Goal: Task Accomplishment & Management: Complete application form

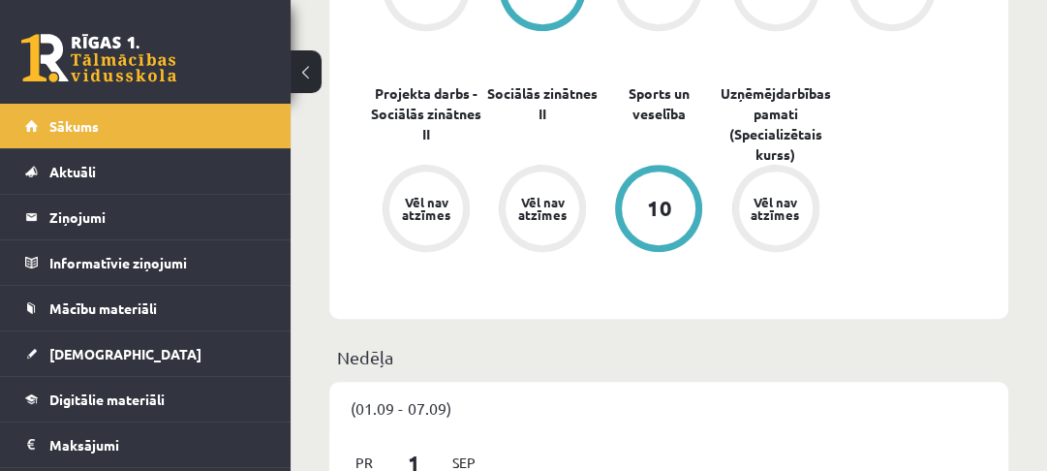
scroll to position [775, 0]
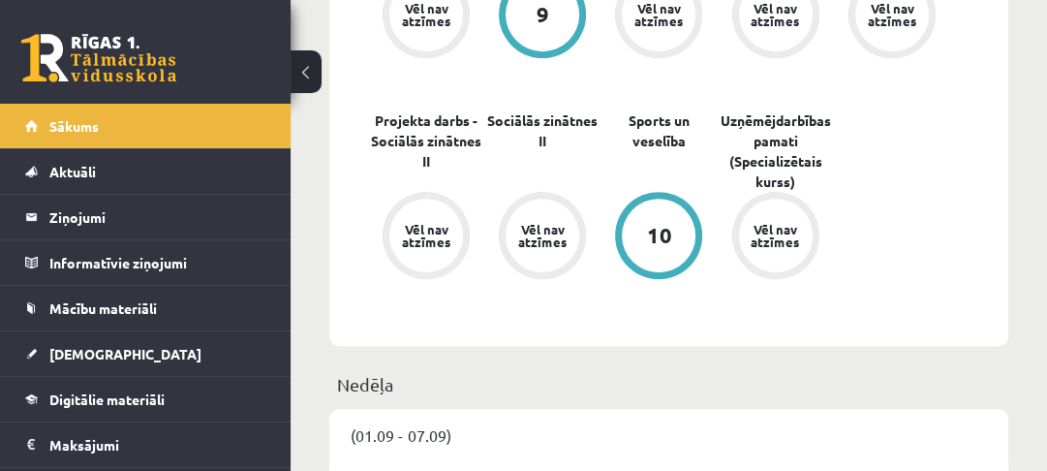
click at [112, 313] on span "Mācību materiāli" at bounding box center [103, 307] width 108 height 17
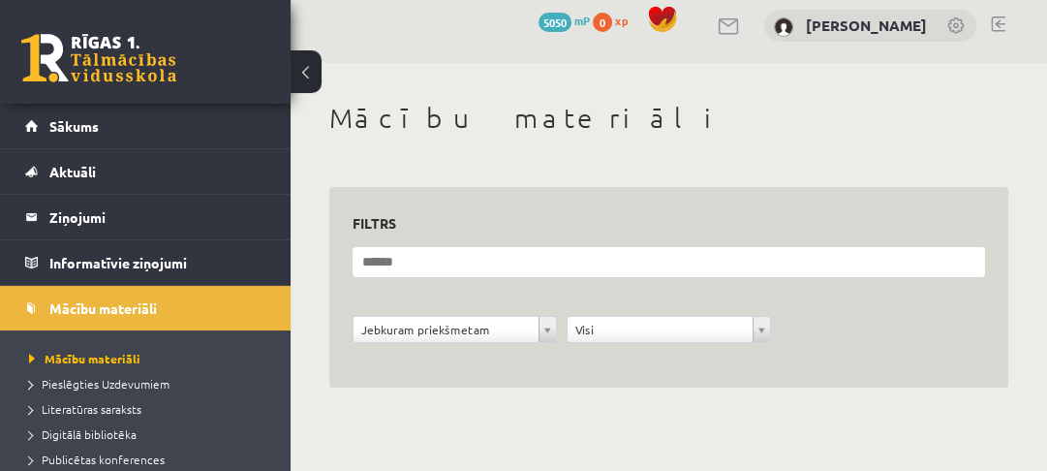
scroll to position [12, 0]
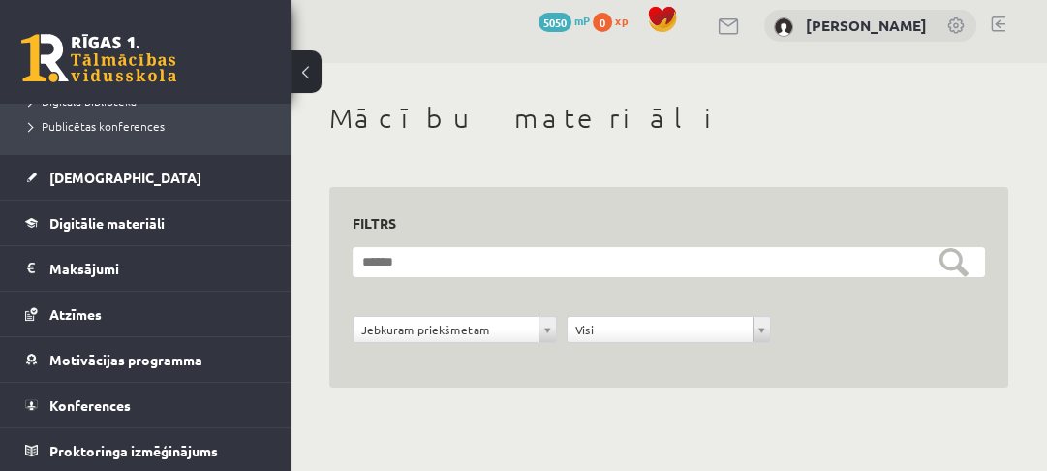
click at [105, 190] on link "[DEMOGRAPHIC_DATA]" at bounding box center [145, 177] width 241 height 45
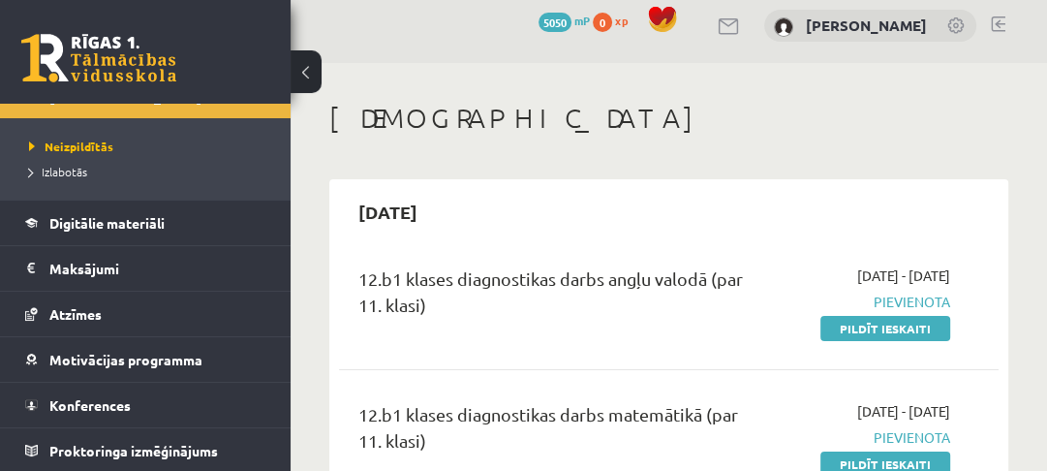
click at [860, 325] on link "Pildīt ieskaiti" at bounding box center [885, 328] width 130 height 25
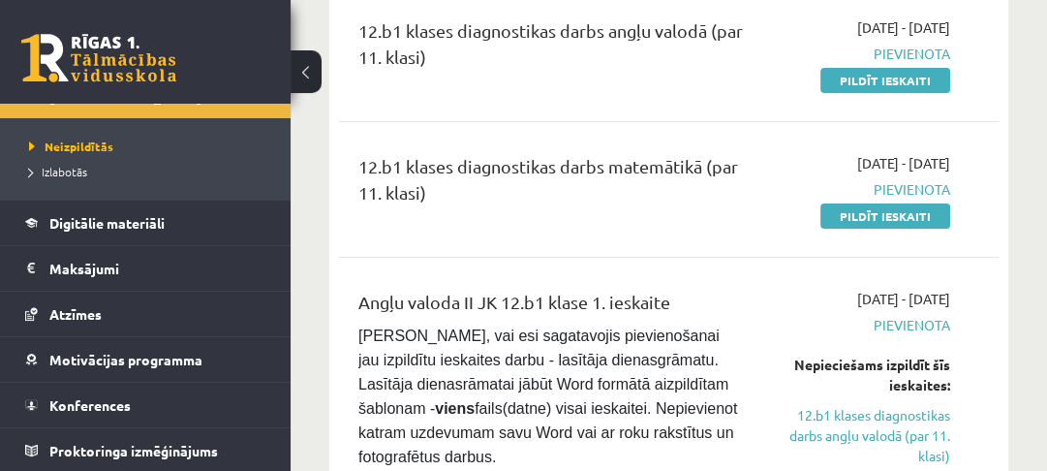
scroll to position [244, 0]
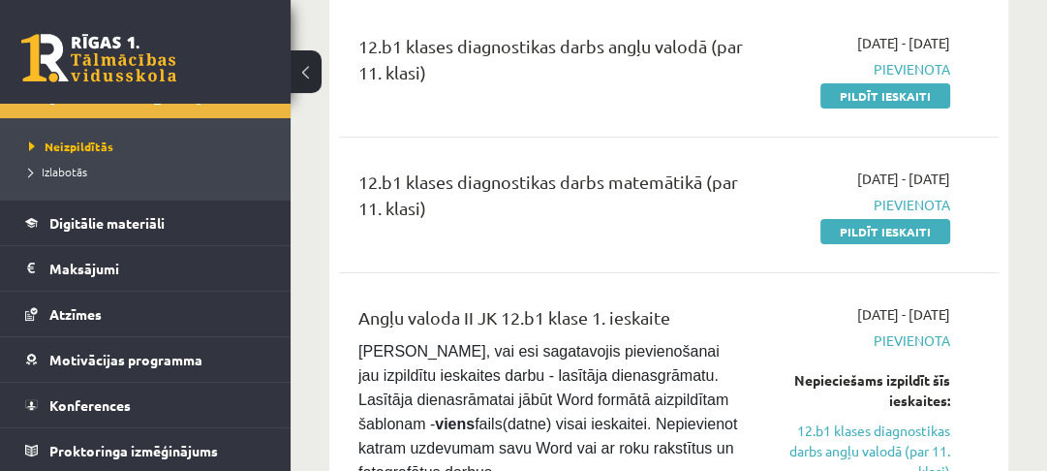
click at [886, 103] on link "Pildīt ieskaiti" at bounding box center [885, 95] width 130 height 25
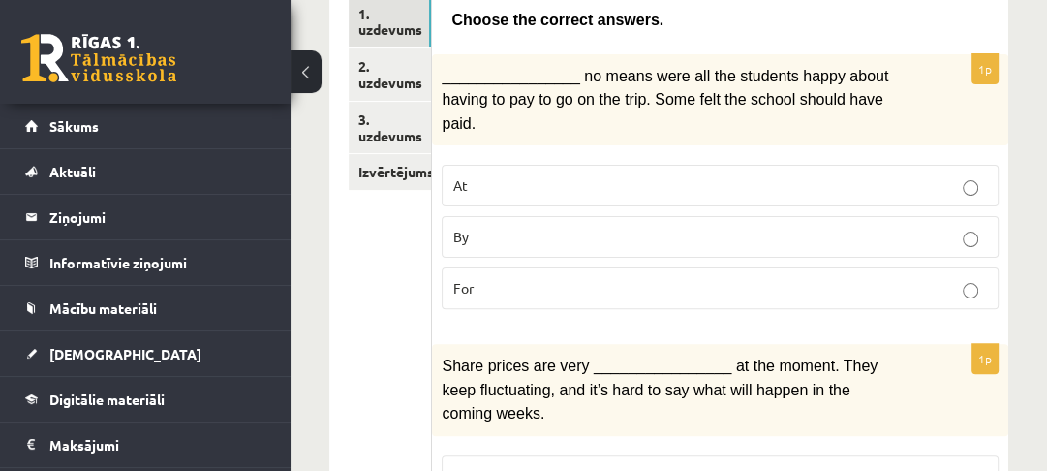
scroll to position [387, 0]
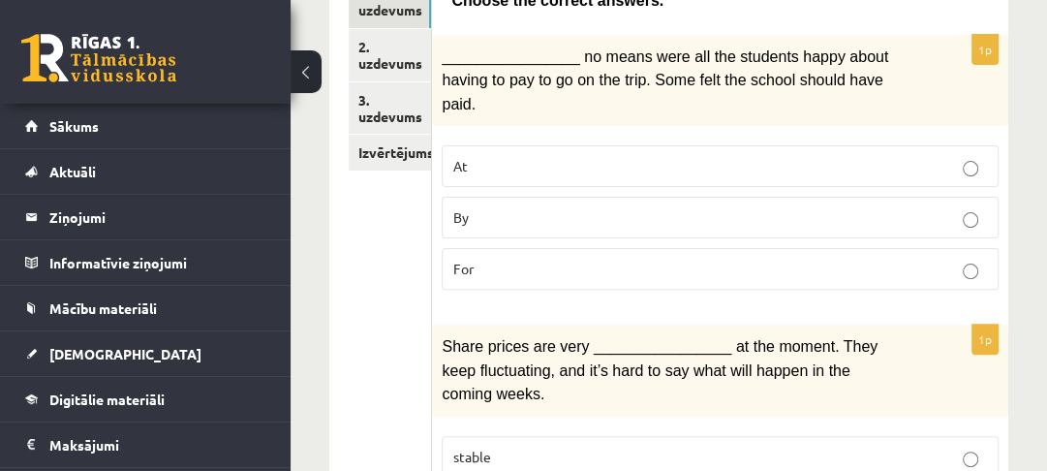
click at [382, 102] on link "3. uzdevums" at bounding box center [390, 108] width 82 height 52
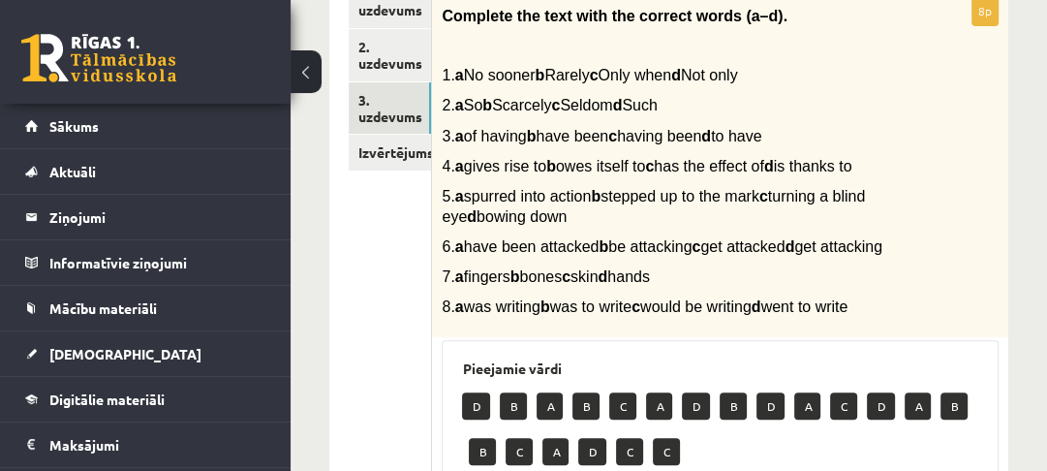
click at [387, 70] on link "2. uzdevums" at bounding box center [390, 55] width 82 height 52
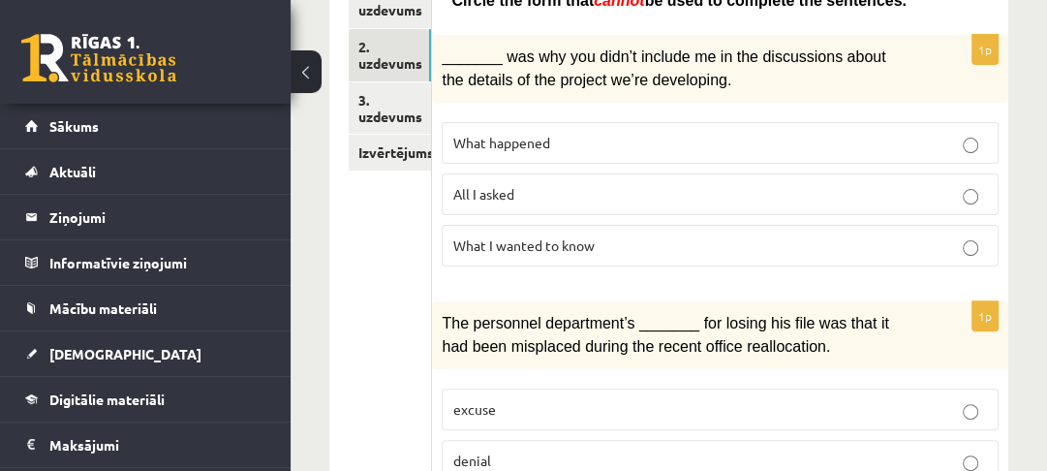
click at [393, 22] on link "1. uzdevums" at bounding box center [390, 3] width 82 height 52
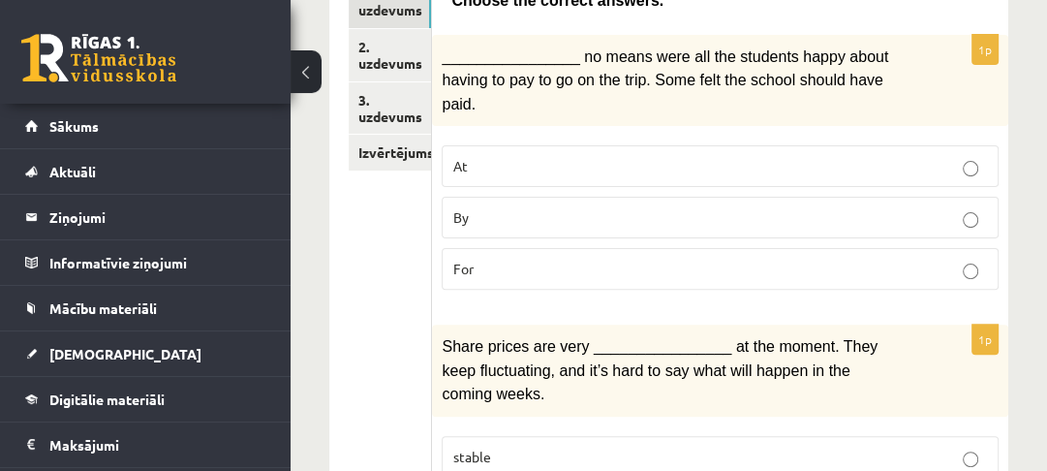
scroll to position [310, 0]
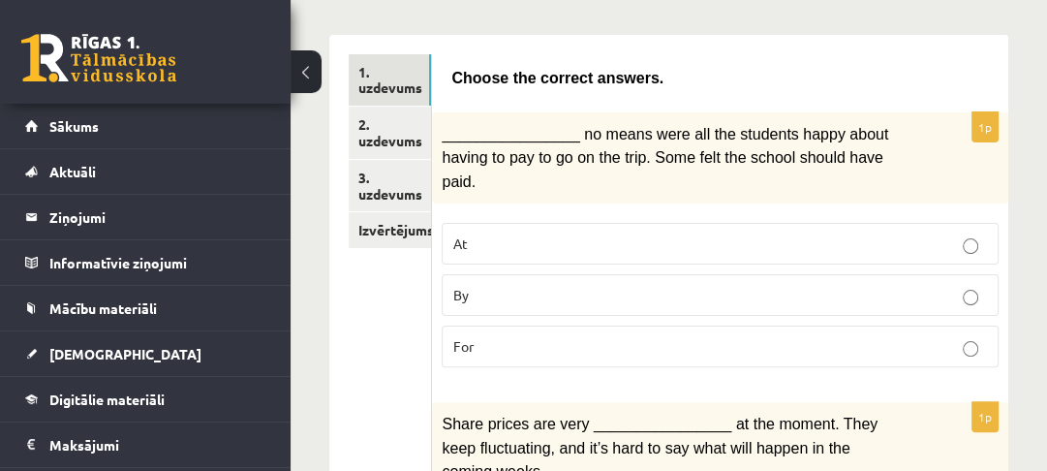
click at [575, 336] on p "For" at bounding box center [720, 346] width 536 height 20
click at [585, 285] on p "By" at bounding box center [720, 295] width 536 height 20
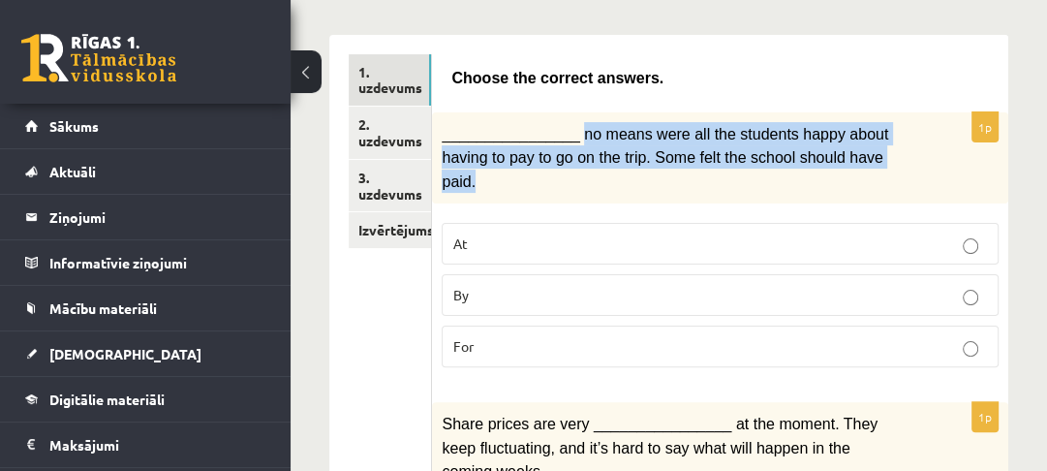
drag, startPoint x: 569, startPoint y: 131, endPoint x: 838, endPoint y: 157, distance: 269.6
click at [838, 157] on p "________________ no means were all the students happy about having to pay to go…" at bounding box center [672, 157] width 460 height 71
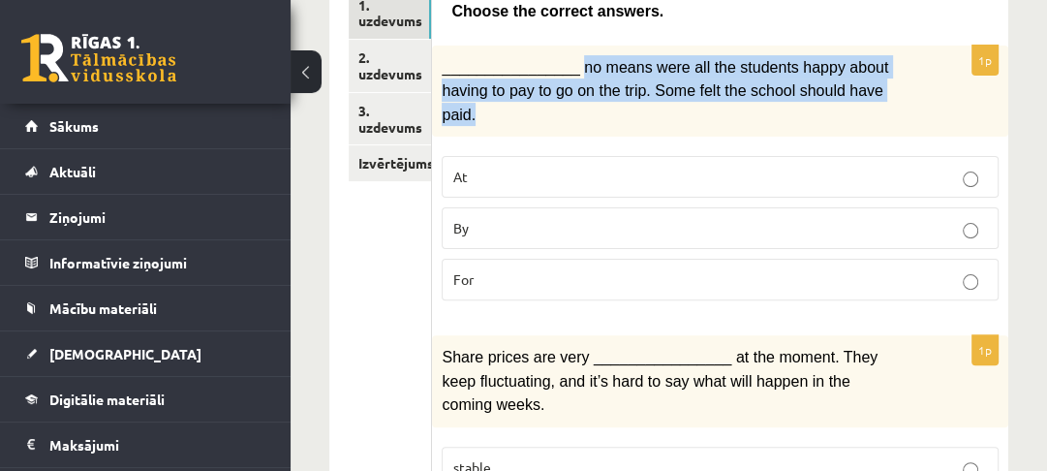
scroll to position [387, 0]
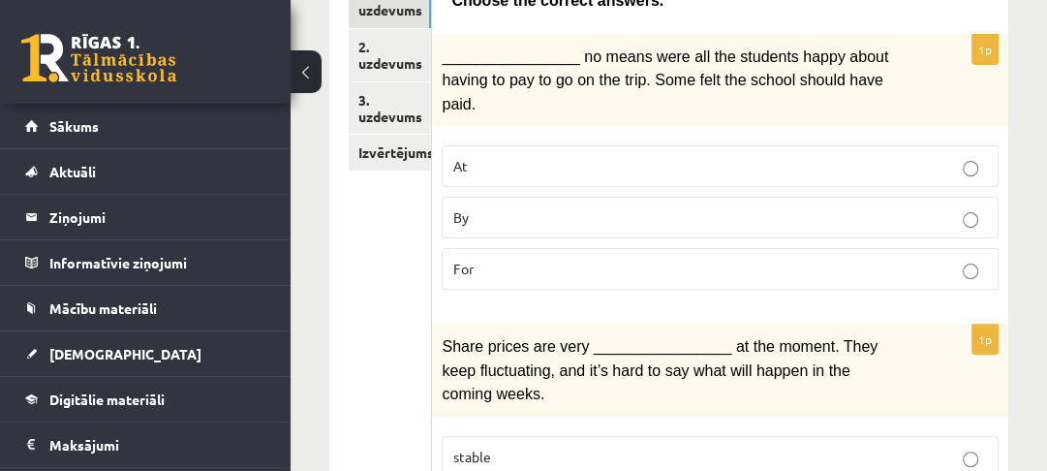
click at [476, 324] on div "Share prices are very ________________ at the moment. They keep fluctuating, an…" at bounding box center [720, 370] width 576 height 92
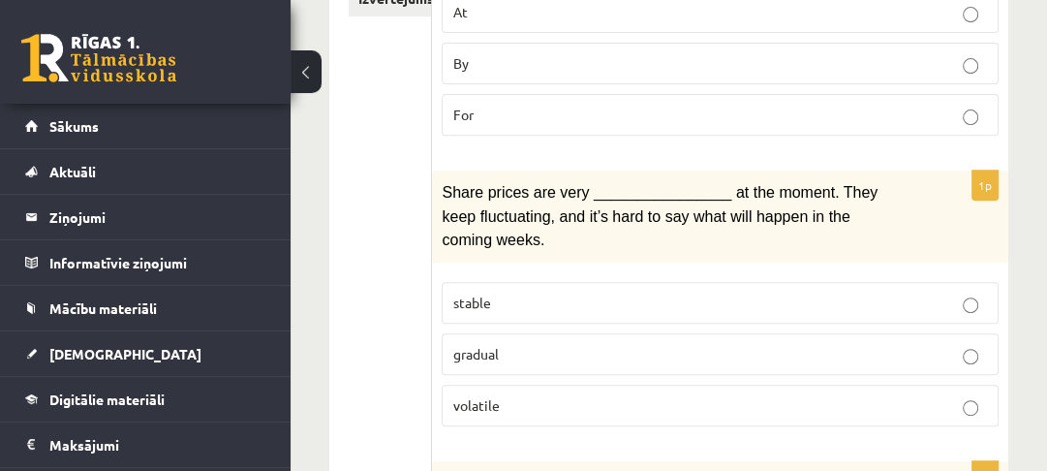
scroll to position [542, 0]
click at [446, 183] on span "Share prices are very ________________ at the moment. They keep fluctuating, an…" at bounding box center [660, 215] width 436 height 64
click at [544, 205] on div "1p Share prices are very ________________ at the moment. They keep fluctuating,…" at bounding box center [720, 304] width 576 height 271
drag, startPoint x: 508, startPoint y: 298, endPoint x: 444, endPoint y: 303, distance: 64.1
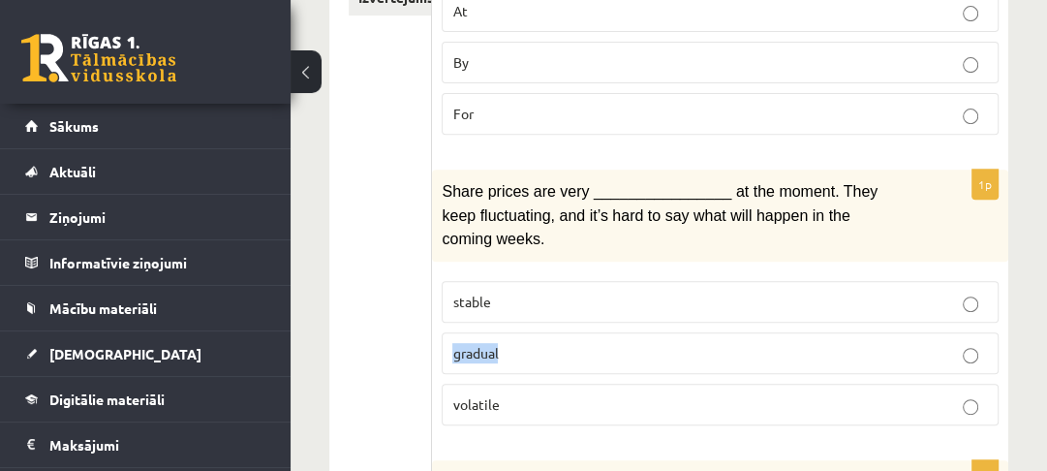
click at [444, 332] on label "gradual" at bounding box center [720, 353] width 557 height 42
drag, startPoint x: 489, startPoint y: 346, endPoint x: 453, endPoint y: 348, distance: 35.9
click at [453, 394] on p "volatile" at bounding box center [720, 404] width 536 height 20
click at [553, 394] on p "volatile" at bounding box center [720, 404] width 536 height 20
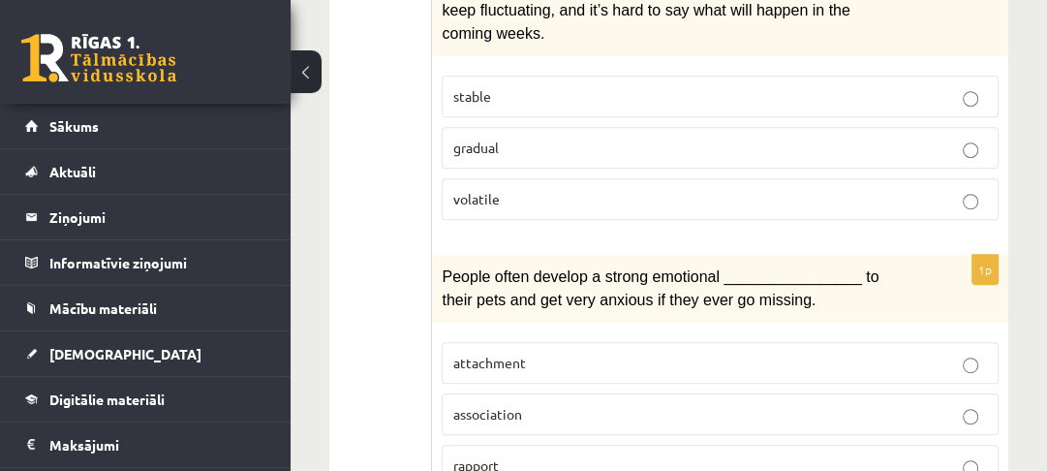
scroll to position [775, 0]
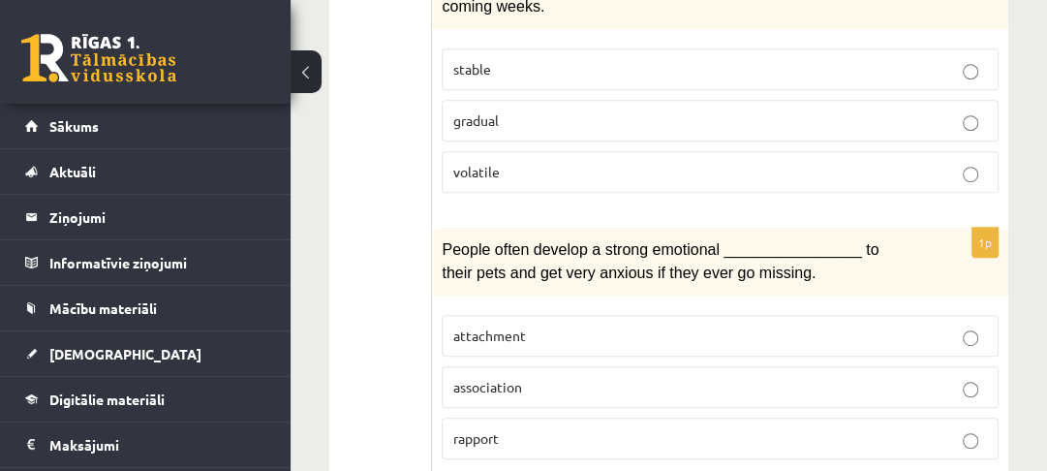
click at [527, 325] on p "attachment" at bounding box center [720, 335] width 536 height 20
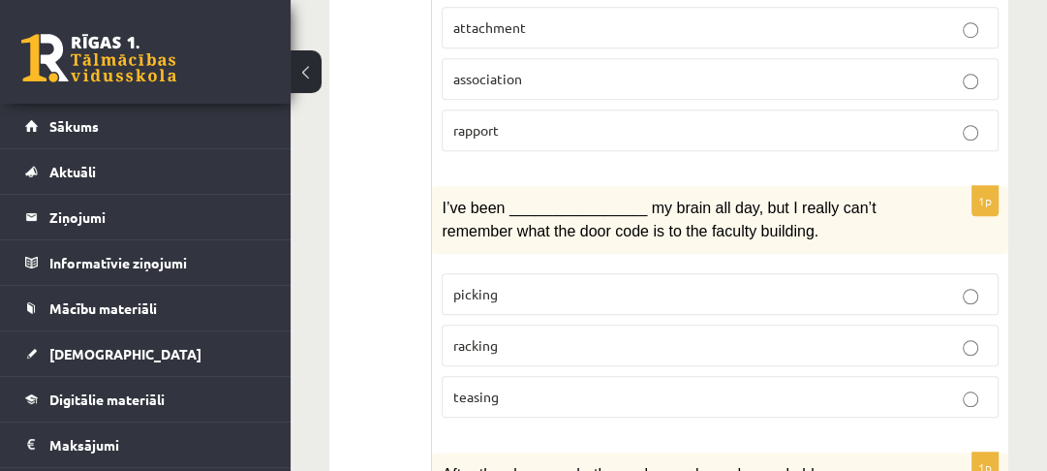
scroll to position [1085, 0]
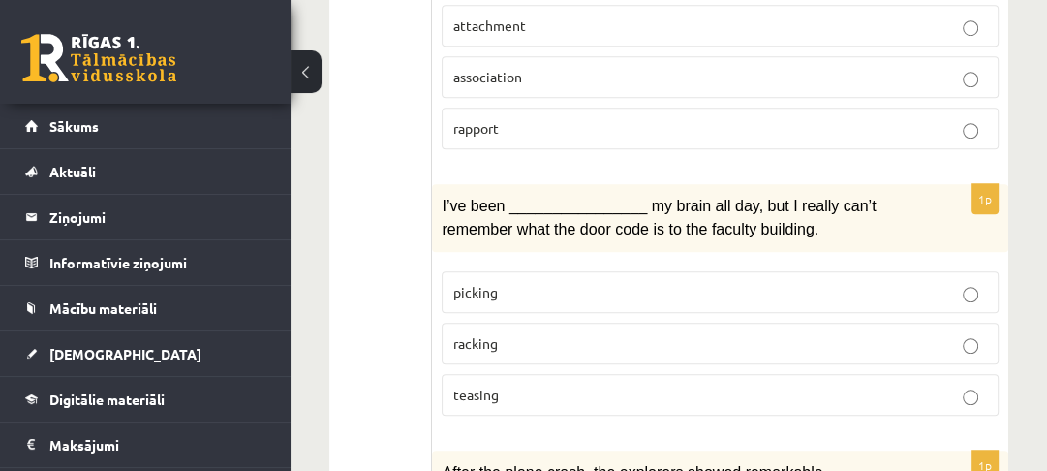
click at [515, 385] on p "teasing" at bounding box center [720, 395] width 536 height 20
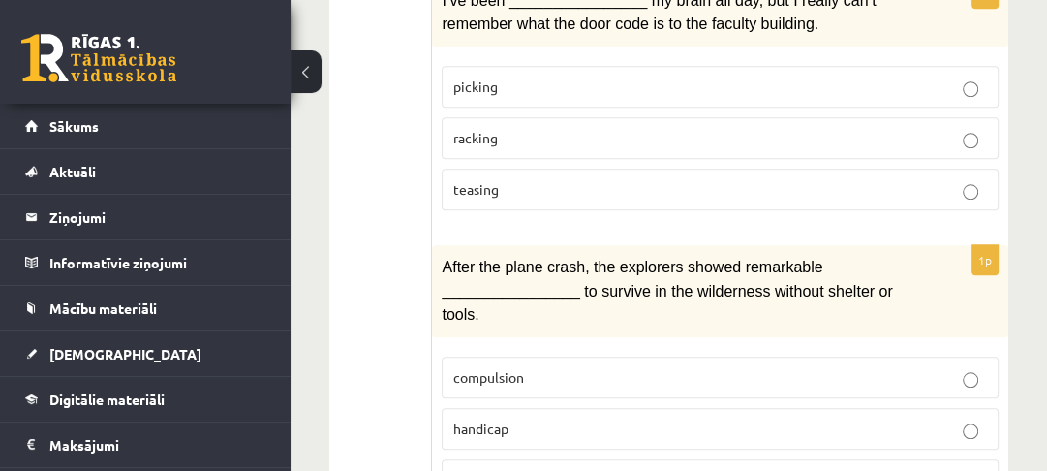
scroll to position [1317, 0]
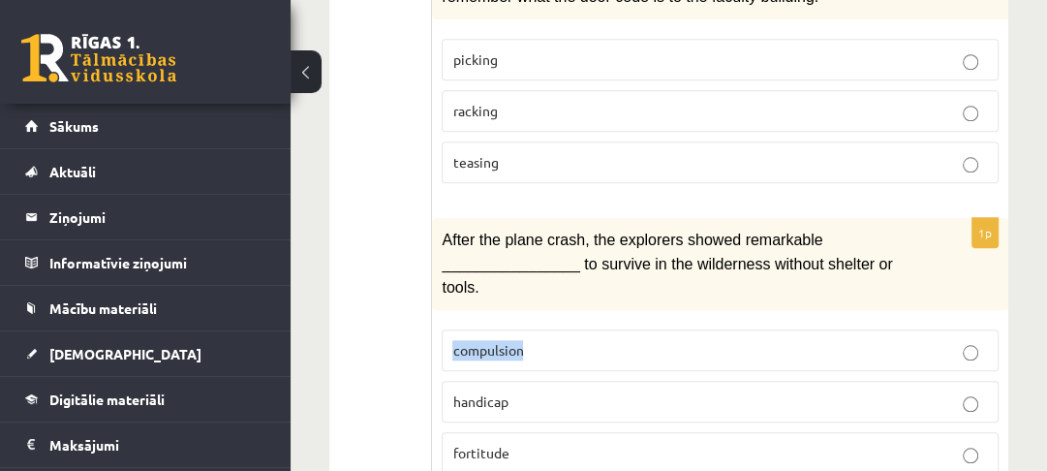
drag, startPoint x: 523, startPoint y: 252, endPoint x: 448, endPoint y: 256, distance: 74.7
click at [448, 329] on label "compulsion" at bounding box center [720, 350] width 557 height 42
drag, startPoint x: 509, startPoint y: 298, endPoint x: 461, endPoint y: 297, distance: 48.4
click at [453, 391] on p "handicap" at bounding box center [720, 401] width 536 height 20
drag, startPoint x: 508, startPoint y: 356, endPoint x: 446, endPoint y: 357, distance: 62.0
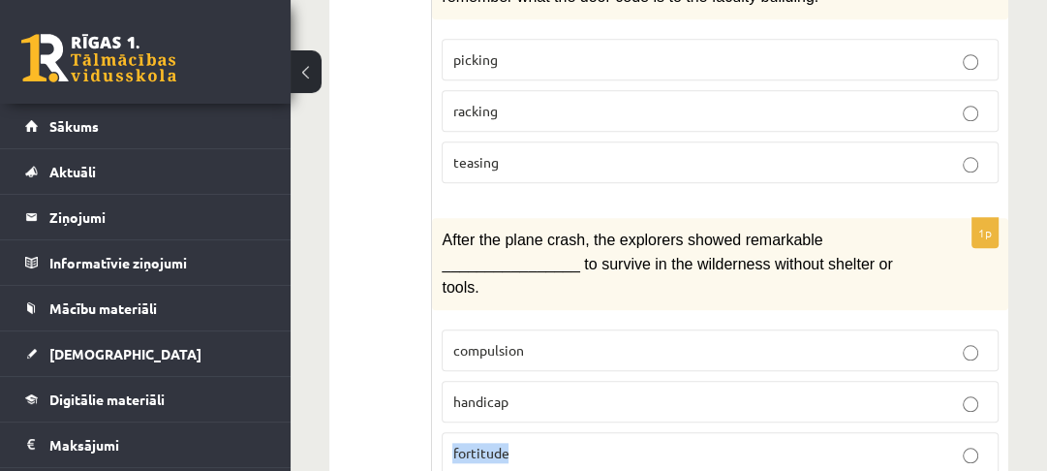
click at [446, 432] on label "fortitude" at bounding box center [720, 453] width 557 height 42
click at [502, 392] on span "handicap" at bounding box center [479, 400] width 55 height 17
click at [496, 444] on span "fortitude" at bounding box center [480, 452] width 56 height 17
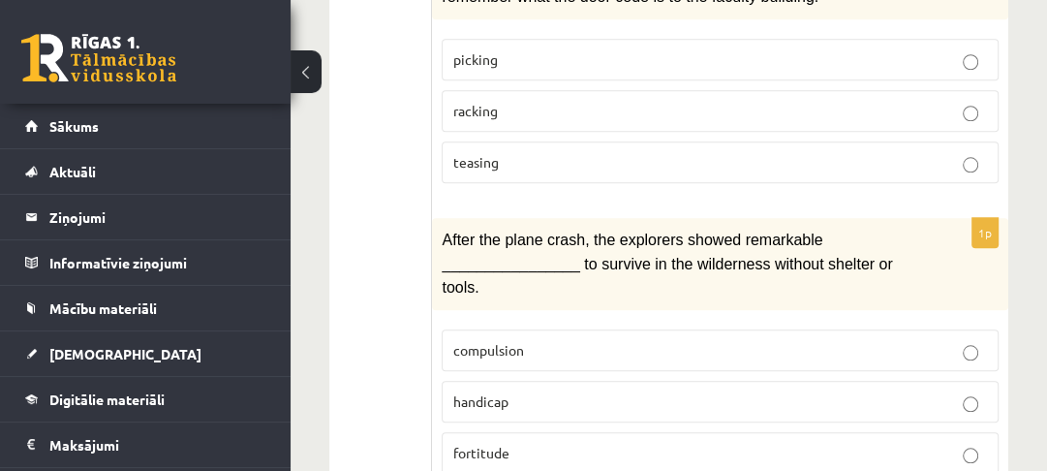
click at [498, 341] on span "compulsion" at bounding box center [487, 349] width 71 height 17
click at [550, 218] on div "1p After the plane crash, the explorers showed remarkable ________________ to s…" at bounding box center [720, 353] width 576 height 271
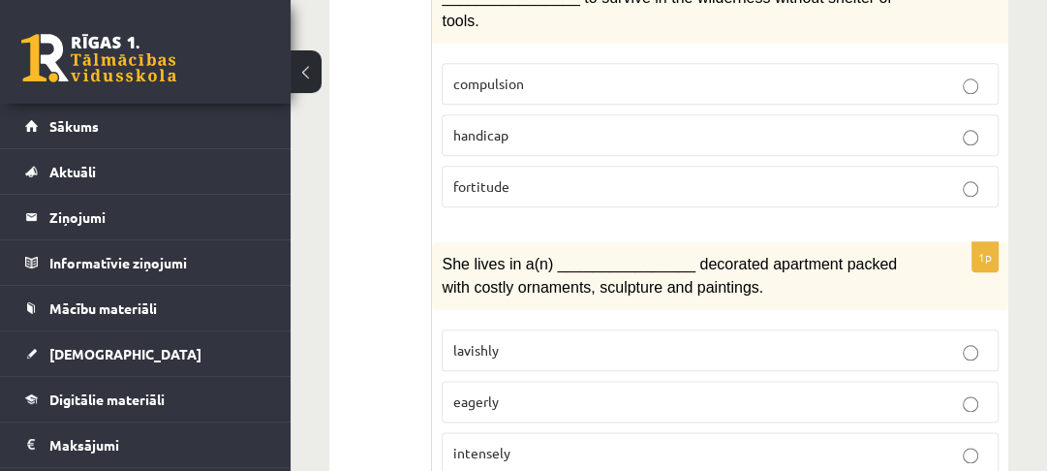
scroll to position [1705, 0]
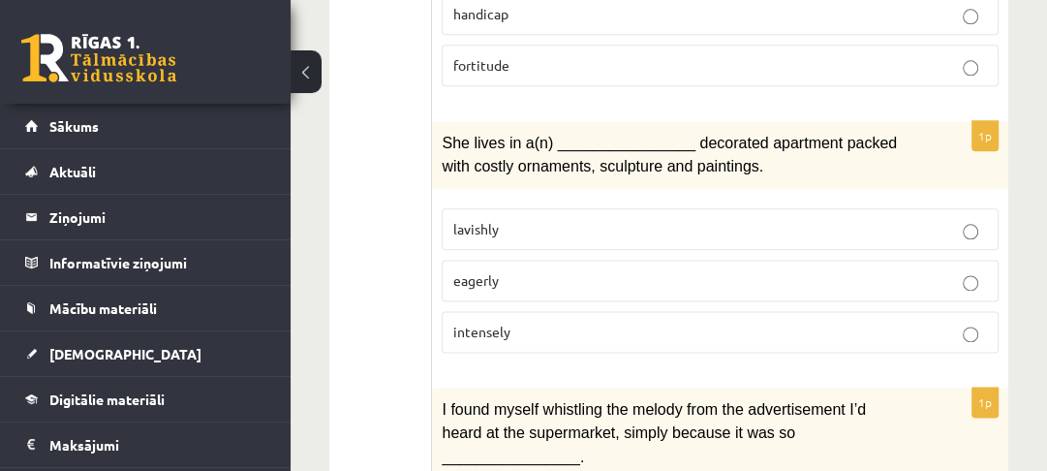
click at [488, 220] on span "lavishly" at bounding box center [475, 228] width 46 height 17
click at [491, 271] on span "eagerly" at bounding box center [475, 279] width 46 height 17
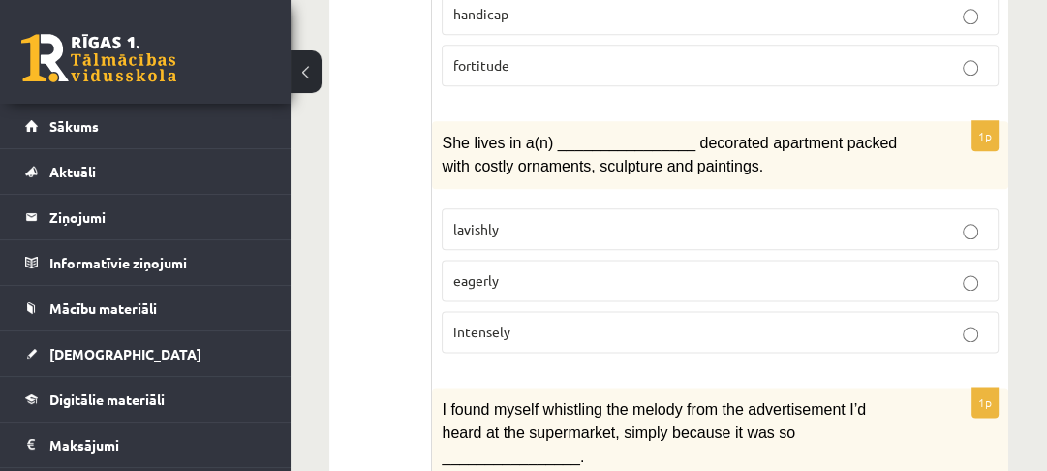
click at [492, 208] on label "lavishly" at bounding box center [720, 229] width 557 height 42
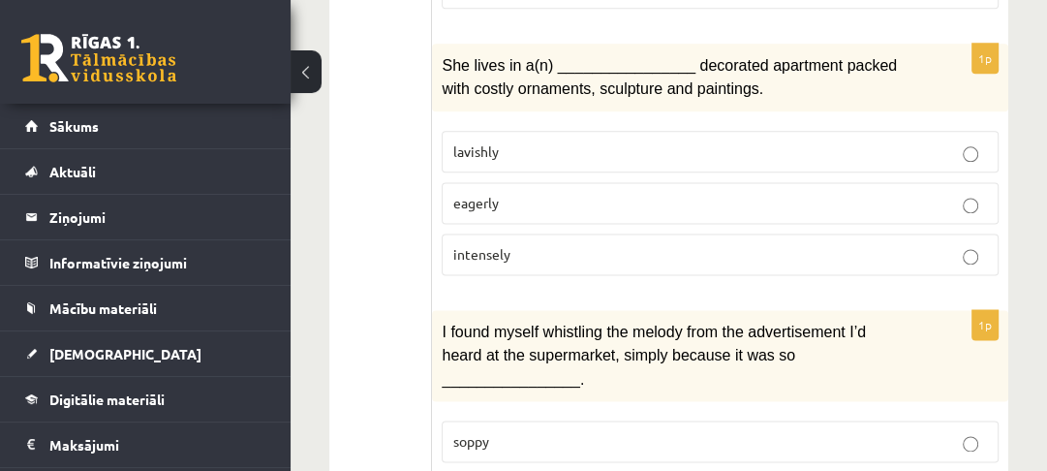
scroll to position [1860, 0]
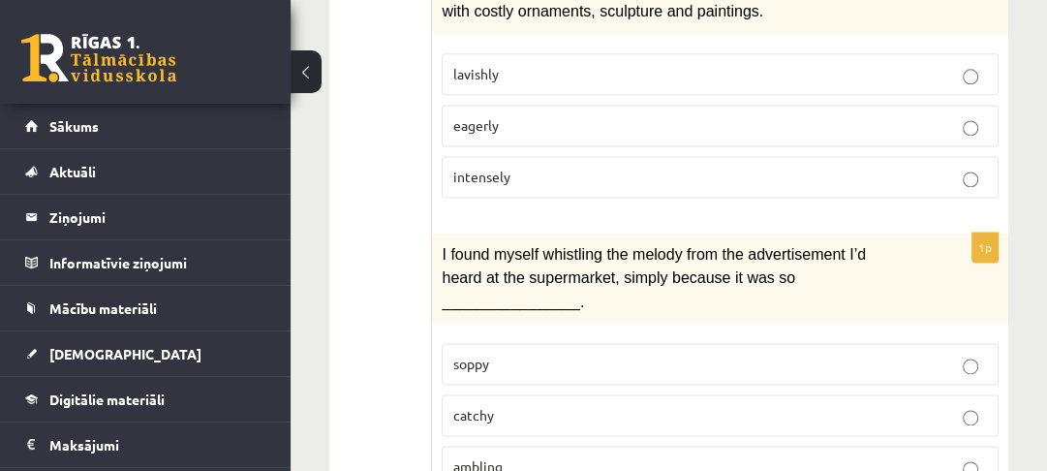
click at [508, 405] on p "catchy" at bounding box center [720, 415] width 536 height 20
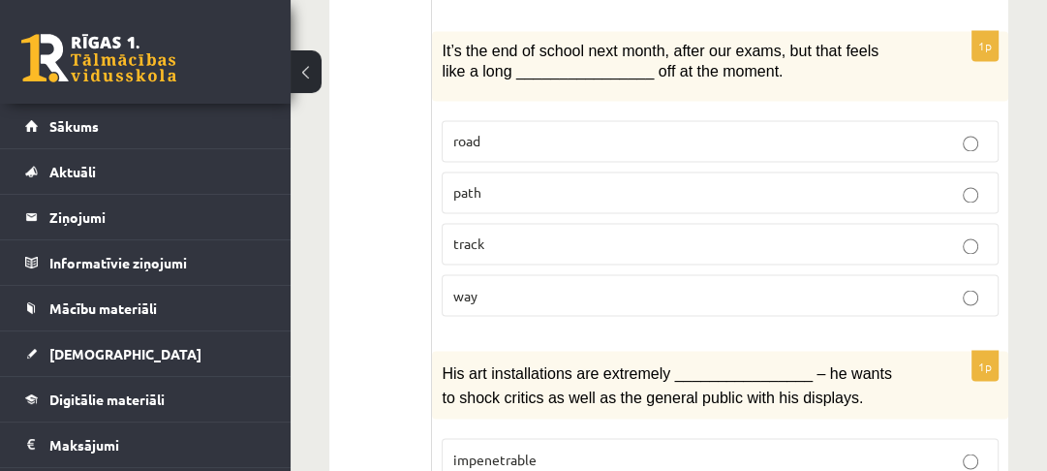
scroll to position [2402, 0]
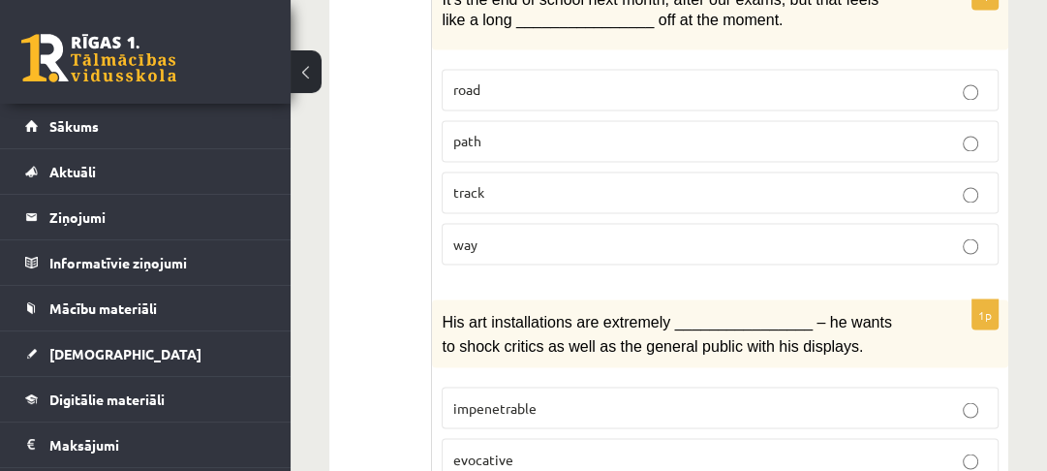
click at [554, 233] on p "way" at bounding box center [720, 243] width 536 height 20
click at [493, 449] on span "evocative" at bounding box center [482, 457] width 60 height 17
click at [488, 398] on span "impenetrable" at bounding box center [493, 406] width 83 height 17
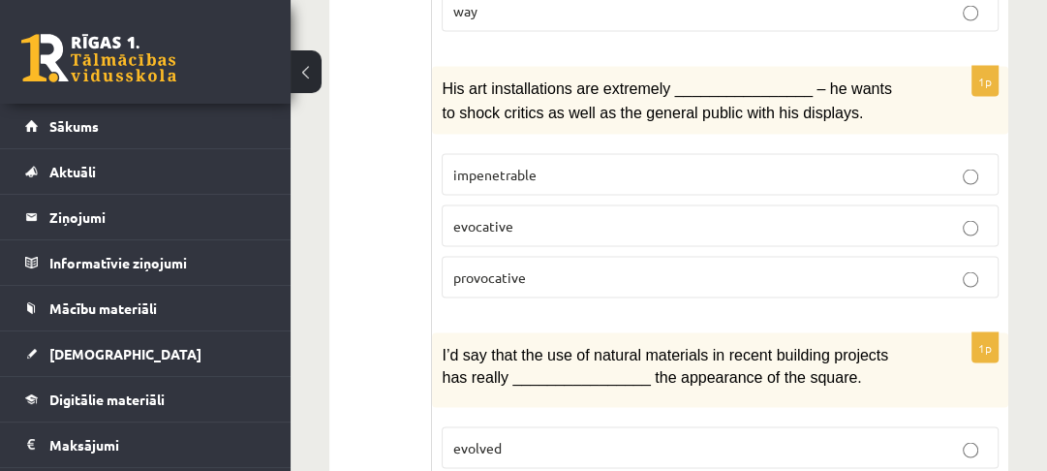
scroll to position [2712, 0]
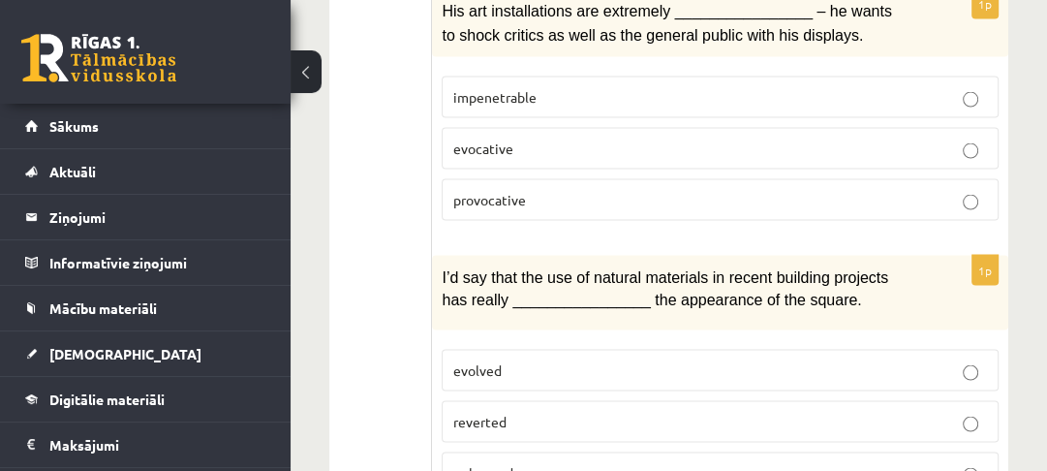
click at [492, 413] on span "reverted" at bounding box center [478, 421] width 53 height 17
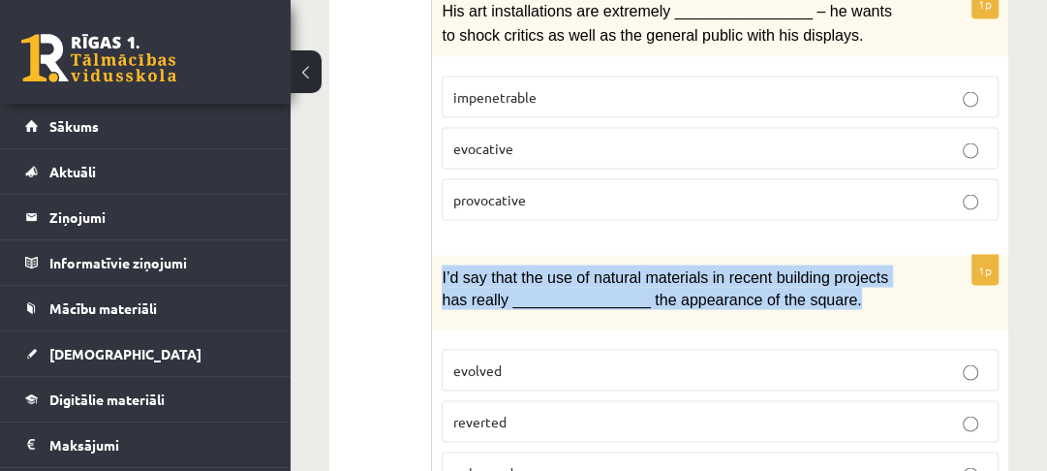
drag, startPoint x: 442, startPoint y: 137, endPoint x: 814, endPoint y: 167, distance: 373.1
click at [817, 265] on p "I’d say that the use of natural materials in recent building projects has reall…" at bounding box center [672, 287] width 460 height 44
click at [486, 361] on span "evolved" at bounding box center [476, 369] width 48 height 17
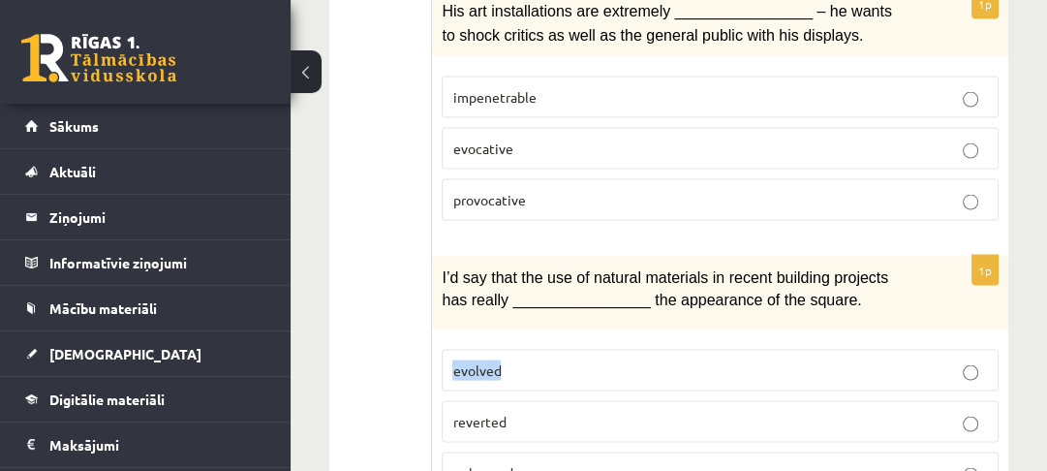
click at [486, 361] on span "evolved" at bounding box center [476, 369] width 48 height 17
click at [482, 413] on span "reverted" at bounding box center [478, 421] width 53 height 17
click at [493, 464] on span "enhanced" at bounding box center [482, 472] width 60 height 17
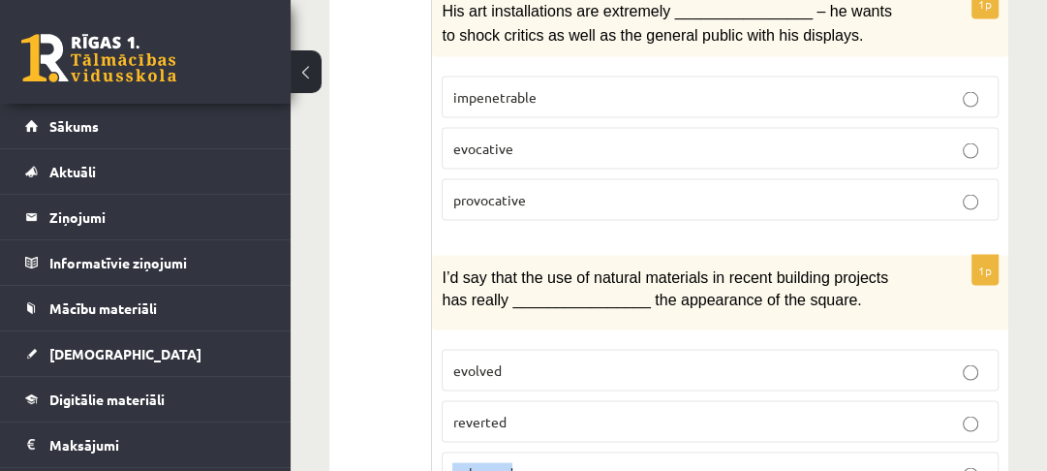
click at [493, 464] on span "enhanced" at bounding box center [482, 472] width 60 height 17
click at [560, 463] on p "enhanced" at bounding box center [720, 473] width 536 height 20
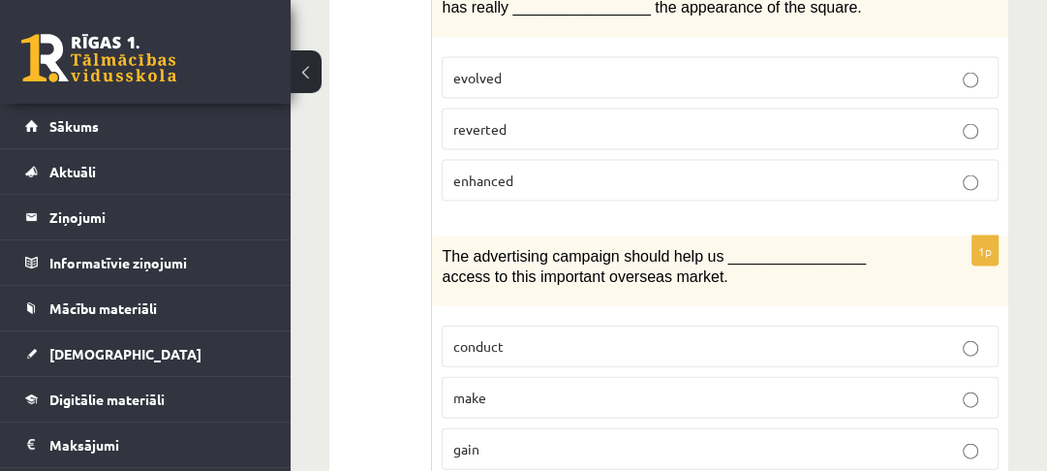
scroll to position [3022, 0]
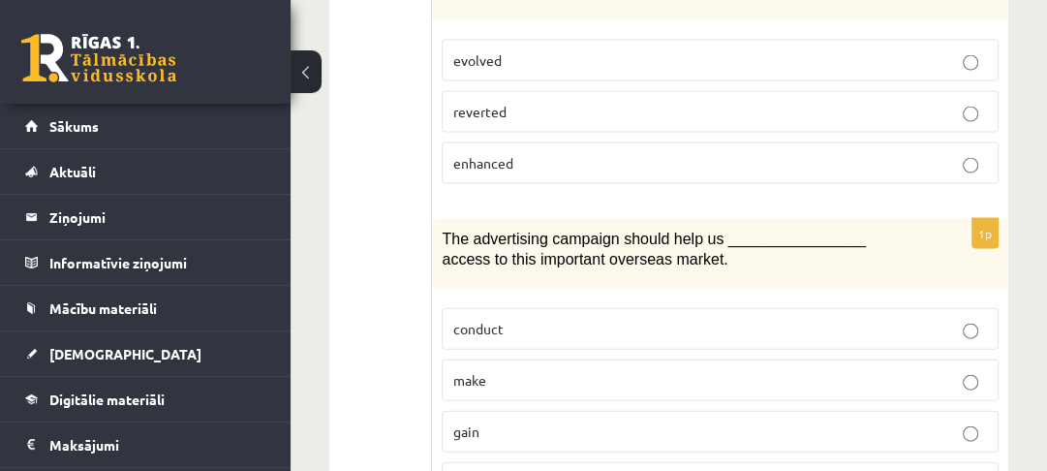
click at [494, 421] on p "gain" at bounding box center [720, 431] width 536 height 20
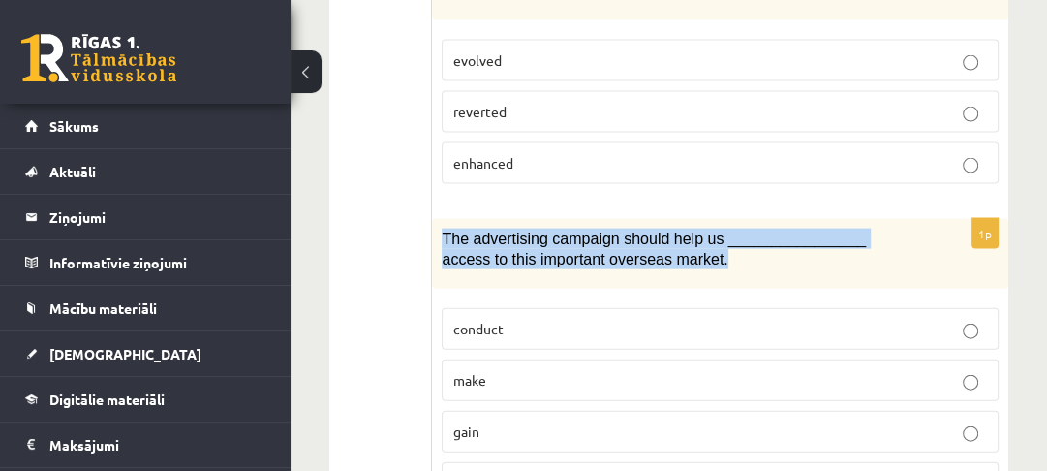
drag, startPoint x: 442, startPoint y: 98, endPoint x: 651, endPoint y: 117, distance: 210.1
click at [651, 229] on p "The advertising campaign should help us ________________ access to this importa…" at bounding box center [672, 249] width 460 height 40
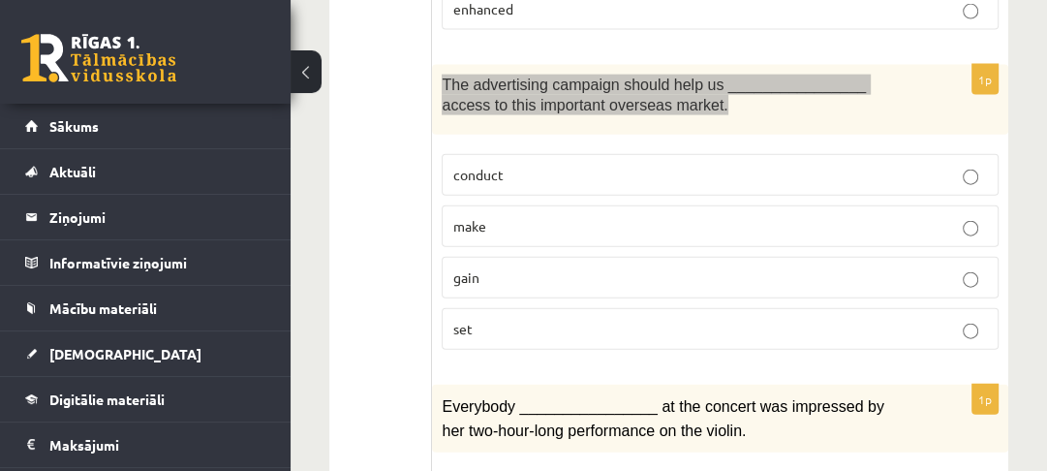
scroll to position [3177, 0]
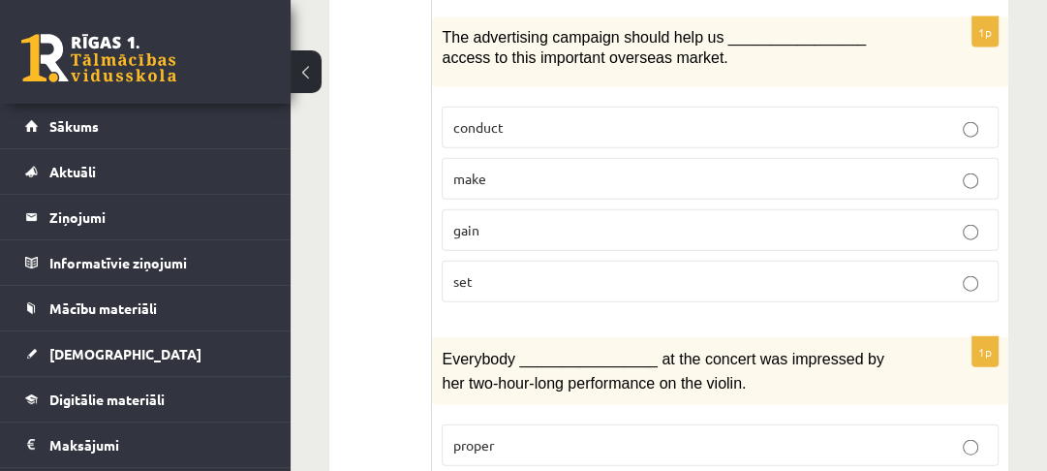
scroll to position [3248, 0]
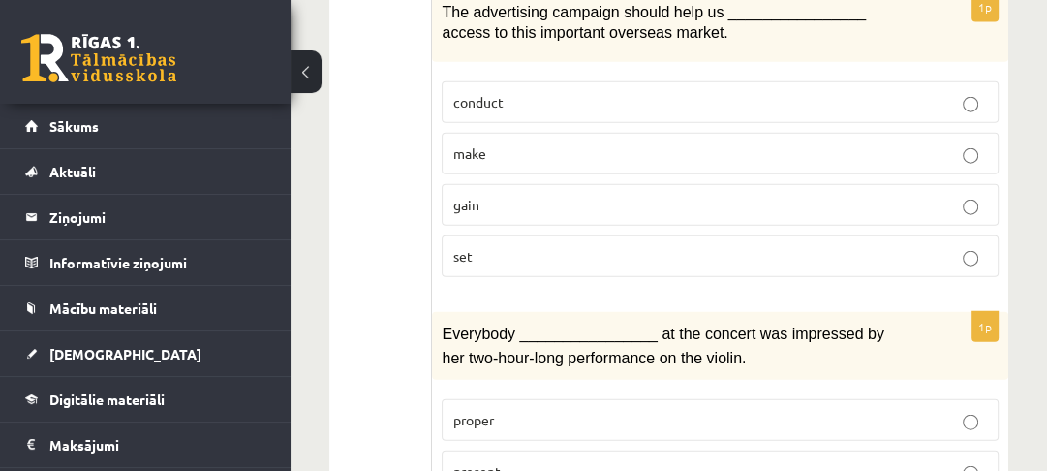
click at [481, 411] on span "proper" at bounding box center [472, 419] width 41 height 17
click at [484, 312] on div "1p Everybody ________________ at the concert was impressed by her two-hour-long…" at bounding box center [720, 435] width 576 height 247
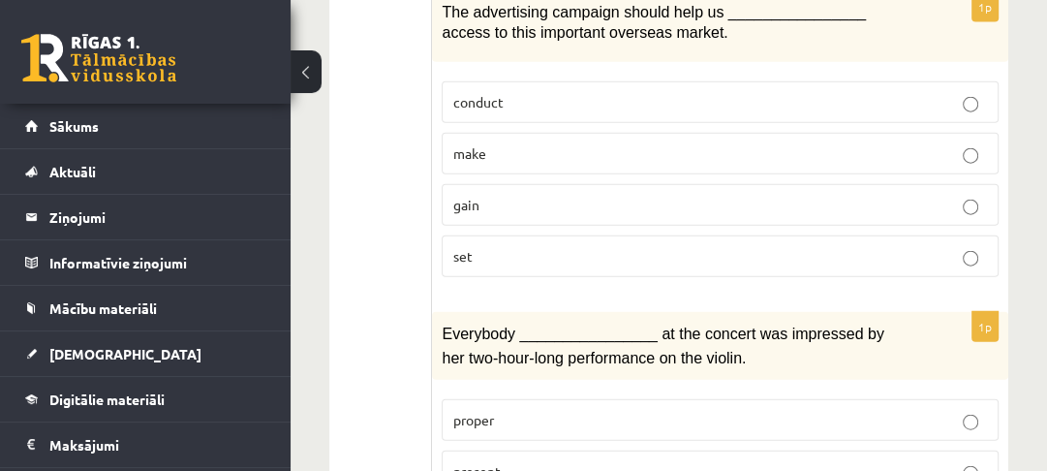
click at [492, 403] on div "1p Everybody ________________ at the concert was impressed by her two-hour-long…" at bounding box center [720, 435] width 576 height 247
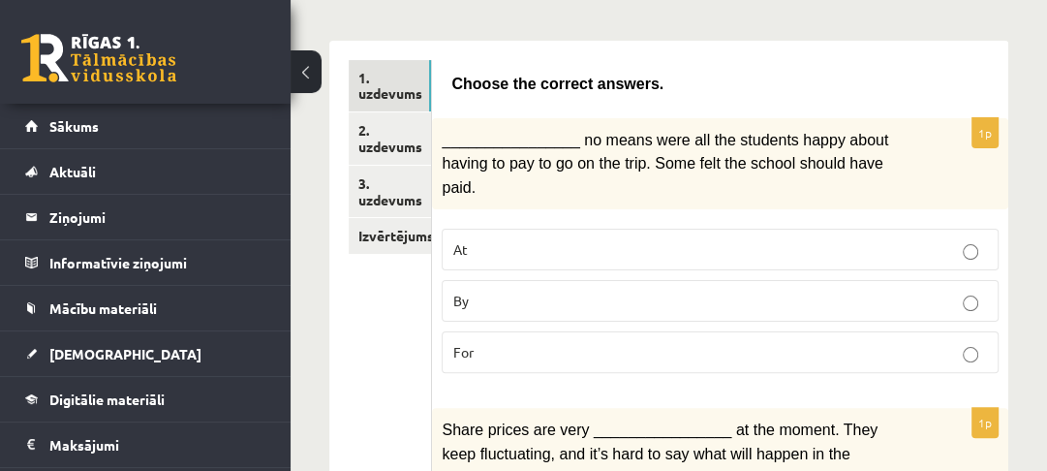
scroll to position [0, 0]
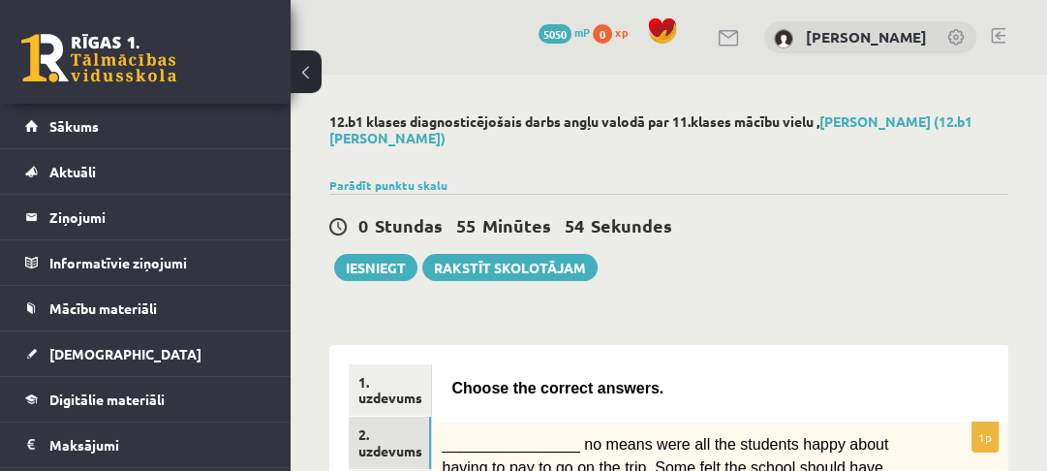
click at [405, 435] on link "2. uzdevums" at bounding box center [390, 442] width 82 height 52
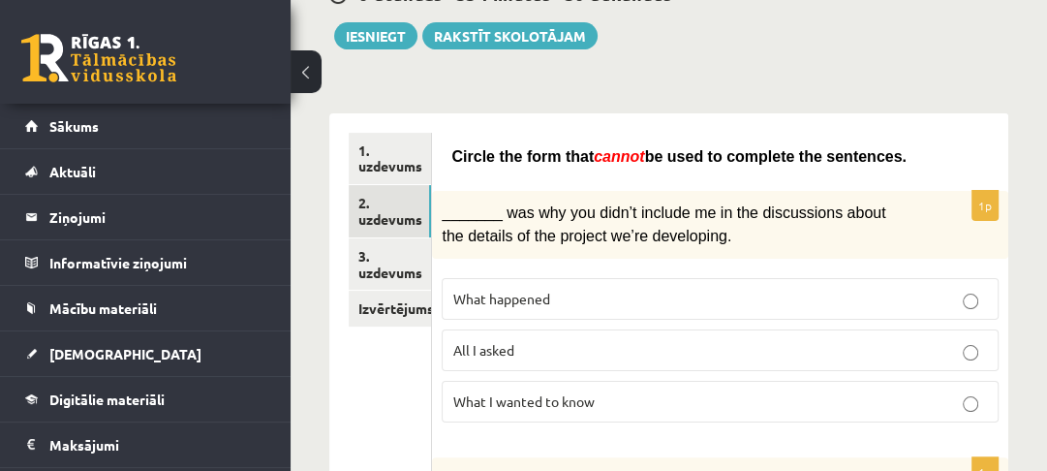
scroll to position [232, 0]
click at [424, 159] on link "1. uzdevums" at bounding box center [390, 158] width 82 height 52
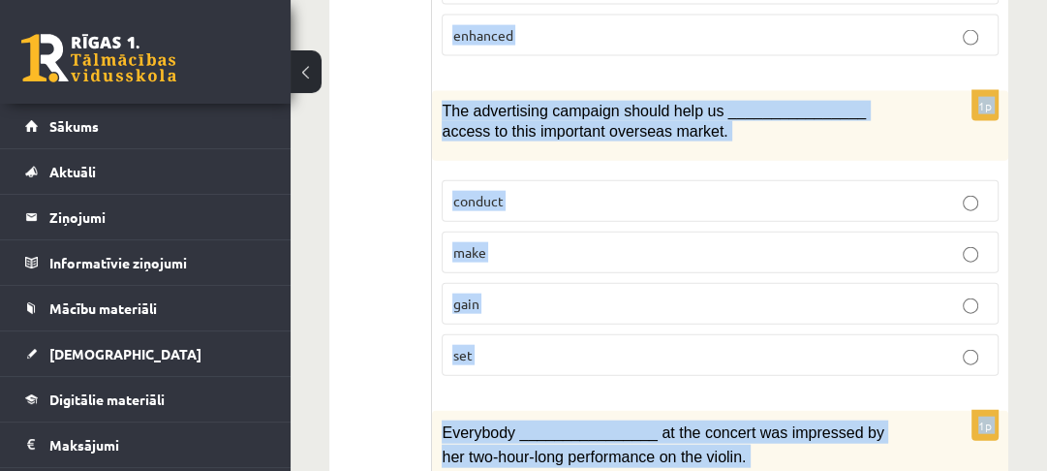
scroll to position [3248, 0]
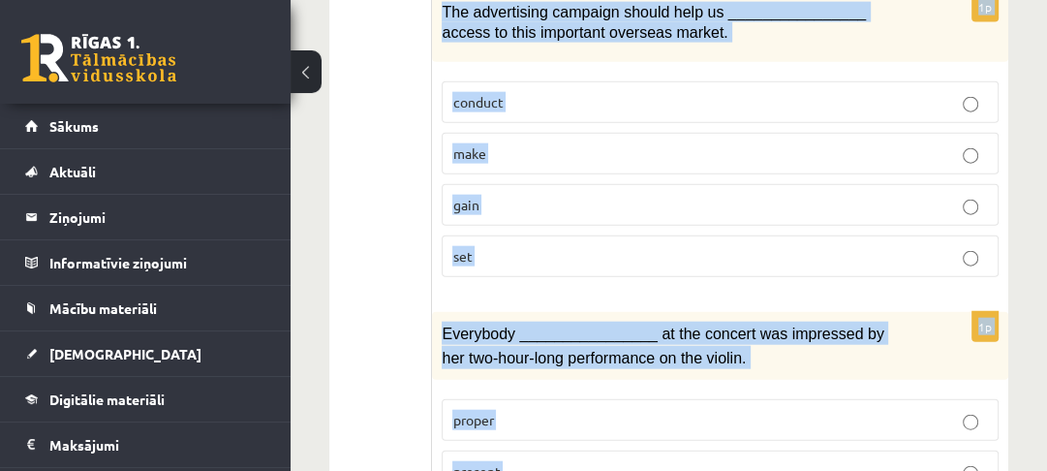
drag, startPoint x: 453, startPoint y: 157, endPoint x: 715, endPoint y: 404, distance: 359.7
copy form "Choose the correct answers. 1p ________________ no means were all the students …"
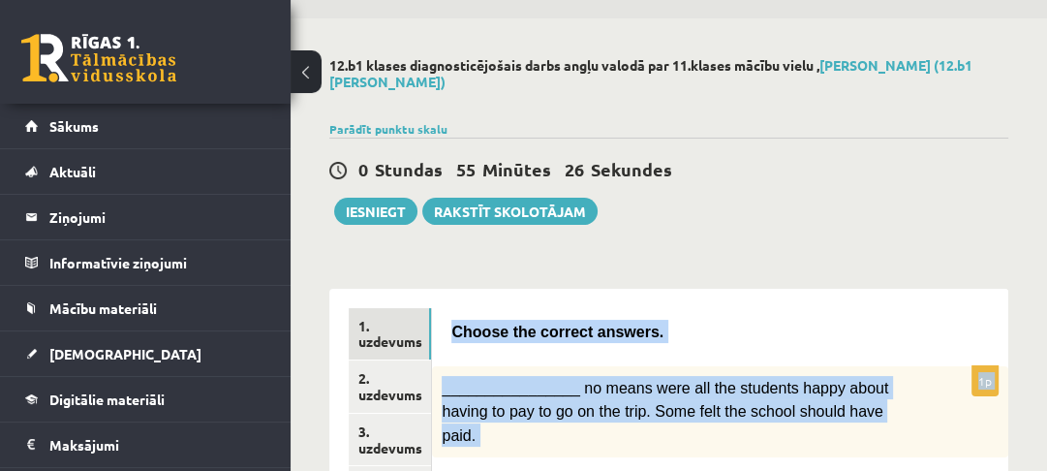
scroll to position [0, 0]
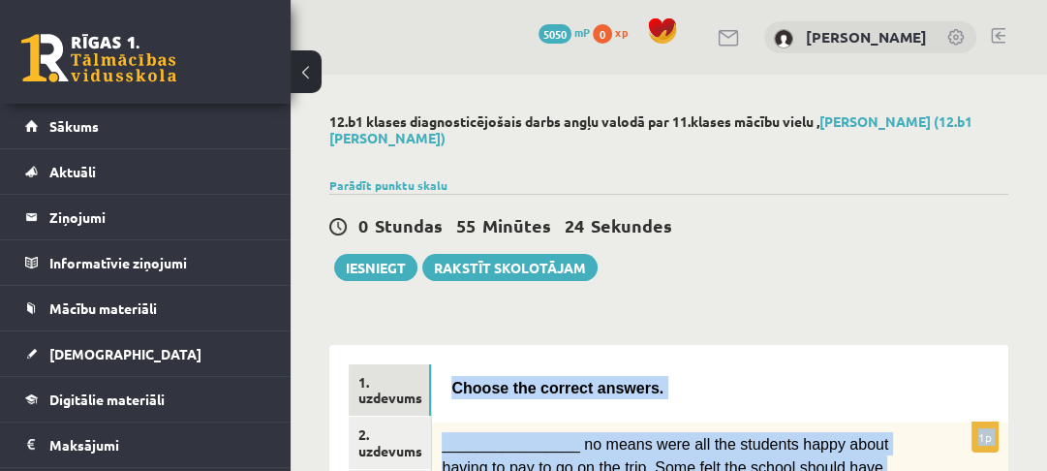
click at [736, 376] on p "Choose the correct answers." at bounding box center [720, 387] width 538 height 23
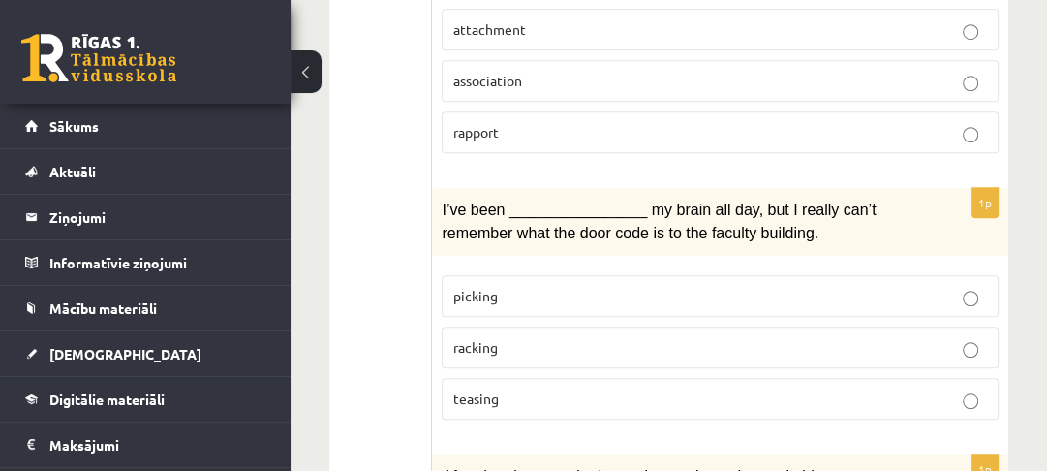
scroll to position [1085, 0]
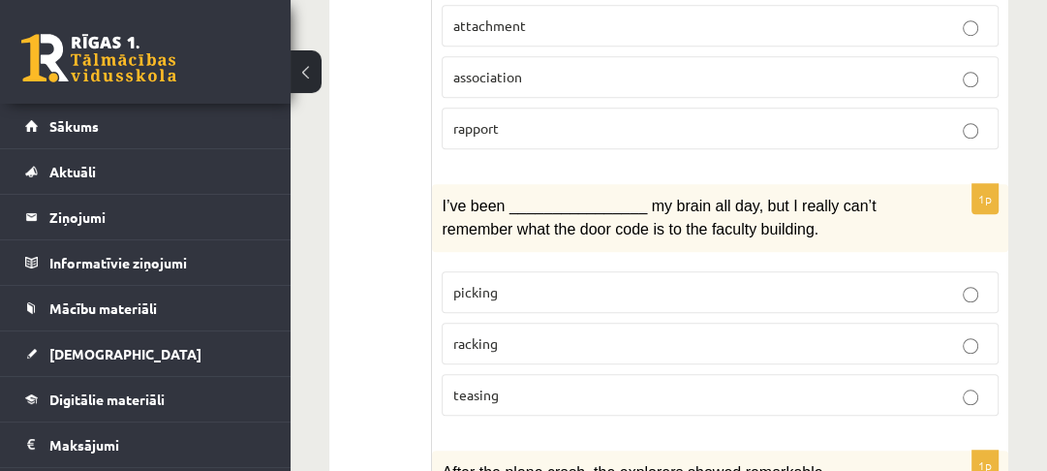
click at [615, 333] on p "racking" at bounding box center [720, 343] width 536 height 20
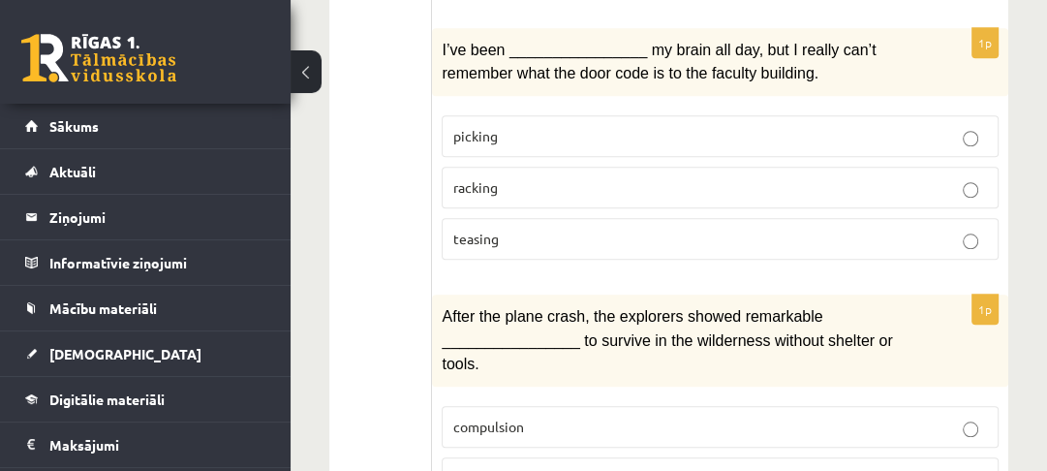
scroll to position [1395, 0]
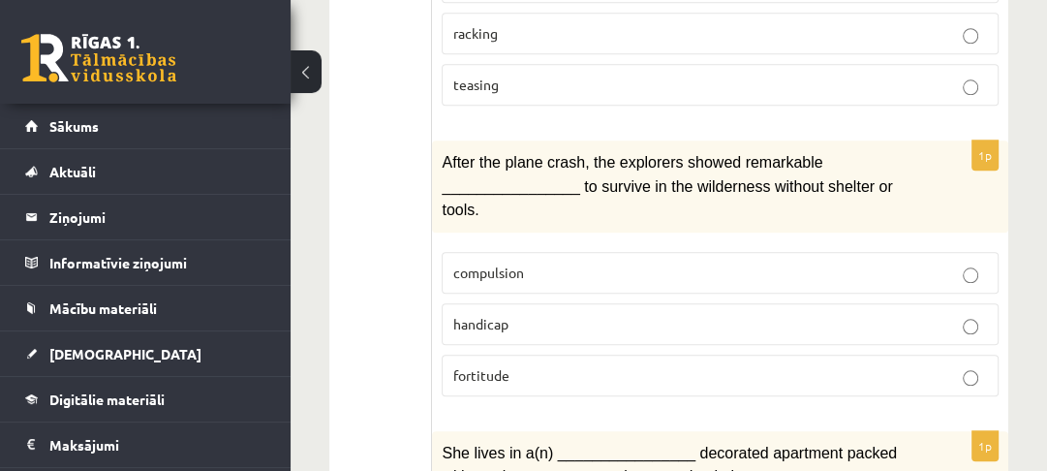
click at [525, 365] on p "fortitude" at bounding box center [720, 375] width 536 height 20
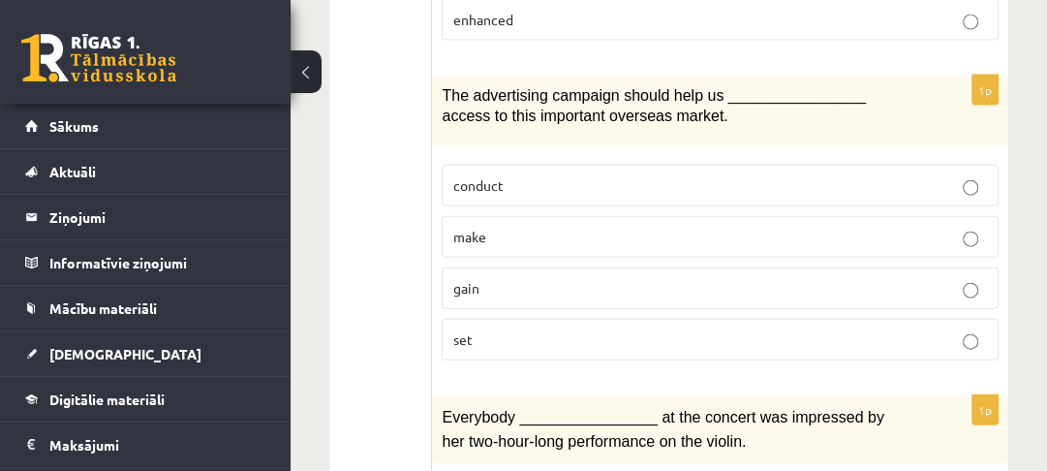
scroll to position [3248, 0]
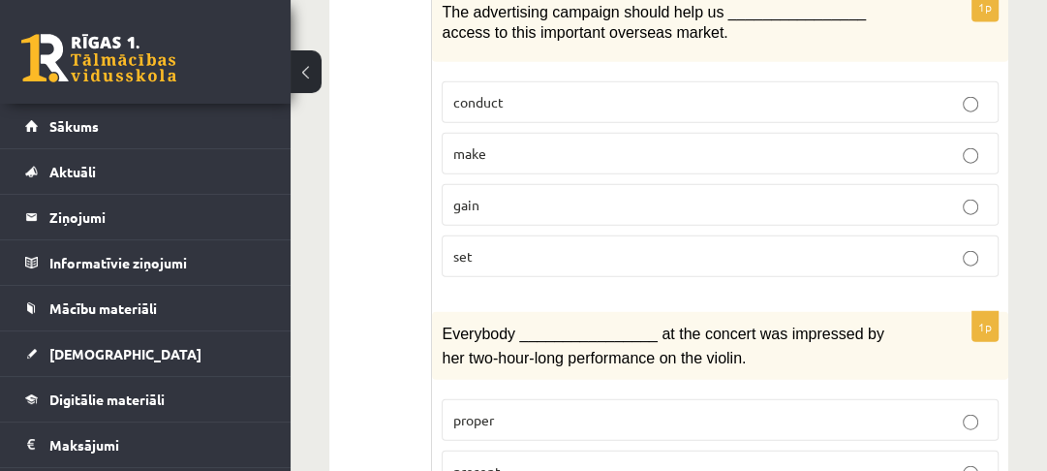
click at [733, 461] on p "present" at bounding box center [720, 471] width 536 height 20
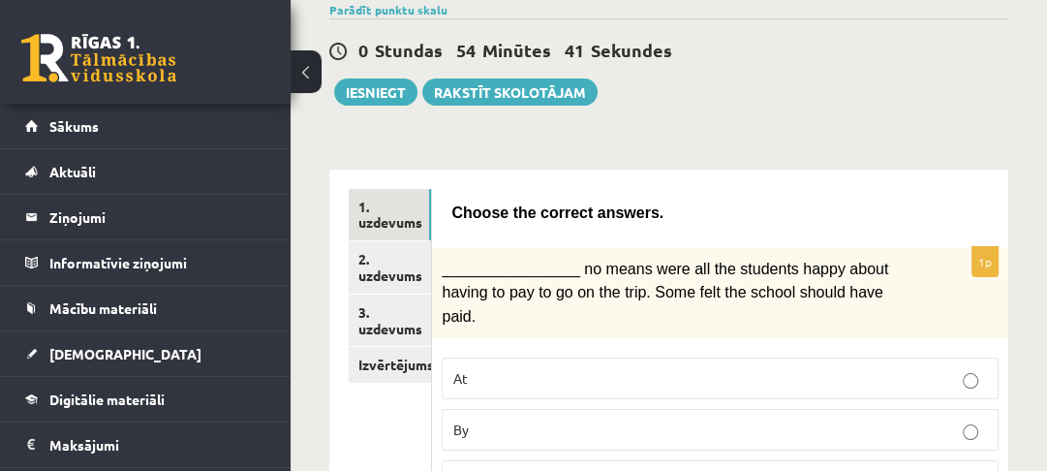
scroll to position [310, 0]
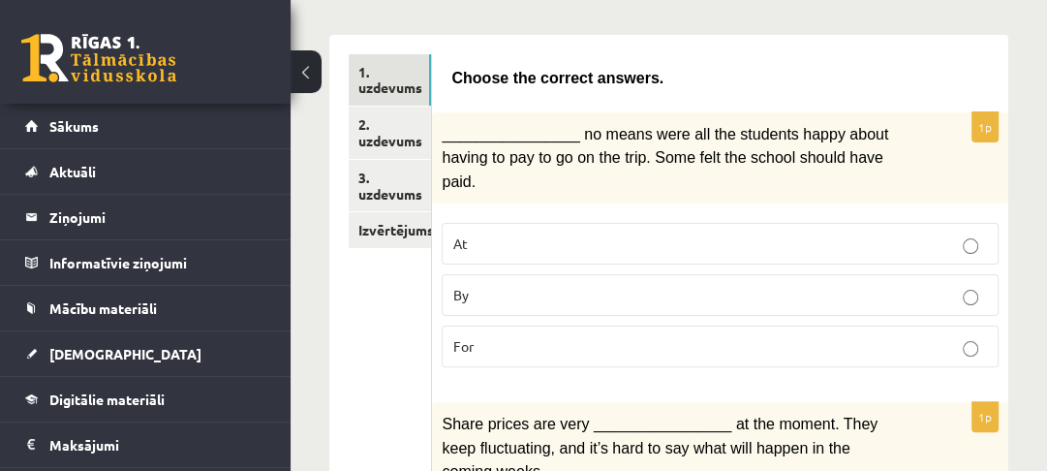
click at [386, 143] on link "2. uzdevums" at bounding box center [390, 133] width 82 height 52
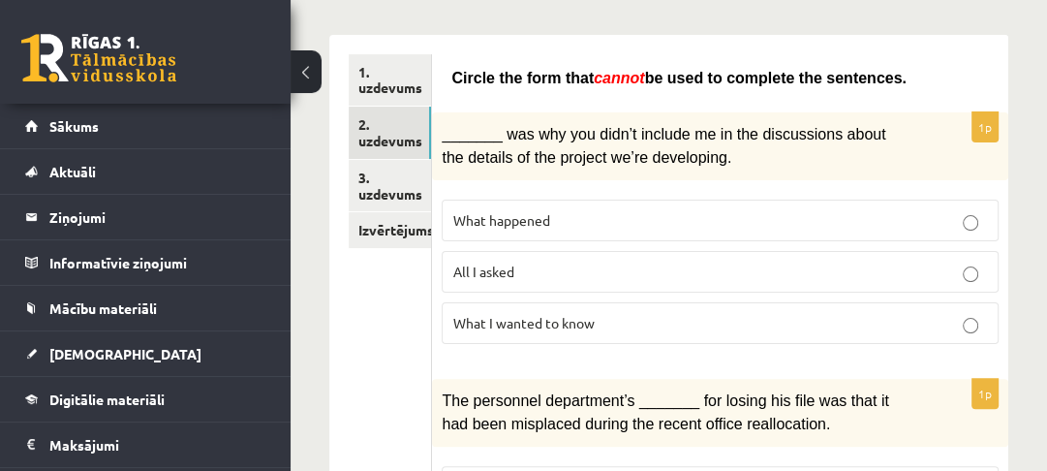
click at [577, 213] on p "What happened" at bounding box center [720, 220] width 536 height 20
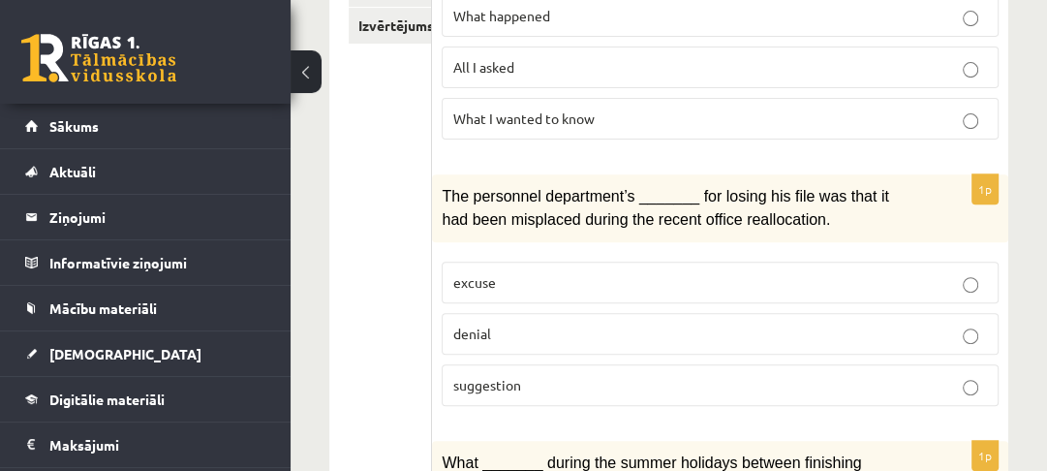
scroll to position [542, 0]
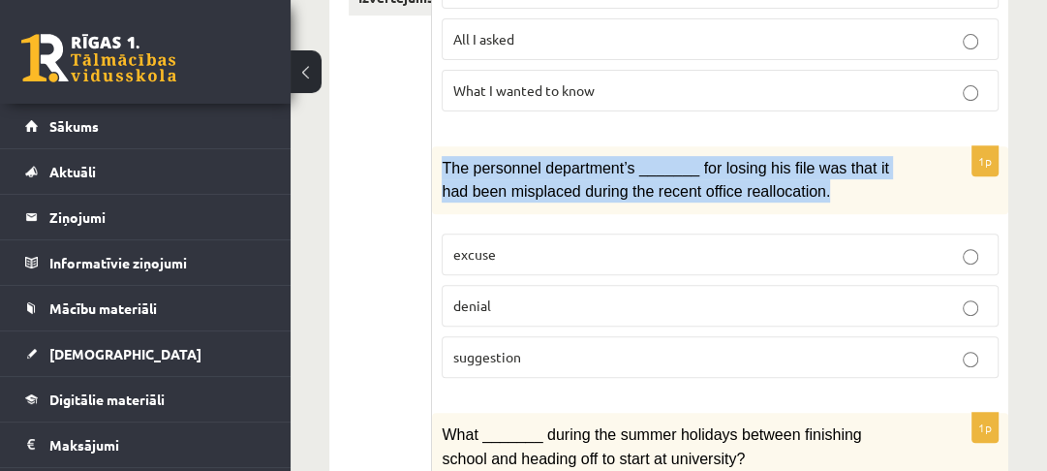
drag, startPoint x: 443, startPoint y: 161, endPoint x: 813, endPoint y: 193, distance: 371.4
click at [813, 193] on div "The personnel department’s _______ for losing his file was that it had been mis…" at bounding box center [720, 180] width 576 height 68
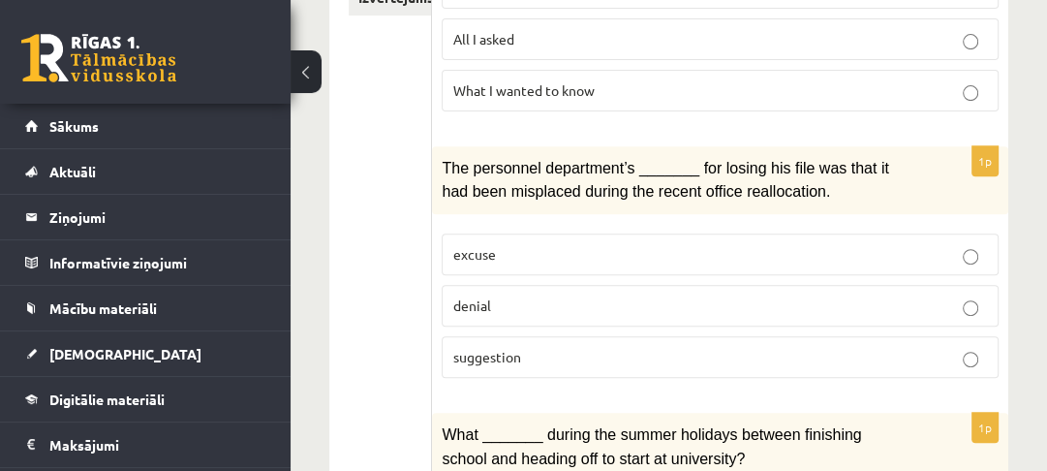
click at [577, 349] on p "suggestion" at bounding box center [720, 357] width 536 height 20
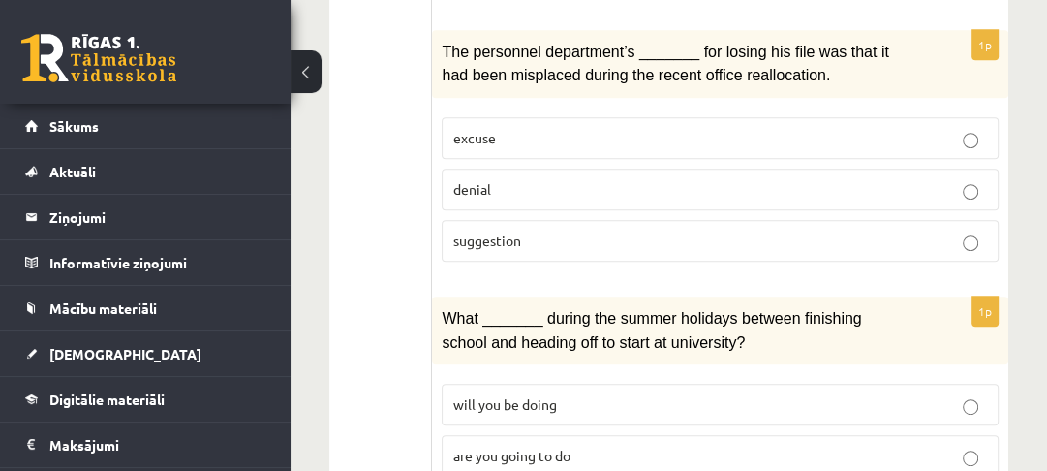
scroll to position [775, 0]
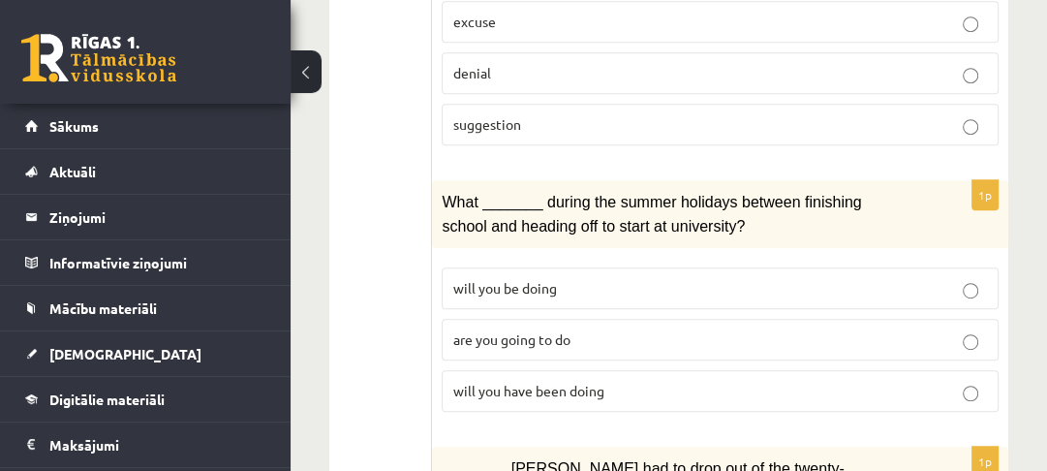
click at [617, 381] on p "will you have been doing" at bounding box center [720, 391] width 536 height 20
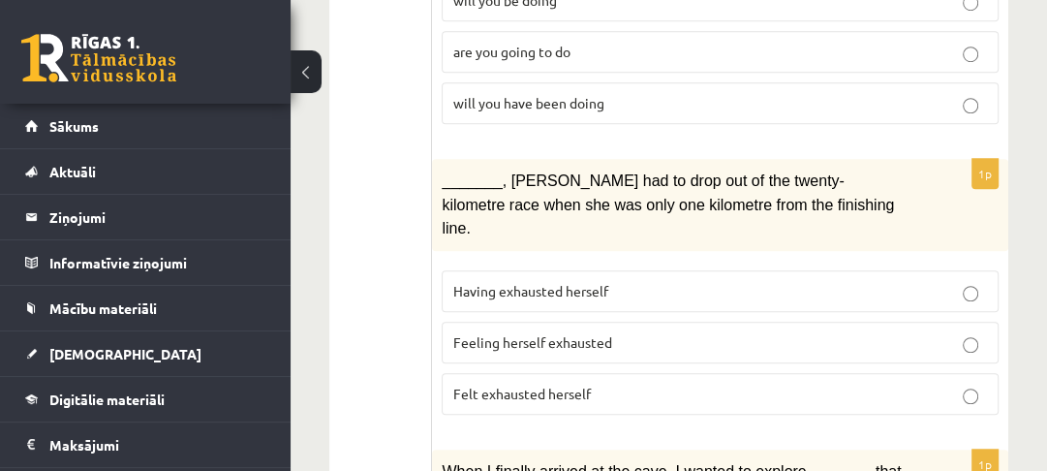
scroll to position [1085, 0]
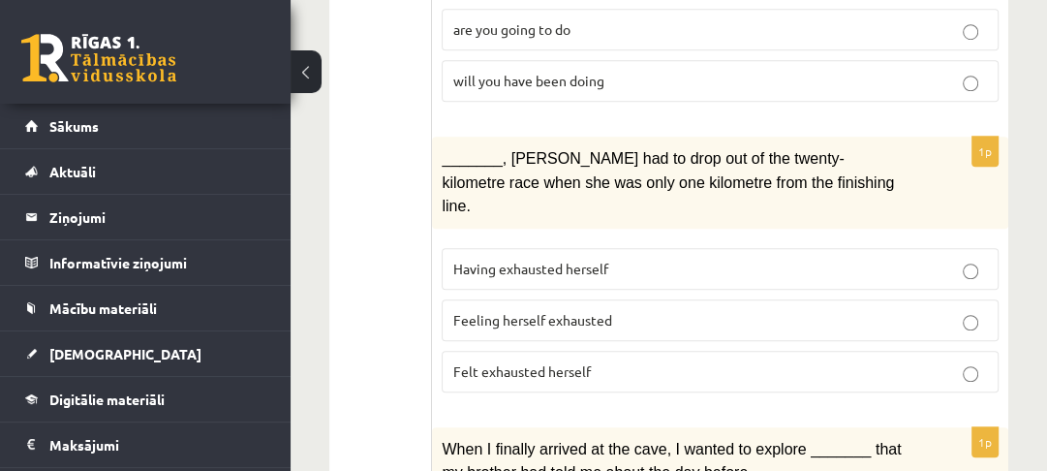
click at [593, 361] on p "Felt exhausted herself" at bounding box center [720, 371] width 536 height 20
click at [590, 260] on span "Having exhausted herself" at bounding box center [529, 268] width 155 height 17
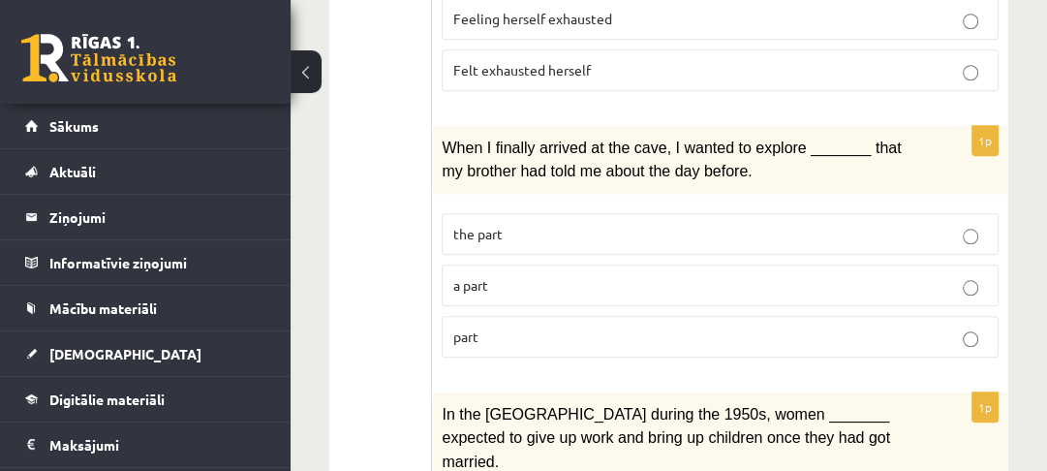
scroll to position [1395, 0]
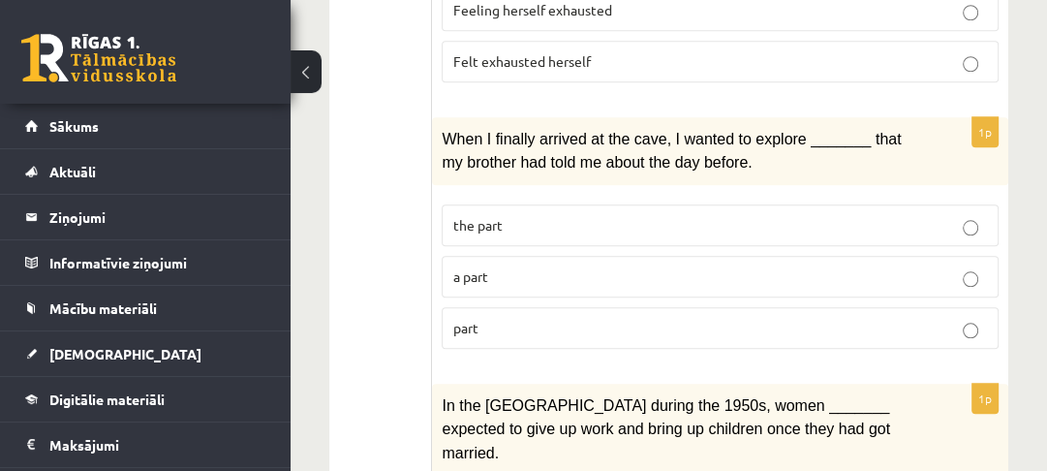
click at [557, 318] on p "part" at bounding box center [720, 328] width 536 height 20
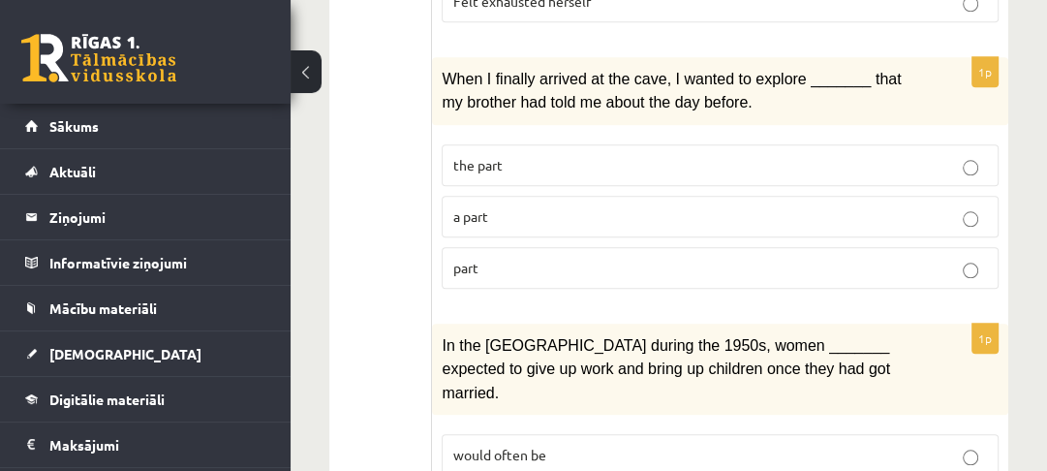
scroll to position [1550, 0]
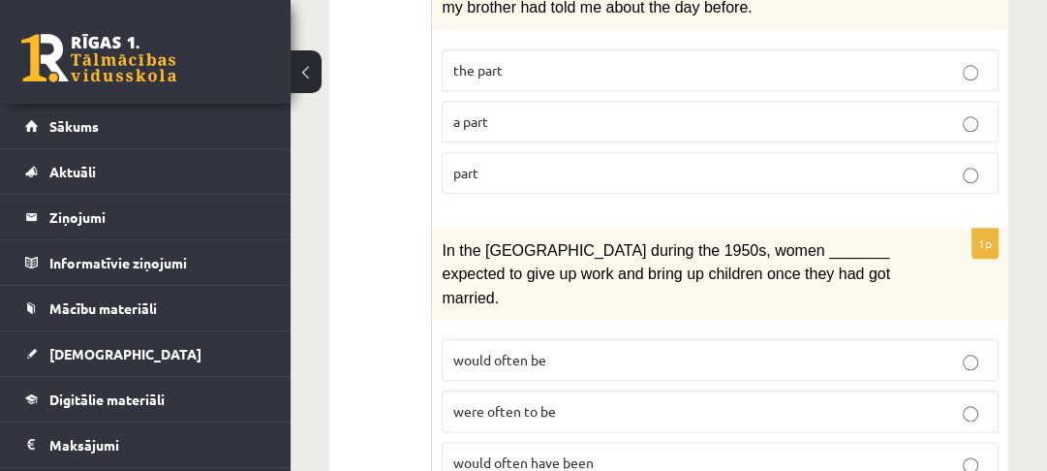
click at [593, 452] on p "would often have been" at bounding box center [720, 462] width 536 height 20
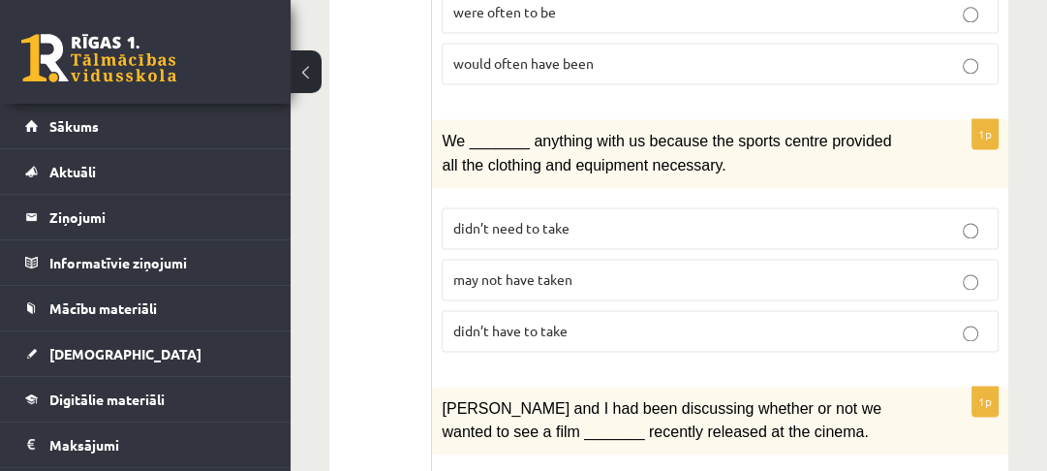
scroll to position [1860, 0]
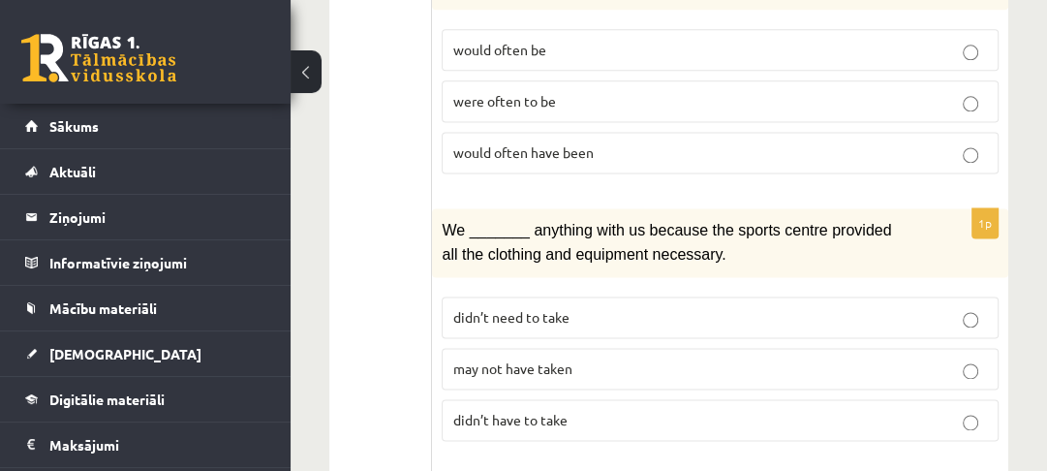
click at [552, 411] on span "didn’t have to take" at bounding box center [509, 419] width 114 height 17
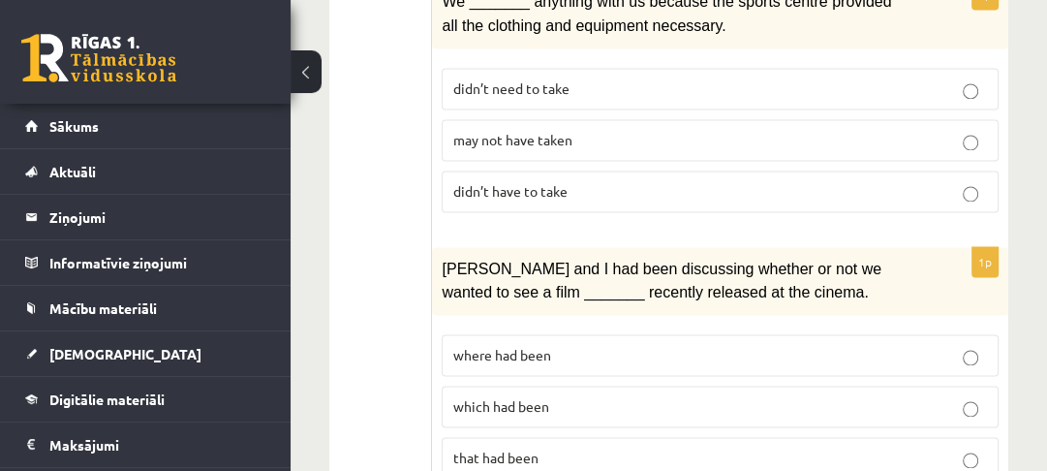
scroll to position [2169, 0]
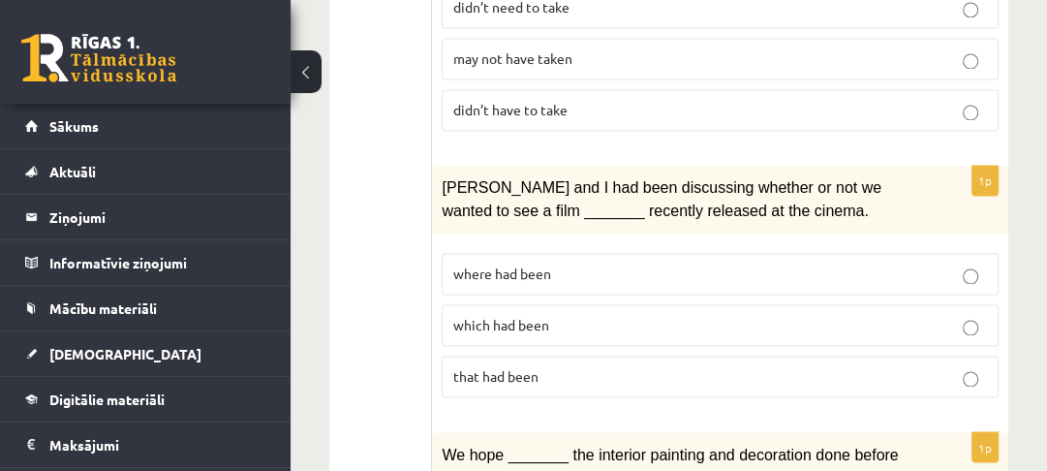
click at [562, 263] on p "where had been" at bounding box center [720, 273] width 536 height 20
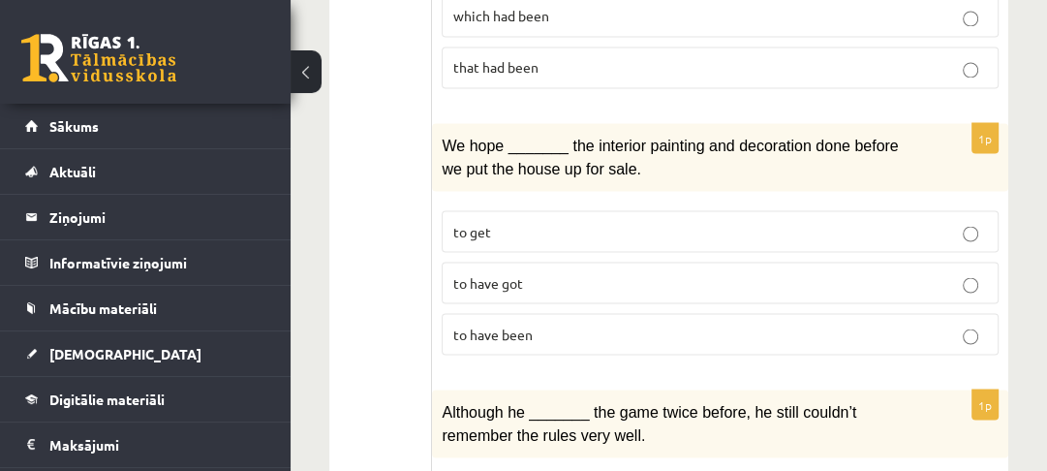
scroll to position [2479, 0]
click at [554, 312] on label "to have been" at bounding box center [720, 333] width 557 height 42
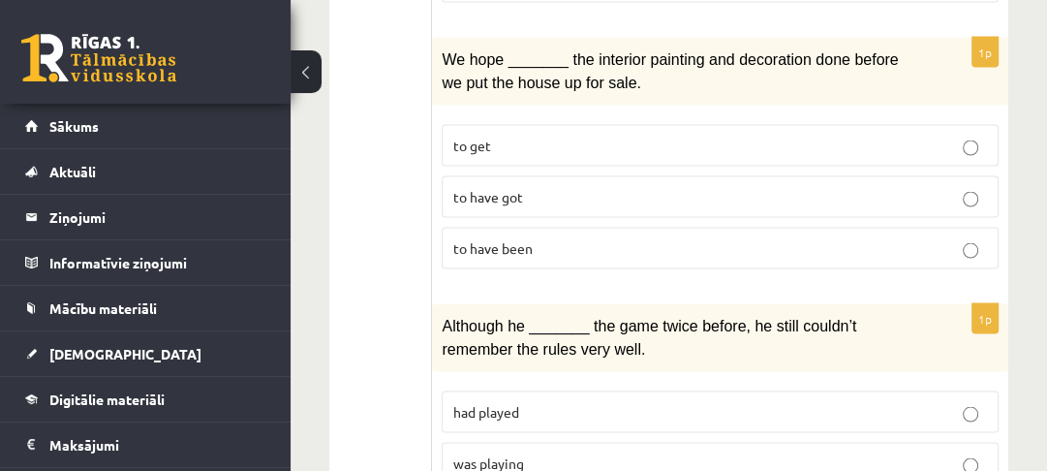
scroll to position [2603, 0]
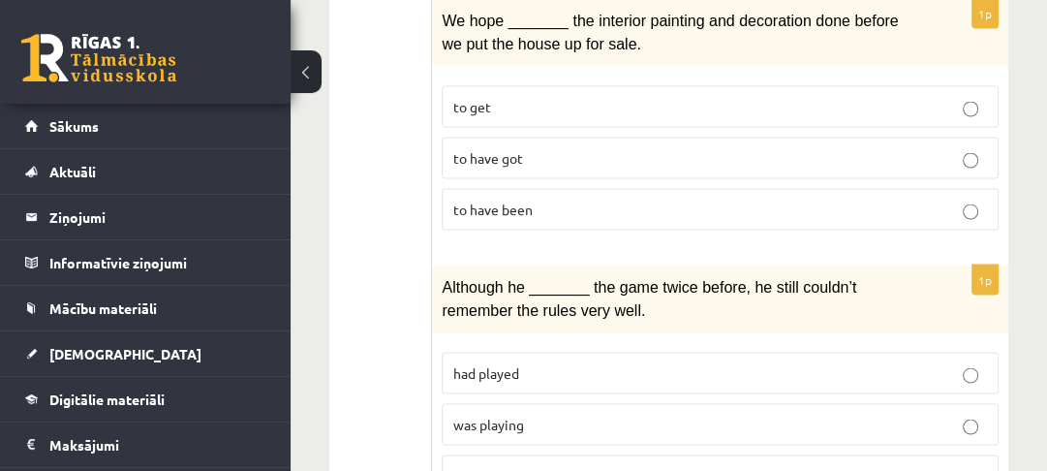
click at [565, 465] on p "had been playing" at bounding box center [720, 475] width 536 height 20
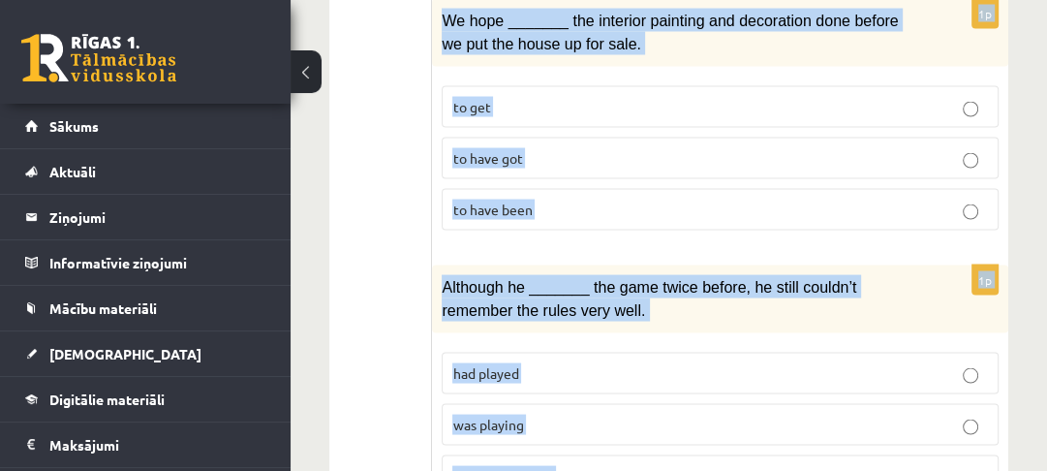
drag, startPoint x: 452, startPoint y: 262, endPoint x: 692, endPoint y: 361, distance: 258.8
copy form "Circle the form that cannot be used to complete the sentences. 1p _______ was w…"
click at [554, 407] on div "1p Although he _______ the game twice before, he still couldn’t remember the ru…" at bounding box center [720, 387] width 576 height 247
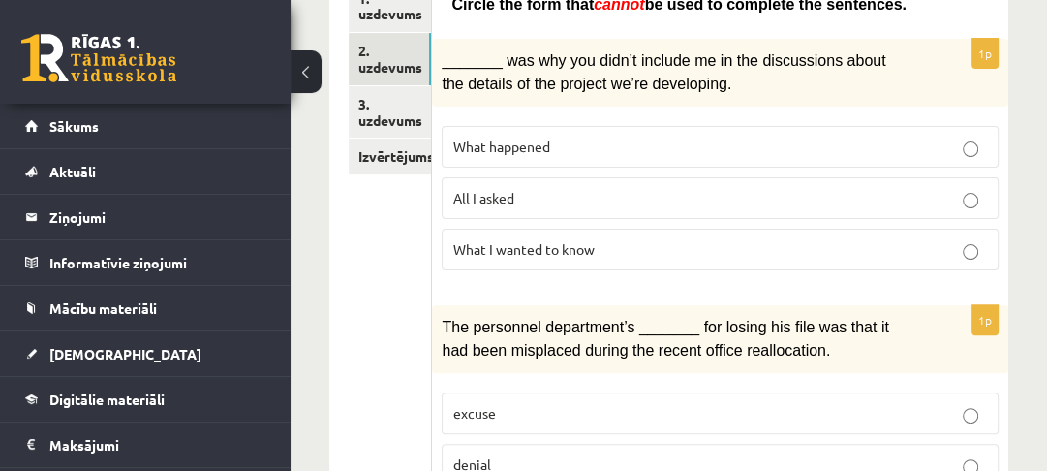
scroll to position [506, 0]
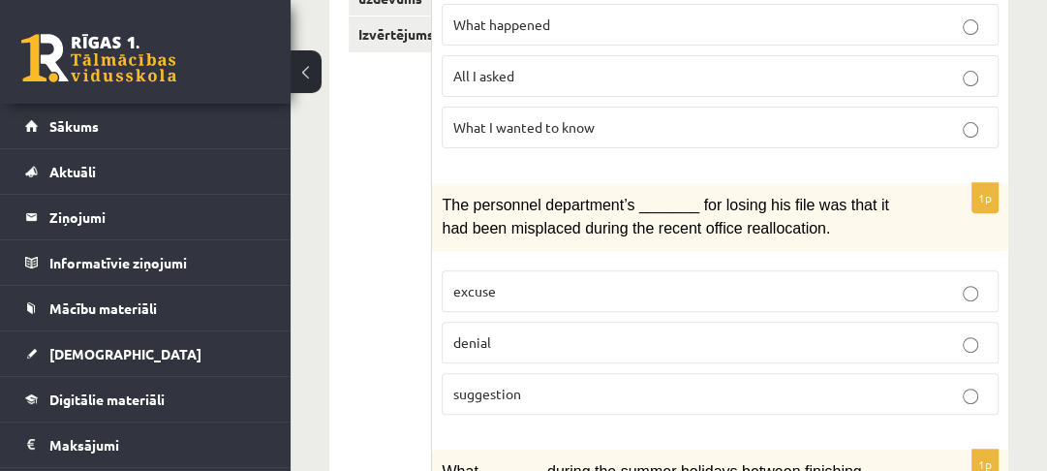
click at [634, 338] on p "denial" at bounding box center [720, 342] width 536 height 20
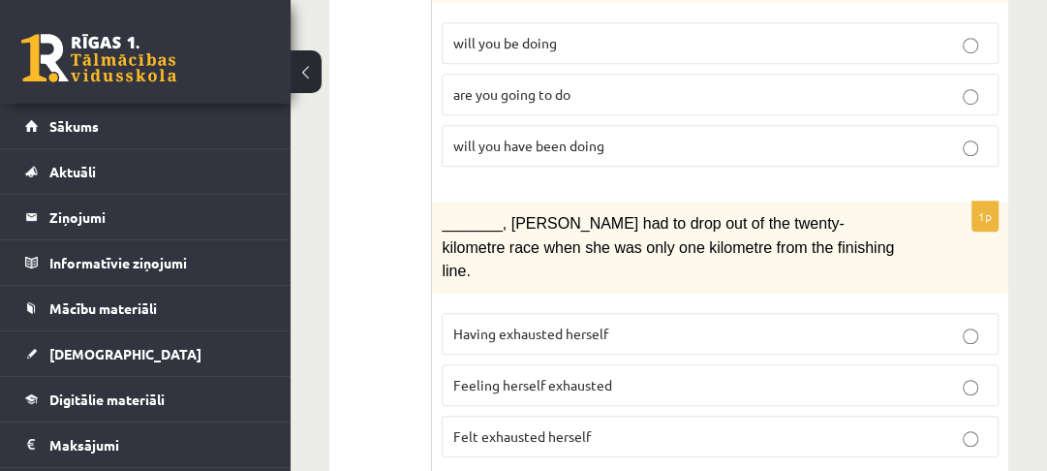
scroll to position [1048, 0]
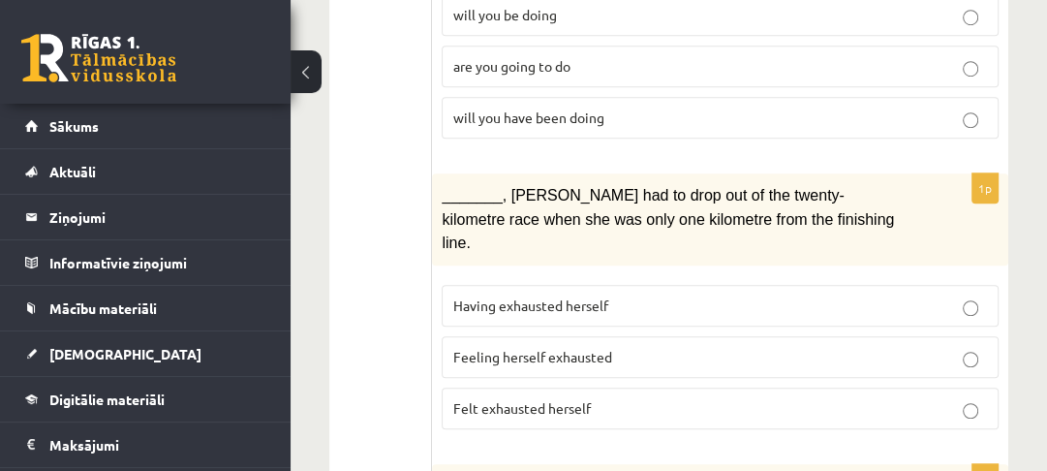
click at [502, 399] on span "Felt exhausted herself" at bounding box center [521, 407] width 138 height 17
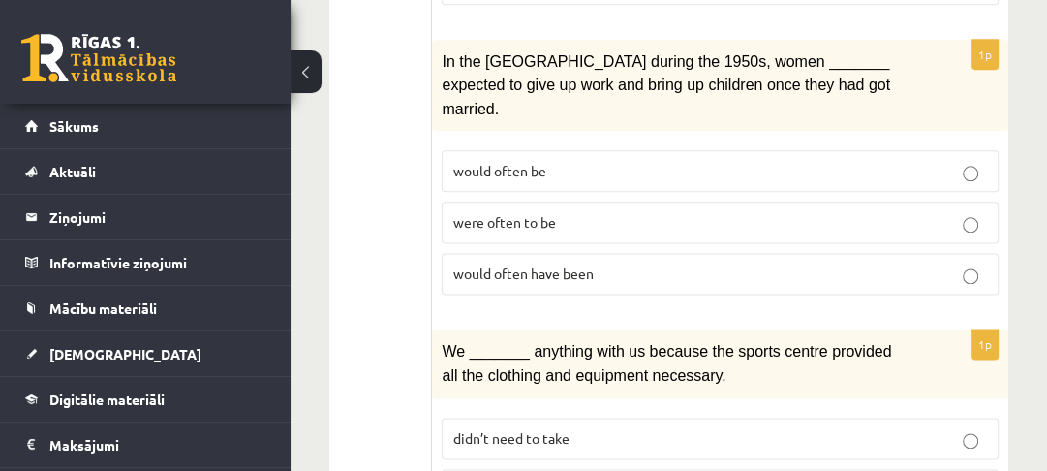
scroll to position [1745, 0]
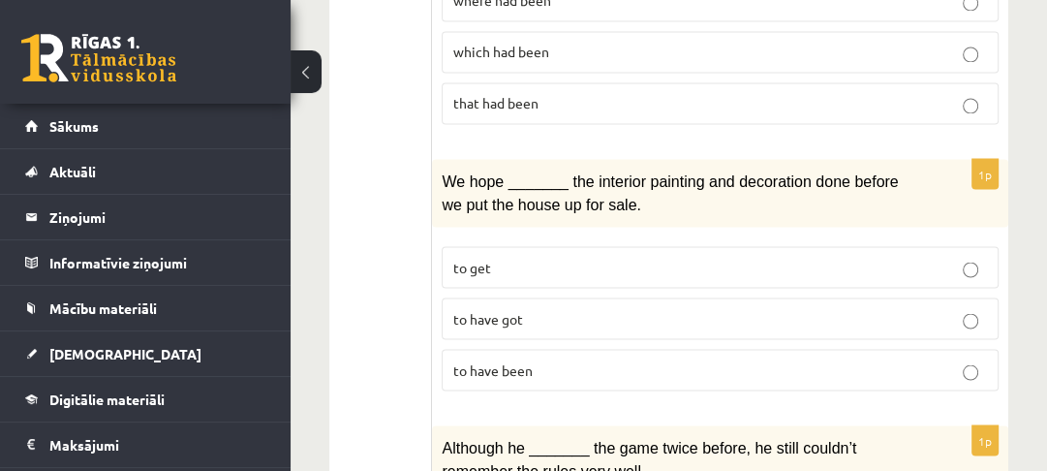
scroll to position [2603, 0]
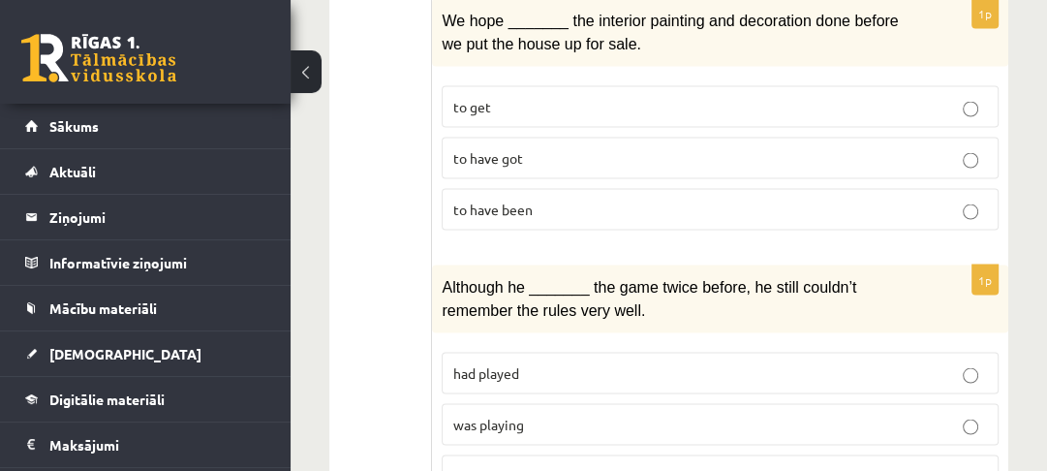
click at [515, 414] on p "was playing" at bounding box center [720, 424] width 536 height 20
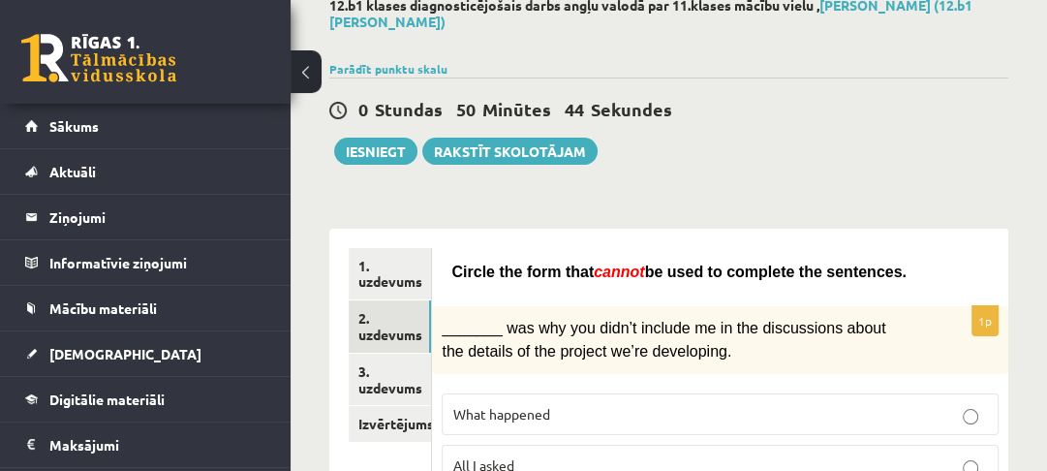
scroll to position [67, 0]
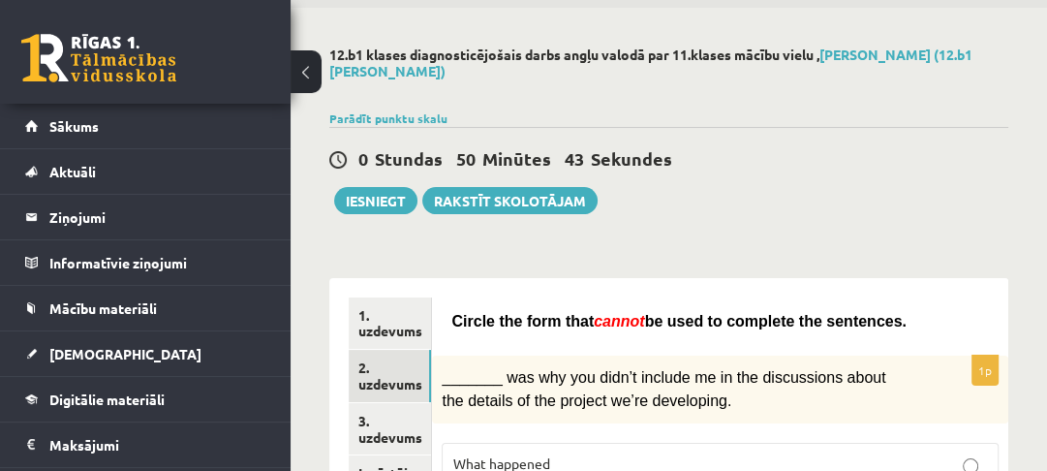
click at [386, 448] on link "3. uzdevums" at bounding box center [390, 429] width 82 height 52
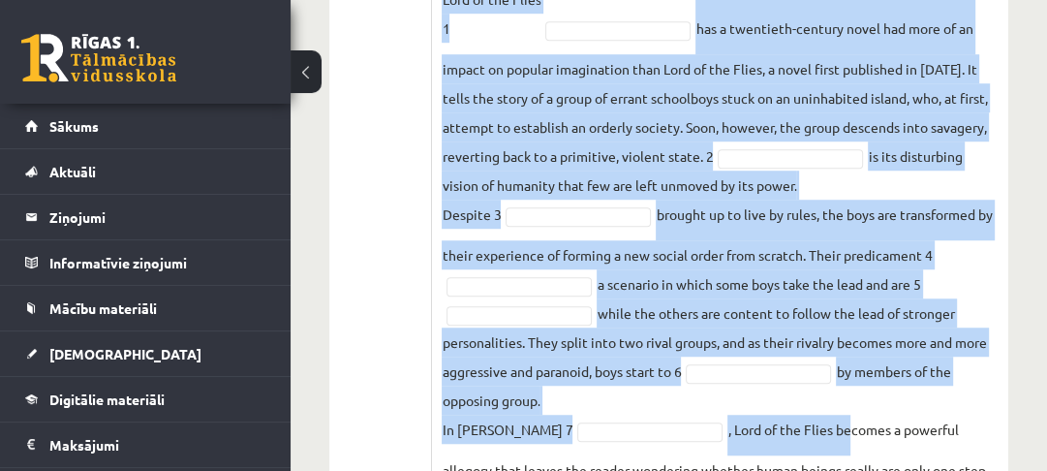
scroll to position [1127, 0]
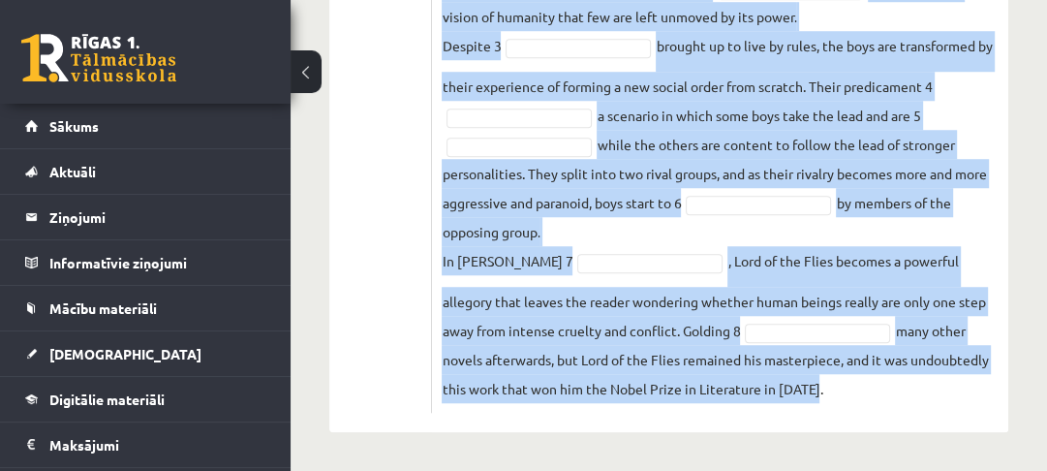
drag, startPoint x: 442, startPoint y: 260, endPoint x: 852, endPoint y: 378, distance: 427.3
copy div "Complete the text with the correct words (a–d). 1. a No sooner b Rarely c Only …"
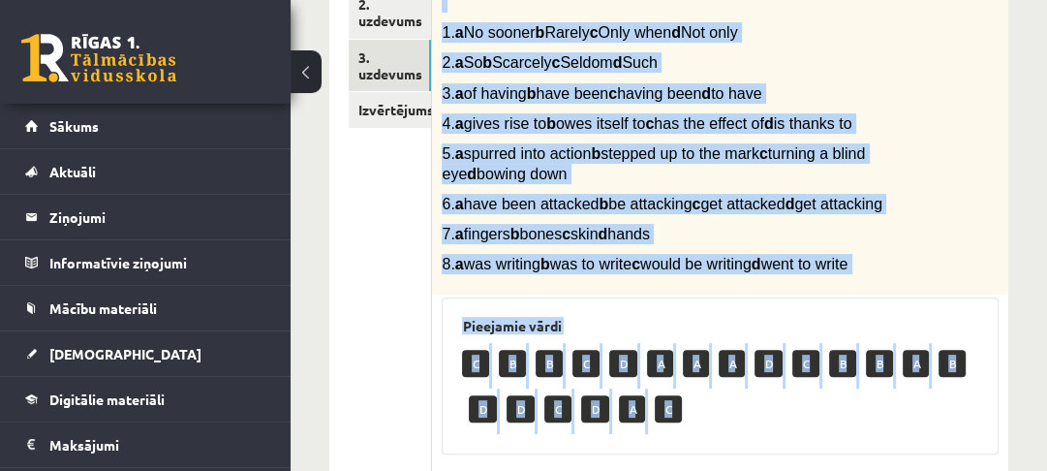
click at [804, 274] on p "8. a was writing b was to write c would be writing d went to write" at bounding box center [672, 264] width 460 height 20
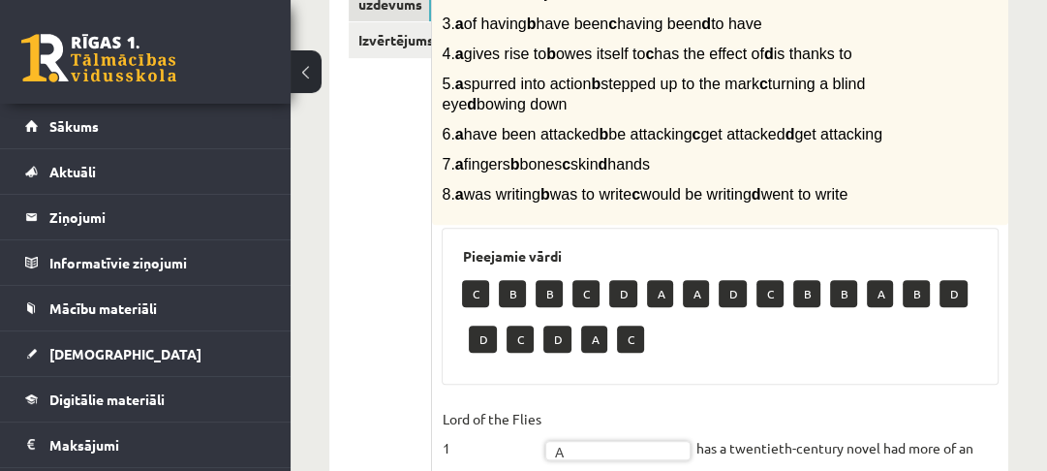
scroll to position [434, 0]
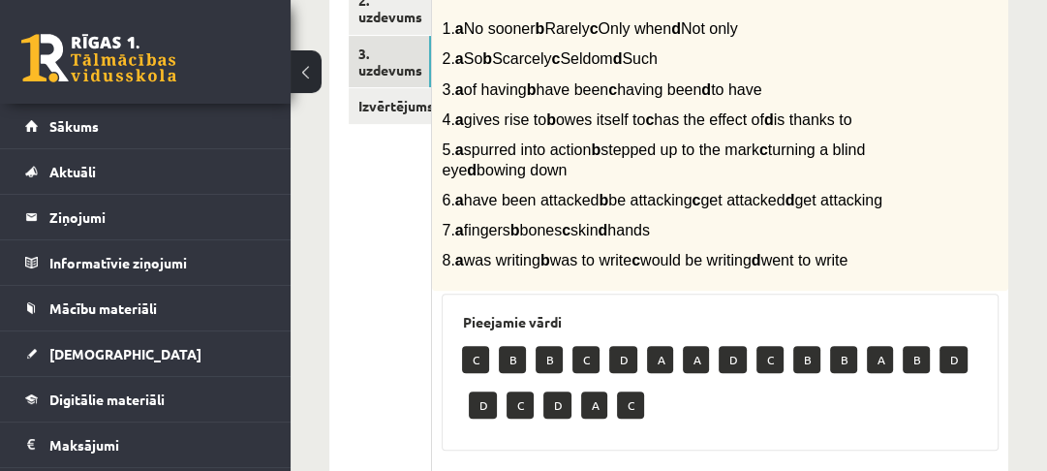
click at [657, 63] on span "2. a So b Scarcely c Seldom d Such" at bounding box center [549, 58] width 215 height 16
click at [696, 208] on p "6. a have been attacked b be attacking c get attacked d get attacking" at bounding box center [672, 200] width 460 height 20
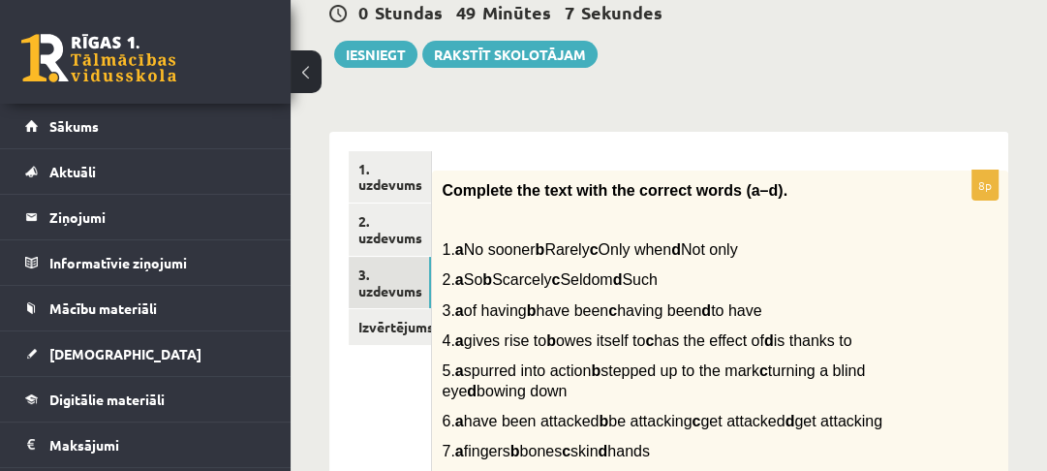
scroll to position [201, 0]
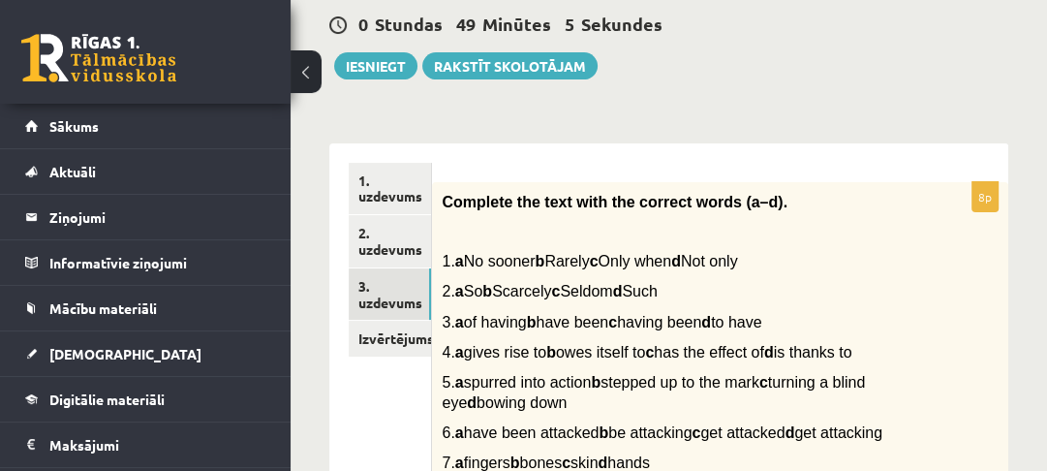
click at [604, 298] on span "2. a So b Scarcely c Seldom d Such" at bounding box center [549, 291] width 215 height 16
click at [657, 287] on span "2. a So b Scarcely c Seldom d Such" at bounding box center [549, 291] width 215 height 16
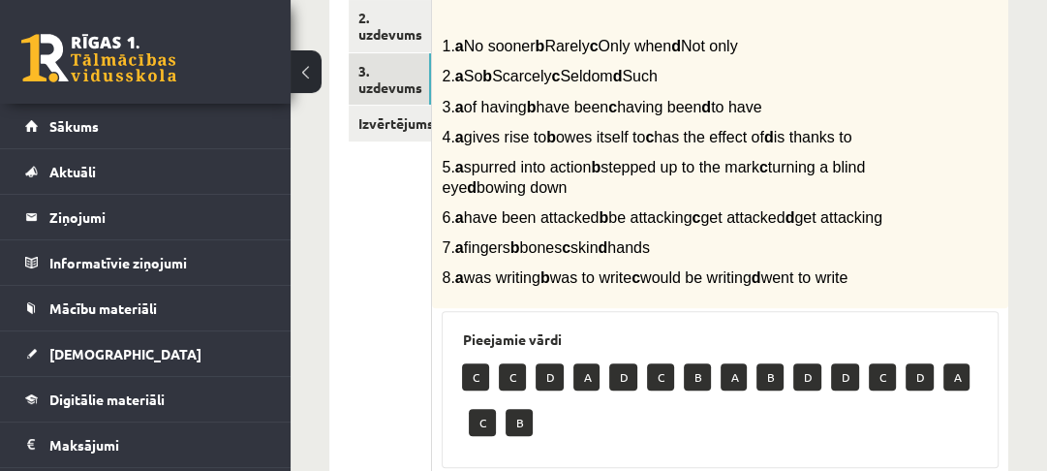
scroll to position [414, 0]
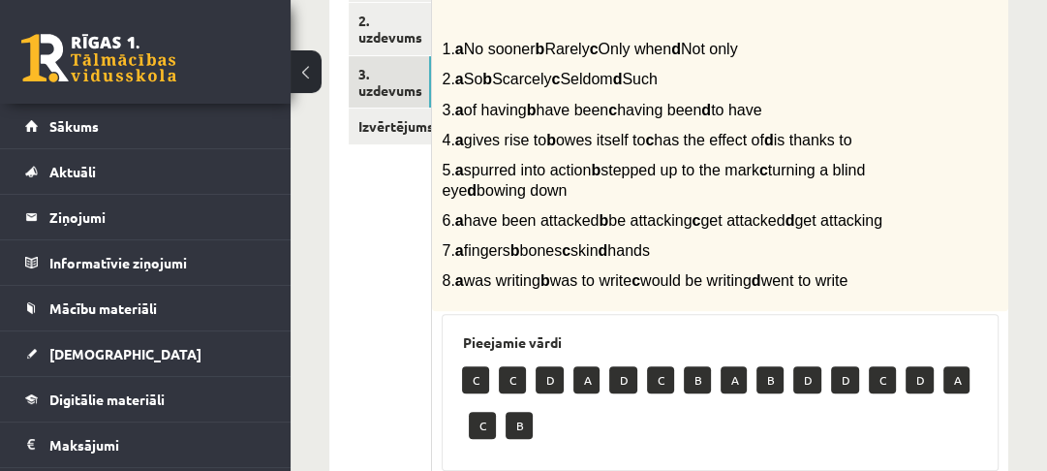
click at [635, 167] on span "5. a spurred into action b stepped up to the mark c turning a blind eye d bowin…" at bounding box center [653, 180] width 423 height 37
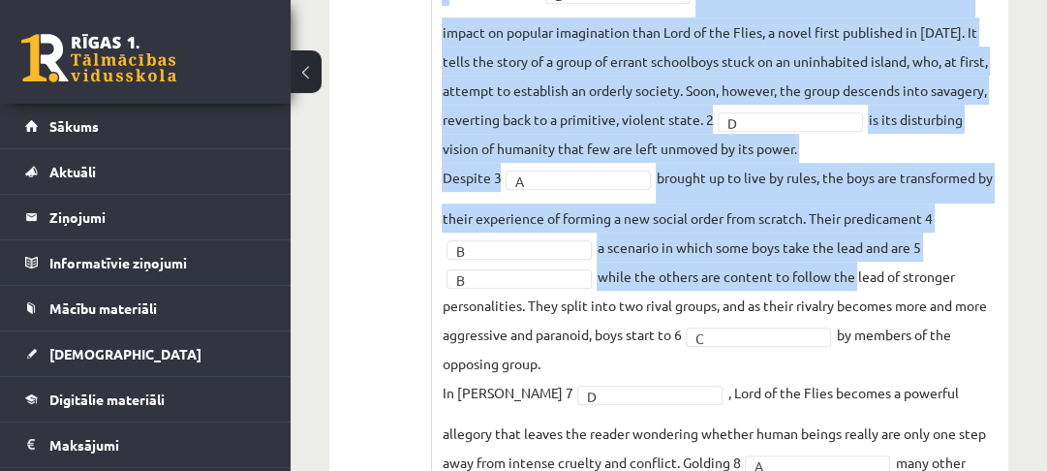
scroll to position [848, 0]
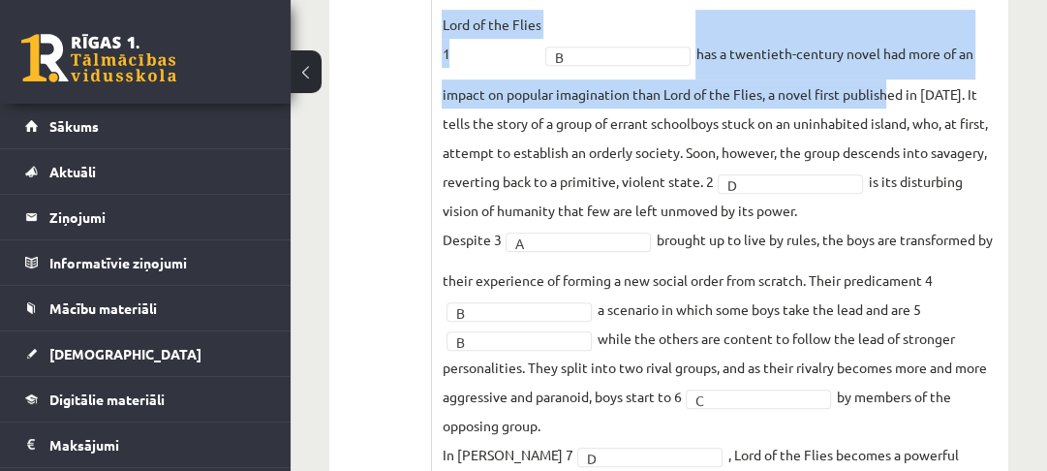
drag, startPoint x: 445, startPoint y: 211, endPoint x: 883, endPoint y: 136, distance: 445.2
click at [883, 136] on fieldset "Lord of the Flies 1 B * has a twentieth-century novel had more of an impact on …" at bounding box center [720, 303] width 557 height 587
click at [871, 143] on fieldset "Lord of the Flies 1 B * has a twentieth-century novel had more of an impact on …" at bounding box center [720, 303] width 557 height 587
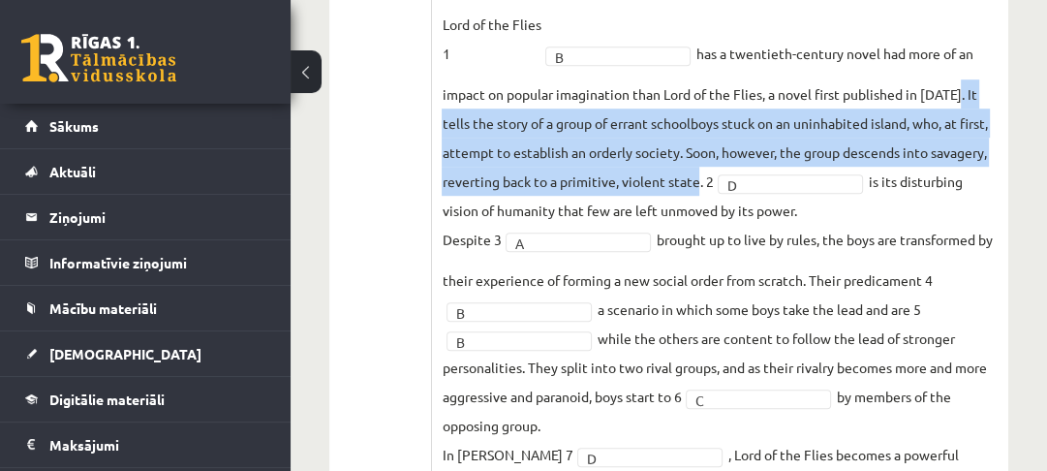
drag, startPoint x: 959, startPoint y: 128, endPoint x: 678, endPoint y: 219, distance: 295.3
click at [697, 223] on fieldset "Lord of the Flies 1 B * has a twentieth-century novel had more of an impact on …" at bounding box center [720, 303] width 557 height 587
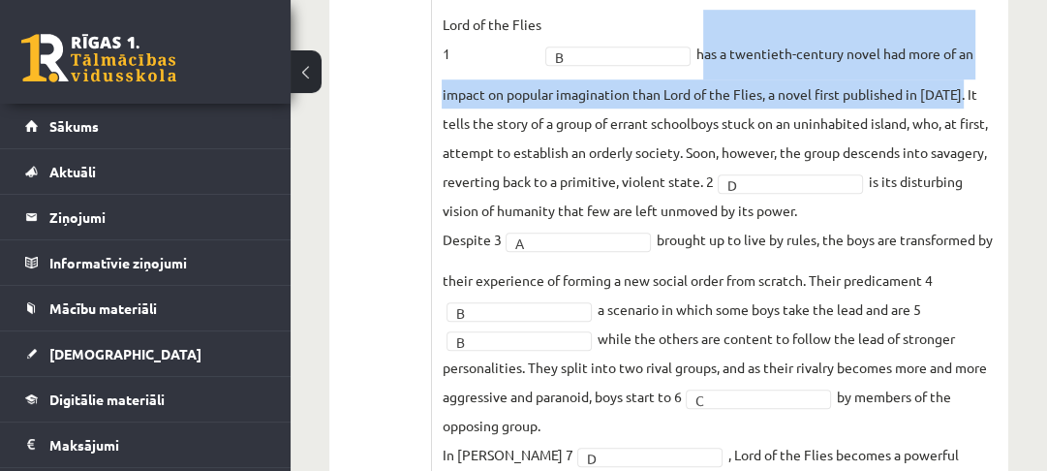
drag, startPoint x: 699, startPoint y: 85, endPoint x: 961, endPoint y: 132, distance: 265.6
click at [961, 132] on fieldset "Lord of the Flies 1 B * has a twentieth-century novel had more of an impact on …" at bounding box center [720, 303] width 557 height 587
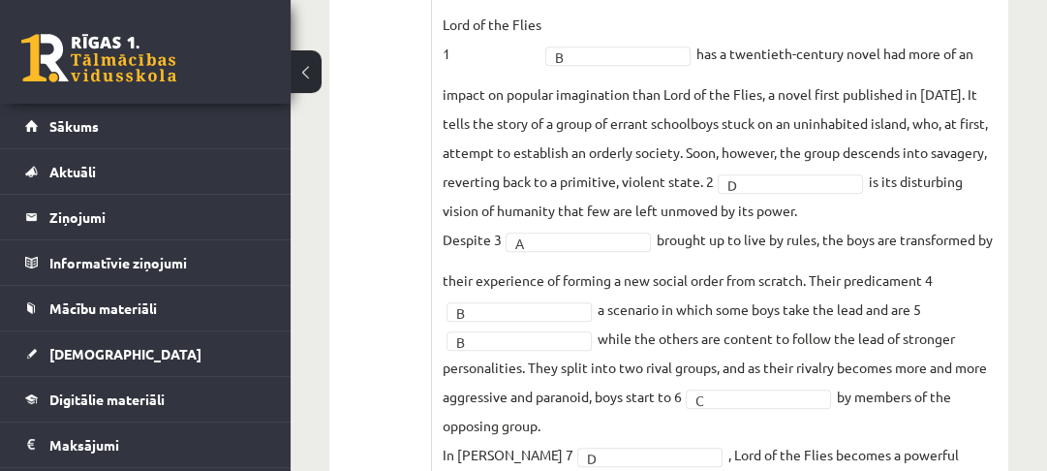
click at [639, 225] on fieldset "Lord of the Flies 1 B * has a twentieth-century novel had more of an impact on …" at bounding box center [720, 303] width 557 height 587
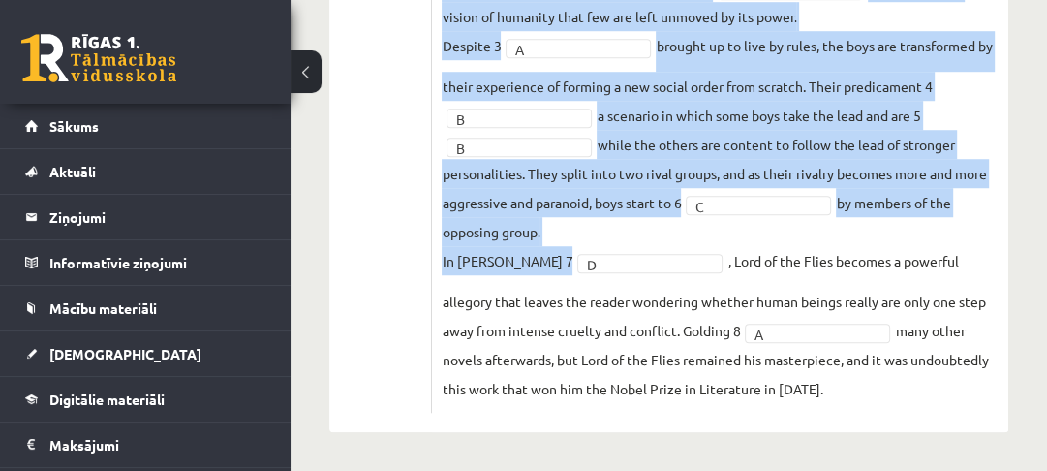
scroll to position [1081, 0]
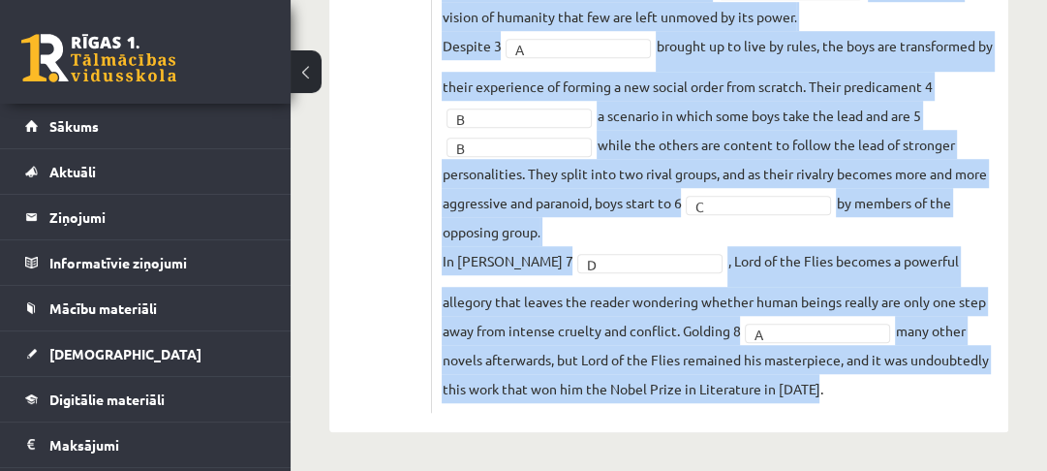
drag, startPoint x: 441, startPoint y: 139, endPoint x: 825, endPoint y: 385, distance: 456.5
drag, startPoint x: 451, startPoint y: 171, endPoint x: 905, endPoint y: 389, distance: 502.9
copy div "Complete the text with the correct words (a–d). 1. a No sooner b Rarely c Only …"
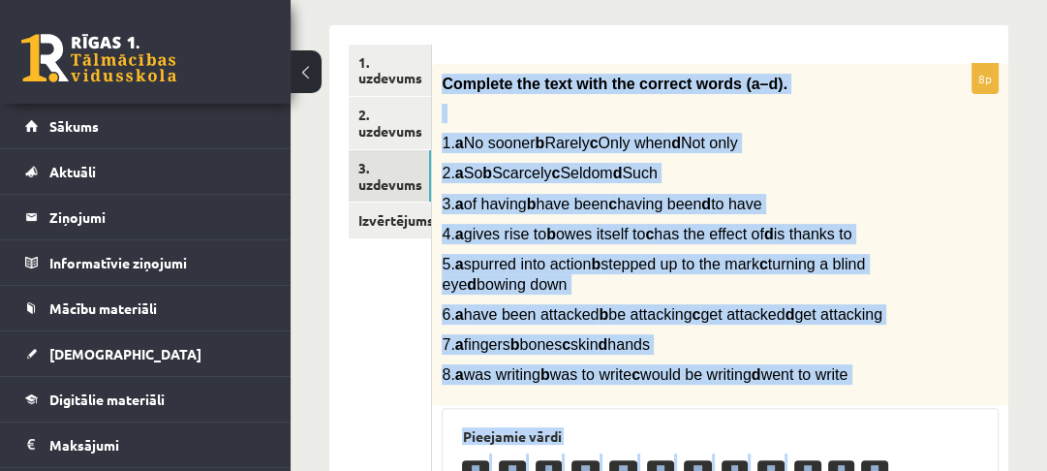
scroll to position [306, 0]
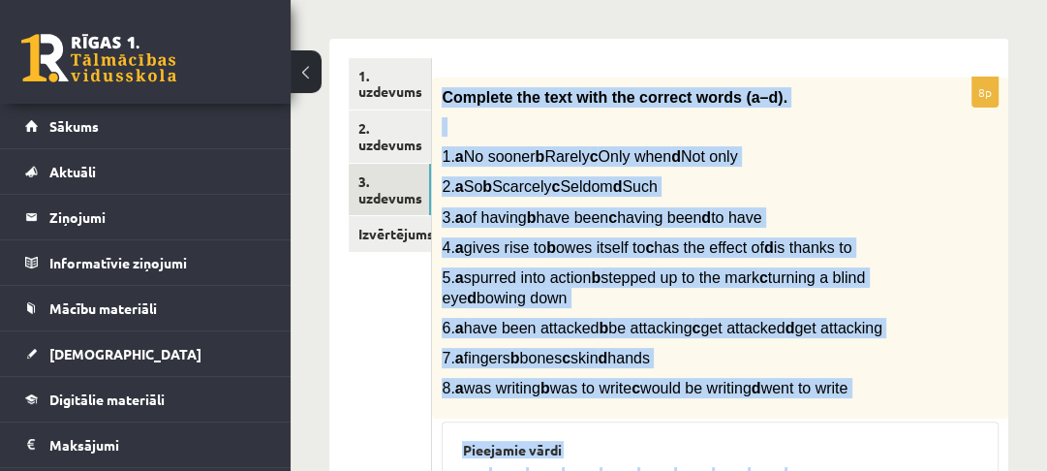
click at [856, 199] on div "Complete the text with the correct words (a–d). 1. a No sooner b Rarely c Only …" at bounding box center [720, 247] width 576 height 341
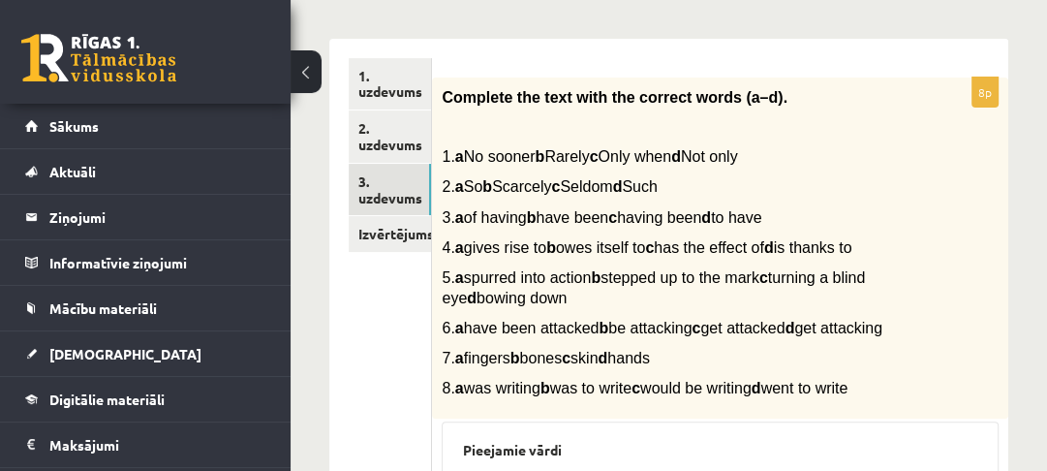
click at [397, 232] on link "Izvērtējums!" at bounding box center [390, 234] width 82 height 36
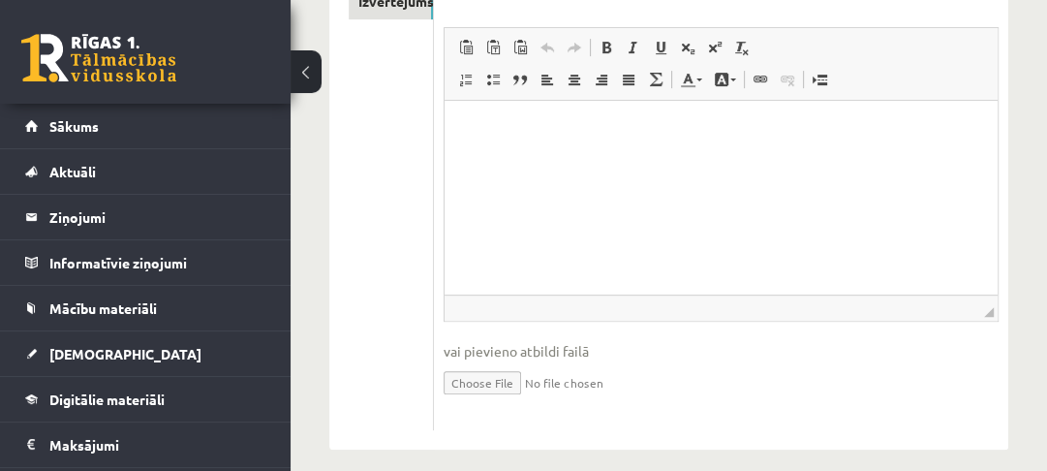
scroll to position [384, 0]
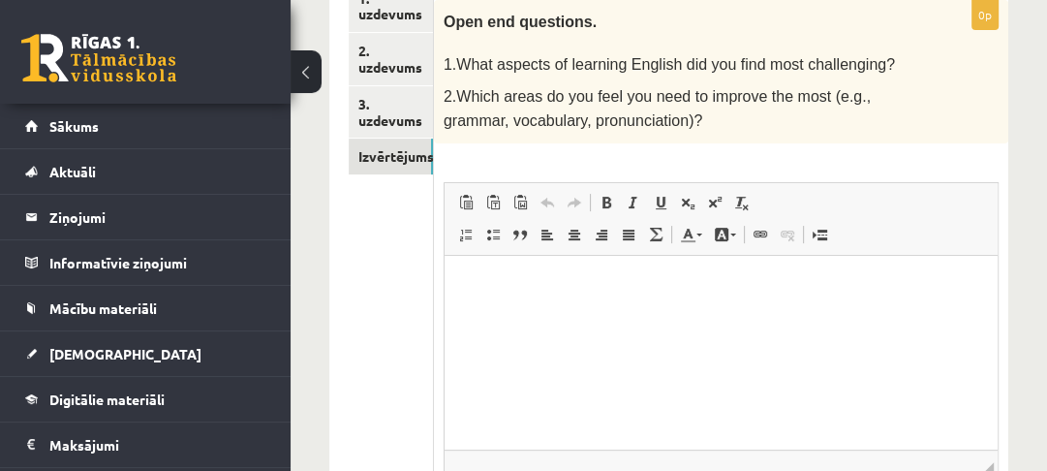
drag, startPoint x: 617, startPoint y: 112, endPoint x: 422, endPoint y: 58, distance: 202.1
click at [422, 58] on div "**********" at bounding box center [668, 282] width 679 height 643
click at [625, 132] on div "Open end questions. 1.What aspects of learning English did you find most challe…" at bounding box center [721, 71] width 574 height 143
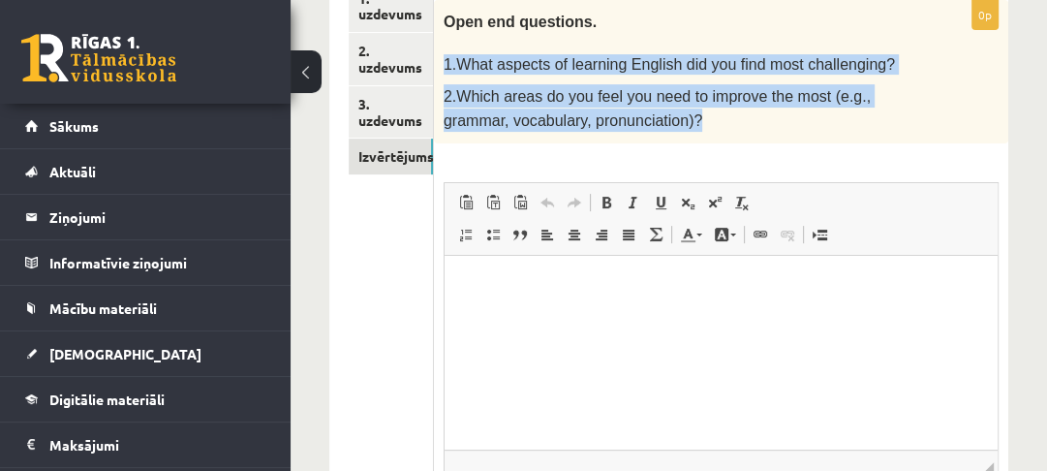
drag, startPoint x: 446, startPoint y: 60, endPoint x: 630, endPoint y: 122, distance: 194.2
click at [630, 122] on div "Open end questions. 1.What aspects of learning English did you find most challe…" at bounding box center [721, 71] width 574 height 143
copy div "1.What aspects of learning English did you find most challenging? 2.Which areas…"
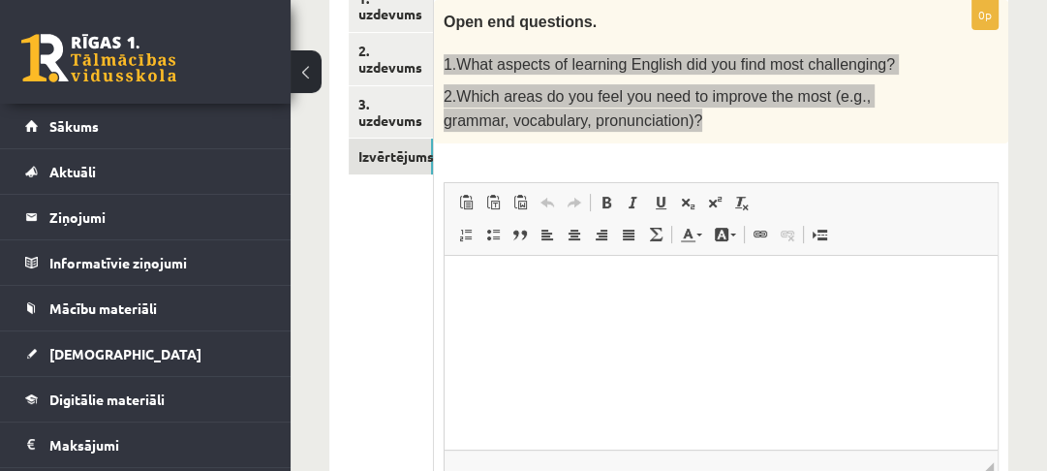
click at [544, 295] on html at bounding box center [720, 284] width 553 height 59
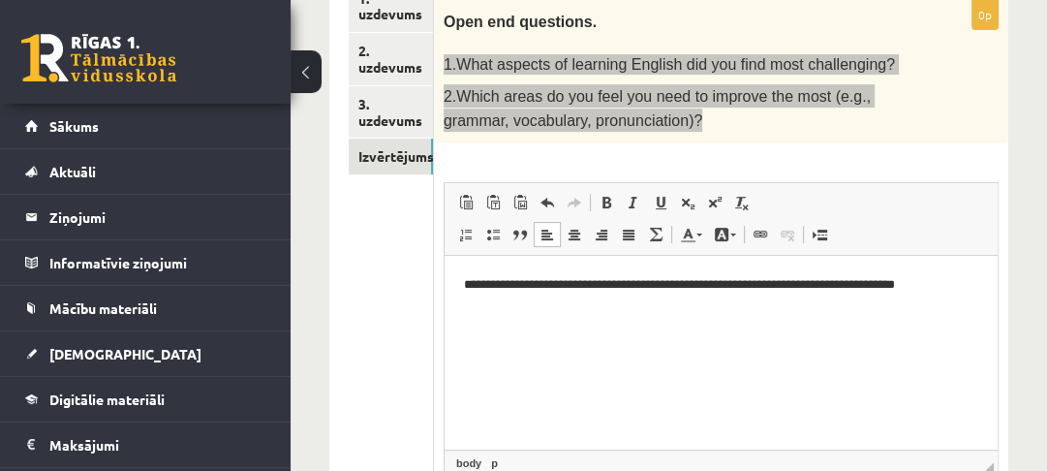
click at [546, 286] on p "**********" at bounding box center [720, 284] width 514 height 20
drag, startPoint x: 808, startPoint y: 291, endPoint x: 960, endPoint y: 287, distance: 152.1
click at [960, 287] on p "**********" at bounding box center [720, 284] width 514 height 20
click at [534, 308] on p "**********" at bounding box center [720, 294] width 514 height 41
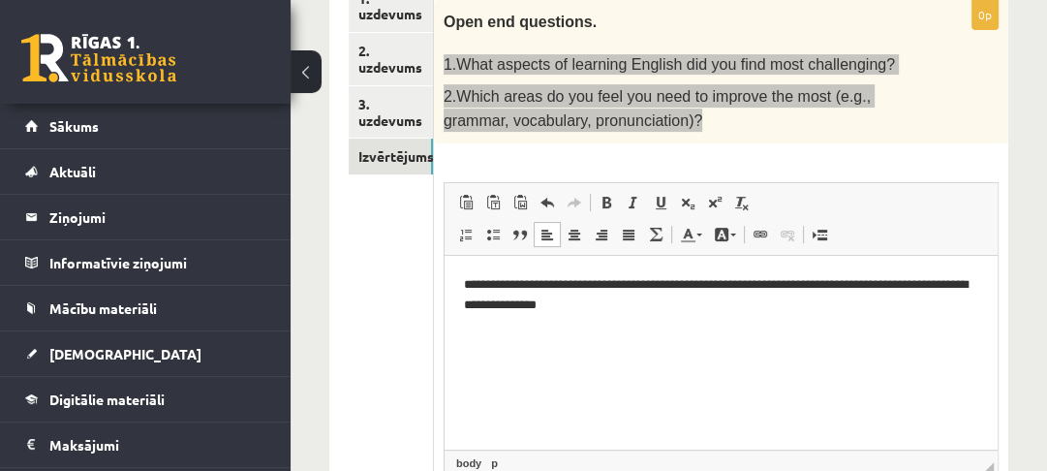
click at [538, 306] on p "**********" at bounding box center [720, 294] width 514 height 41
click at [541, 306] on p "**********" at bounding box center [720, 294] width 514 height 41
click at [633, 310] on p "**********" at bounding box center [720, 294] width 514 height 41
click at [699, 307] on p "**********" at bounding box center [720, 294] width 514 height 41
click at [756, 306] on p "**********" at bounding box center [720, 294] width 514 height 41
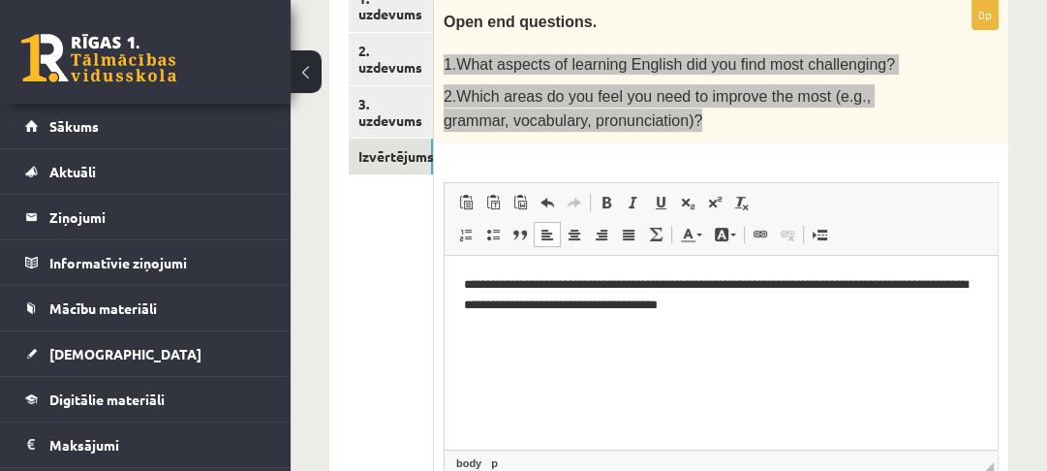
click at [702, 306] on p "**********" at bounding box center [720, 294] width 514 height 41
click at [843, 306] on p "**********" at bounding box center [720, 294] width 514 height 41
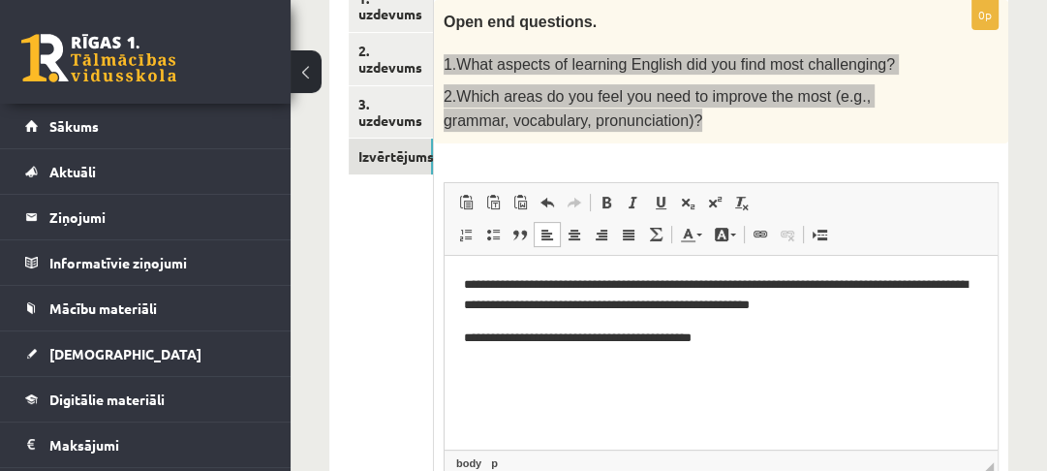
click at [677, 343] on p "**********" at bounding box center [720, 337] width 514 height 20
click at [679, 342] on p "**********" at bounding box center [720, 337] width 514 height 20
click at [799, 338] on p "**********" at bounding box center [720, 337] width 514 height 20
click at [793, 338] on p "**********" at bounding box center [720, 347] width 514 height 41
click at [799, 339] on p "**********" at bounding box center [720, 347] width 514 height 41
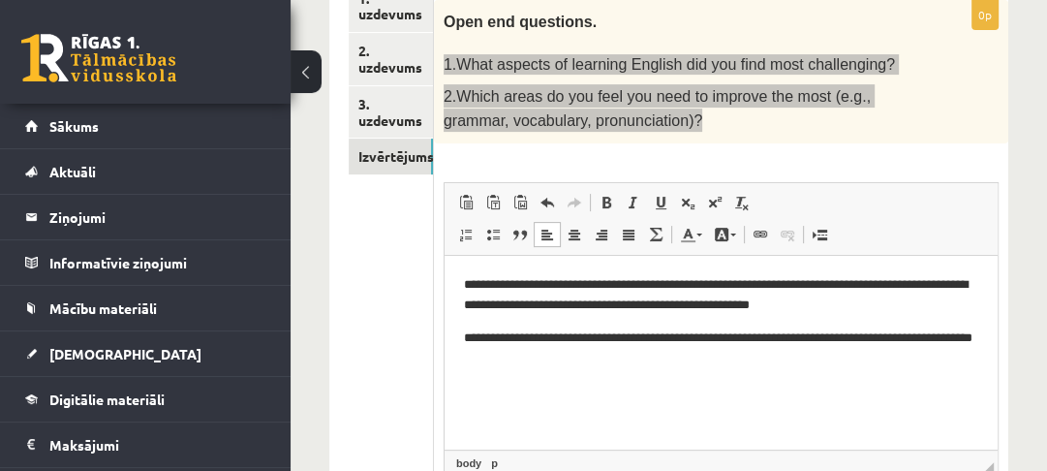
click at [778, 368] on html "**********" at bounding box center [720, 321] width 553 height 132
click at [836, 337] on p "**********" at bounding box center [720, 347] width 514 height 41
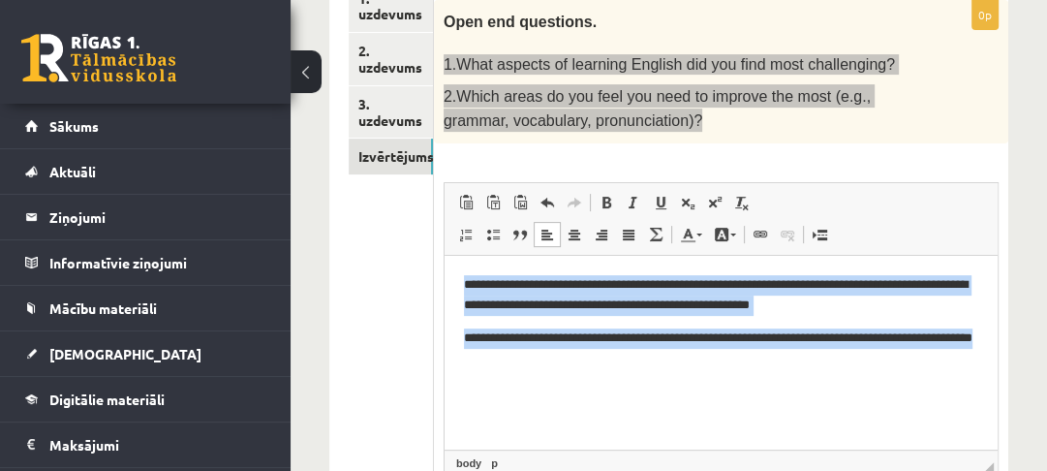
drag, startPoint x: 549, startPoint y: 358, endPoint x: 453, endPoint y: 284, distance: 121.5
click at [453, 284] on html "**********" at bounding box center [720, 321] width 553 height 132
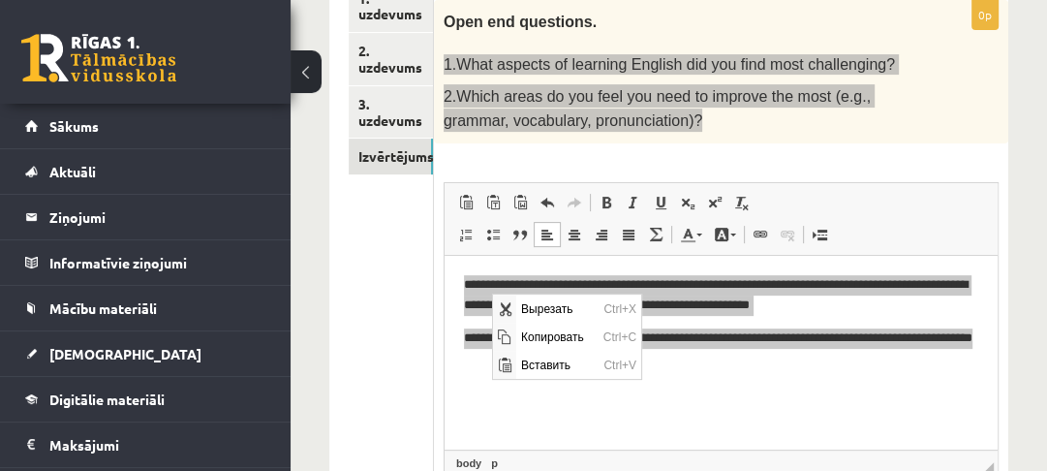
scroll to position [0, 0]
click at [536, 335] on span "Копировать" at bounding box center [557, 337] width 82 height 28
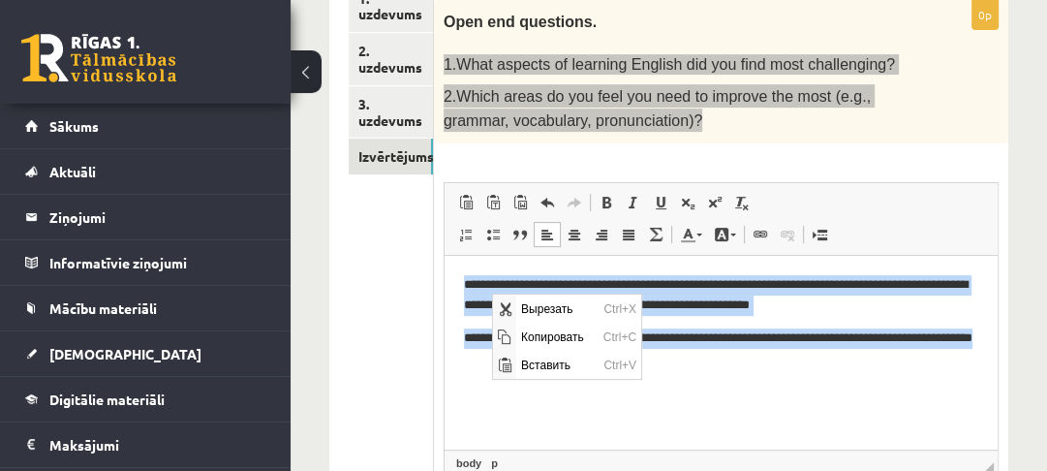
copy body "**********"
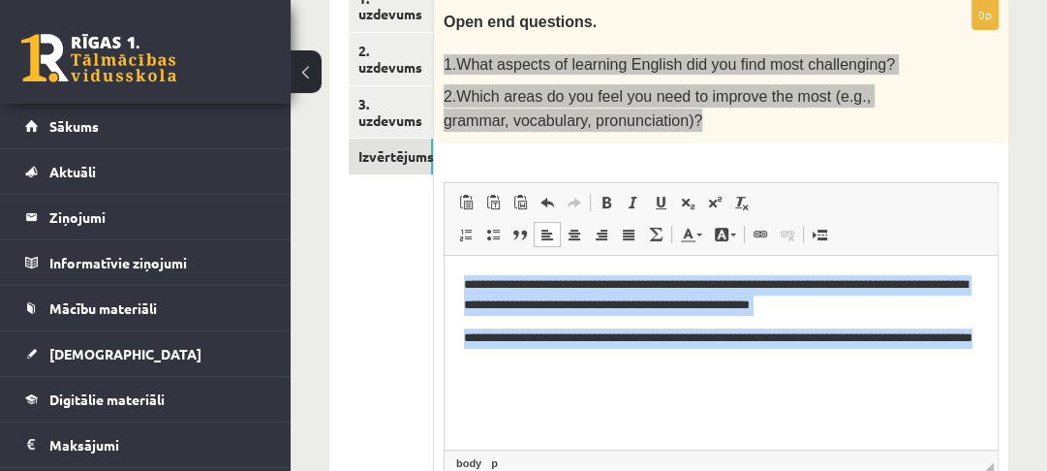
click at [545, 365] on p "**********" at bounding box center [720, 347] width 514 height 41
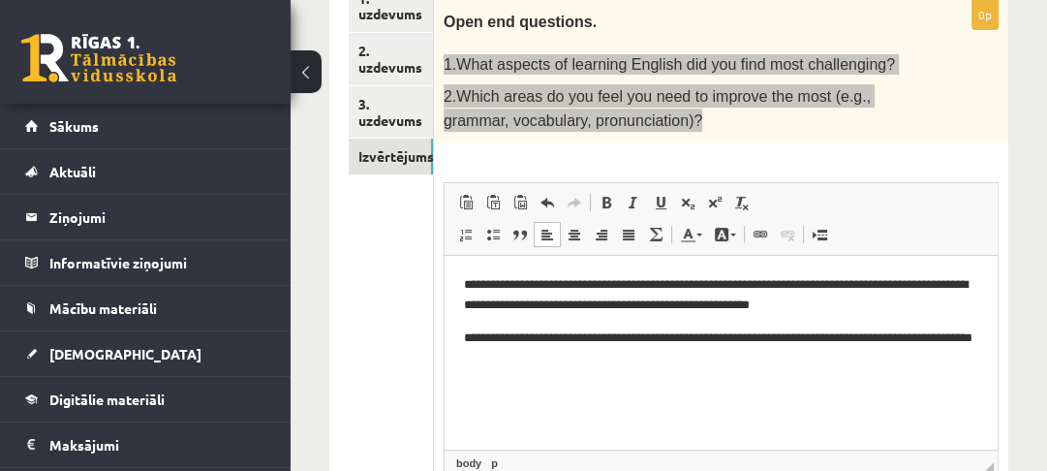
click at [919, 285] on p "**********" at bounding box center [720, 294] width 514 height 41
click at [836, 307] on p "**********" at bounding box center [720, 294] width 514 height 41
drag, startPoint x: 815, startPoint y: 339, endPoint x: 848, endPoint y: 345, distance: 33.4
click at [848, 345] on p "**********" at bounding box center [720, 347] width 514 height 41
click at [805, 340] on p "**********" at bounding box center [720, 347] width 514 height 41
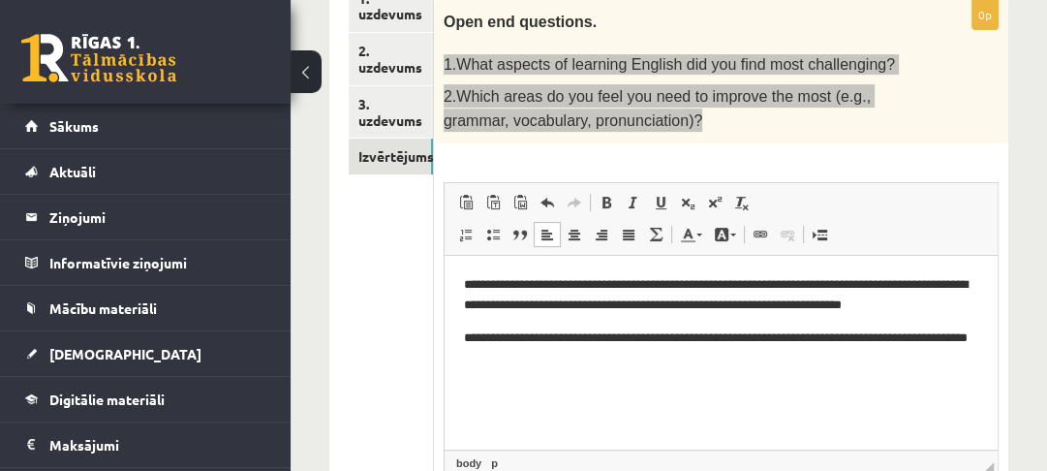
click at [833, 335] on p "**********" at bounding box center [720, 347] width 514 height 41
click at [596, 360] on p "**********" at bounding box center [720, 347] width 514 height 41
click at [740, 345] on p "**********" at bounding box center [720, 347] width 514 height 41
click at [752, 341] on p "**********" at bounding box center [720, 347] width 514 height 41
click at [804, 340] on p "**********" at bounding box center [720, 347] width 514 height 41
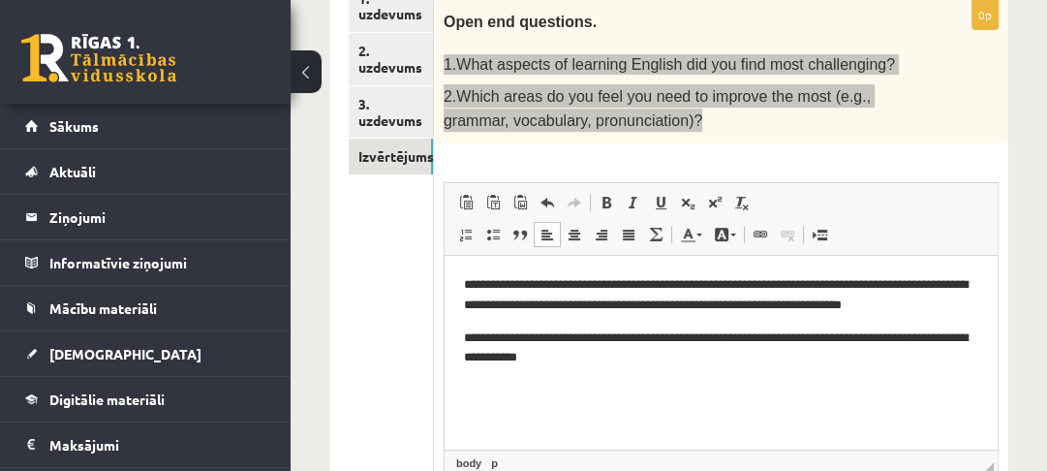
click at [882, 287] on p "**********" at bounding box center [720, 294] width 514 height 41
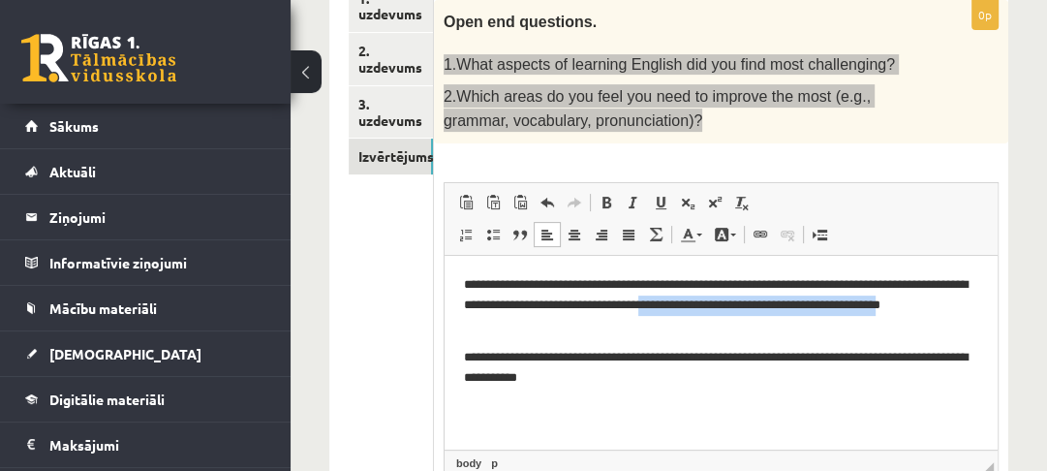
drag, startPoint x: 719, startPoint y: 306, endPoint x: 518, endPoint y: 324, distance: 201.3
click at [518, 324] on p "**********" at bounding box center [720, 304] width 514 height 60
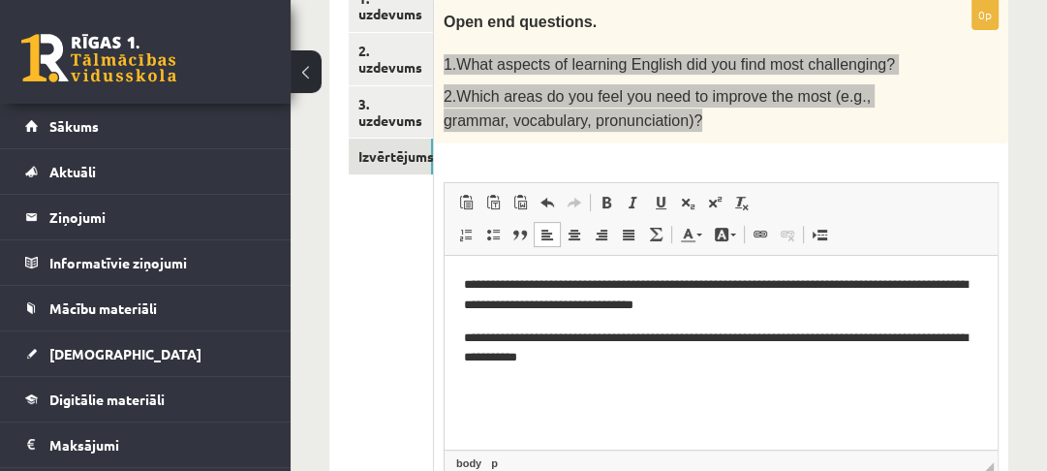
scroll to position [306, 0]
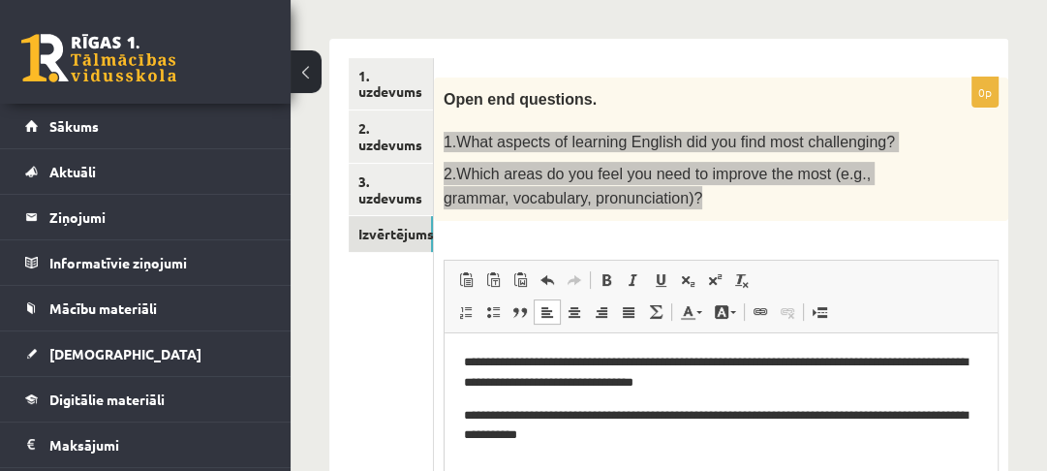
click at [655, 438] on p "**********" at bounding box center [720, 425] width 514 height 41
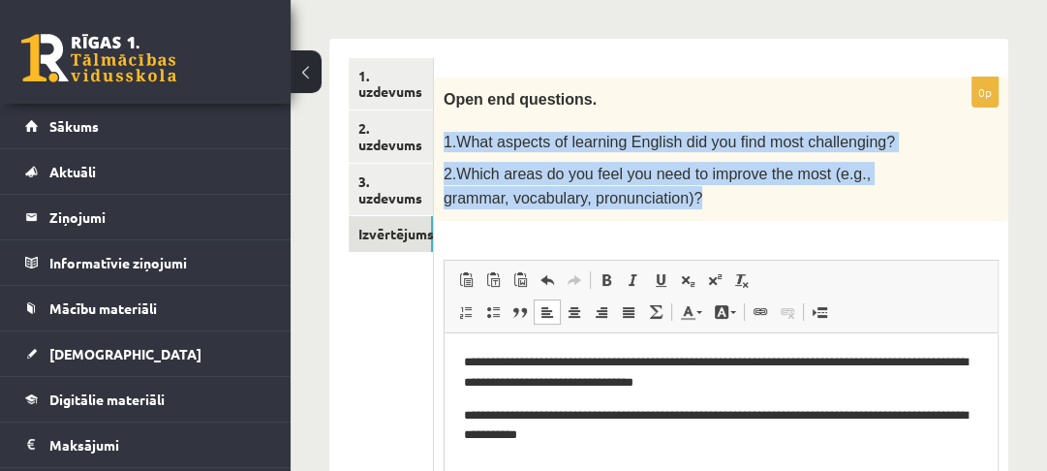
click at [686, 205] on div "Open end questions. 1.What aspects of learning English did you find most challe…" at bounding box center [721, 148] width 574 height 143
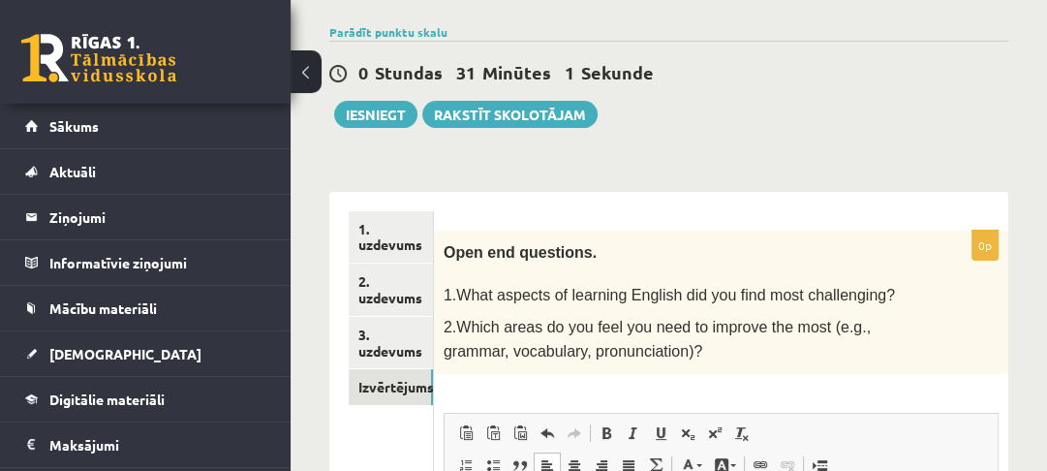
scroll to position [155, 0]
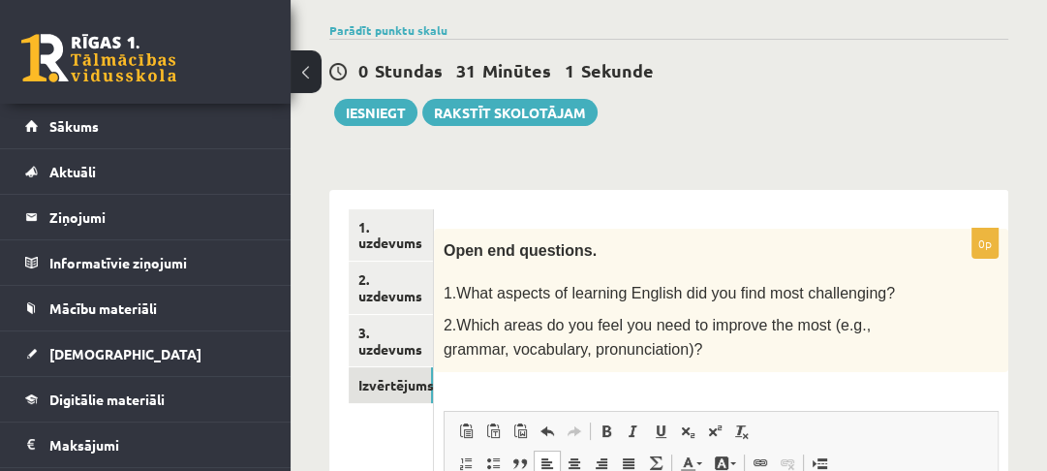
click at [356, 247] on link "1. uzdevums" at bounding box center [391, 235] width 84 height 52
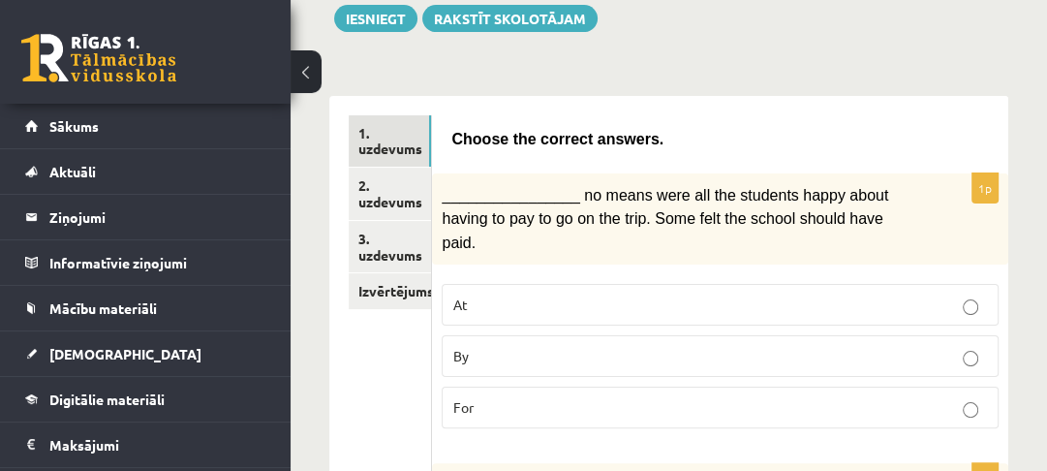
scroll to position [310, 0]
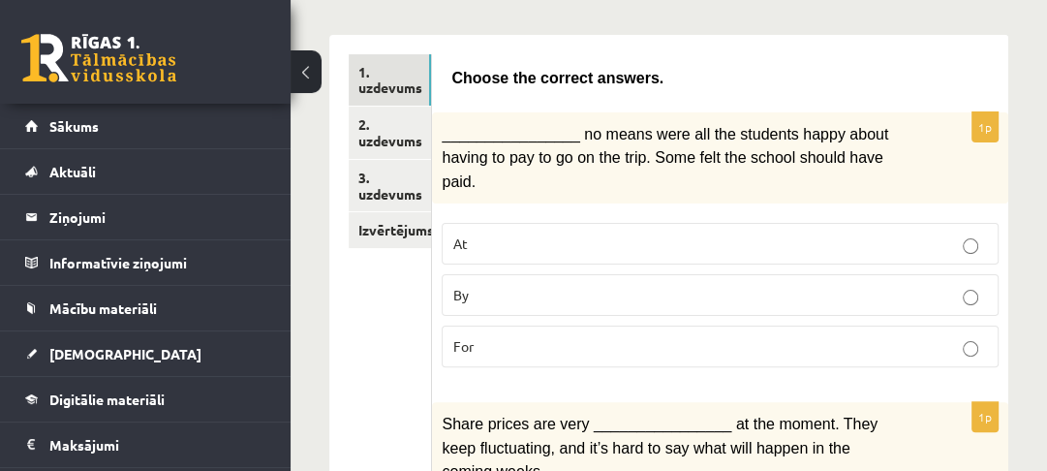
click at [399, 186] on link "3. uzdevums" at bounding box center [390, 186] width 82 height 52
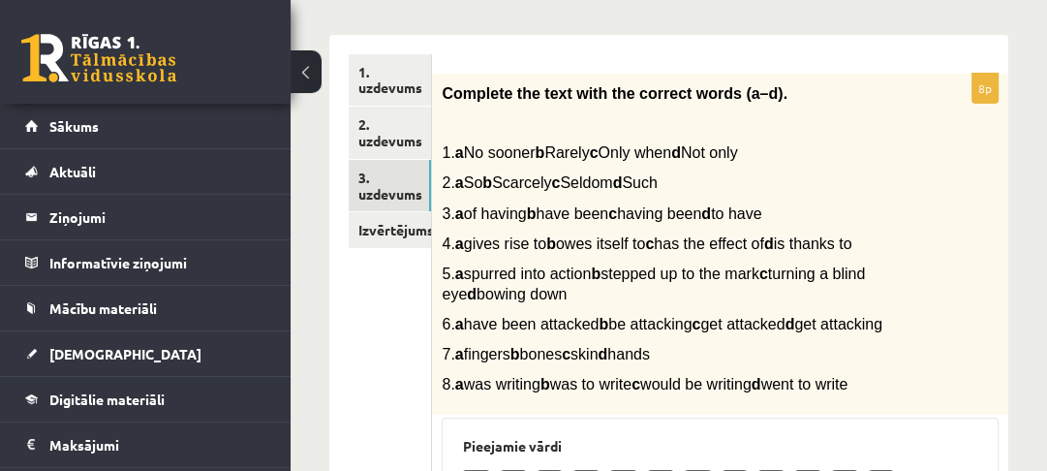
click at [408, 128] on link "2. uzdevums" at bounding box center [390, 133] width 82 height 52
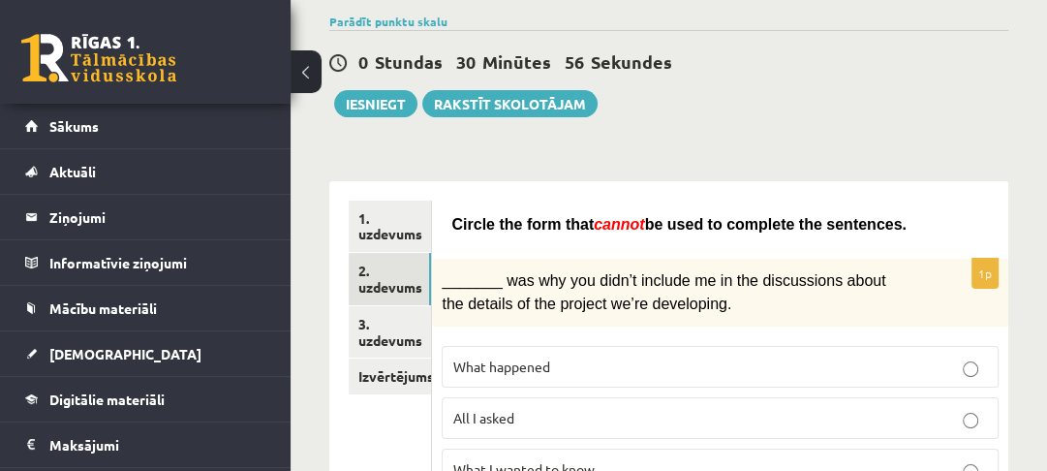
scroll to position [155, 0]
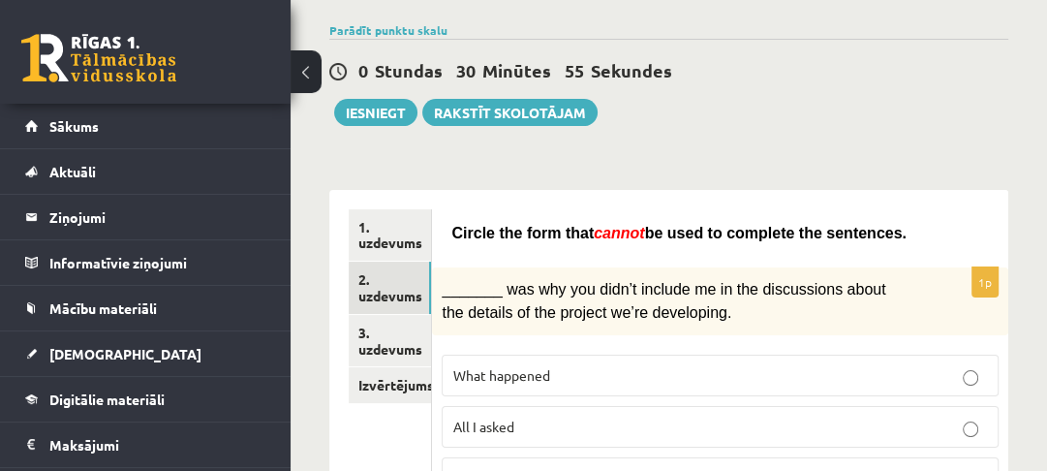
click at [415, 398] on link "Izvērtējums!" at bounding box center [390, 385] width 82 height 36
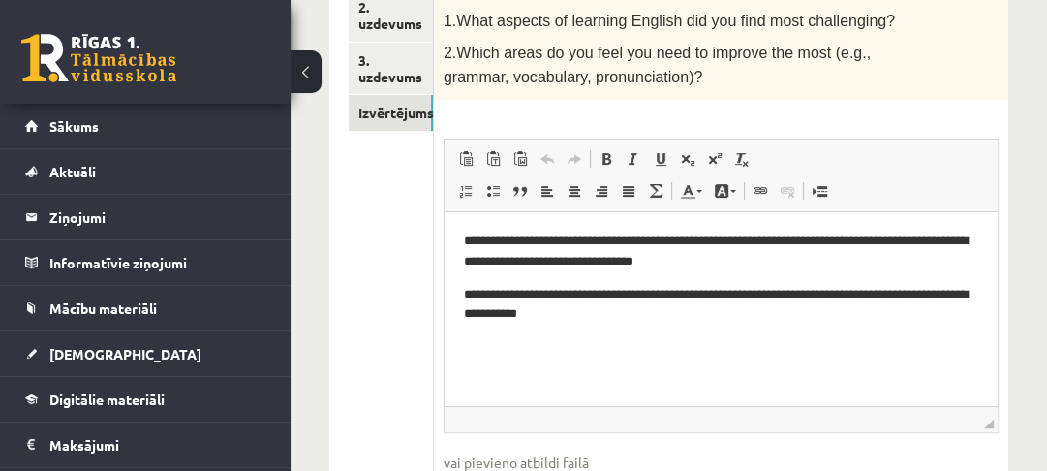
scroll to position [542, 0]
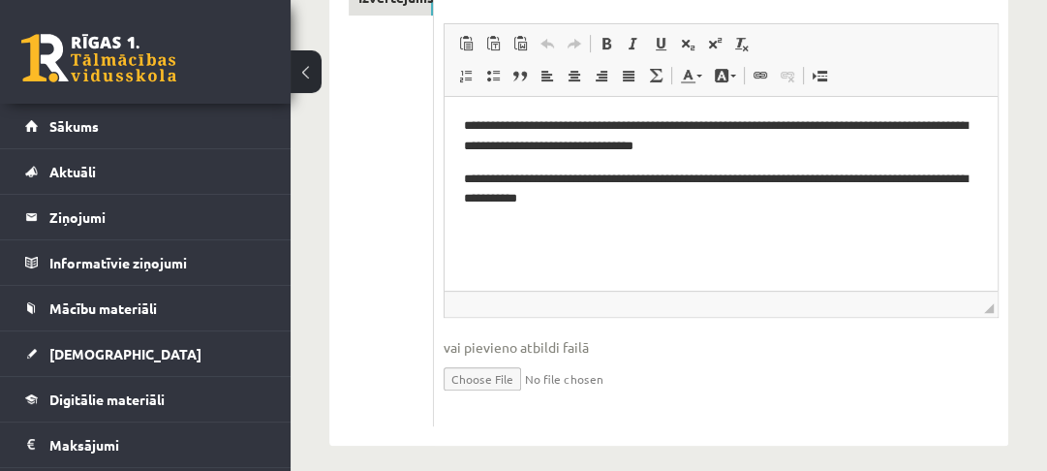
click at [515, 177] on p "**********" at bounding box center [720, 189] width 514 height 41
click at [754, 176] on p "**********" at bounding box center [720, 189] width 514 height 41
click at [818, 184] on p "**********" at bounding box center [720, 189] width 514 height 41
click at [513, 148] on p "**********" at bounding box center [720, 135] width 514 height 41
click at [647, 148] on p "**********" at bounding box center [720, 135] width 514 height 41
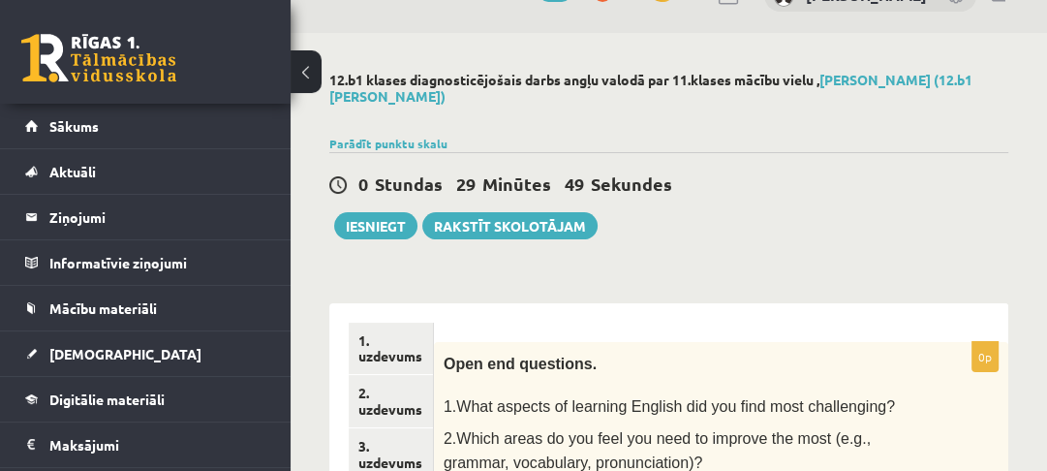
scroll to position [77, 0]
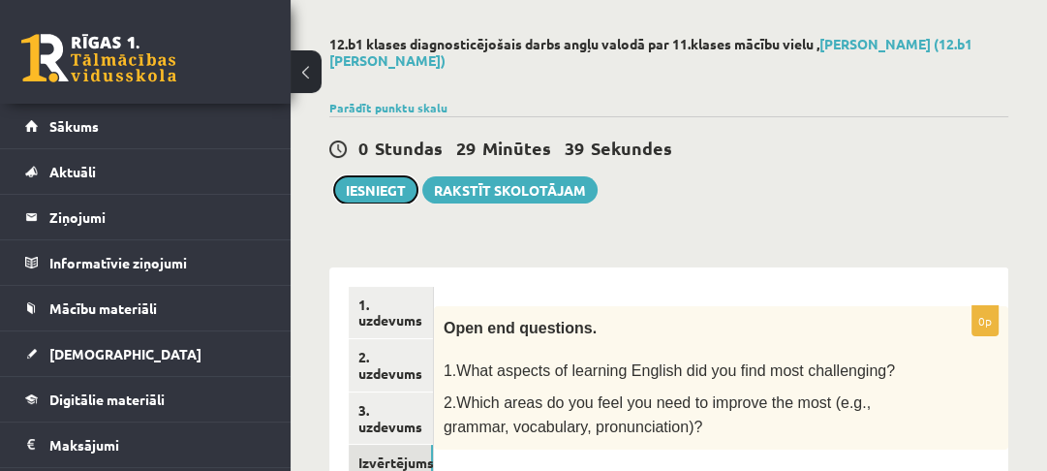
click at [380, 195] on button "Iesniegt" at bounding box center [375, 189] width 83 height 27
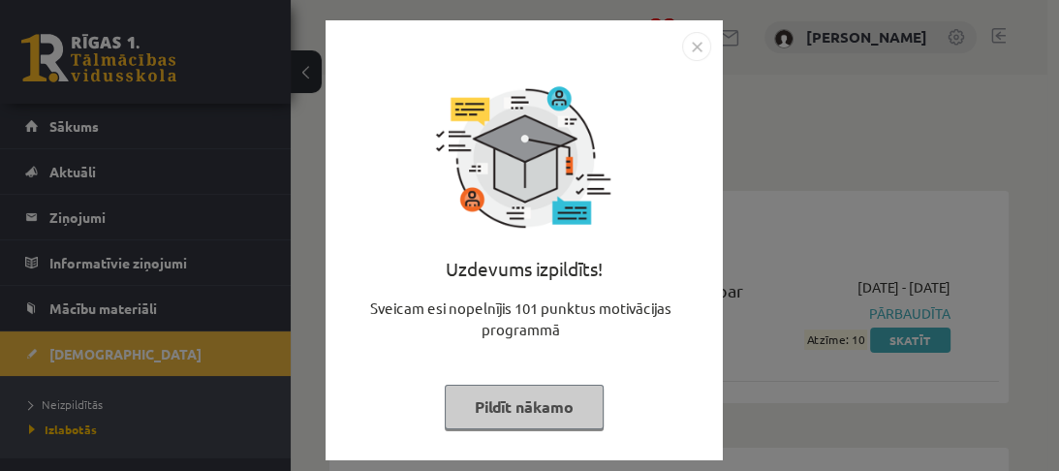
click at [511, 415] on button "Pildīt nākamo" at bounding box center [524, 407] width 159 height 45
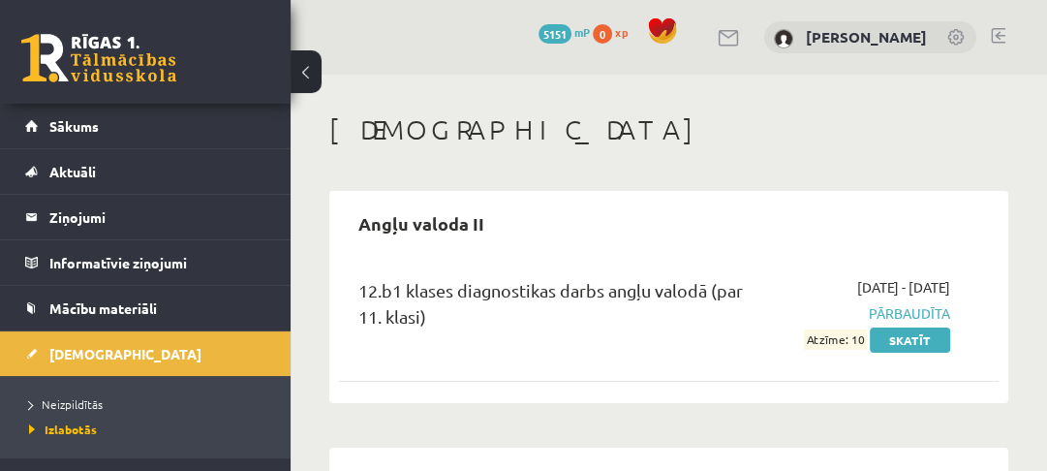
click at [147, 72] on link at bounding box center [98, 58] width 155 height 48
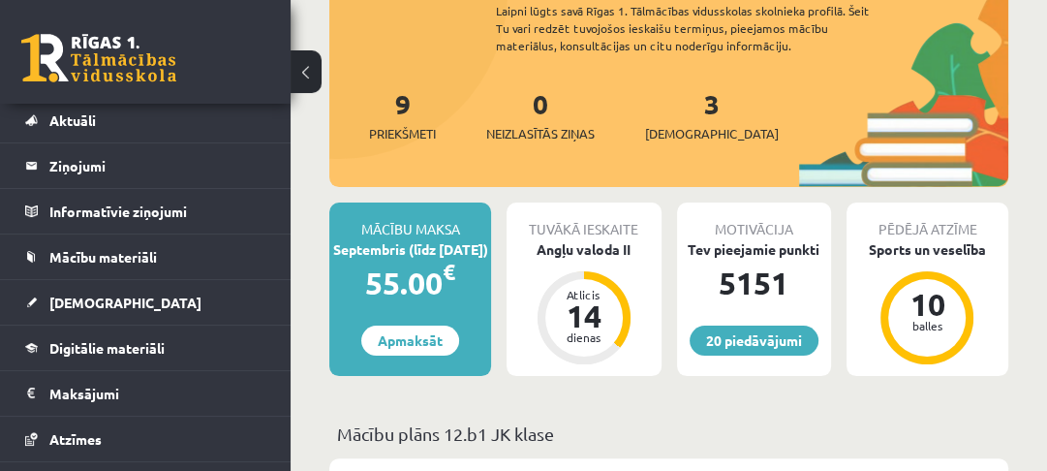
scroll to position [77, 0]
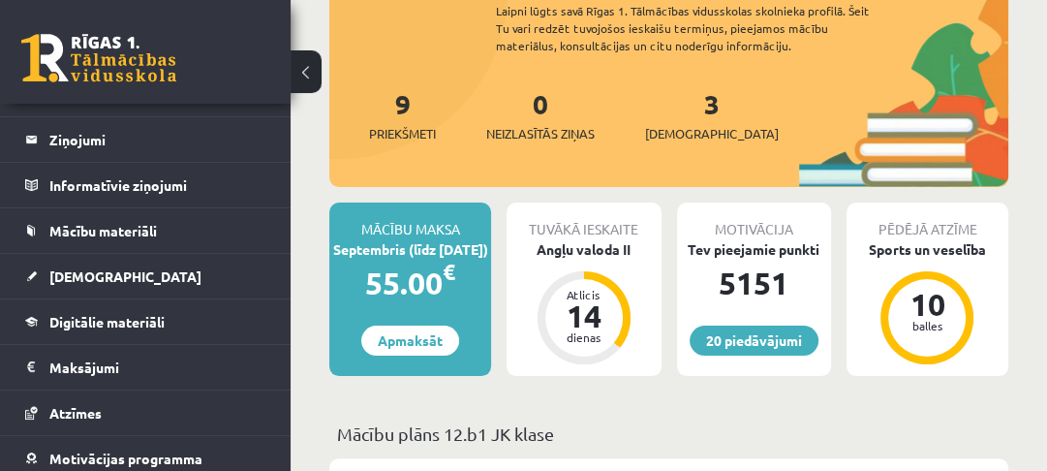
click at [131, 318] on span "Digitālie materiāli" at bounding box center [106, 321] width 115 height 17
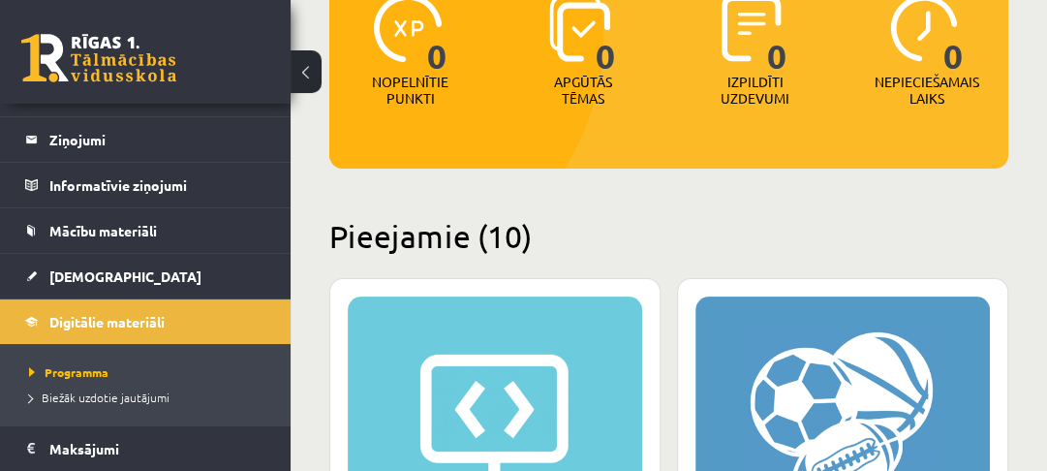
scroll to position [232, 0]
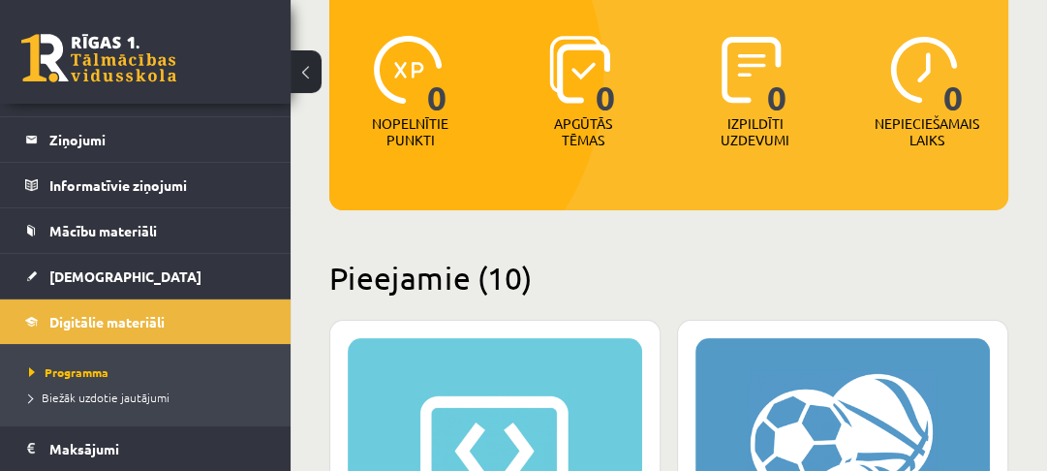
click at [63, 216] on link "Mācību materiāli" at bounding box center [145, 230] width 241 height 45
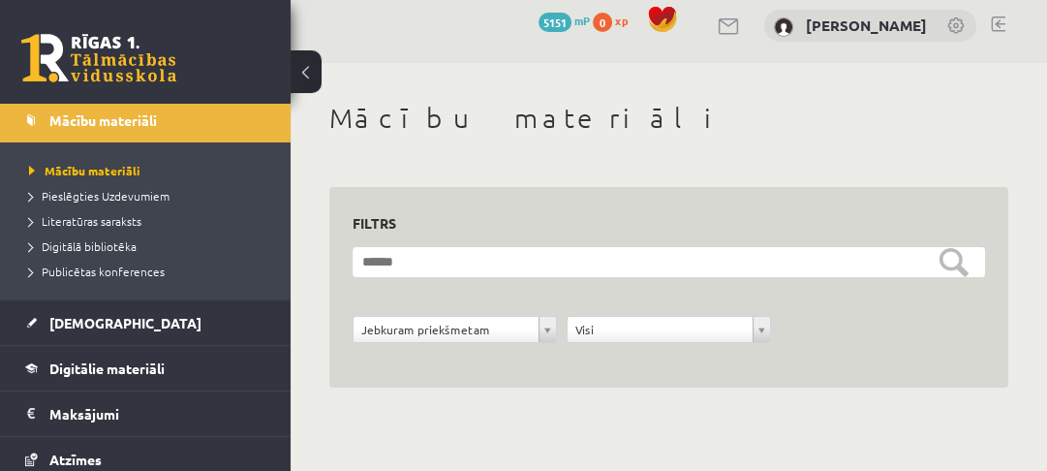
scroll to position [333, 0]
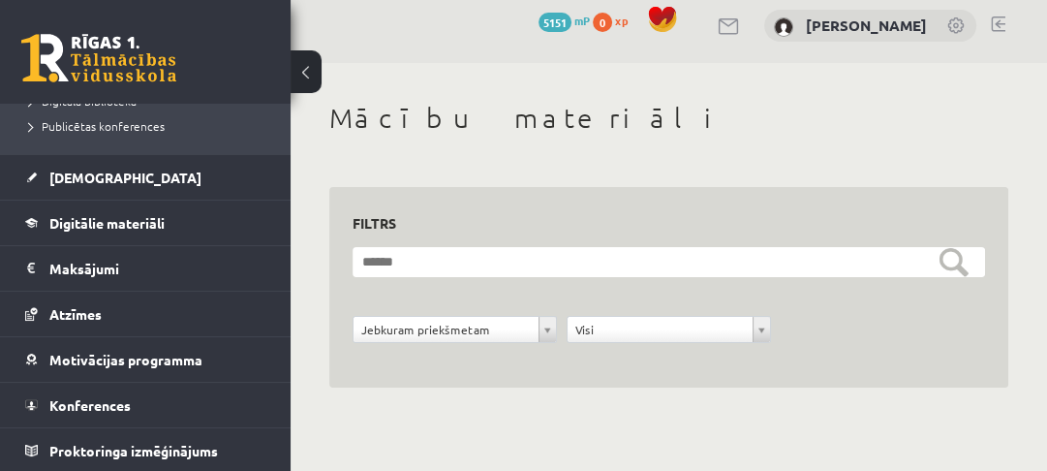
click at [126, 221] on span "Digitālie materiāli" at bounding box center [106, 222] width 115 height 17
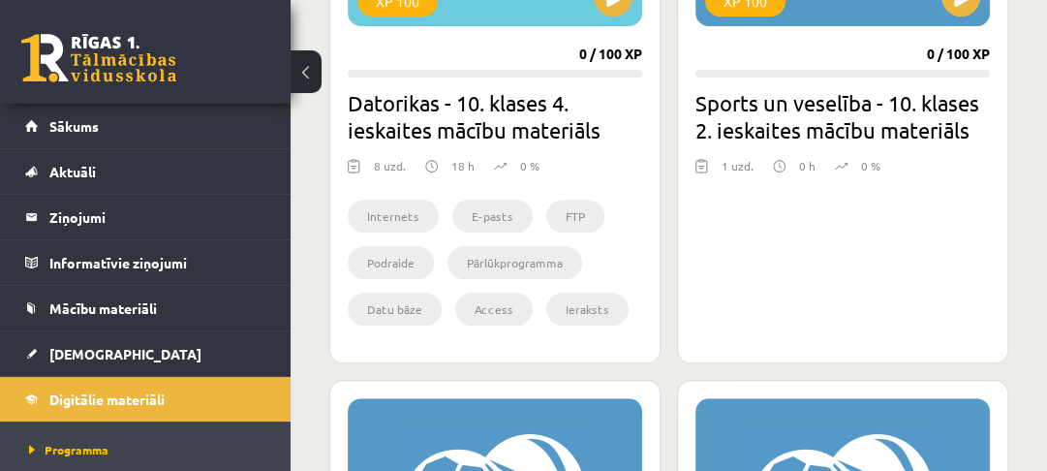
click at [149, 306] on span "Mācību materiāli" at bounding box center [103, 307] width 108 height 17
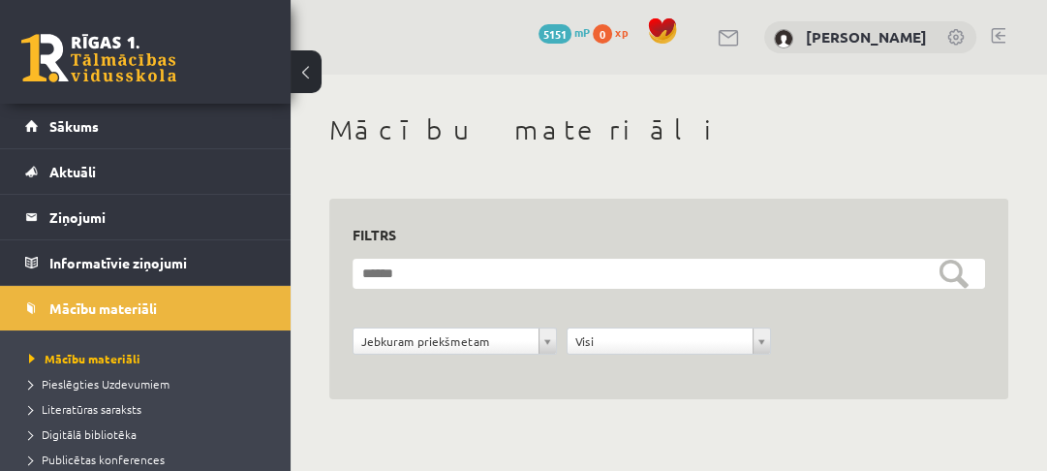
click at [101, 119] on link "Sākums" at bounding box center [145, 126] width 241 height 45
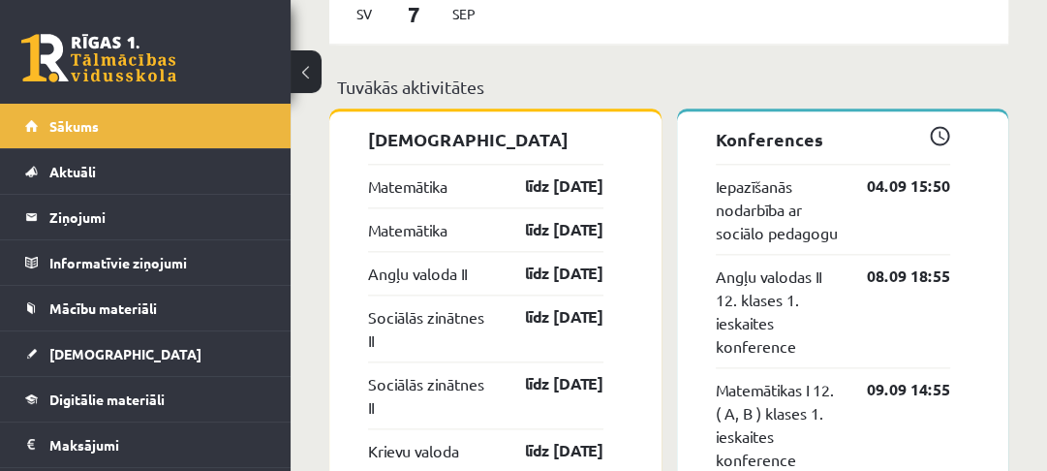
scroll to position [1627, 0]
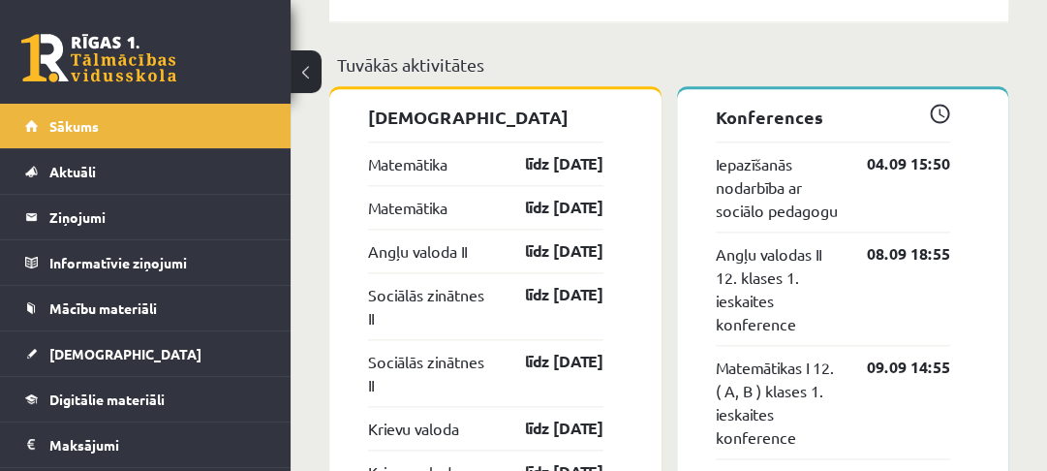
click at [115, 394] on span "Digitālie materiāli" at bounding box center [106, 398] width 115 height 17
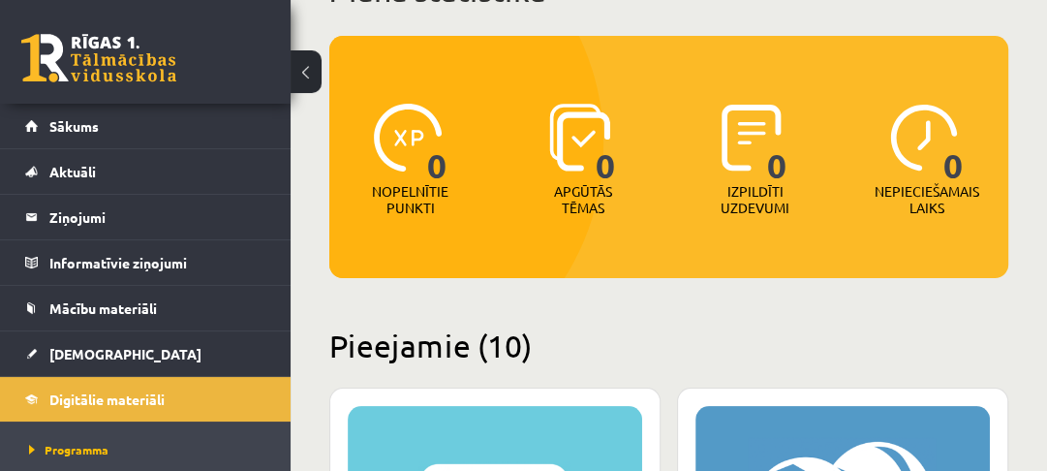
scroll to position [74, 0]
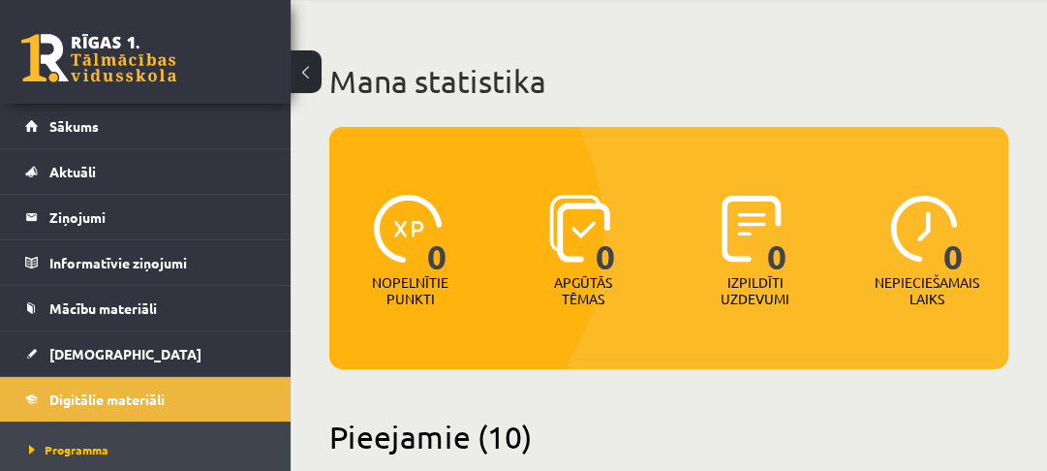
click at [114, 340] on link "[DEMOGRAPHIC_DATA]" at bounding box center [145, 353] width 241 height 45
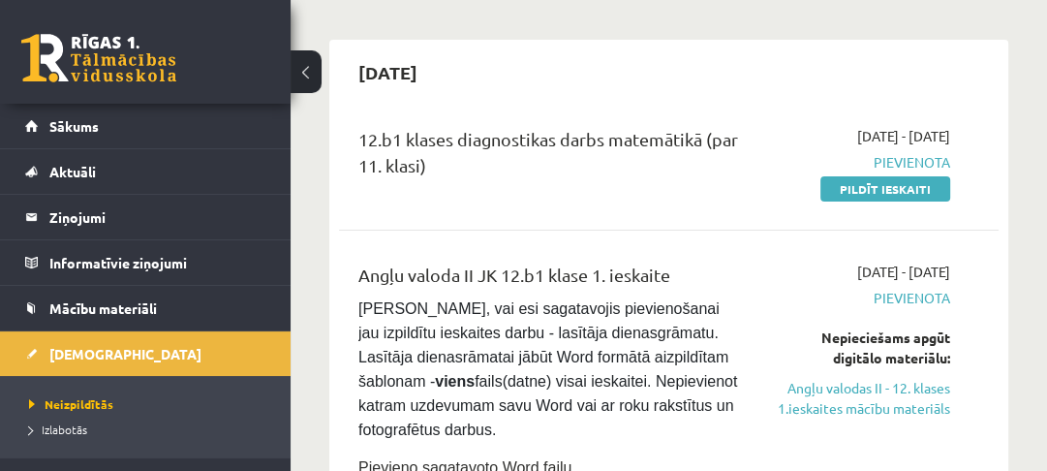
scroll to position [155, 0]
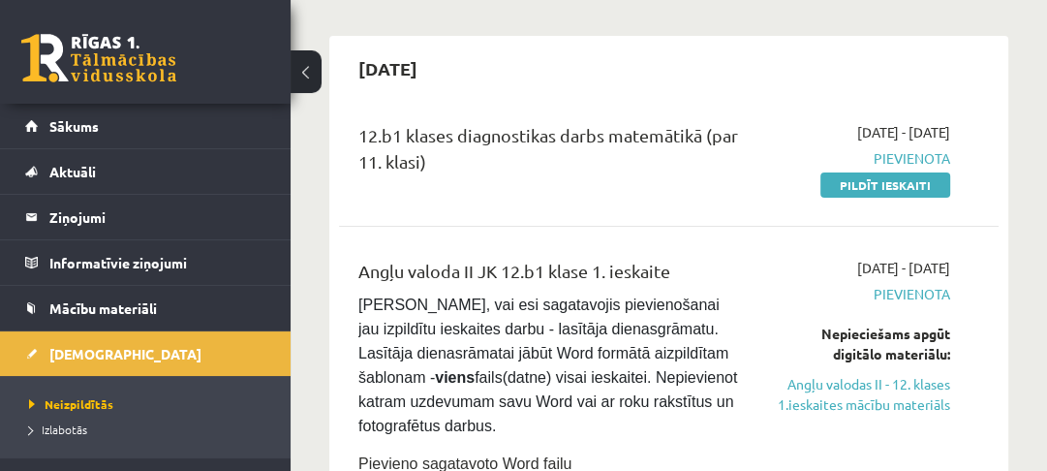
click at [870, 192] on link "Pildīt ieskaiti" at bounding box center [885, 184] width 130 height 25
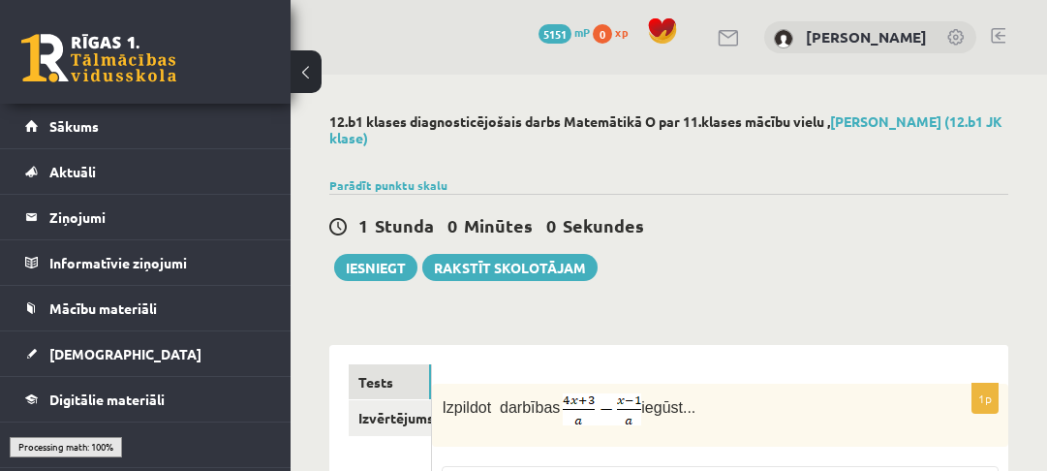
scroll to position [232, 0]
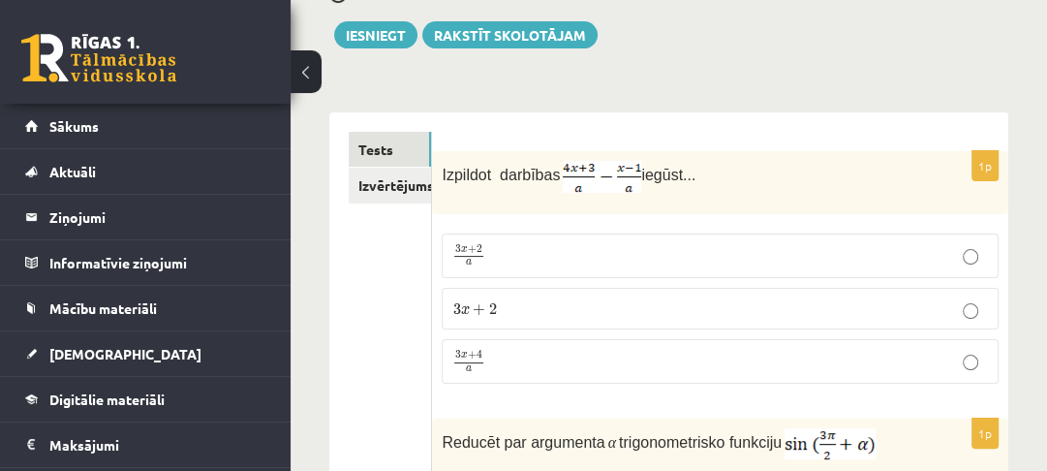
click at [612, 260] on p "3 x + 2 a 3 x + 2 a" at bounding box center [720, 255] width 536 height 23
click at [577, 354] on p "3 x + 4 a 3 x + 4 a" at bounding box center [720, 362] width 536 height 24
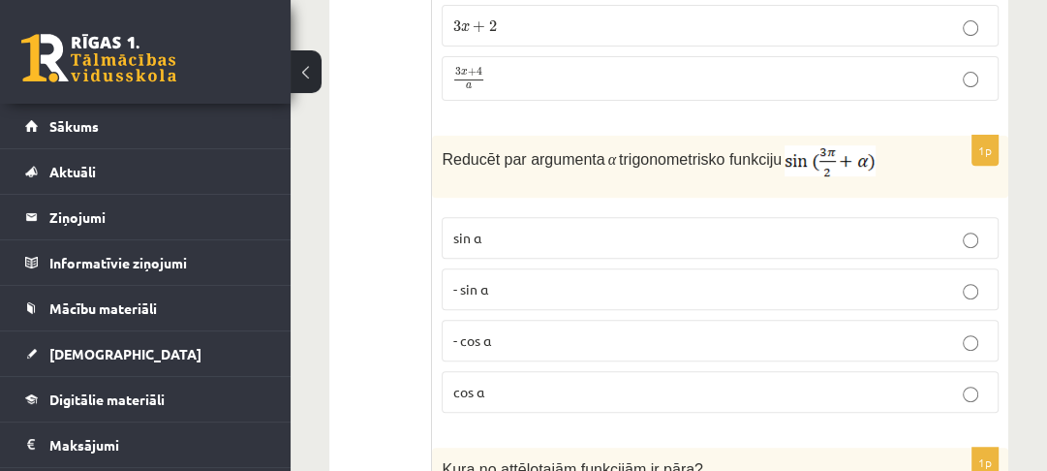
scroll to position [542, 0]
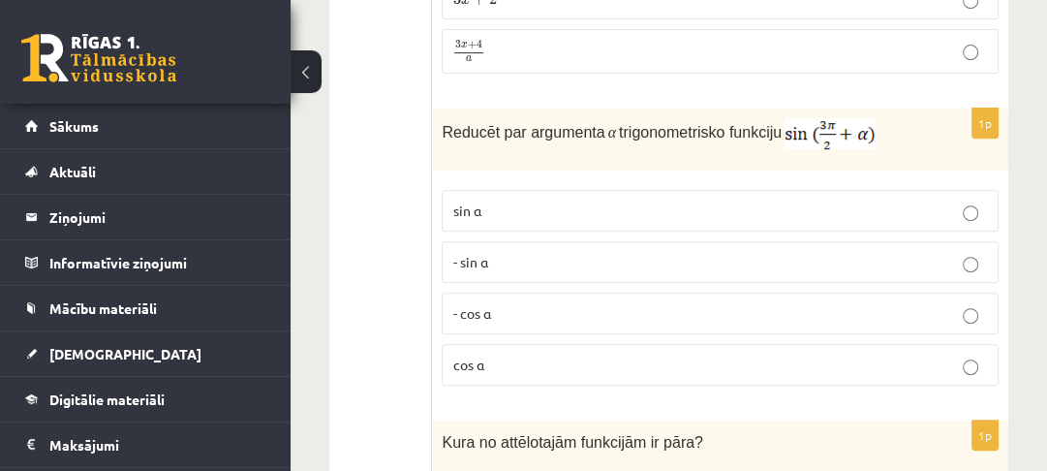
click at [512, 261] on p "- sin ⁡α" at bounding box center [720, 262] width 536 height 20
click at [570, 306] on p "- cos ⁡α" at bounding box center [720, 313] width 536 height 20
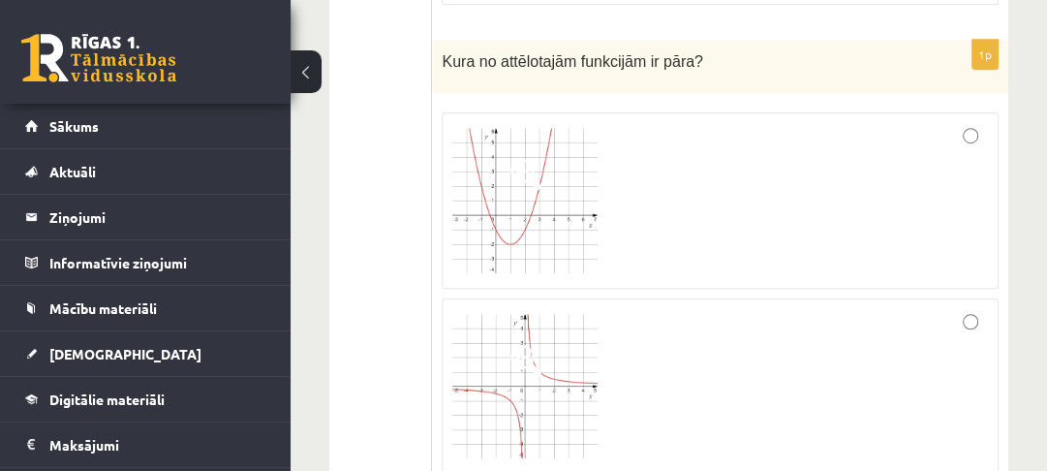
scroll to position [1007, 0]
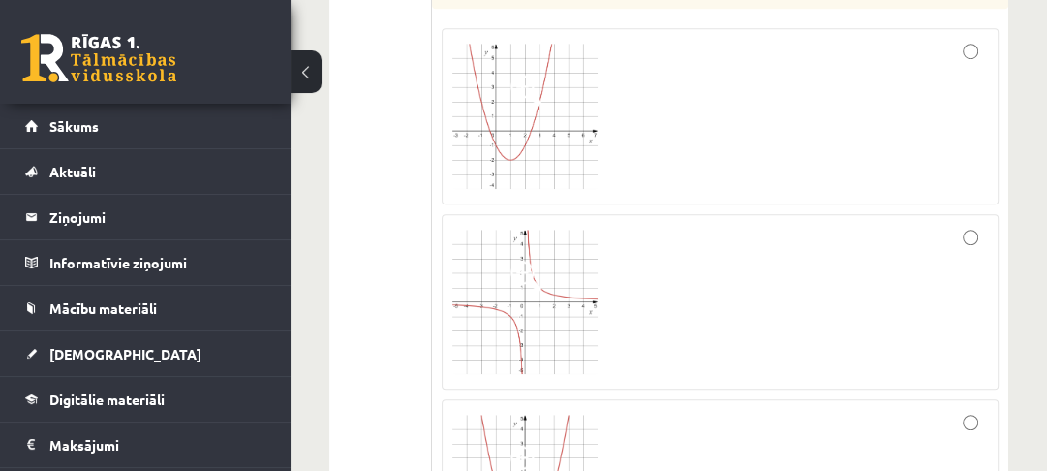
click at [508, 50] on img at bounding box center [524, 116] width 145 height 145
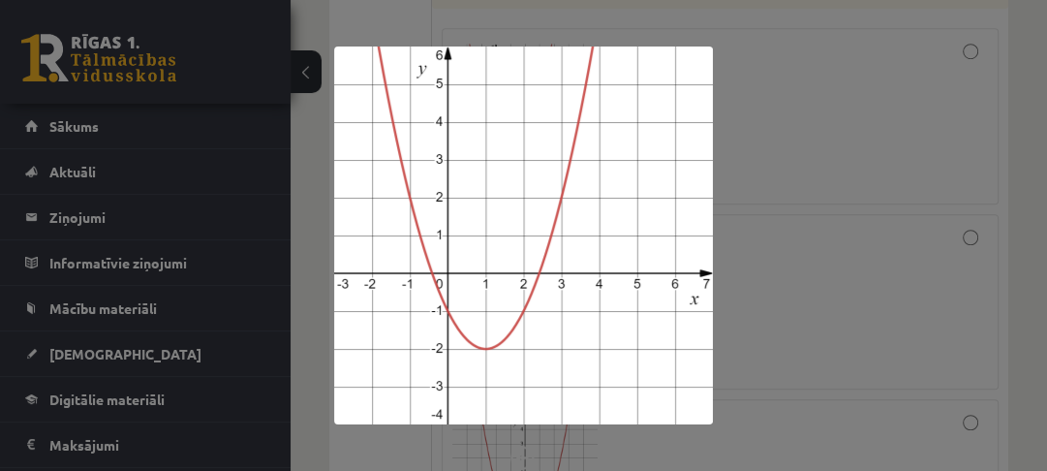
click at [858, 170] on div at bounding box center [523, 235] width 1047 height 471
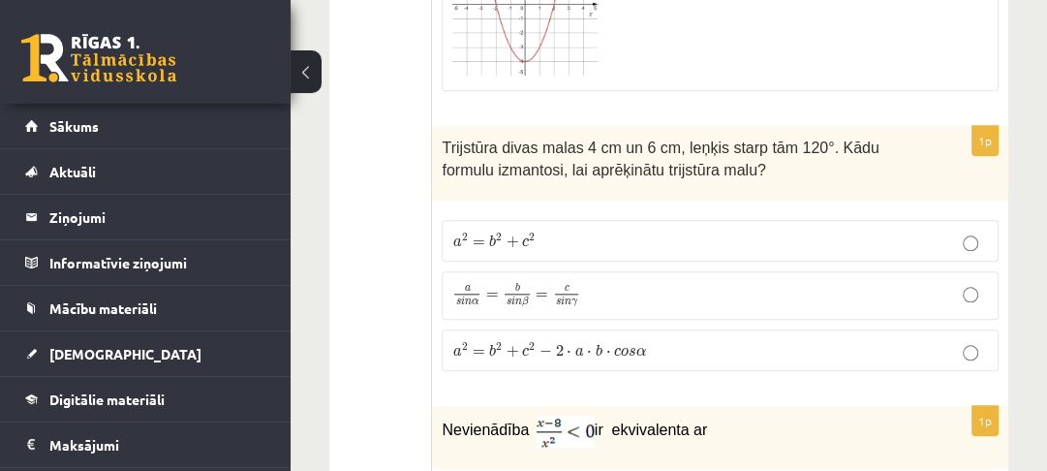
scroll to position [1472, 0]
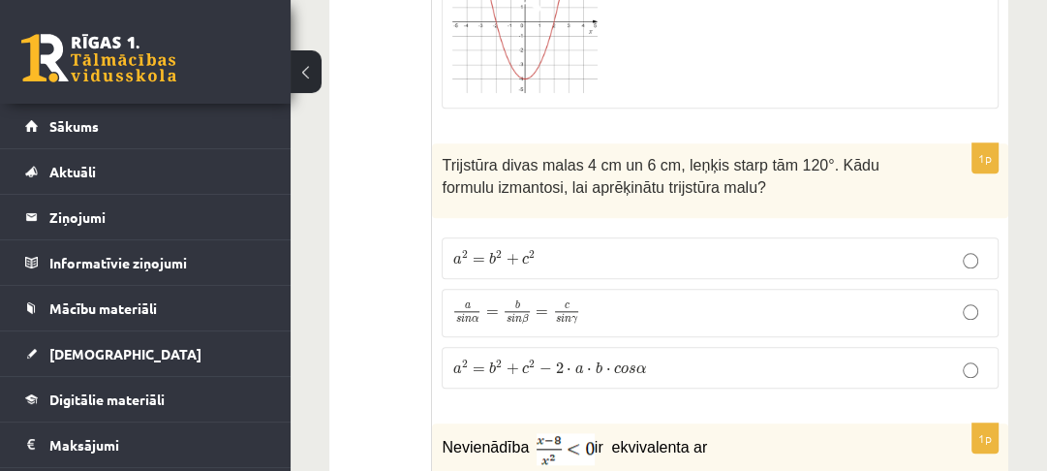
click at [640, 369] on span "a 2 = b 2 + c 2 − 2 ⋅ a ⋅ b ⋅ c o s α a 2 = b 2 + c 2 − 2 ⋅ a ⋅ b ⋅ c o s α" at bounding box center [549, 367] width 194 height 16
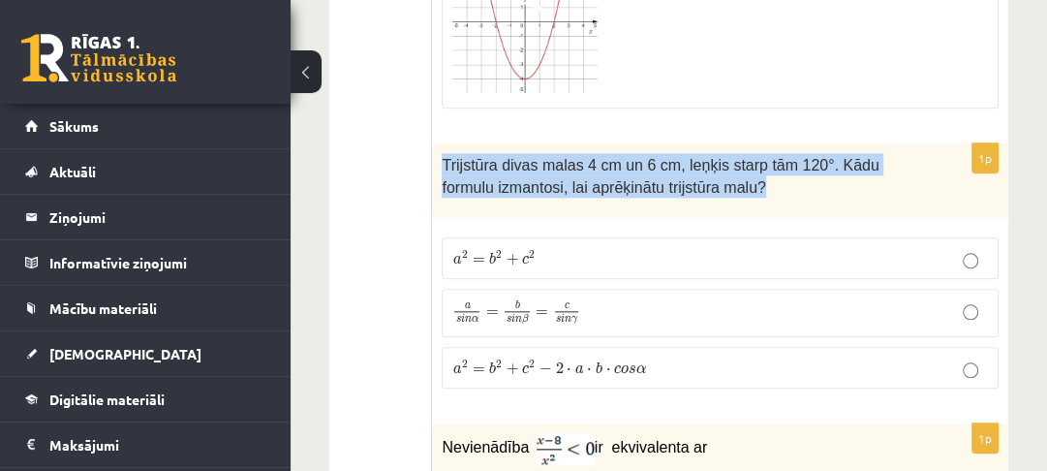
drag, startPoint x: 443, startPoint y: 162, endPoint x: 697, endPoint y: 190, distance: 256.3
click at [697, 190] on p "Trijstūra divas malas 4 cm un 6 cm, leņķis starp tām 120°. Kādu formulu izmanto…" at bounding box center [672, 175] width 460 height 44
copy span "Trijstūra divas malas 4 cm un 6 cm, leņķis starp tām 120°. Kādu formulu izmanto…"
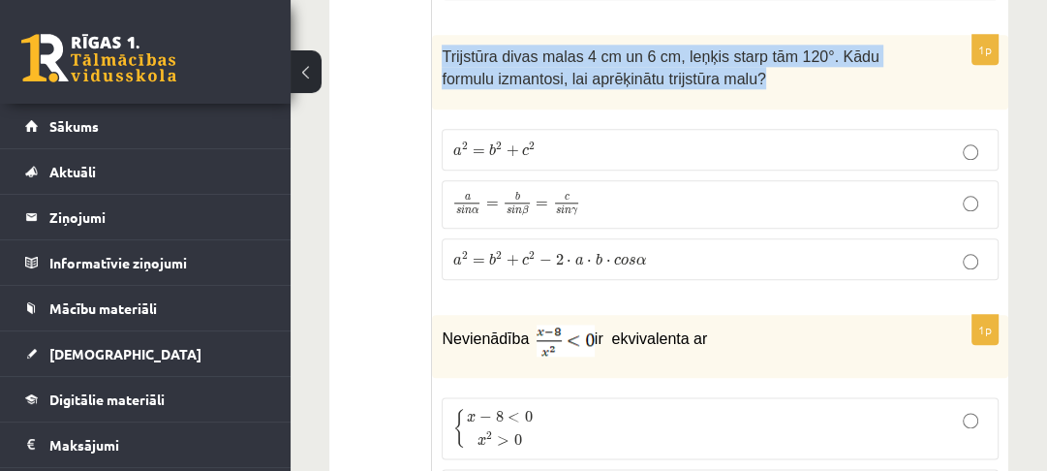
scroll to position [1782, 0]
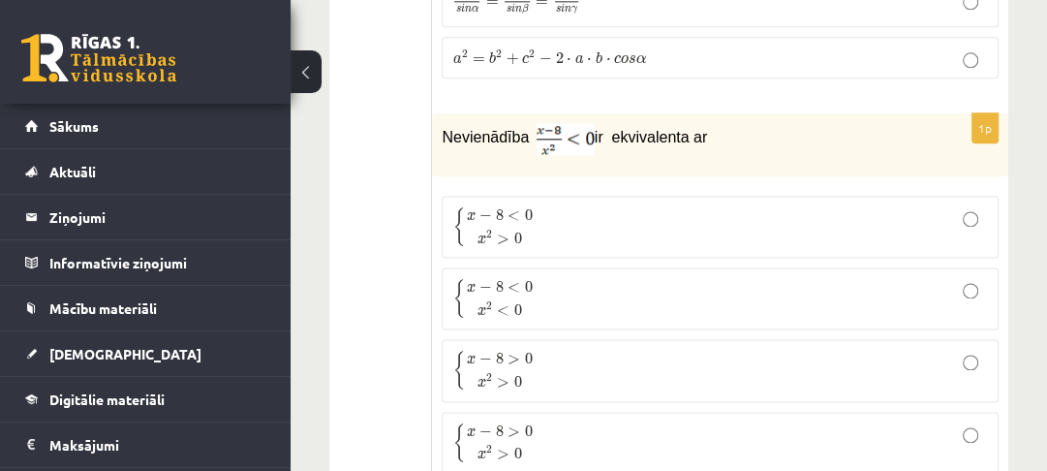
click at [555, 217] on p "{ x − 8 < 0 x 2 > 0 { x − 8 < 0 x 2 > 0" at bounding box center [720, 226] width 536 height 41
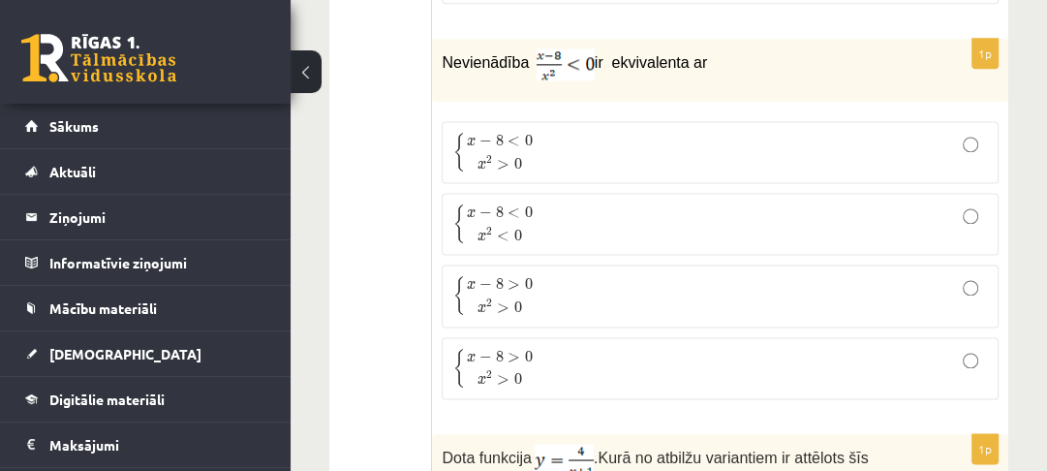
scroll to position [1860, 0]
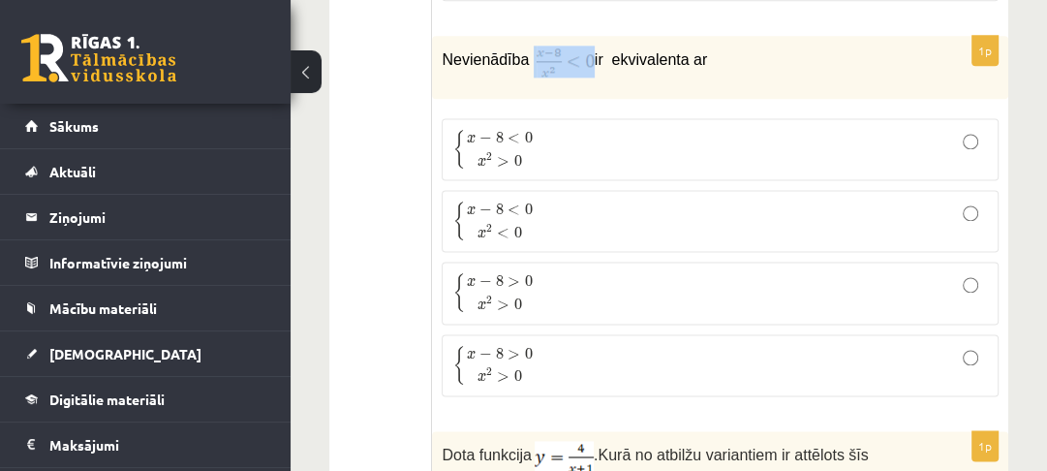
drag, startPoint x: 527, startPoint y: 54, endPoint x: 576, endPoint y: 57, distance: 49.5
click at [576, 57] on p "Nevienādība ir ekvivalenta ar" at bounding box center [672, 62] width 460 height 32
drag, startPoint x: 576, startPoint y: 57, endPoint x: 486, endPoint y: 97, distance: 98.4
click at [486, 97] on div "1p Nevienādība ir ekvivalenta ar { x − 8 < 0 x 2 > 0 { x − 8 < 0 x 2 > 0 { x − …" at bounding box center [720, 224] width 576 height 376
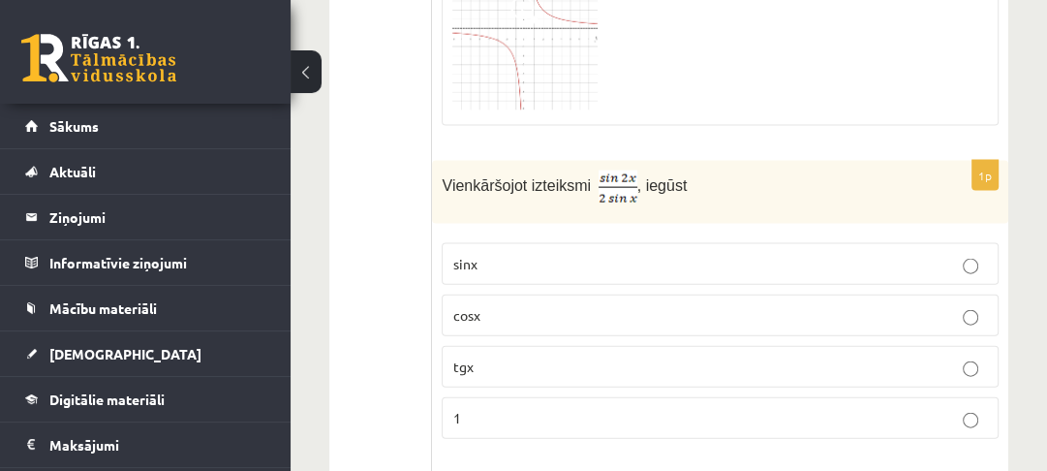
scroll to position [3022, 0]
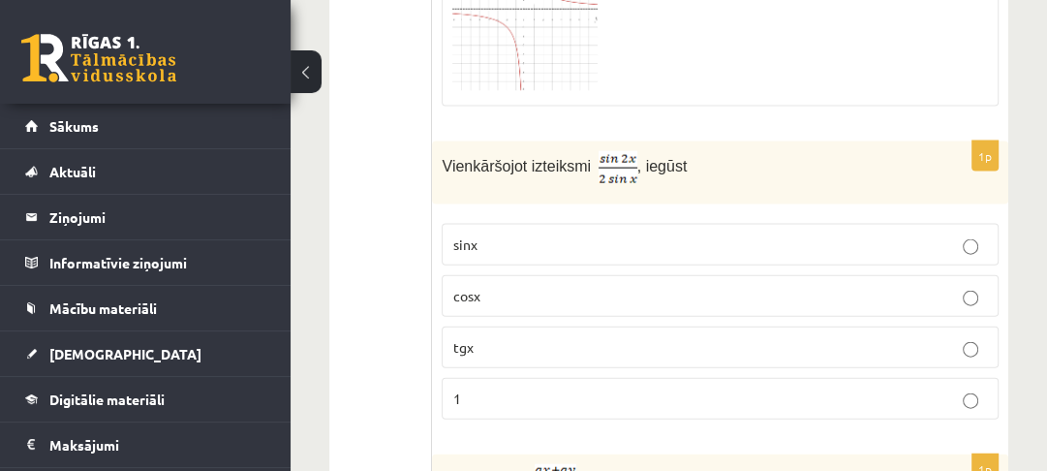
click at [675, 395] on p "1" at bounding box center [720, 398] width 536 height 20
click at [709, 291] on p "cosx" at bounding box center [720, 296] width 536 height 20
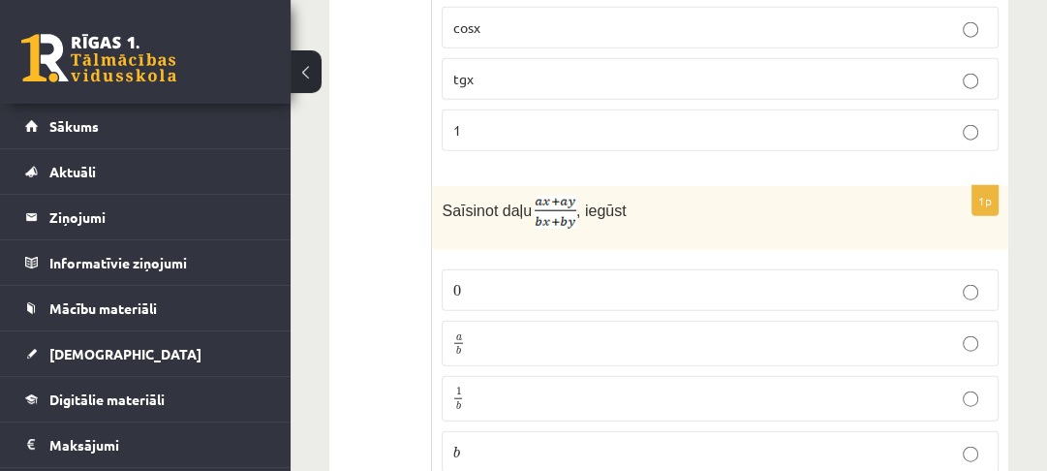
scroll to position [3332, 0]
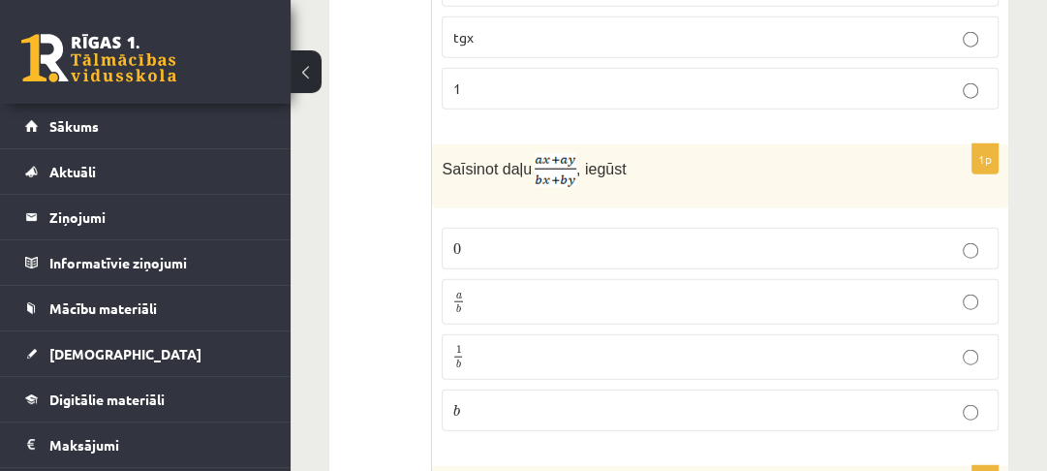
click at [630, 290] on p "a b a b" at bounding box center [720, 302] width 536 height 24
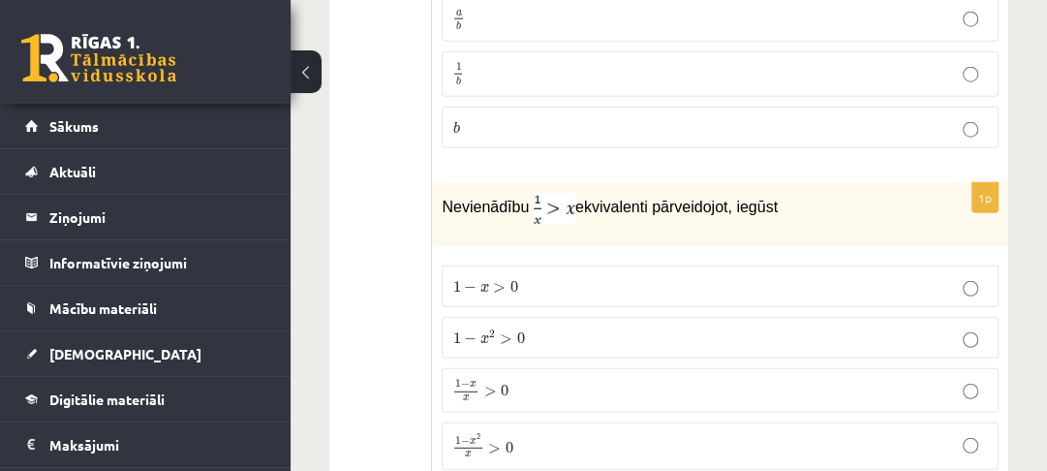
scroll to position [3642, 0]
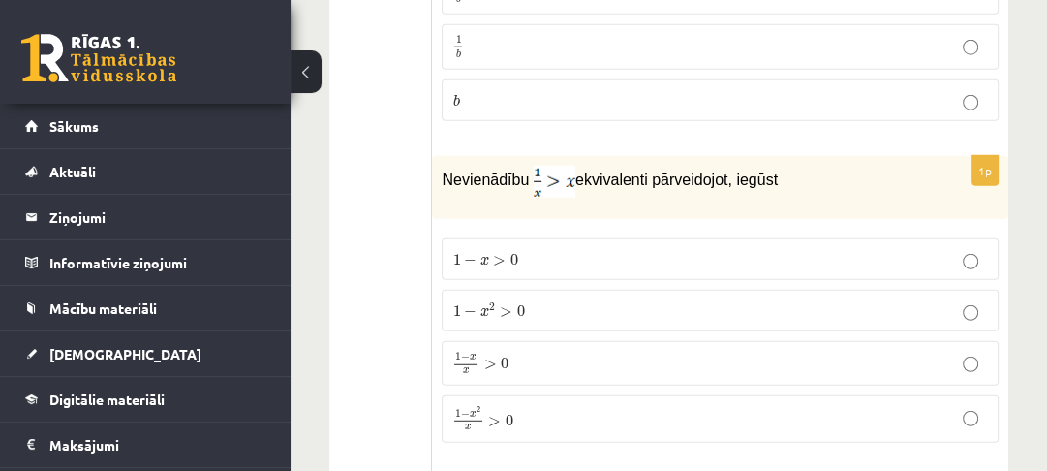
click at [609, 352] on p "1 − x x > 0 1 − x x > 0" at bounding box center [720, 363] width 536 height 23
click at [631, 406] on p "1 − x 2 x > 0 1 − x 2 x > 0" at bounding box center [720, 418] width 536 height 25
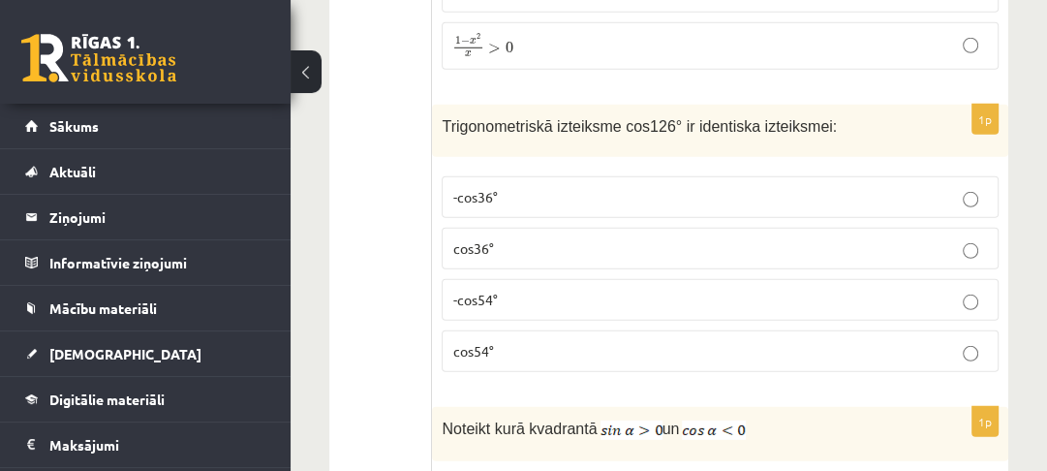
scroll to position [4029, 0]
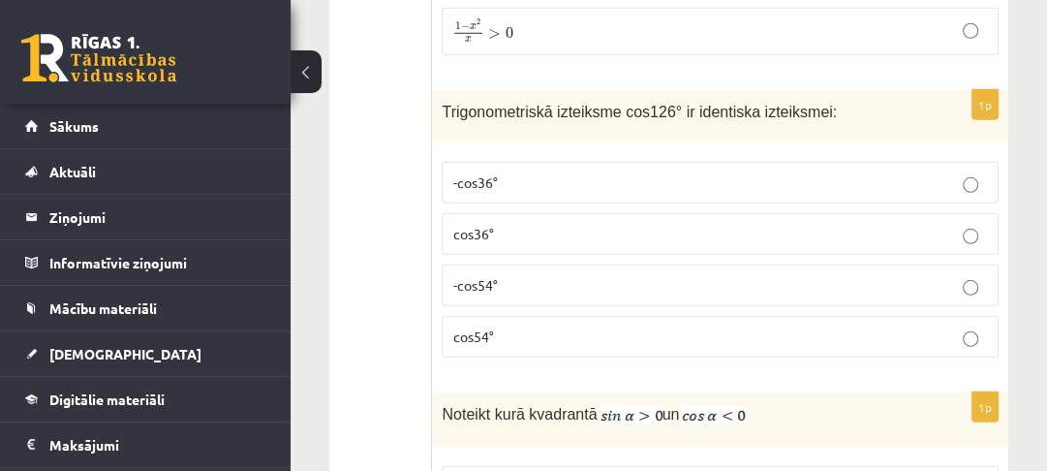
click at [665, 275] on p "-cos54°" at bounding box center [720, 285] width 536 height 20
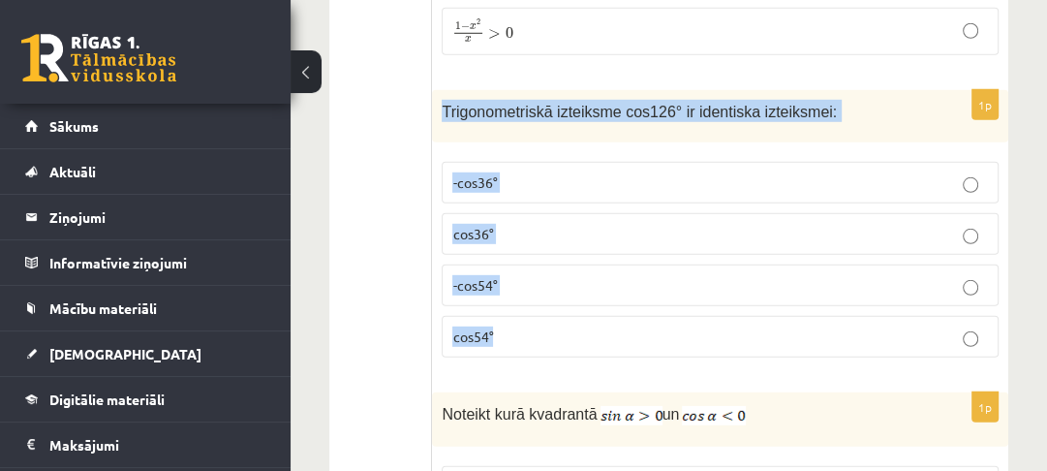
drag, startPoint x: 442, startPoint y: 95, endPoint x: 581, endPoint y: 321, distance: 265.3
click at [581, 321] on div "1p Trigonometriskā izteiksme cos126° ir identiska izteiksmei: -cos36° cos36° -c…" at bounding box center [720, 232] width 576 height 284
copy div "Trigonometriskā izteiksme cos126° ir identiska izteiksmei: -cos36° cos36° -cos5…"
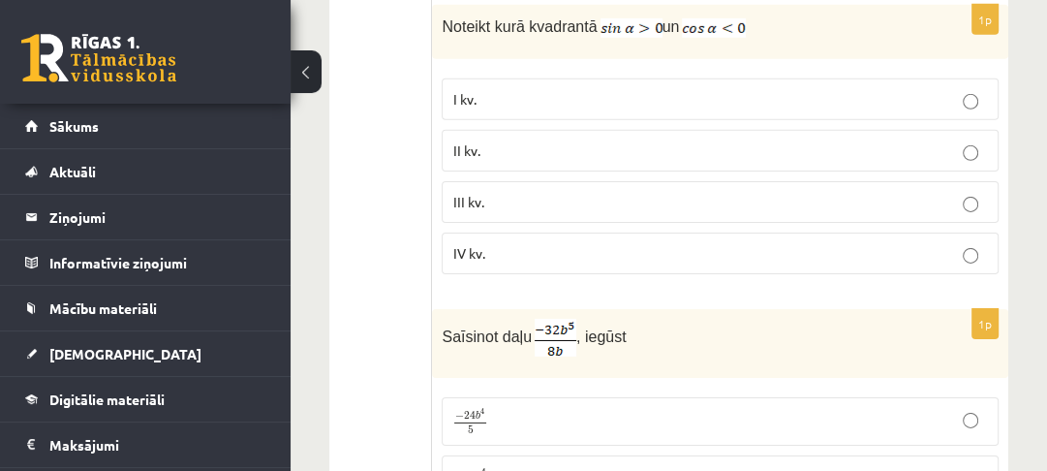
scroll to position [4339, 0]
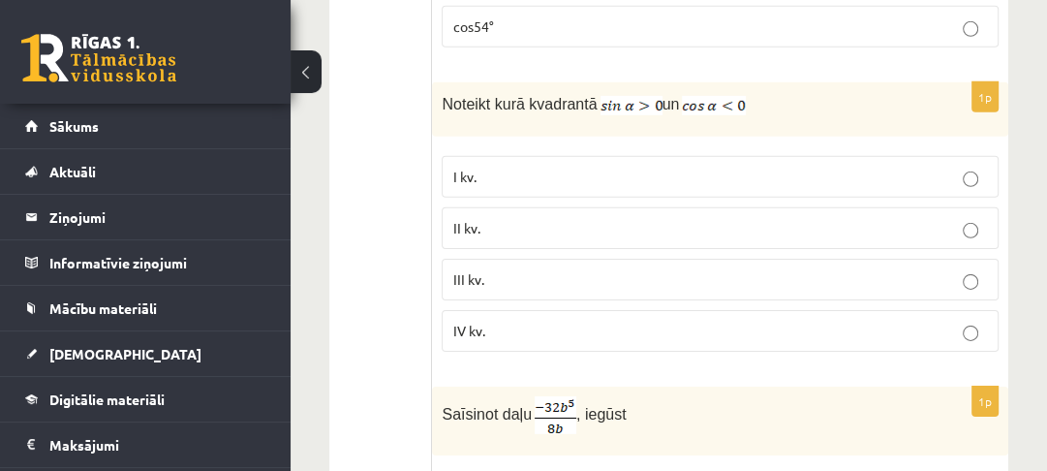
click at [506, 269] on p "III kv." at bounding box center [720, 279] width 536 height 20
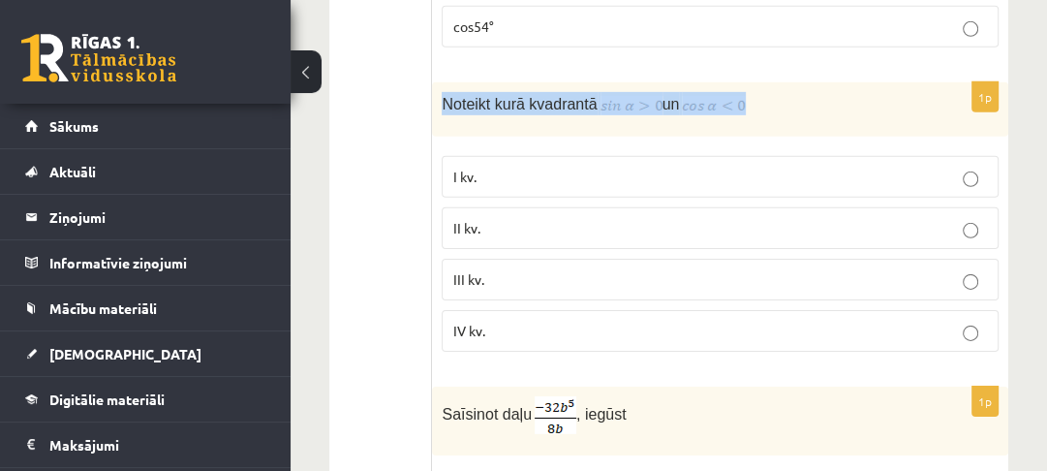
drag, startPoint x: 747, startPoint y: 85, endPoint x: 484, endPoint y: 91, distance: 262.5
click at [442, 82] on div "Noteikt kurā kvadrantā un" at bounding box center [720, 109] width 576 height 54
click at [544, 104] on div "Noteikt kurā kvadrantā un" at bounding box center [720, 109] width 576 height 54
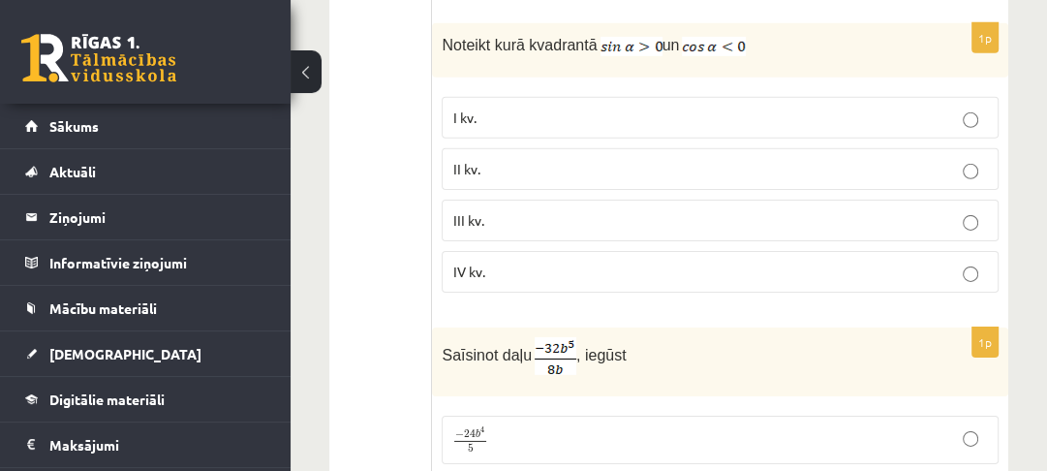
scroll to position [4494, 0]
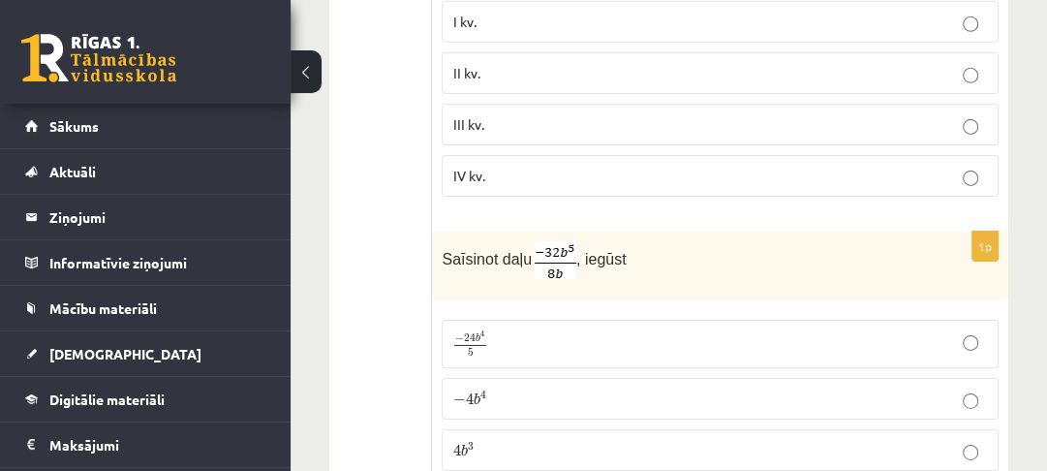
click at [468, 393] on span "4" at bounding box center [469, 399] width 8 height 12
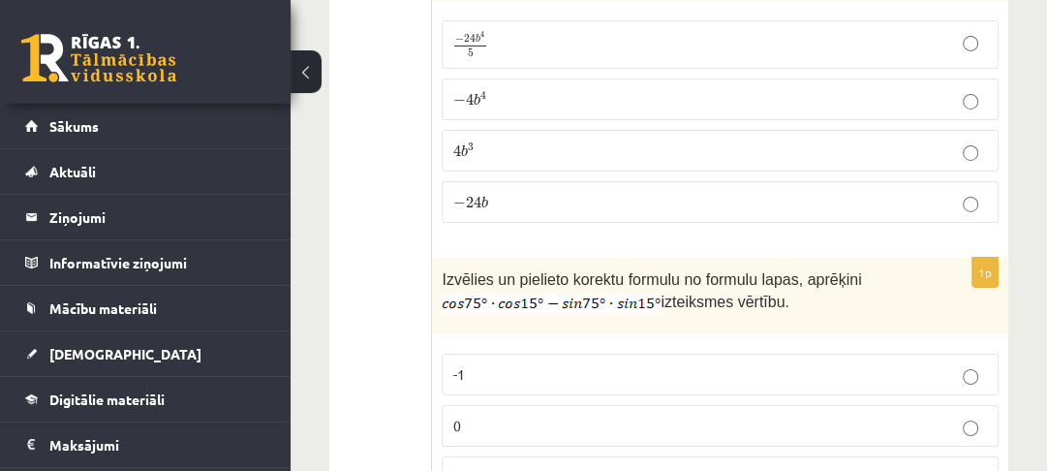
scroll to position [4804, 0]
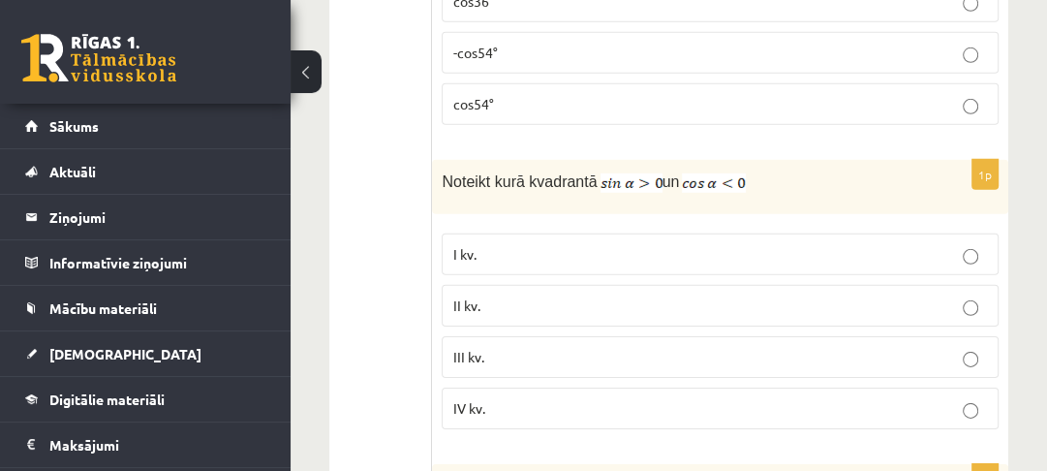
click at [535, 295] on p "II kv." at bounding box center [720, 305] width 536 height 20
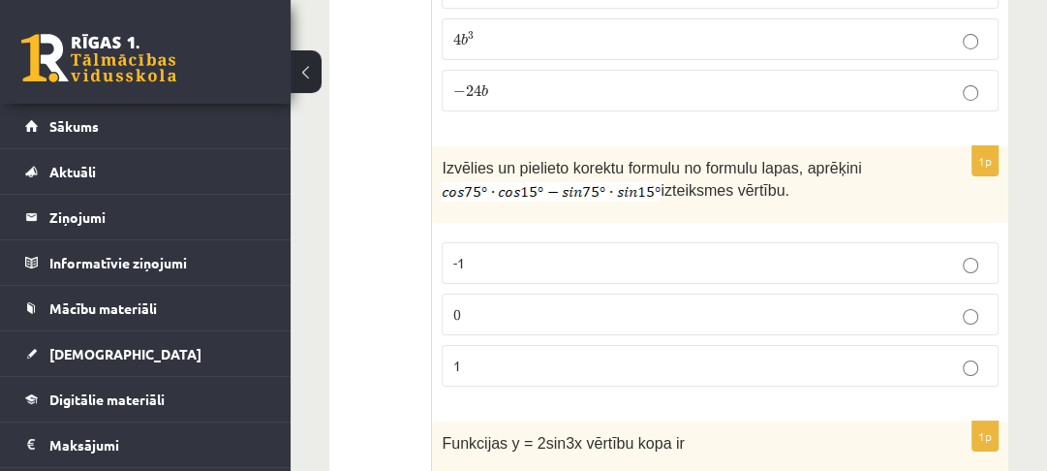
scroll to position [4959, 0]
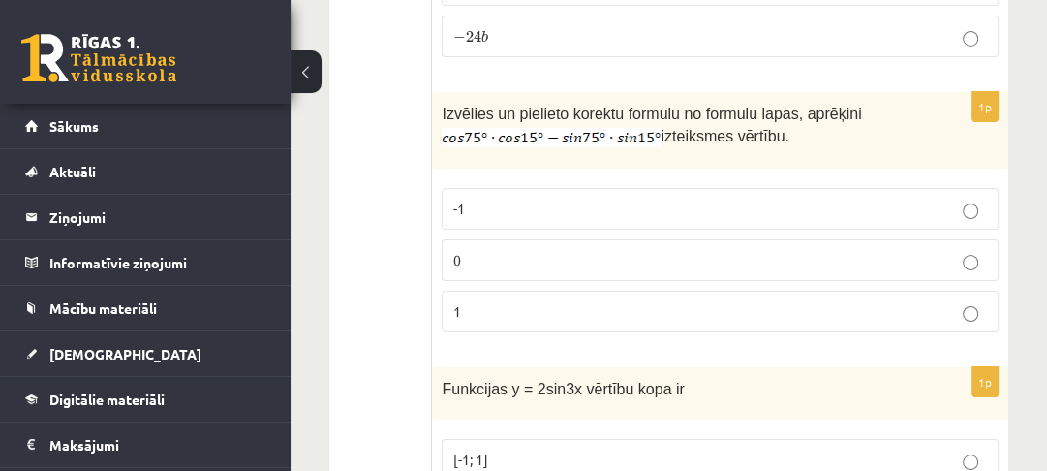
click at [488, 239] on label "0" at bounding box center [720, 260] width 557 height 42
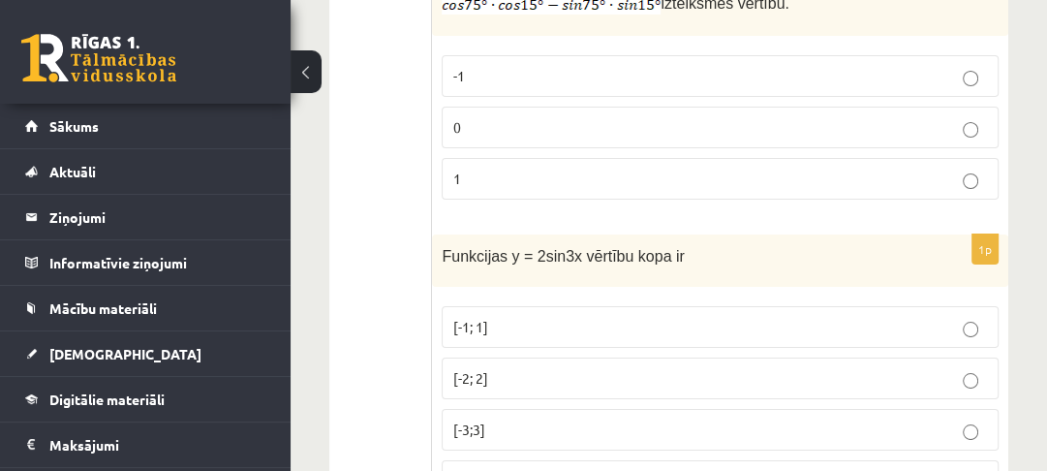
scroll to position [5114, 0]
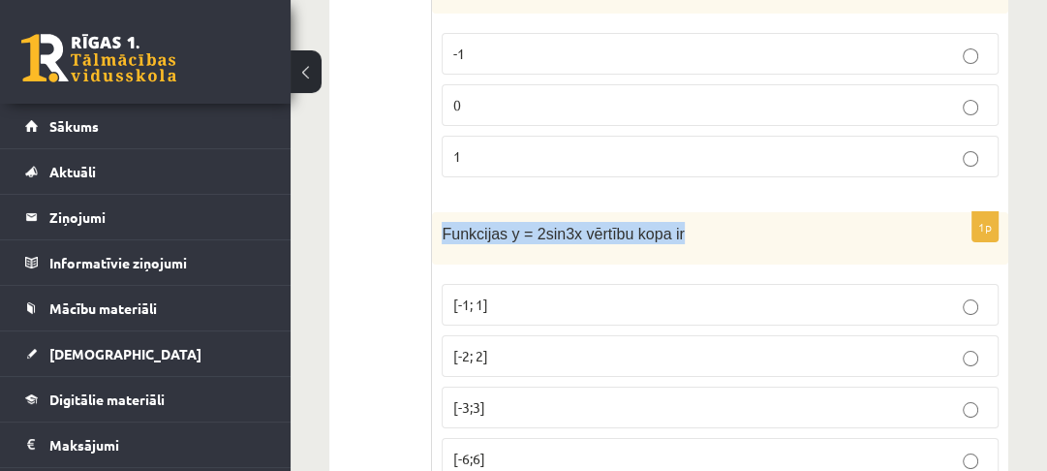
drag, startPoint x: 438, startPoint y: 209, endPoint x: 697, endPoint y: 214, distance: 259.6
click at [697, 214] on div "Funkcijas y = 2sin3x vērtību kopa ir" at bounding box center [720, 238] width 576 height 53
copy span "Funkcijas y = 2sin3x vērtību kopa ir"
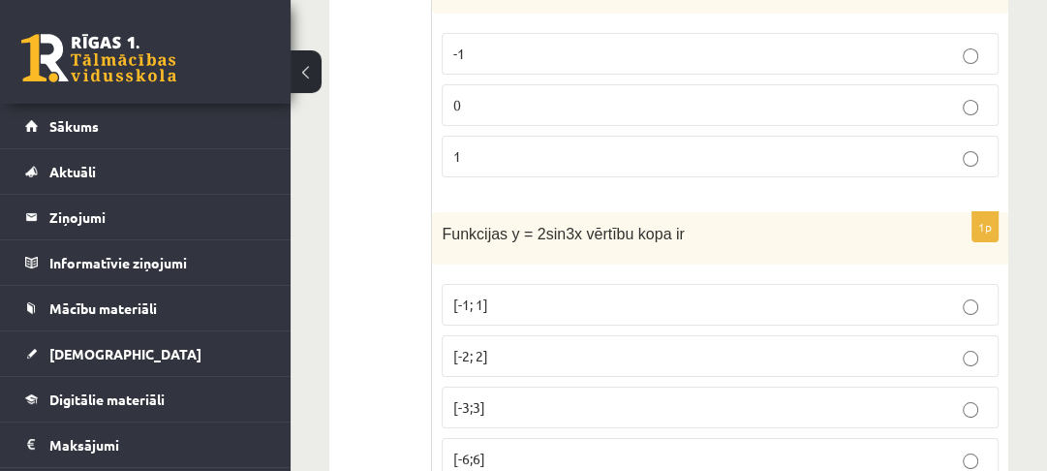
click at [591, 346] on p "[-2; 2]" at bounding box center [720, 356] width 536 height 20
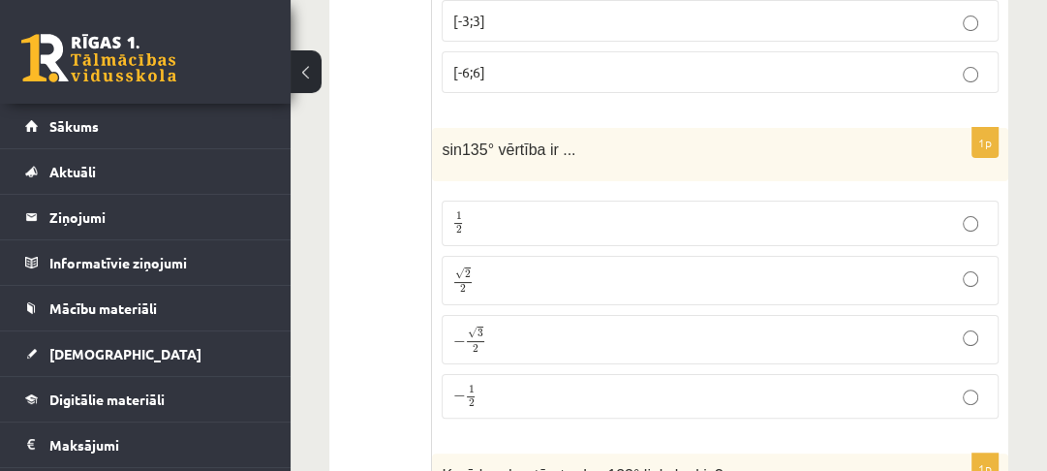
scroll to position [5501, 0]
click at [518, 265] on p "√ 2 2 2 2" at bounding box center [720, 279] width 536 height 28
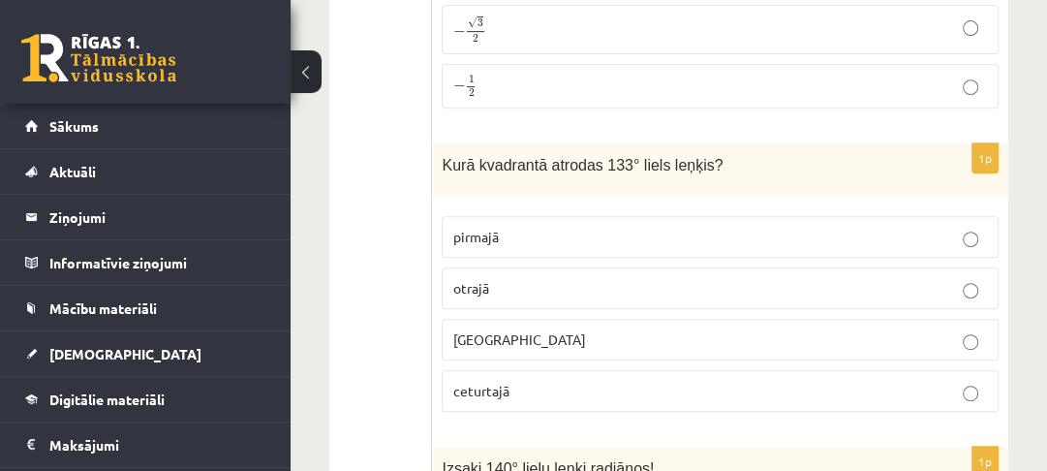
scroll to position [5811, 0]
click at [512, 273] on label "otrajā" at bounding box center [720, 287] width 557 height 42
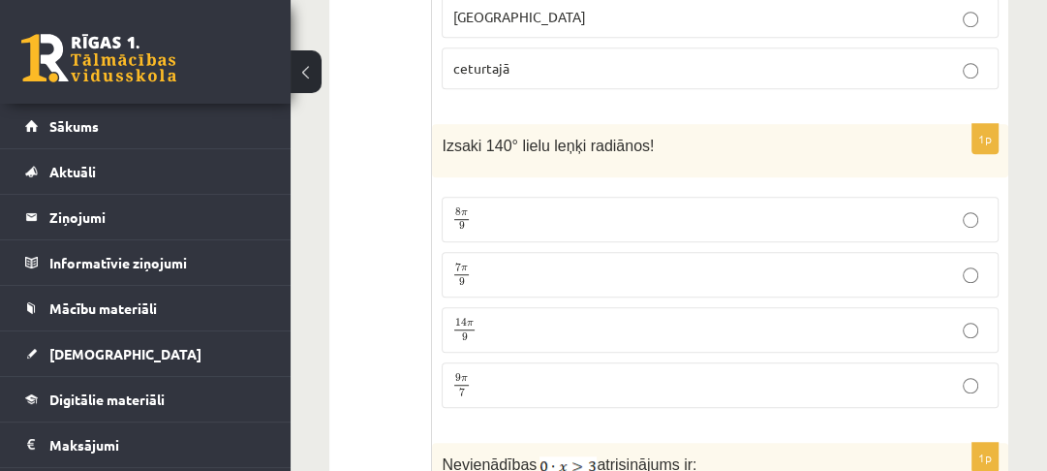
scroll to position [6199, 0]
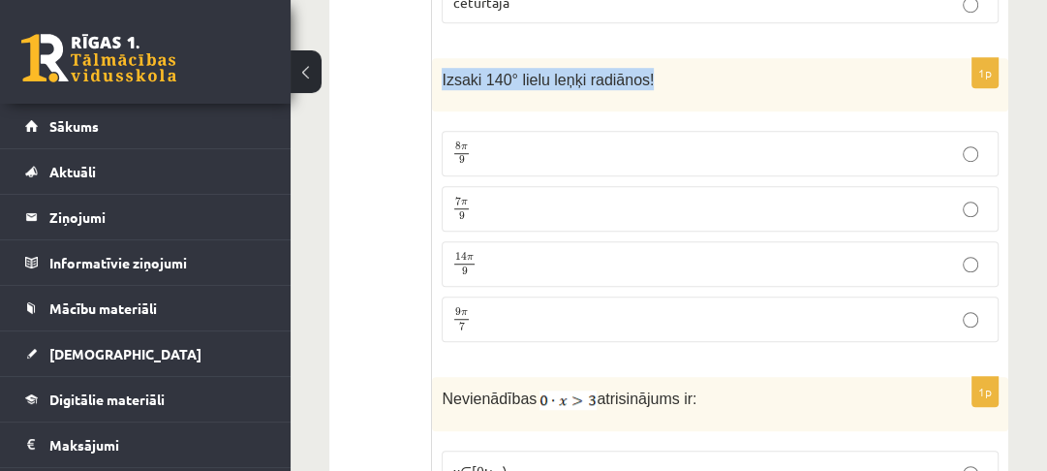
drag, startPoint x: 443, startPoint y: 53, endPoint x: 646, endPoint y: 52, distance: 203.4
click at [647, 68] on p "Izsaki 140° lielu leņķi radiānos!" at bounding box center [672, 79] width 460 height 22
copy span "Izsaki 140° lielu leņķi radiānos!"
click at [528, 197] on p "7 π 9 7 π 9" at bounding box center [720, 209] width 536 height 24
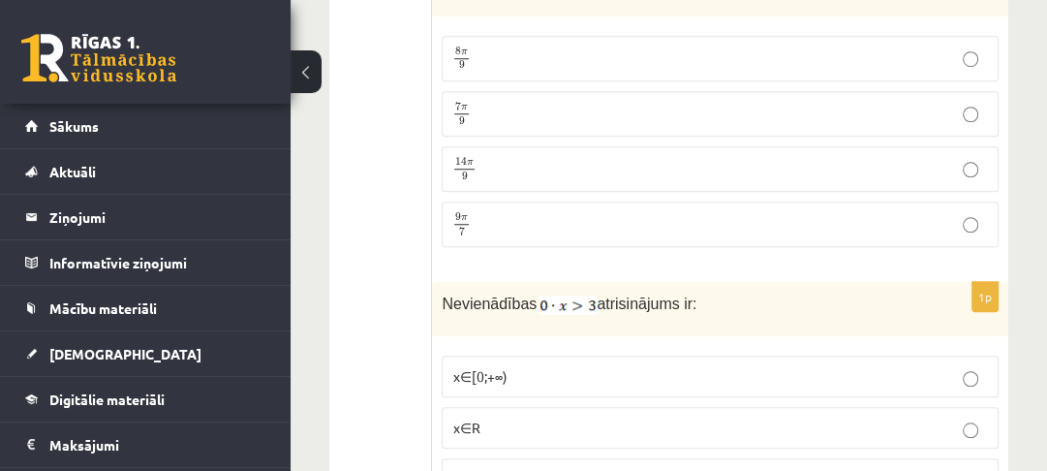
scroll to position [6431, 0]
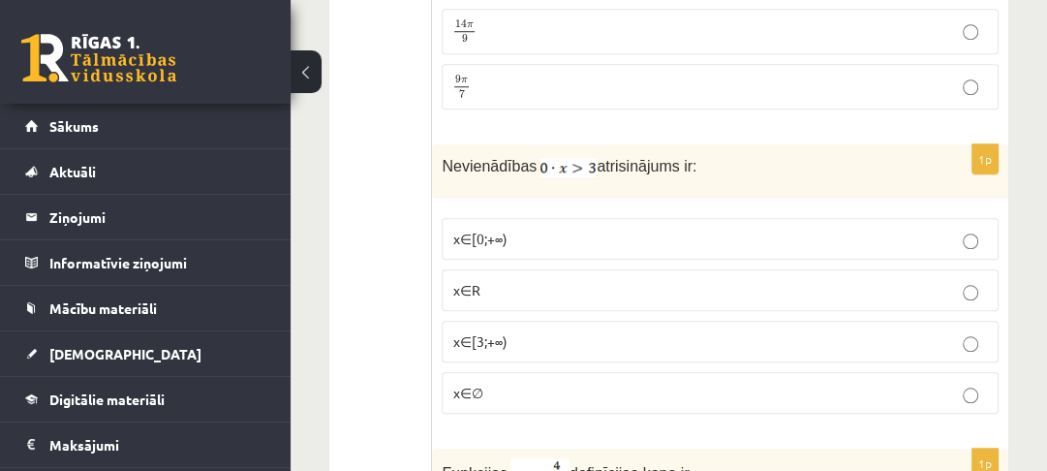
click at [592, 271] on label "x∈R" at bounding box center [720, 290] width 557 height 42
click at [600, 372] on label "x∈∅" at bounding box center [720, 393] width 557 height 42
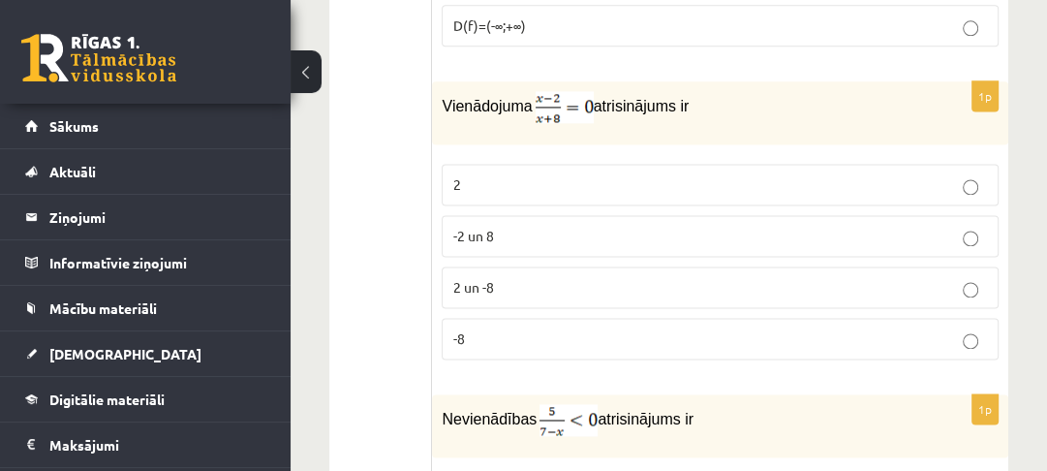
scroll to position [7128, 0]
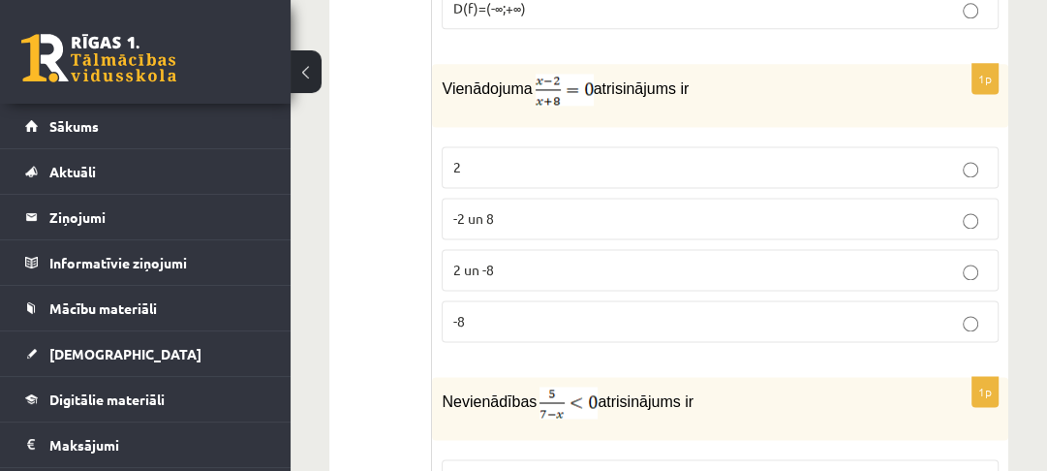
click at [560, 208] on p "-2 un 8" at bounding box center [720, 218] width 536 height 20
click at [550, 157] on p "2" at bounding box center [720, 167] width 536 height 20
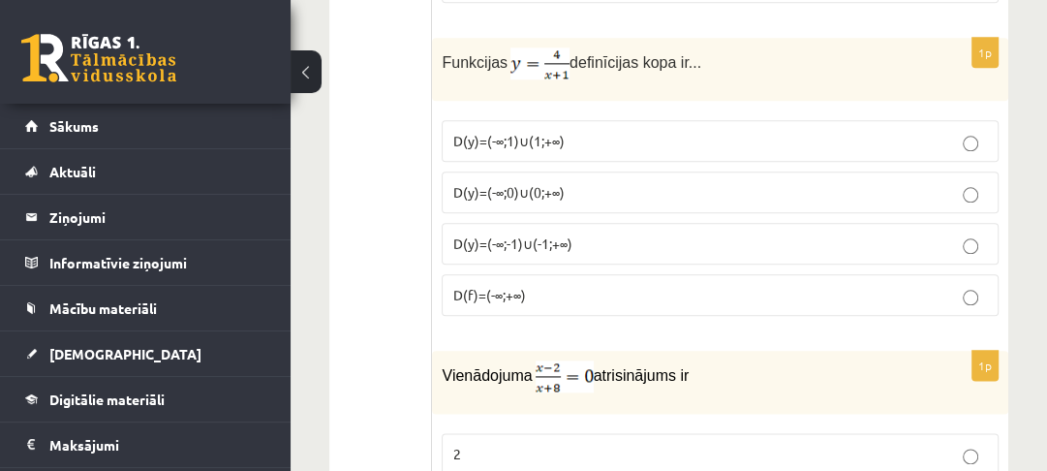
scroll to position [6818, 0]
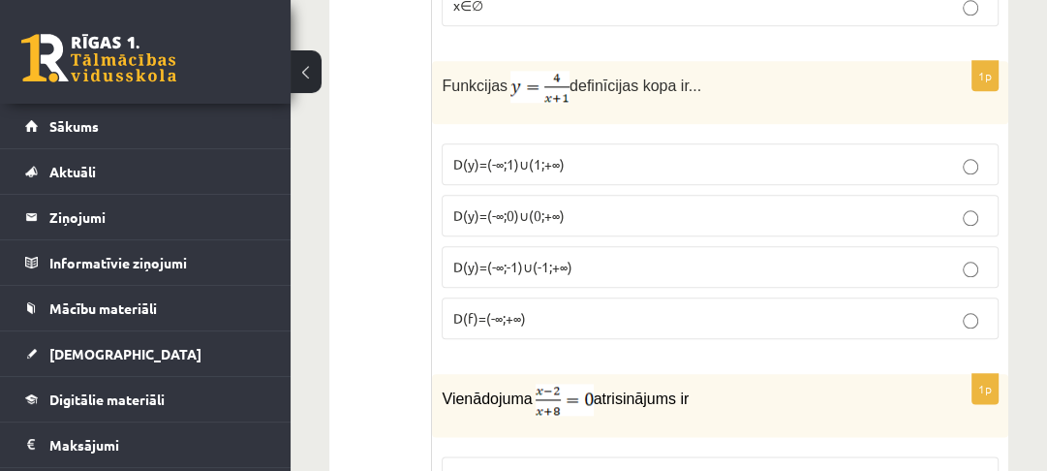
click at [619, 257] on p "D(y)=(-∞;-1)∪(-1;+∞)" at bounding box center [720, 267] width 536 height 20
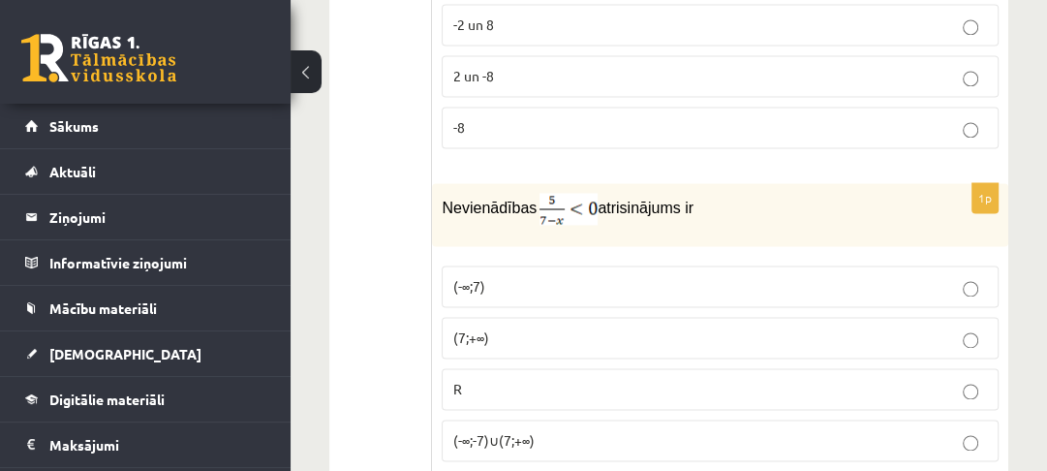
scroll to position [7361, 0]
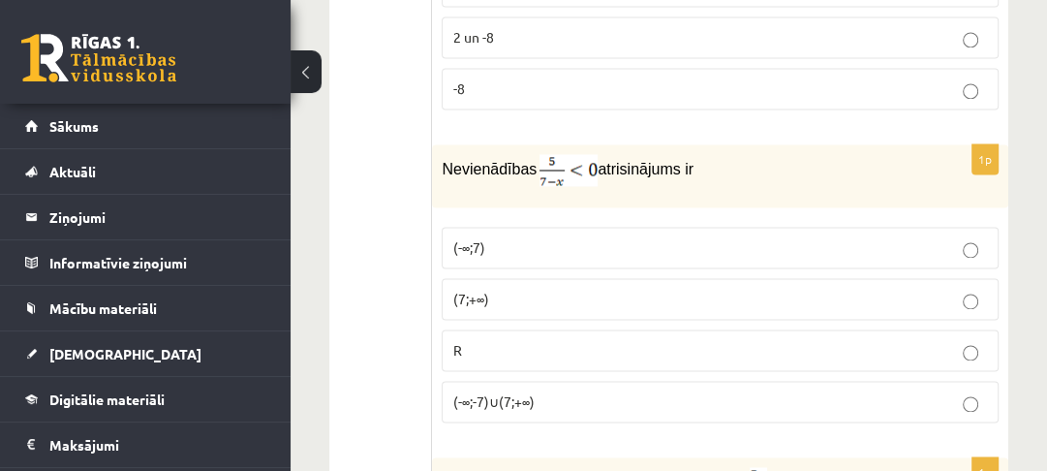
click at [596, 391] on p "(-∞;-7)∪(7;+∞)" at bounding box center [720, 401] width 536 height 20
click at [549, 289] on p "(7;+∞)" at bounding box center [720, 299] width 536 height 20
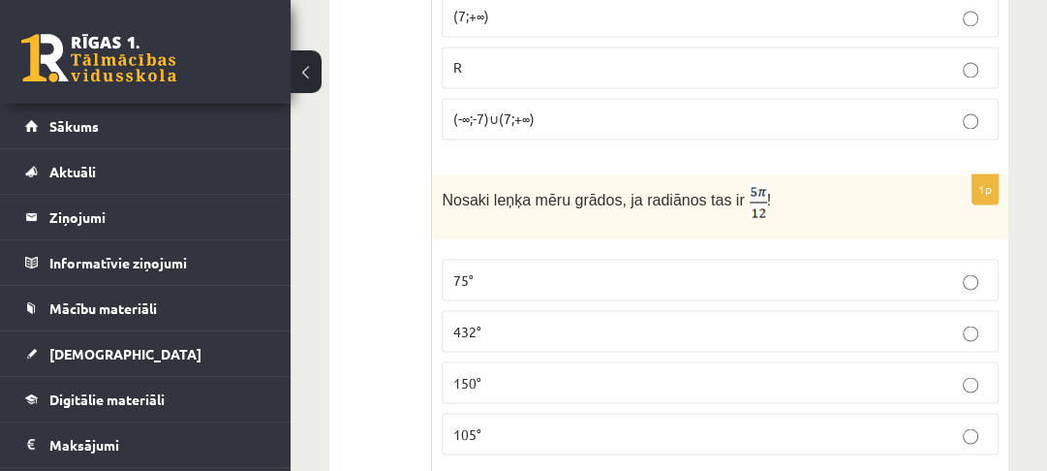
scroll to position [7671, 0]
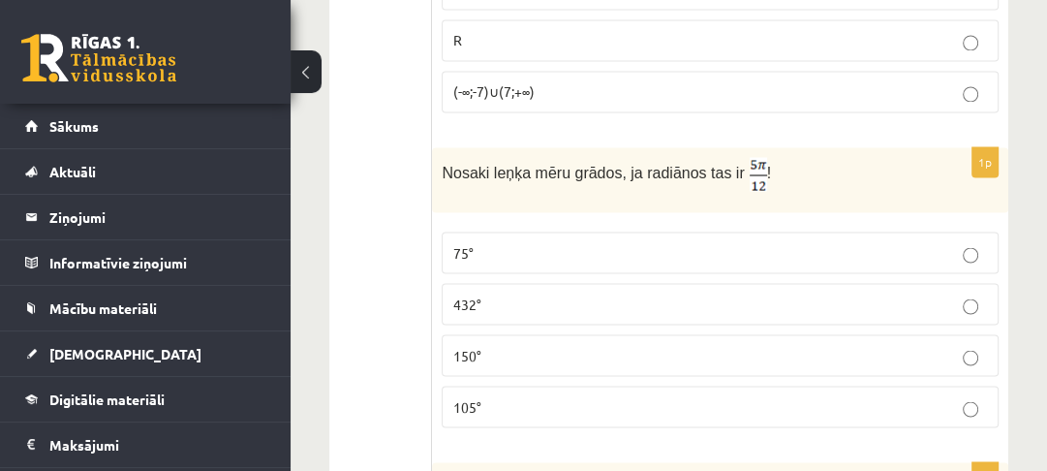
click at [484, 396] on p "105°" at bounding box center [720, 406] width 536 height 20
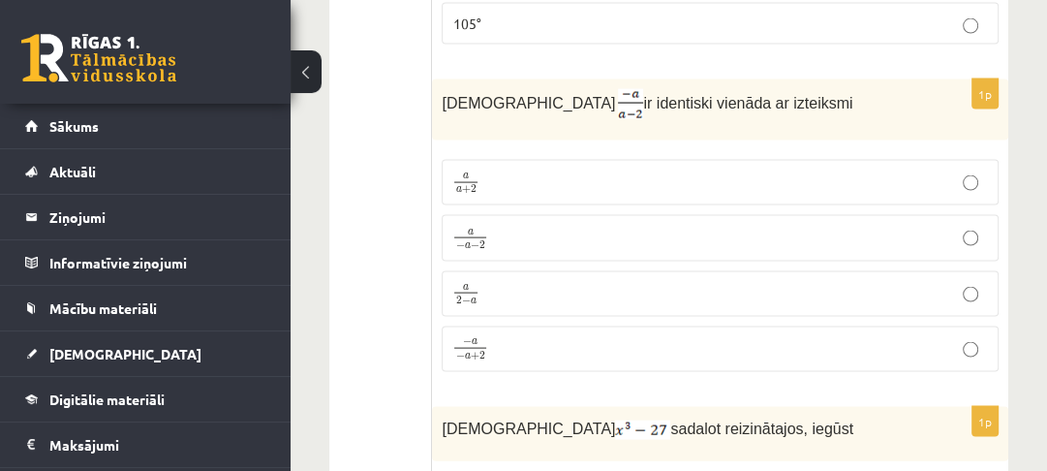
scroll to position [8058, 0]
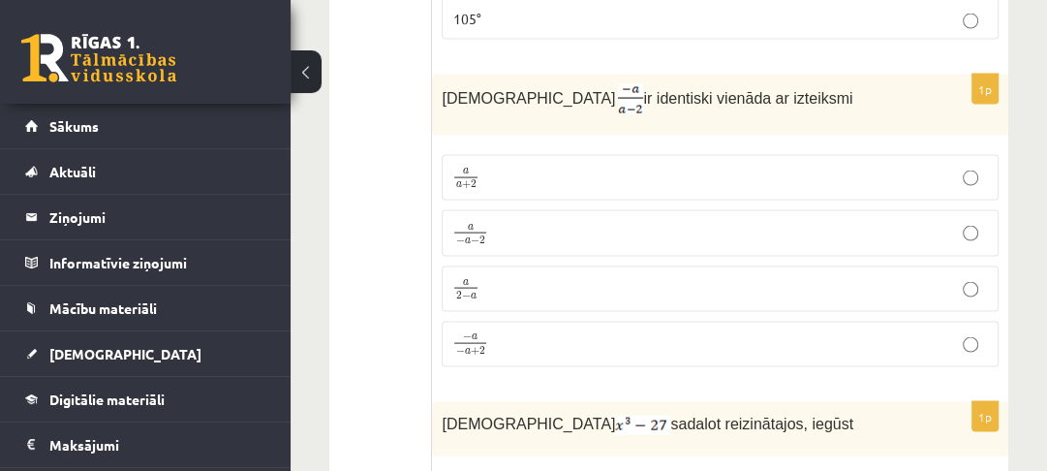
click at [546, 332] on p "− a − a + 2 − a − a + 2" at bounding box center [720, 344] width 536 height 25
click at [498, 210] on label "a − a − 2 a − a − 2" at bounding box center [720, 233] width 557 height 46
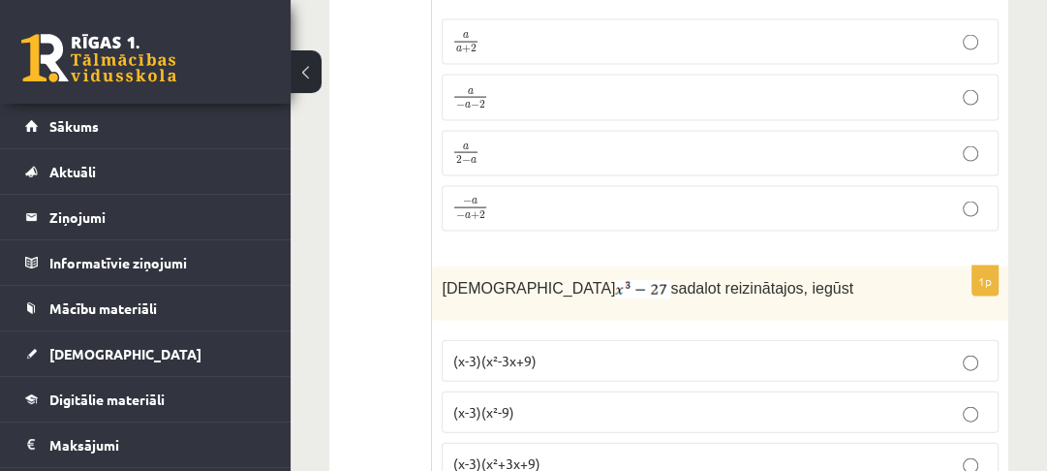
scroll to position [8368, 0]
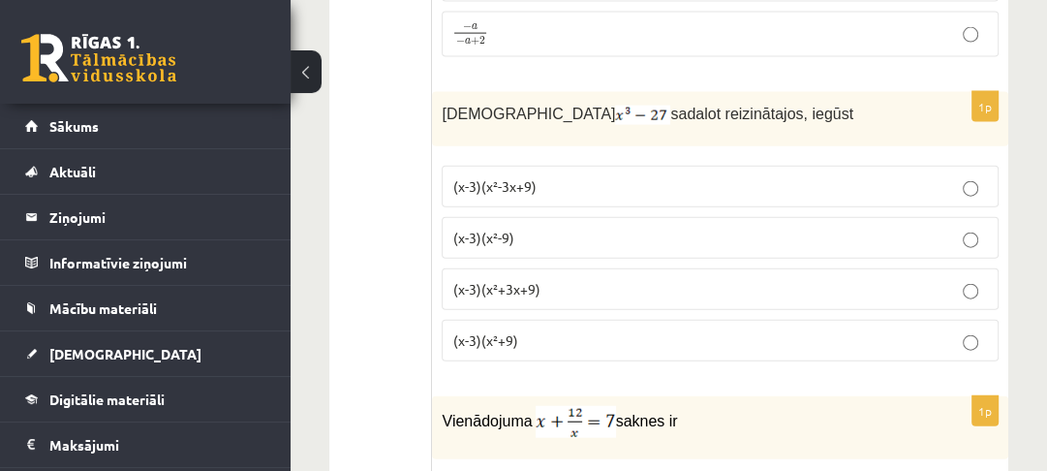
click at [530, 228] on p "(x-3)(x²-9)" at bounding box center [720, 238] width 536 height 20
click at [585, 279] on p "(x-3)(x²+3x+9)" at bounding box center [720, 289] width 536 height 20
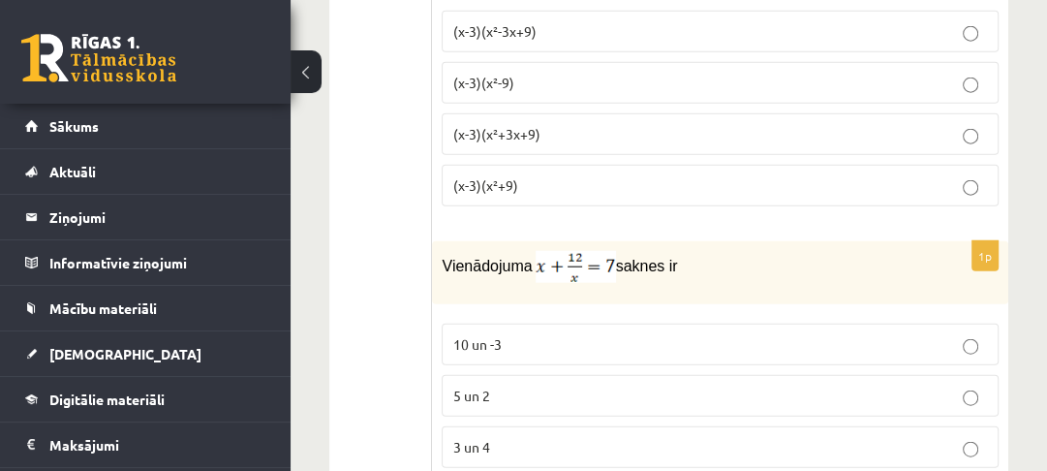
scroll to position [8601, 0]
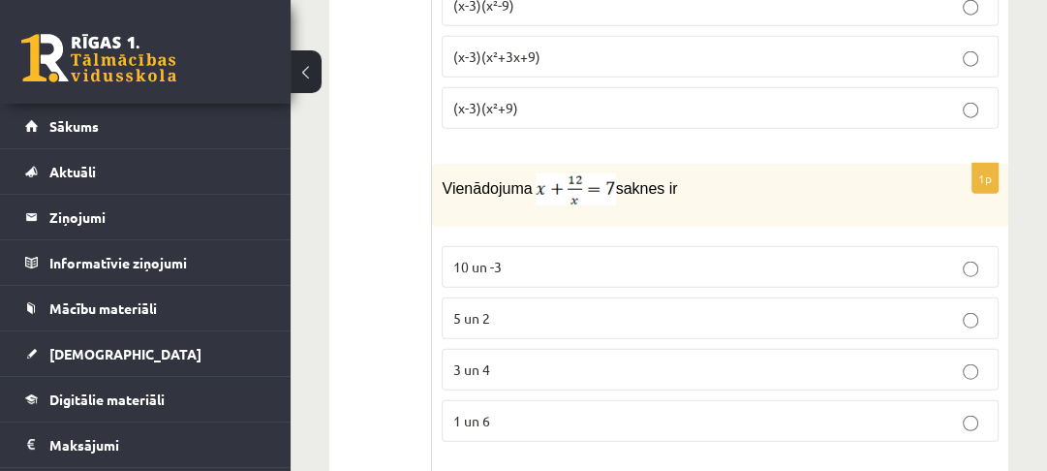
click at [559, 359] on p "3 un 4" at bounding box center [720, 369] width 536 height 20
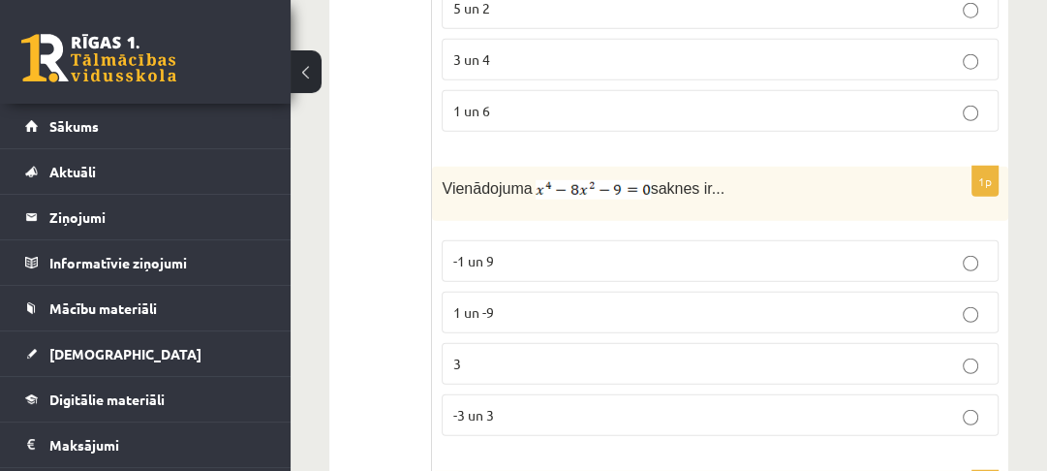
scroll to position [8988, 0]
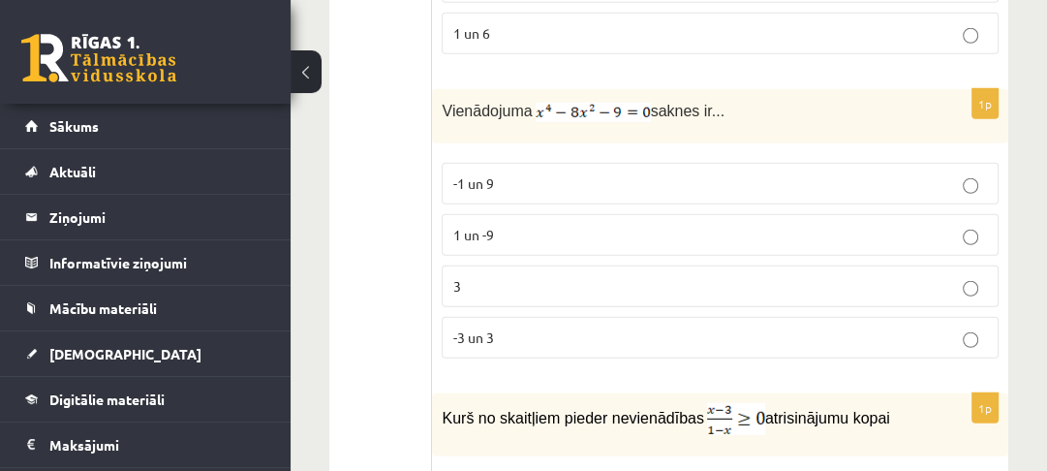
click at [569, 327] on p "-3 un 3" at bounding box center [720, 337] width 536 height 20
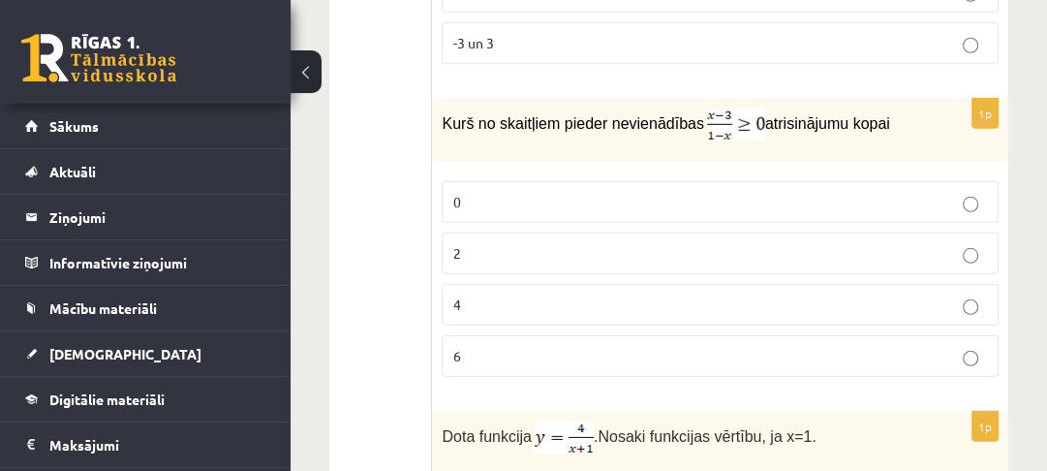
scroll to position [9298, 0]
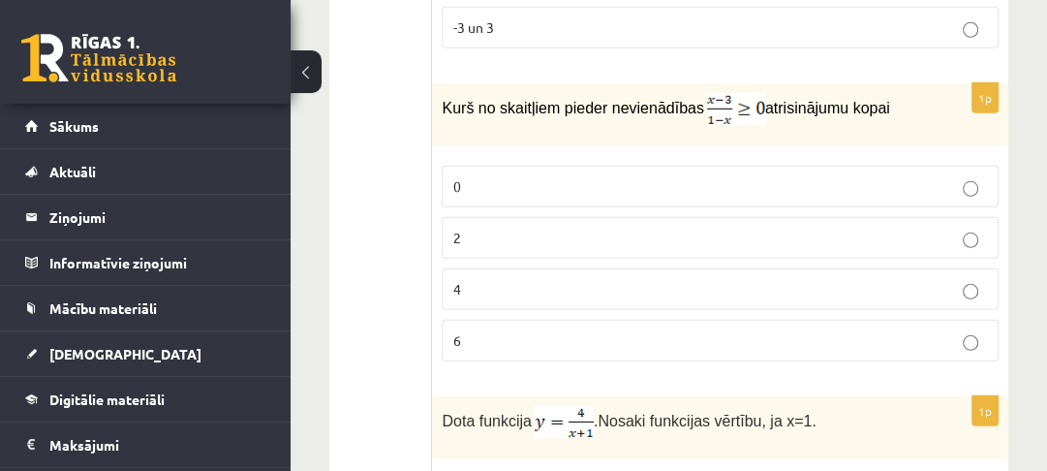
click at [590, 330] on p "6" at bounding box center [720, 340] width 536 height 20
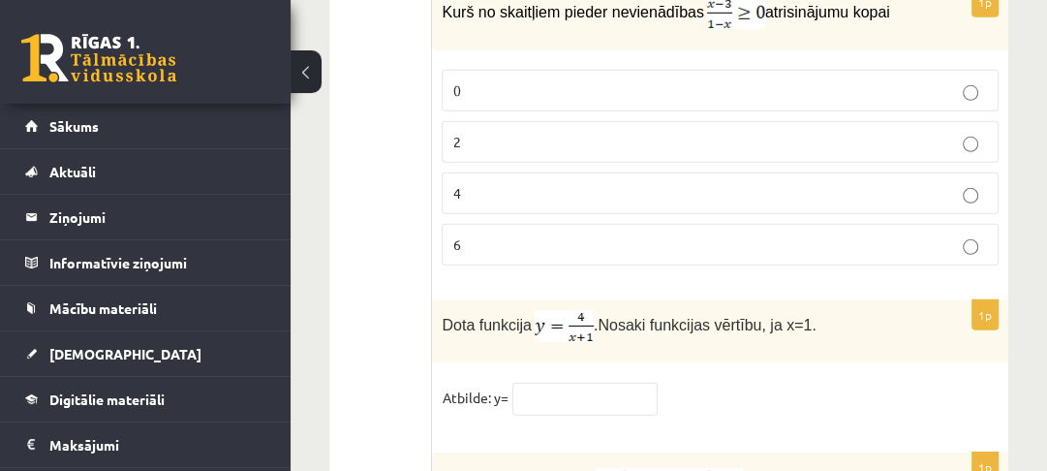
scroll to position [9390, 0]
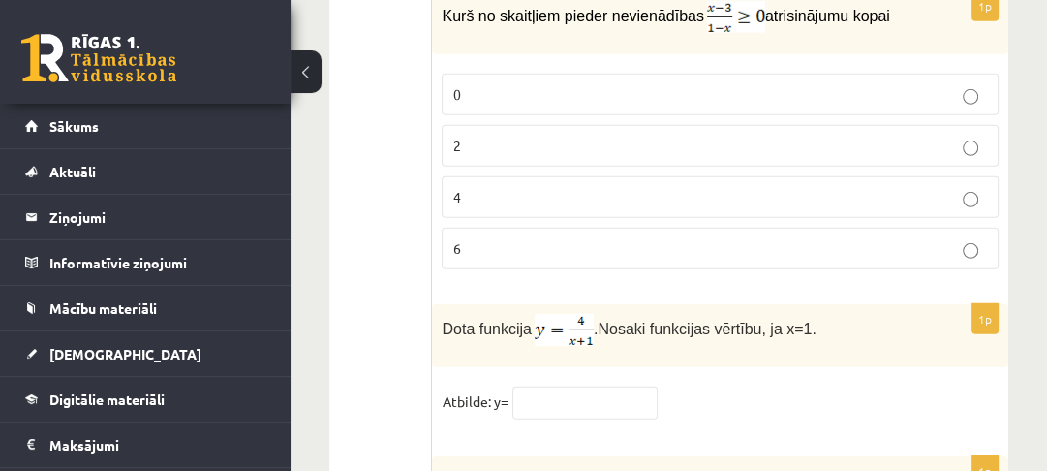
click at [608, 136] on p "2" at bounding box center [720, 146] width 536 height 20
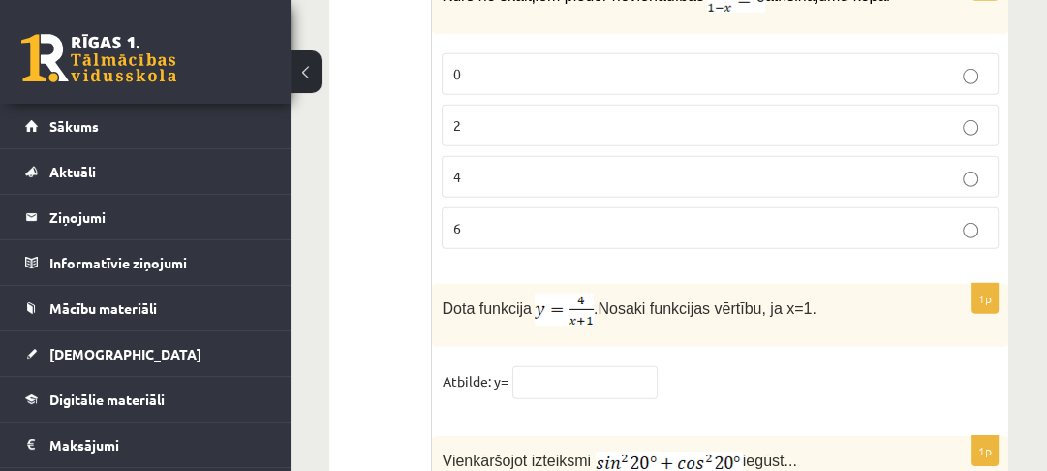
scroll to position [9467, 0]
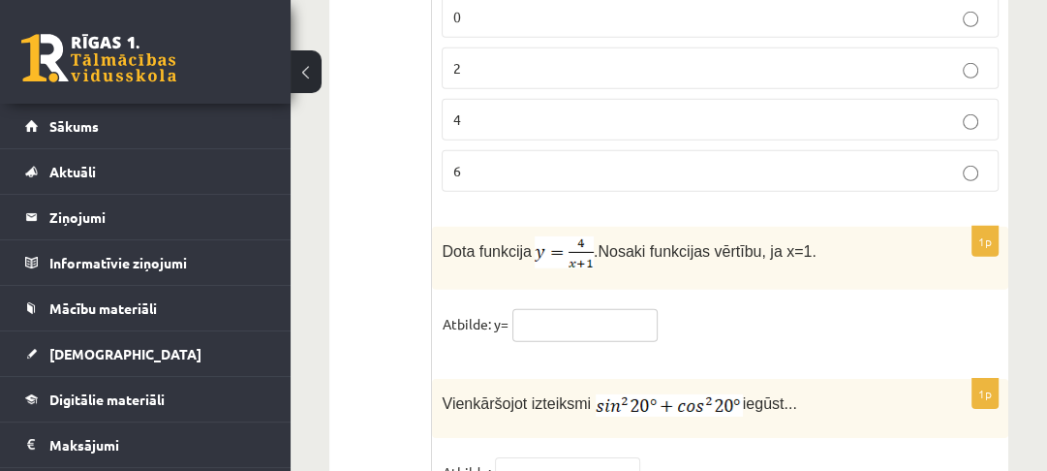
click at [561, 309] on input "text" at bounding box center [584, 325] width 145 height 33
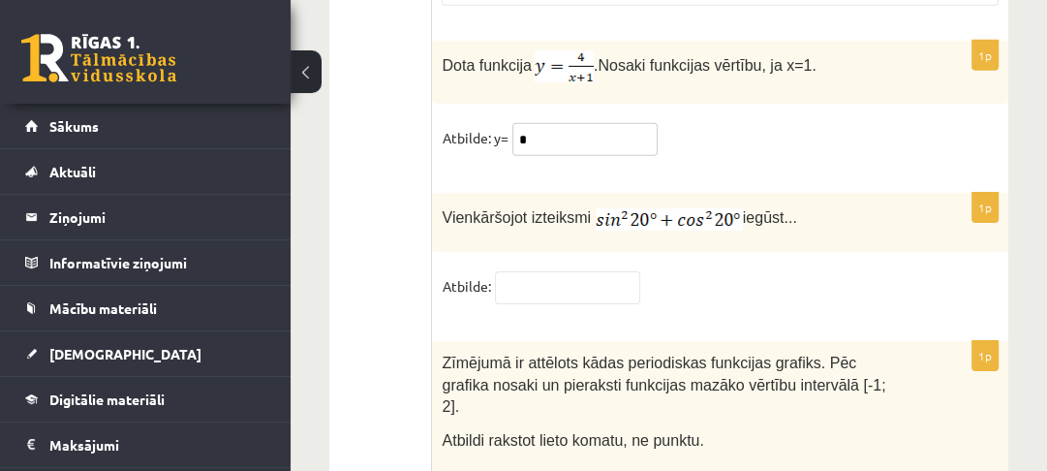
scroll to position [9700, 0]
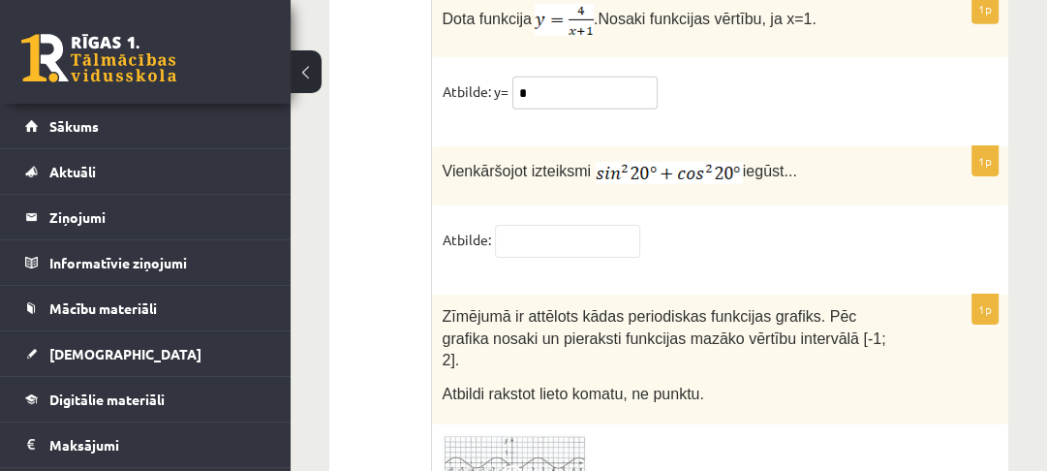
type input "*"
click at [829, 156] on p "Vienkāršojot izteiksmi iegūst..." at bounding box center [672, 170] width 460 height 28
click at [606, 225] on input "text" at bounding box center [567, 241] width 145 height 33
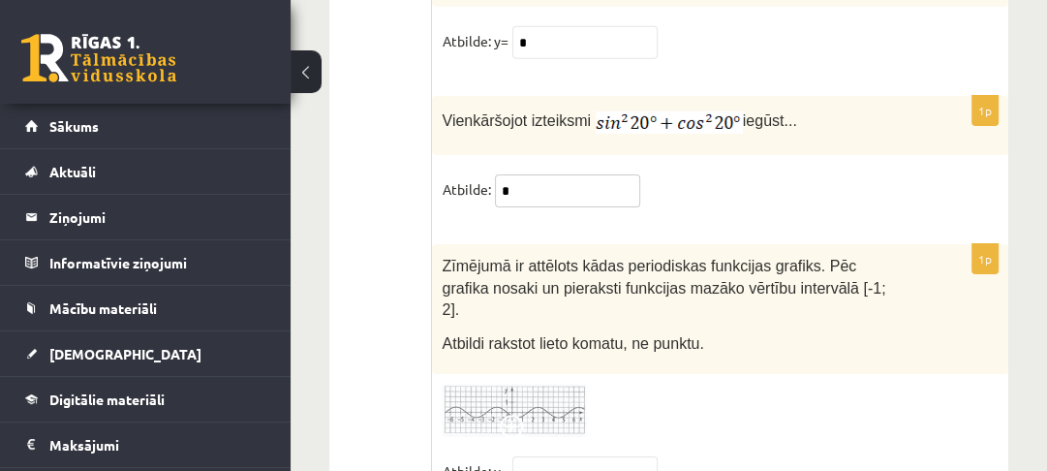
scroll to position [9777, 0]
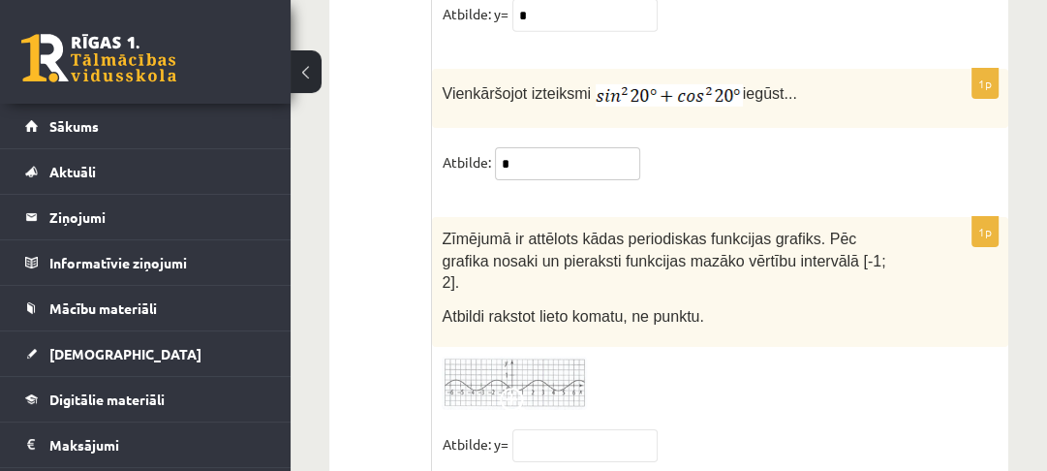
type input "*"
click at [531, 387] on span at bounding box center [515, 402] width 31 height 31
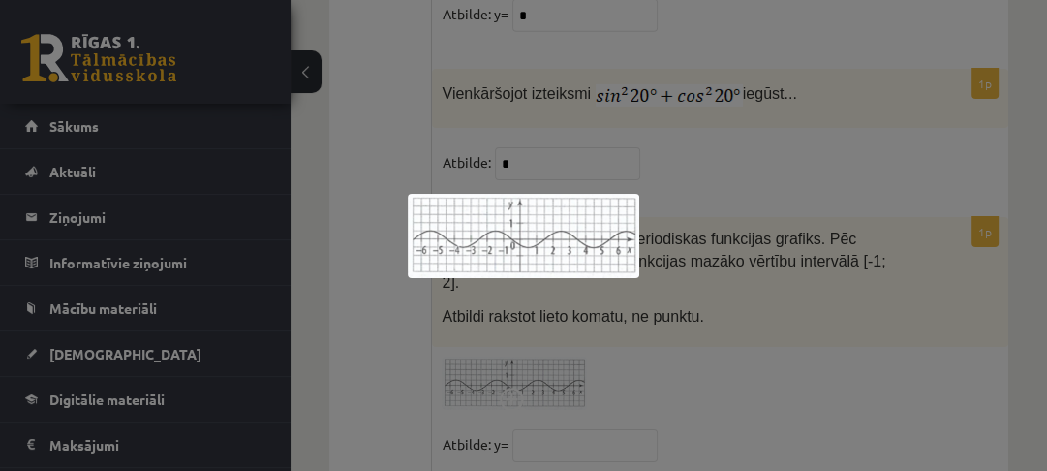
click at [709, 297] on div at bounding box center [523, 235] width 1047 height 471
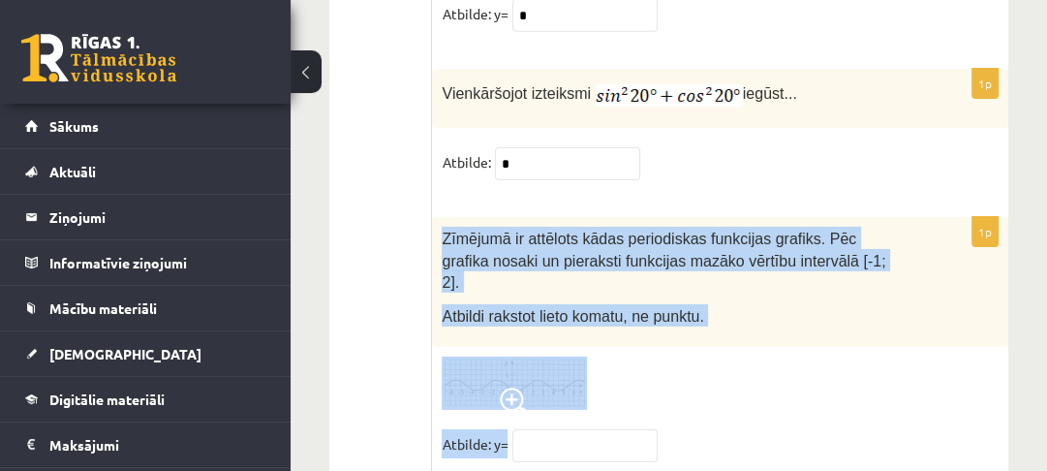
drag, startPoint x: 440, startPoint y: 194, endPoint x: 531, endPoint y: 354, distance: 184.8
click at [533, 354] on div "1p Zīmējumā ir attēlots kādas periodiskas funkcijas grafiks. Pēc grafika nosaki…" at bounding box center [720, 348] width 576 height 262
copy div "Zīmējumā ir attēlots kādas periodiskas funkcijas grafiks. Pēc grafika nosaki un…"
click at [589, 429] on input "text" at bounding box center [584, 445] width 145 height 33
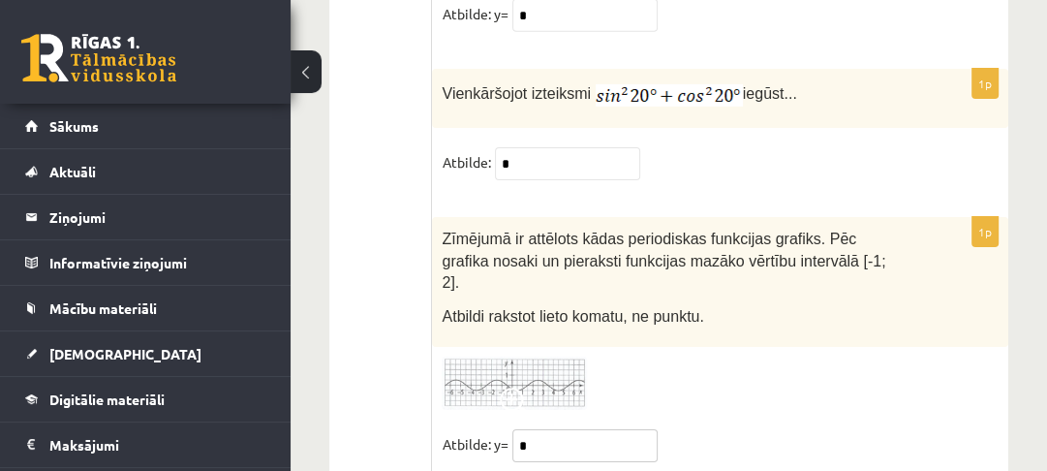
click at [520, 429] on input "*" at bounding box center [584, 445] width 145 height 33
type input "**"
click at [525, 387] on span at bounding box center [515, 402] width 31 height 31
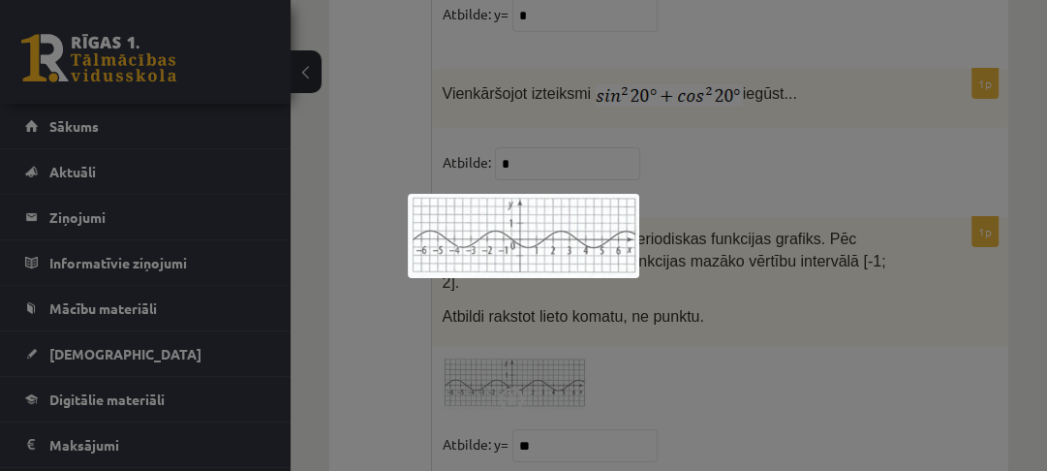
click at [662, 310] on div at bounding box center [523, 235] width 1047 height 471
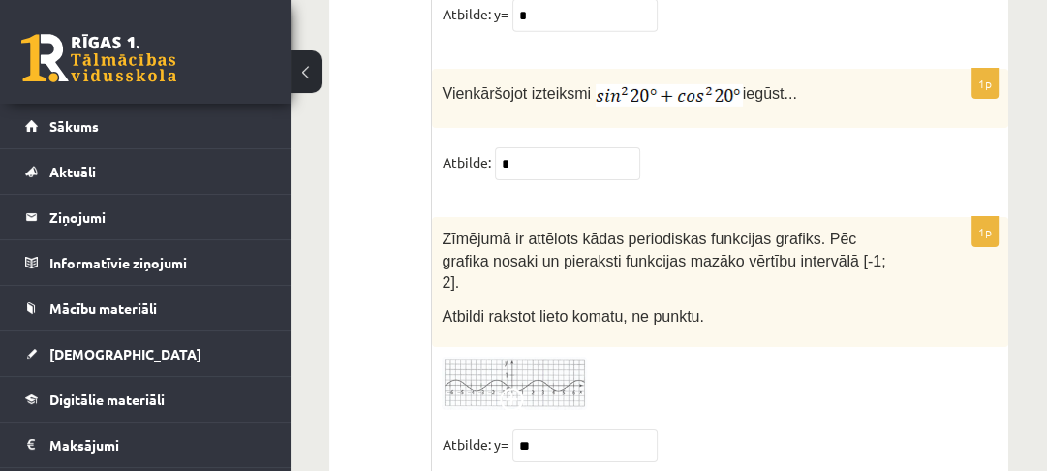
click at [550, 356] on img at bounding box center [514, 382] width 145 height 53
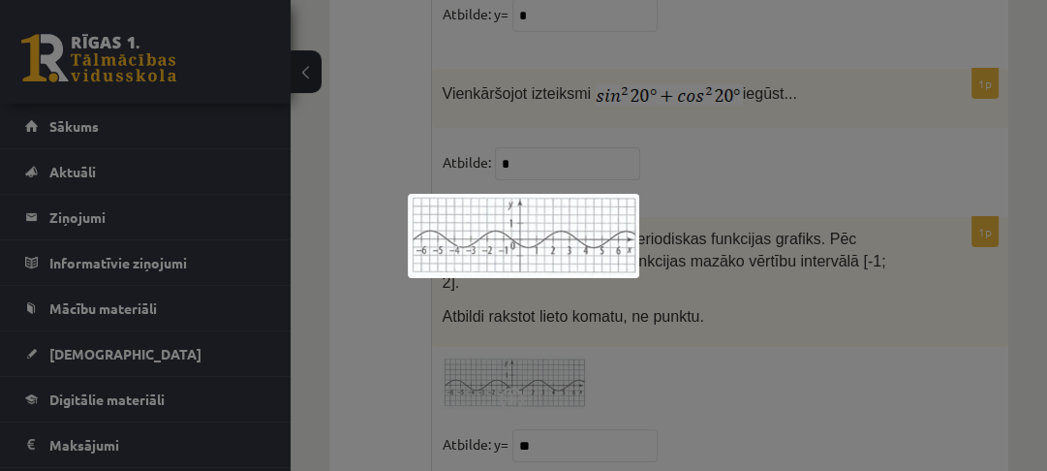
click at [710, 291] on div at bounding box center [523, 235] width 1047 height 471
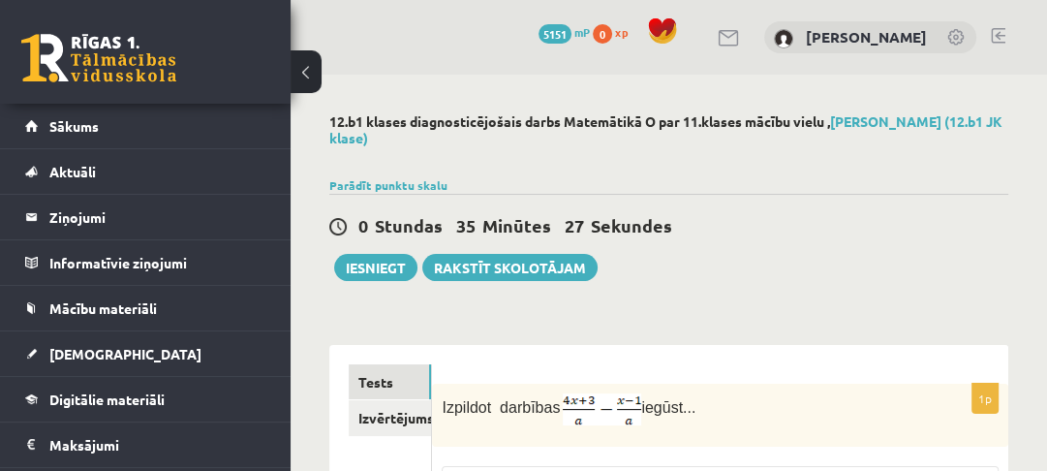
scroll to position [155, 0]
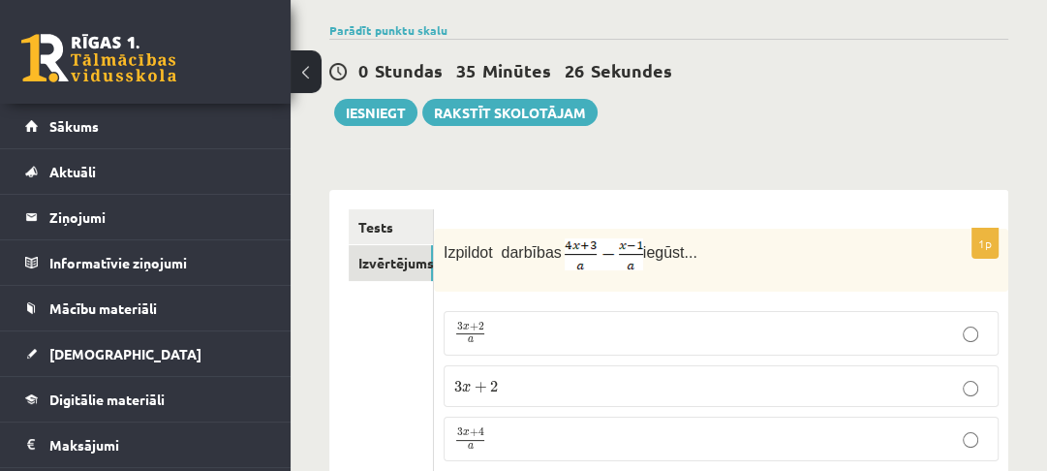
click at [362, 272] on link "Izvērtējums!" at bounding box center [391, 263] width 84 height 36
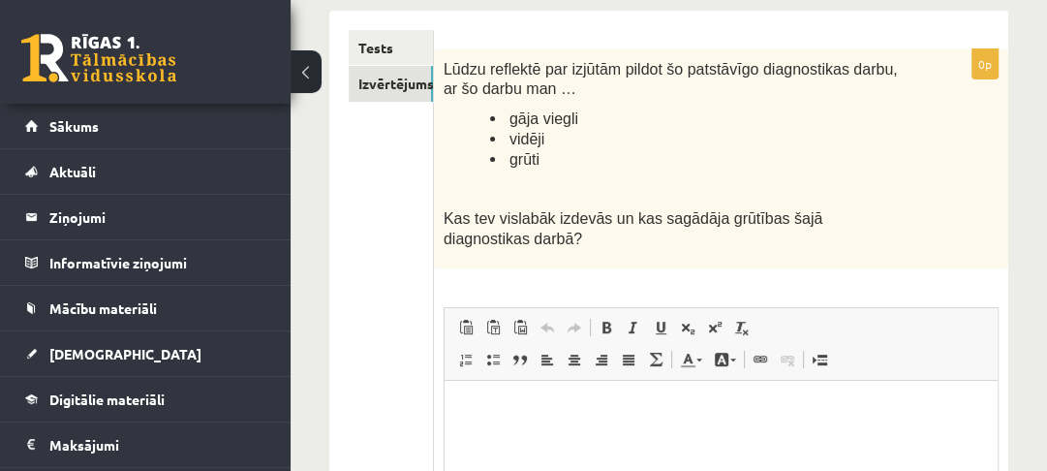
scroll to position [310, 0]
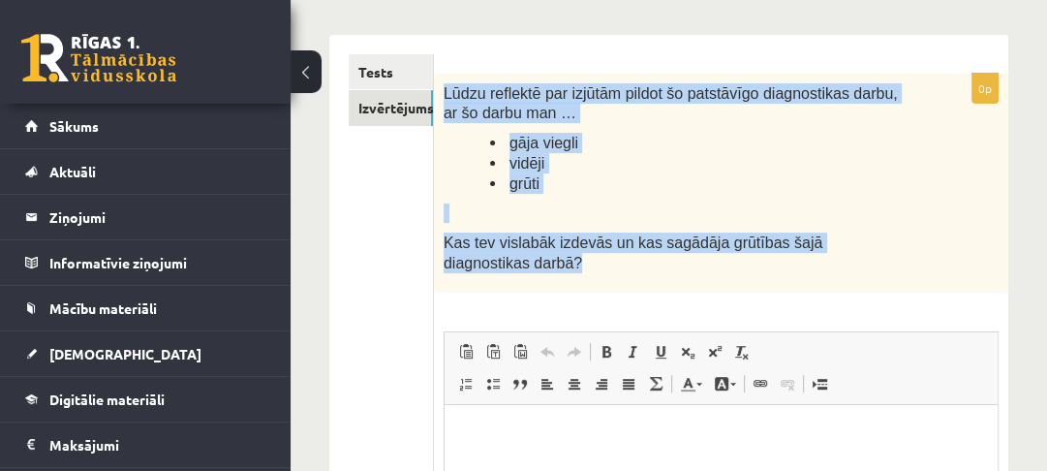
drag, startPoint x: 442, startPoint y: 89, endPoint x: 555, endPoint y: 256, distance: 201.5
click at [555, 256] on div "Lūdzu reflektē par izjūtām pildot šo patstāvīgo diagnostikas darbu, ar šo darbu…" at bounding box center [721, 183] width 574 height 219
copy div "Lūdzu reflektē par izjūtām pildot šo patstāvīgo diagnostikas darbu, ar šo darbu…"
click at [593, 291] on div "Lūdzu reflektē par izjūtām pildot šo patstāvīgo diagnostikas darbu, ar šo darbu…" at bounding box center [721, 183] width 574 height 219
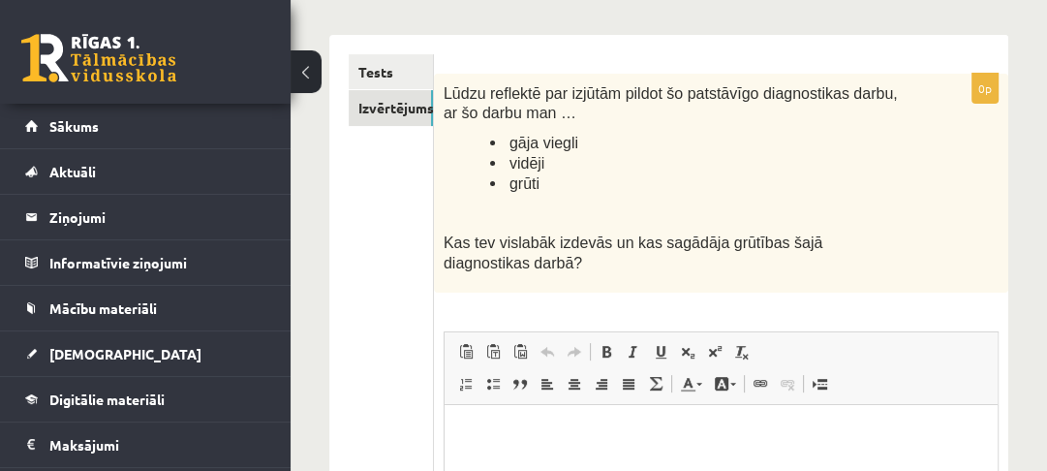
click at [397, 85] on link "Tests" at bounding box center [391, 72] width 84 height 36
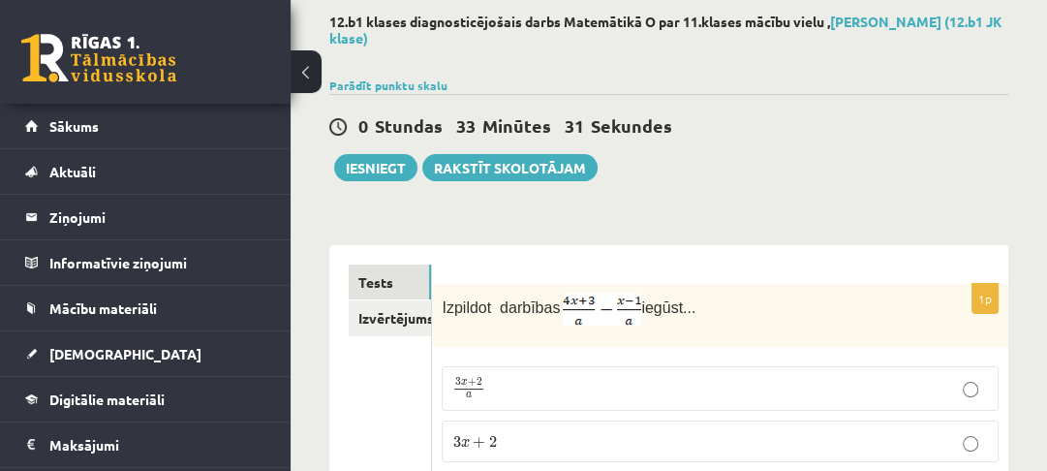
scroll to position [77, 0]
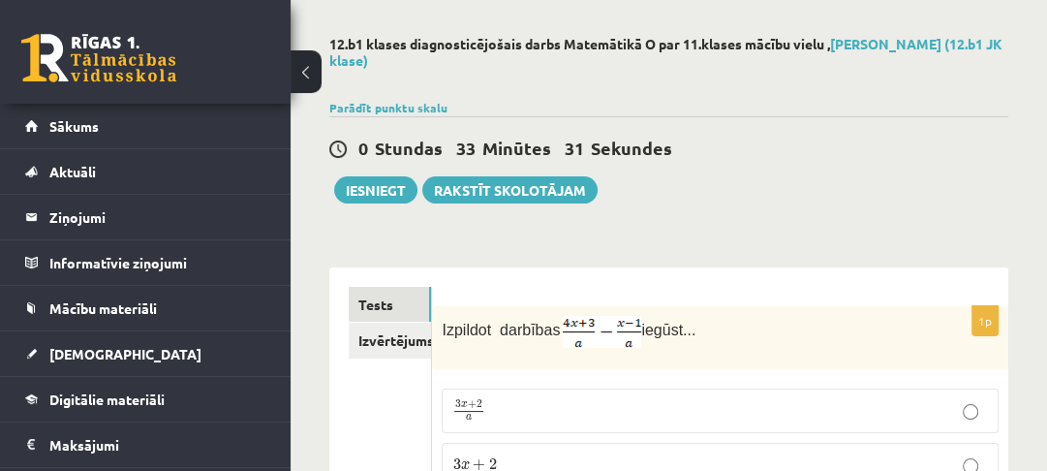
click at [402, 342] on link "Izvērtējums!" at bounding box center [390, 341] width 82 height 36
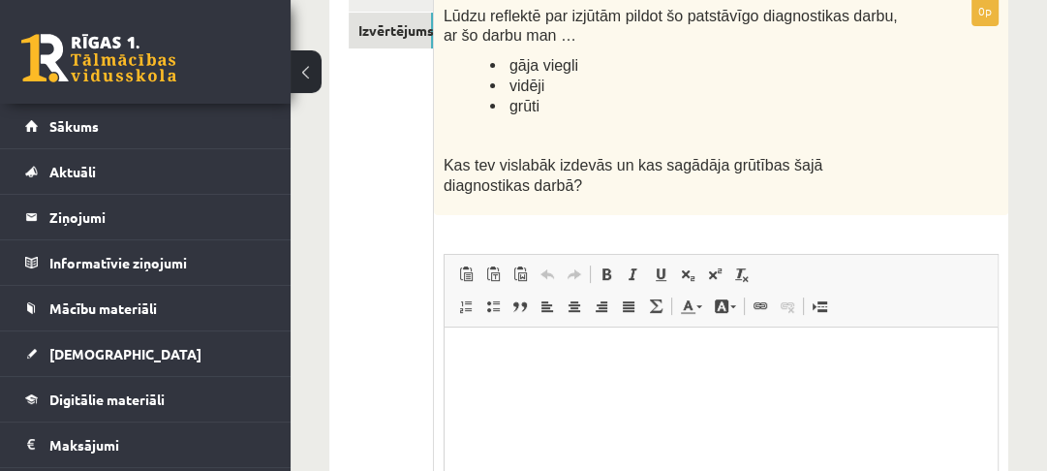
scroll to position [310, 0]
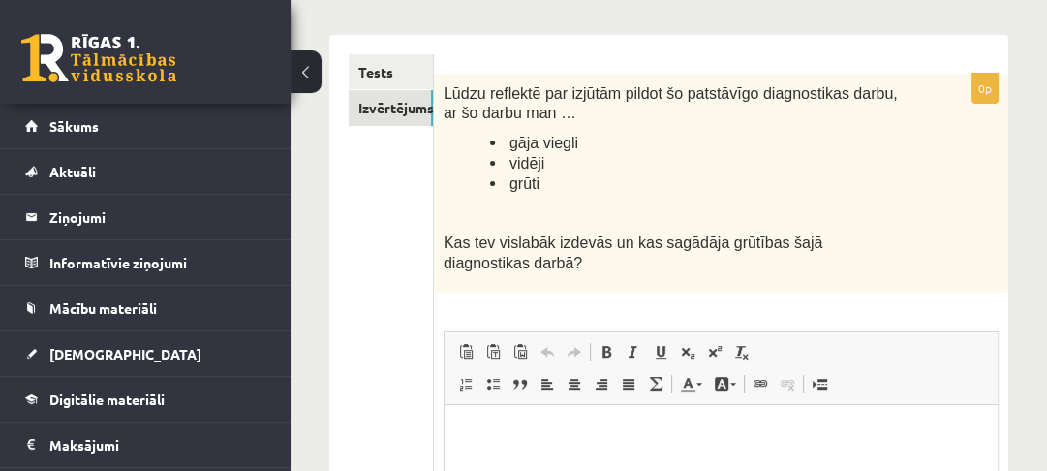
click at [384, 69] on link "Tests" at bounding box center [391, 72] width 84 height 36
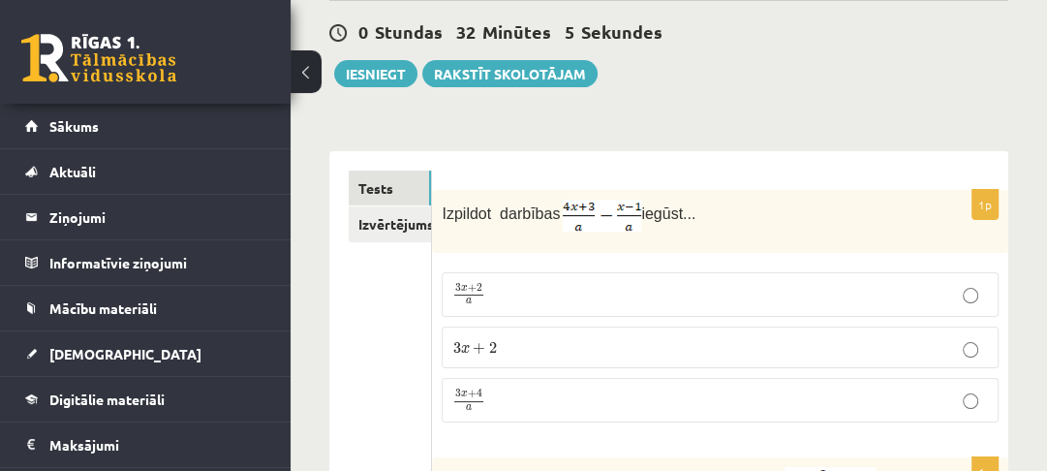
scroll to position [387, 0]
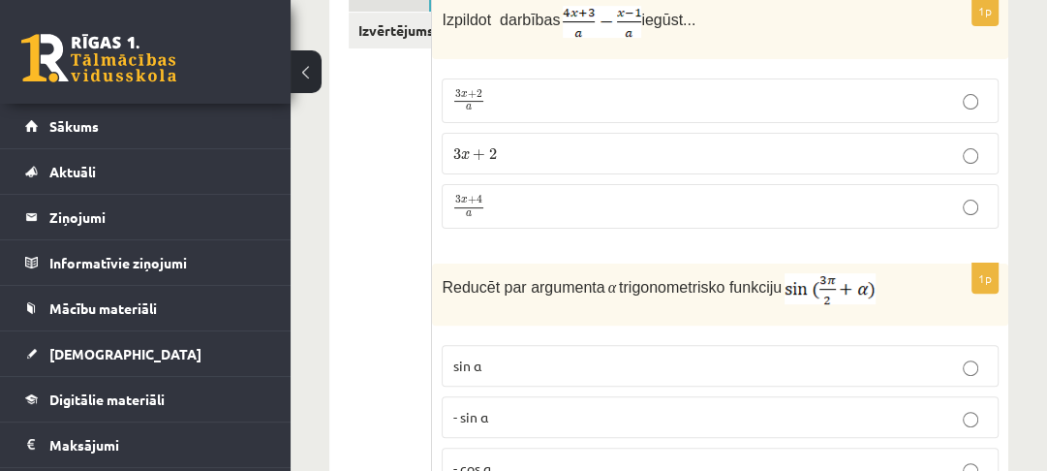
click at [376, 41] on link "Izvērtējums!" at bounding box center [390, 31] width 82 height 36
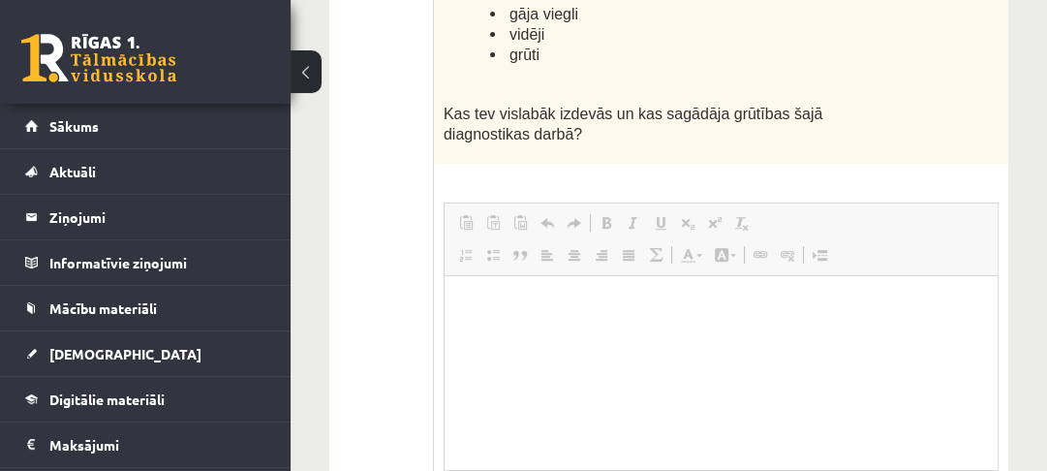
scroll to position [0, 0]
click at [569, 217] on span at bounding box center [574, 222] width 15 height 15
click at [600, 323] on html at bounding box center [720, 305] width 553 height 59
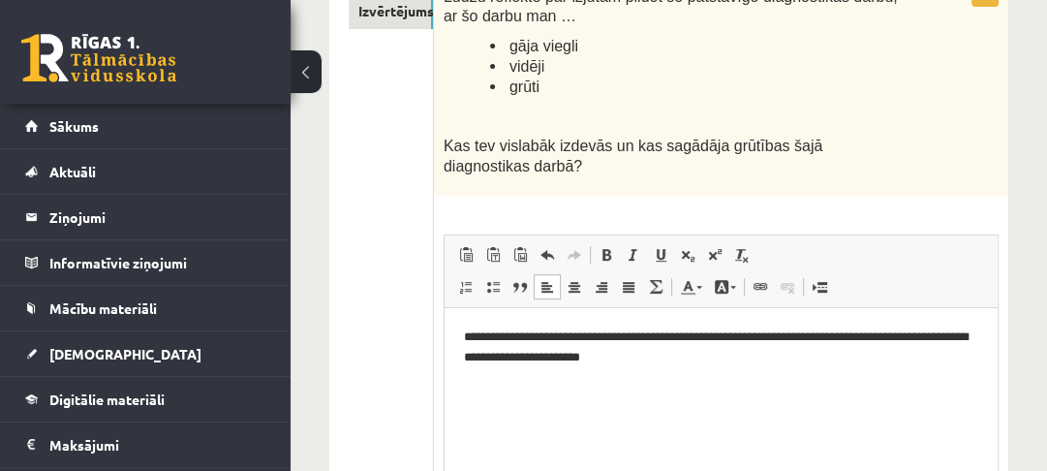
scroll to position [439, 0]
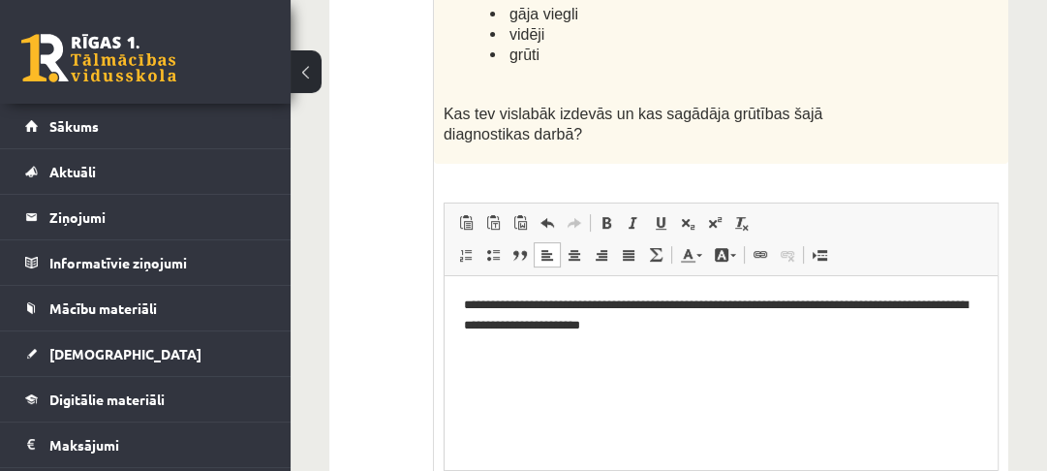
click at [477, 306] on p "**********" at bounding box center [720, 315] width 514 height 41
click at [510, 308] on p "**********" at bounding box center [720, 315] width 514 height 41
click at [538, 310] on p "**********" at bounding box center [720, 315] width 514 height 41
click at [545, 308] on p "**********" at bounding box center [720, 315] width 514 height 41
click at [508, 303] on p "**********" at bounding box center [720, 315] width 514 height 41
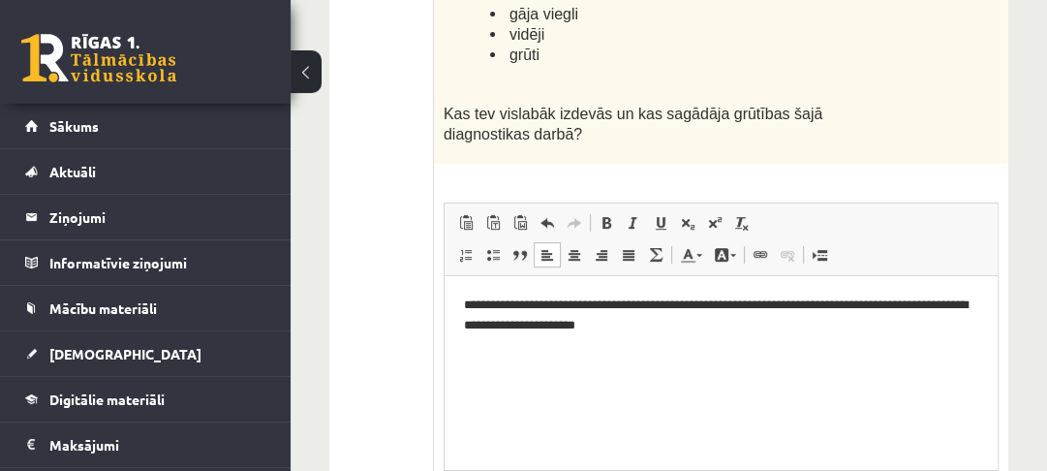
click at [761, 308] on p "**********" at bounding box center [720, 315] width 514 height 41
click at [842, 312] on p "**********" at bounding box center [720, 315] width 514 height 41
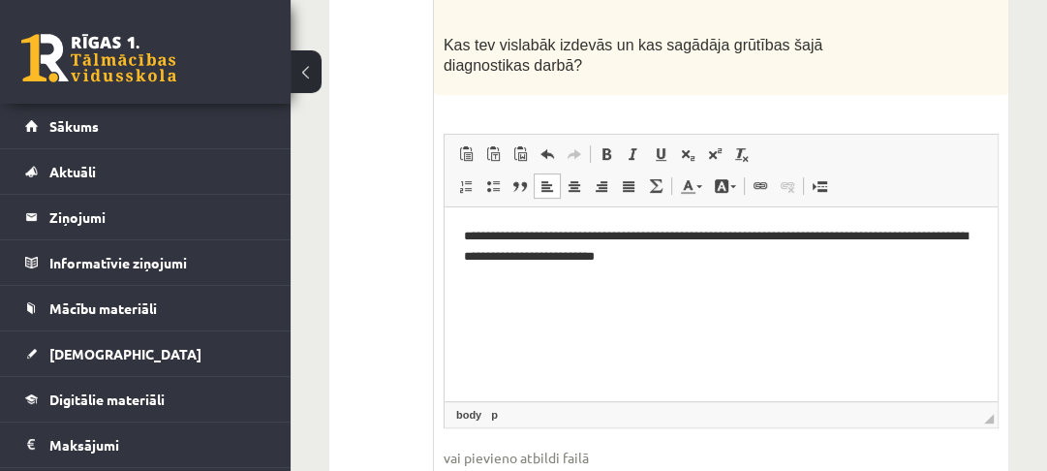
scroll to position [516, 0]
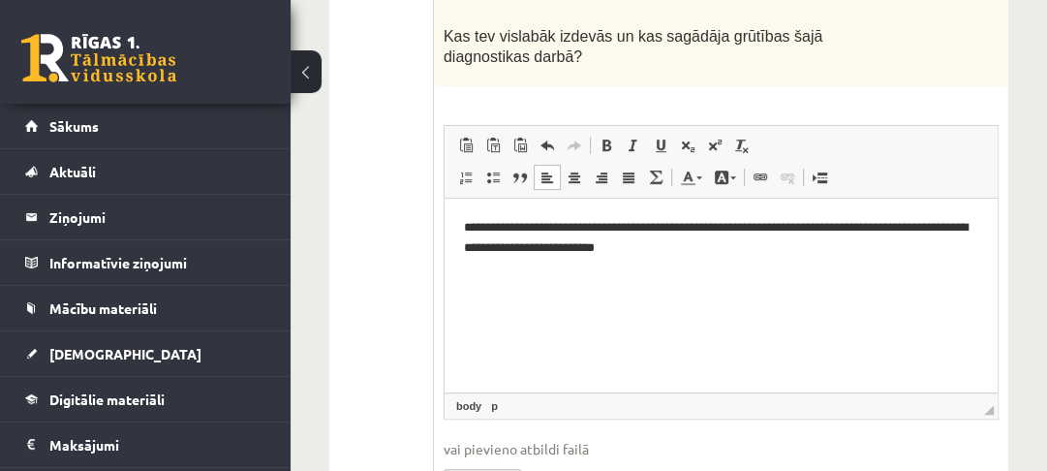
click at [739, 262] on html "**********" at bounding box center [720, 238] width 553 height 79
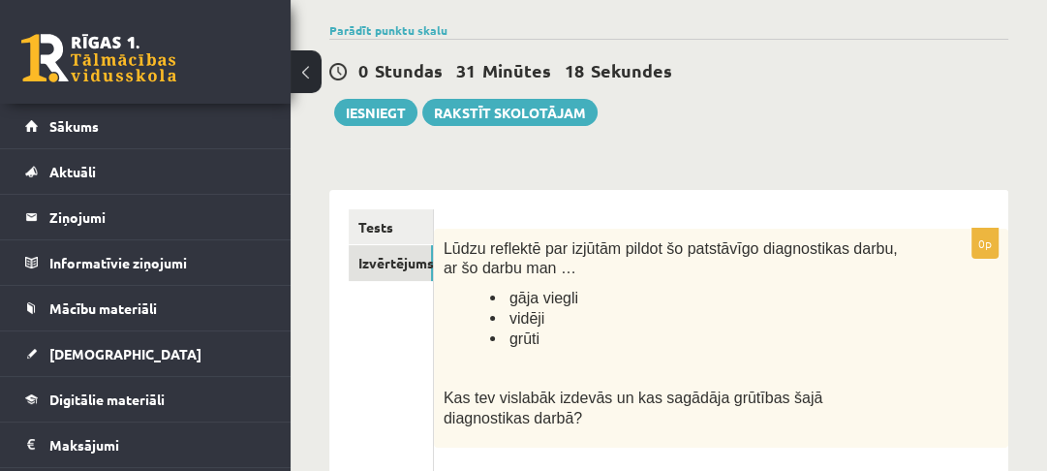
scroll to position [51, 0]
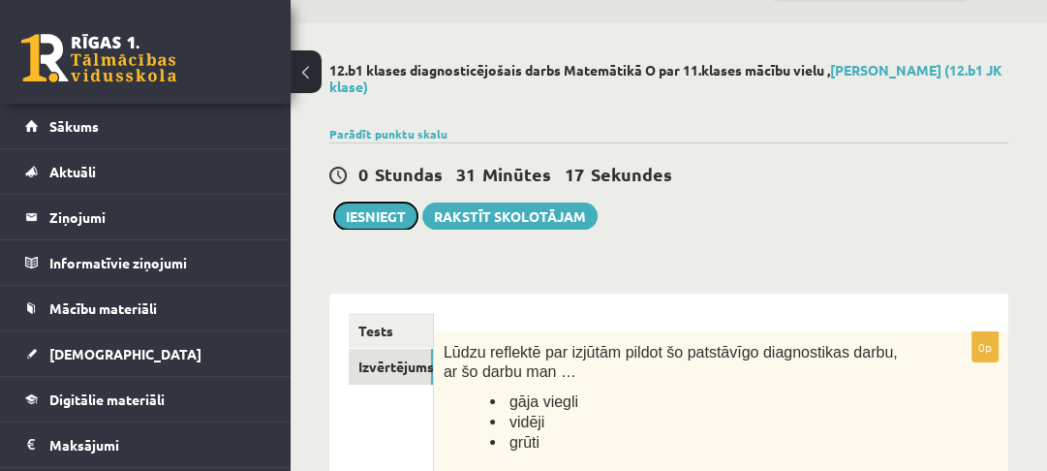
click at [364, 211] on button "Iesniegt" at bounding box center [375, 215] width 83 height 27
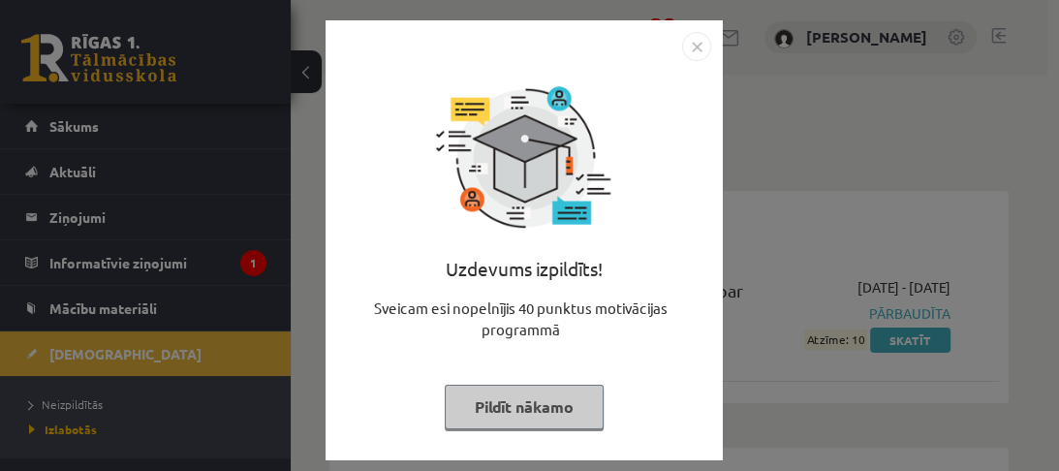
click at [550, 413] on button "Pildīt nākamo" at bounding box center [524, 407] width 159 height 45
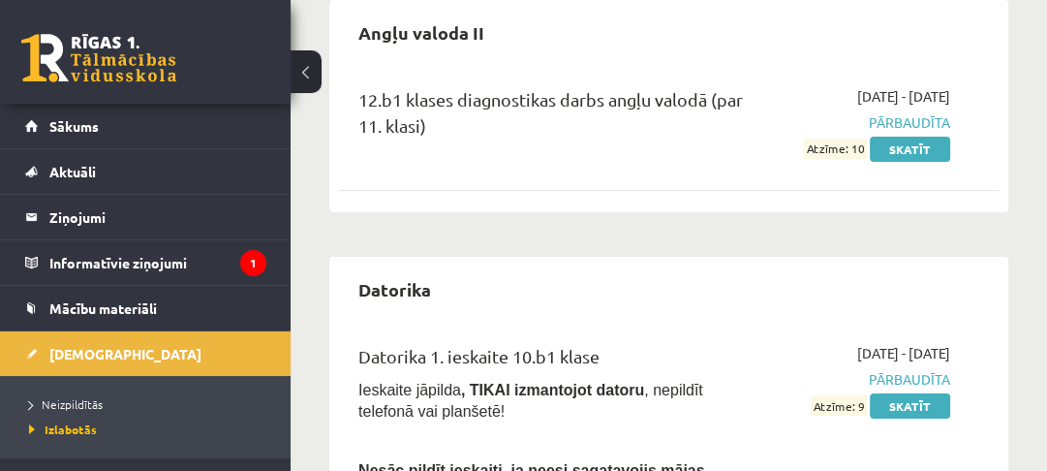
scroll to position [155, 0]
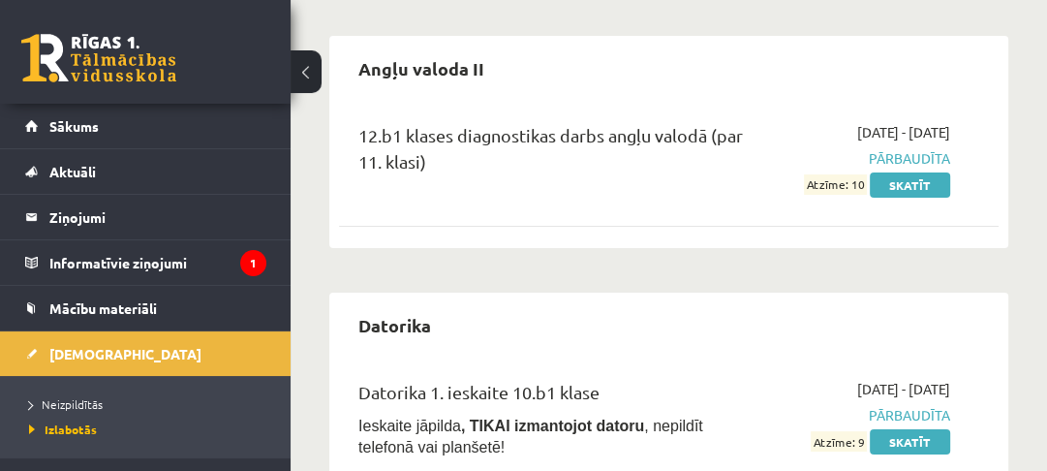
click at [218, 263] on legend "Informatīvie ziņojumi 1" at bounding box center [157, 262] width 217 height 45
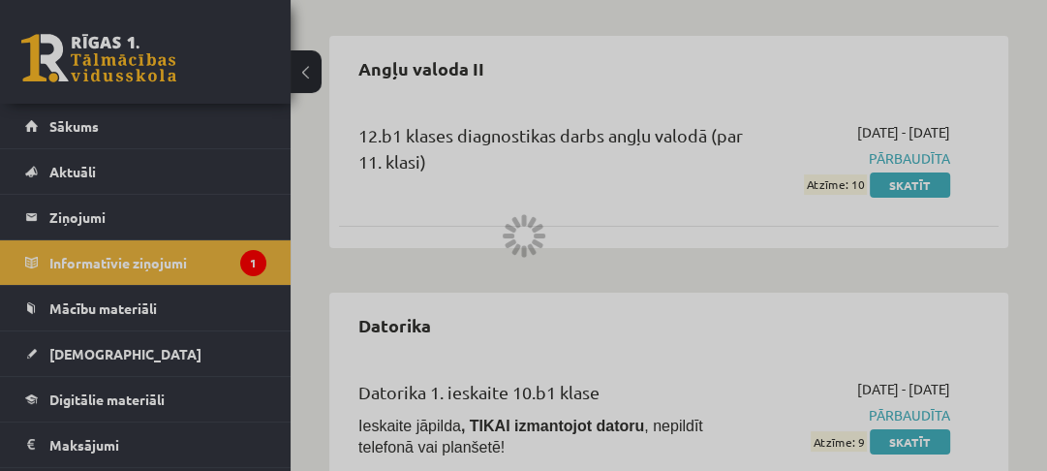
scroll to position [43, 0]
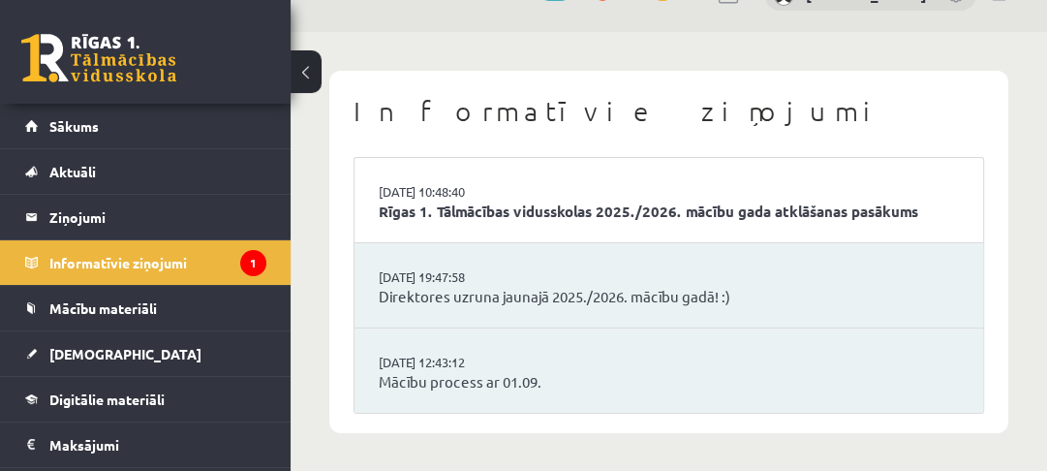
click at [553, 211] on link "Rīgas 1. Tālmācības vidusskolas 2025./2026. mācību gada atklāšanas pasākums" at bounding box center [669, 211] width 580 height 22
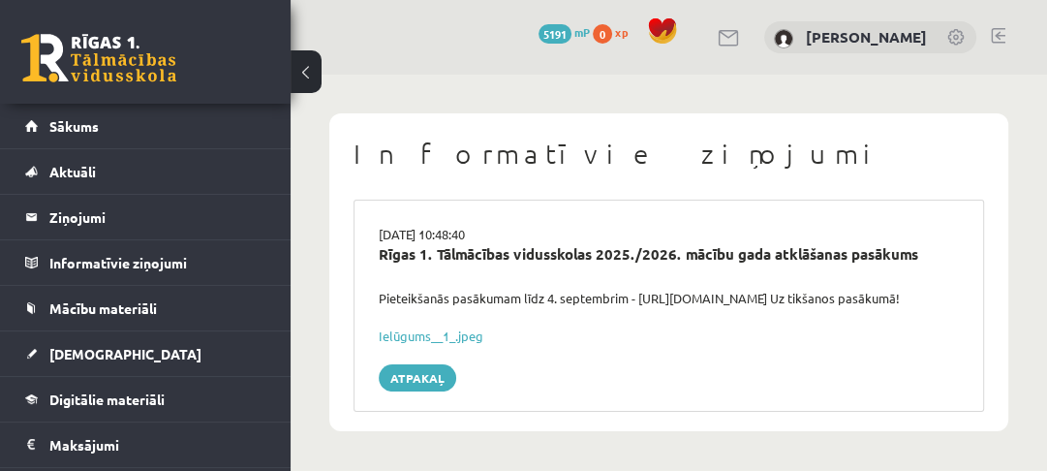
scroll to position [17, 0]
click at [112, 313] on span "Mācību materiāli" at bounding box center [103, 307] width 108 height 17
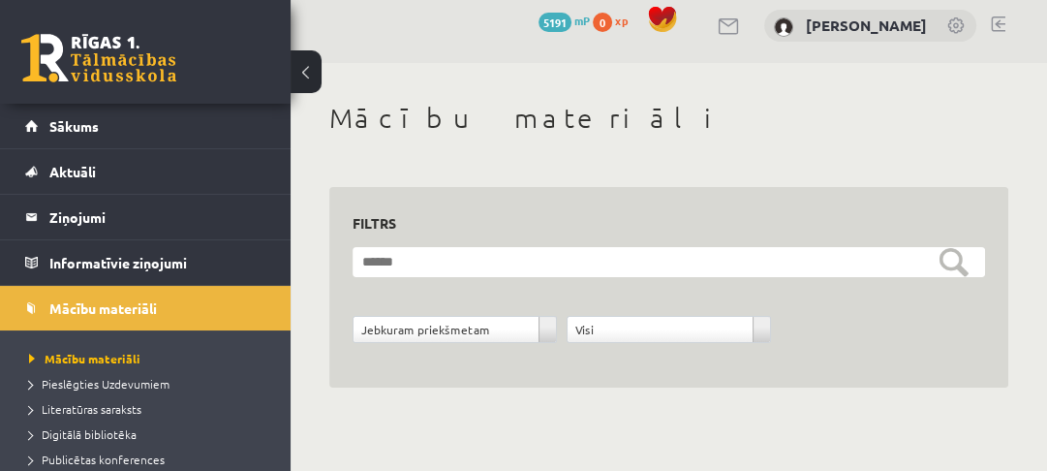
scroll to position [333, 0]
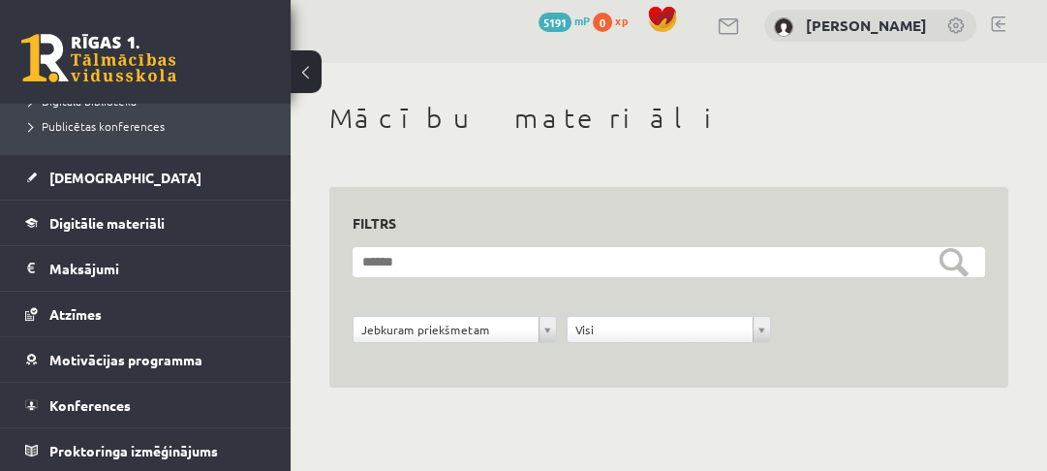
click at [120, 178] on link "[DEMOGRAPHIC_DATA]" at bounding box center [145, 177] width 241 height 45
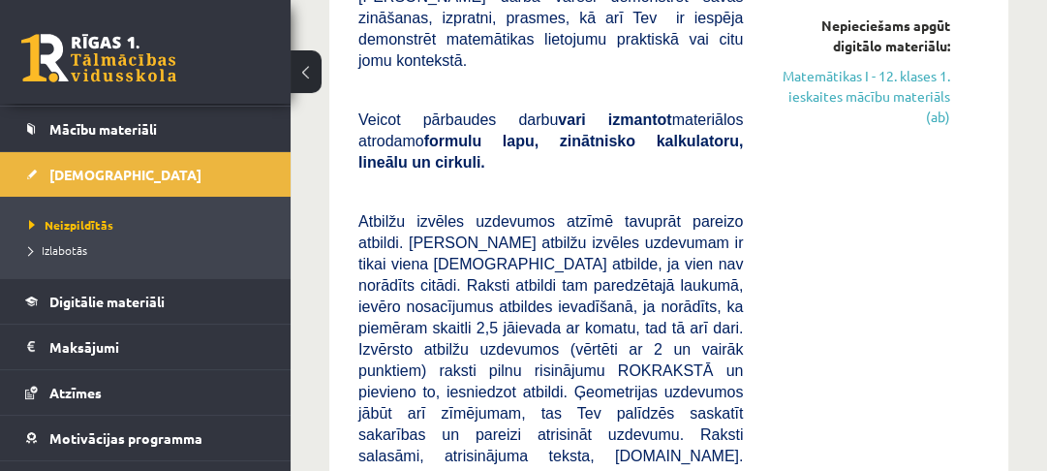
scroll to position [180, 0]
click at [133, 307] on link "Digitālie materiāli" at bounding box center [145, 300] width 241 height 45
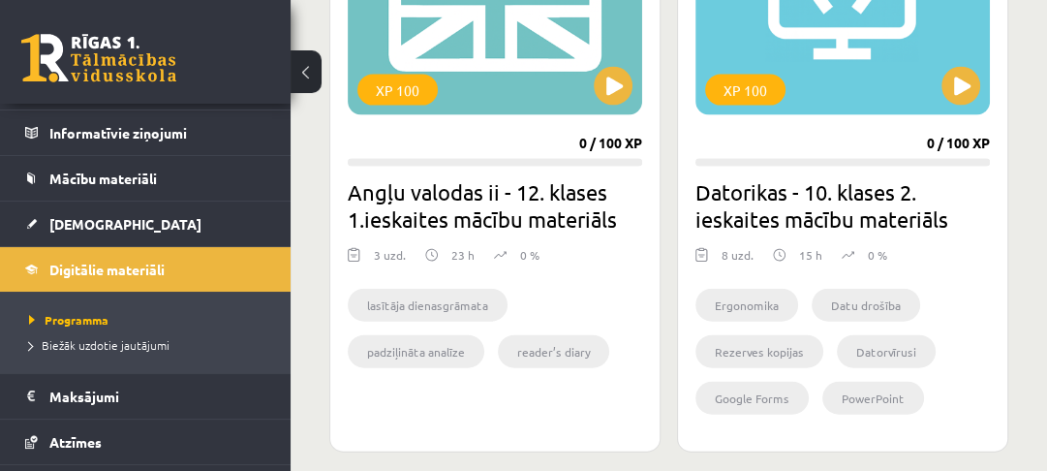
scroll to position [103, 0]
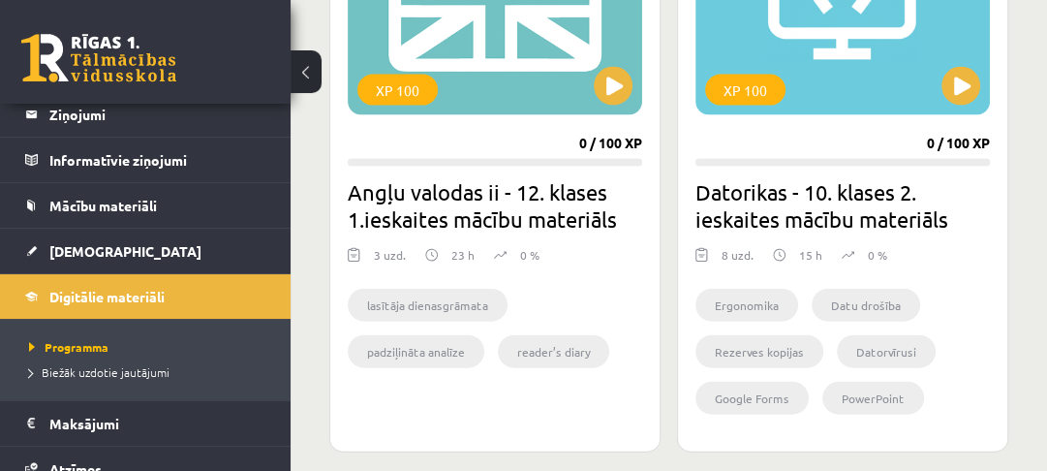
click at [108, 201] on span "Mācību materiāli" at bounding box center [103, 205] width 108 height 17
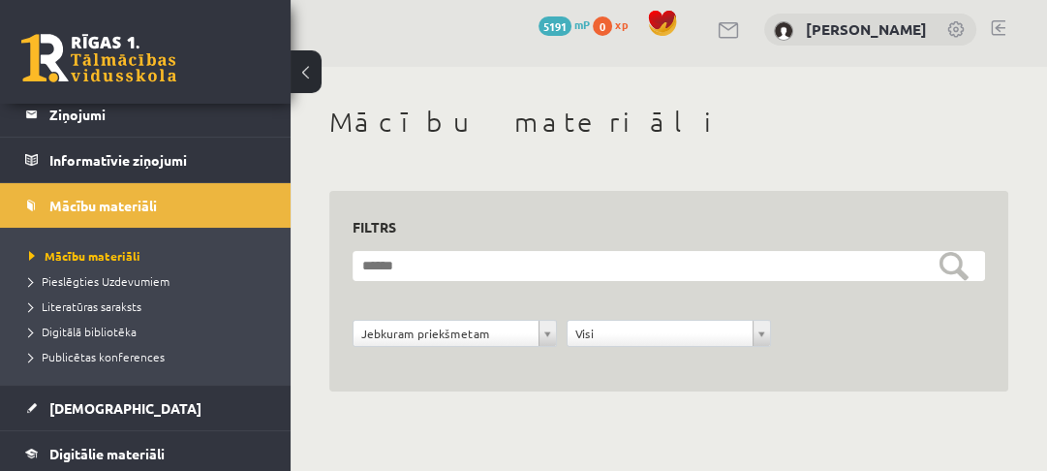
scroll to position [12, 0]
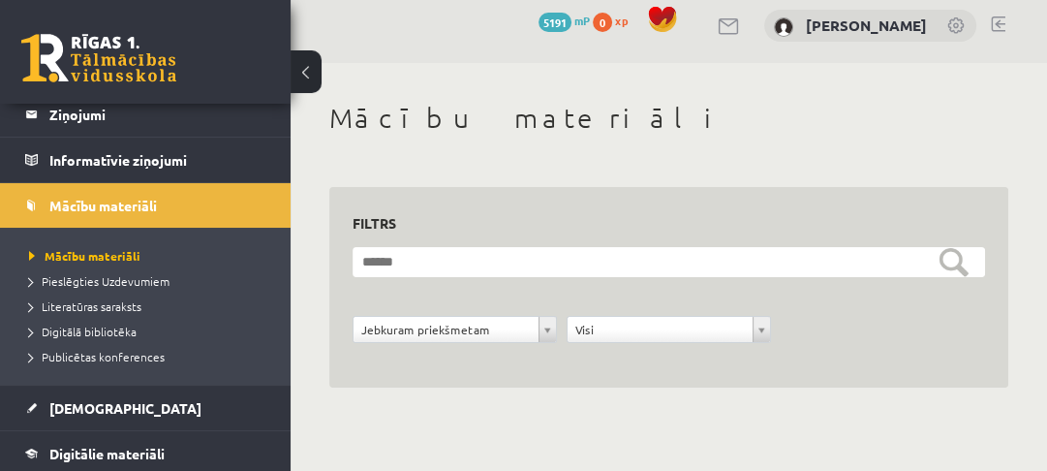
click at [531, 244] on div "**********" at bounding box center [669, 287] width 632 height 155
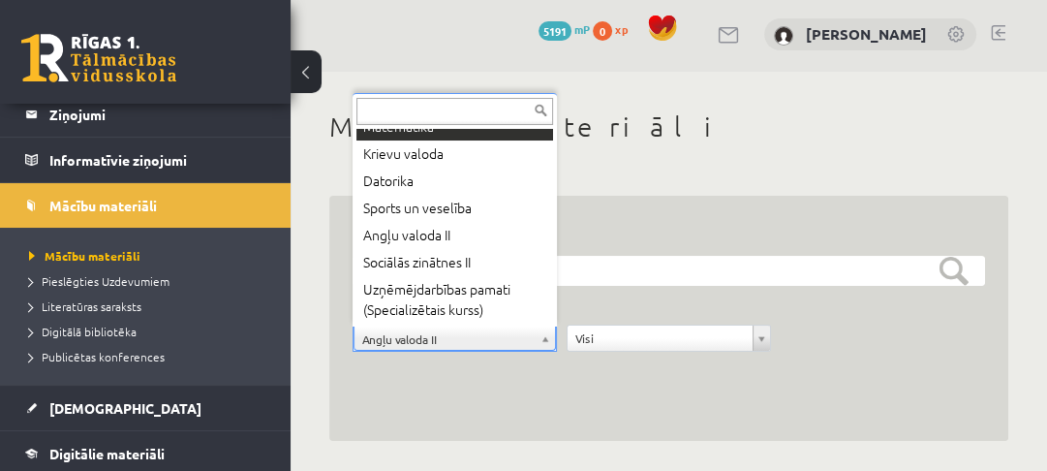
scroll to position [0, 0]
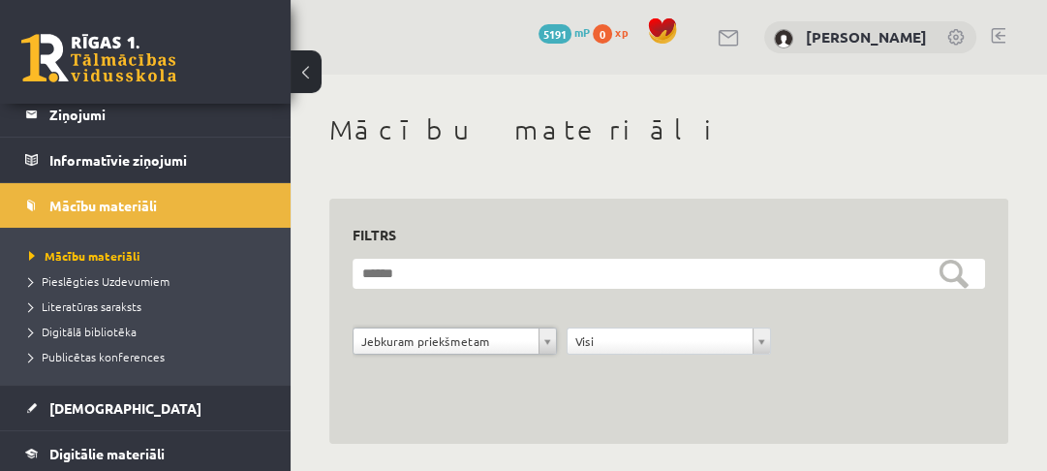
click at [93, 449] on span "Digitālie materiāli" at bounding box center [106, 453] width 115 height 17
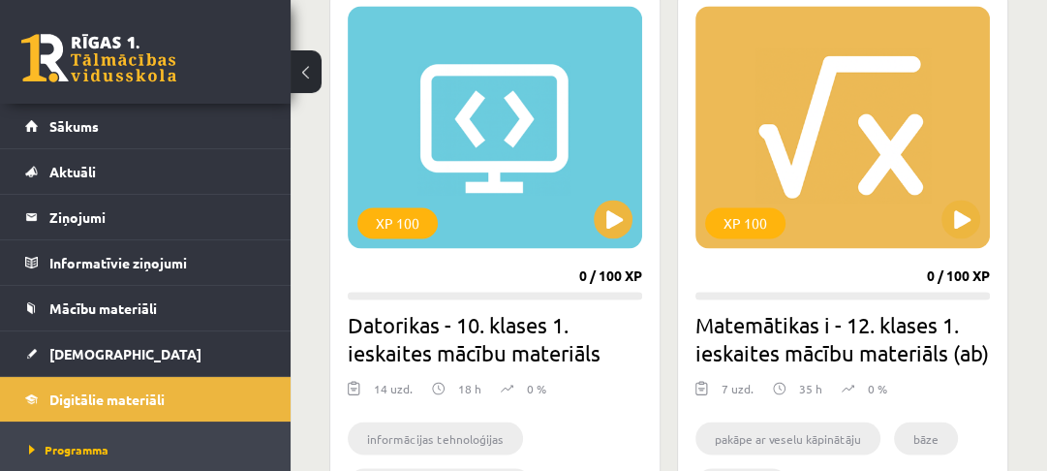
scroll to position [2398, 0]
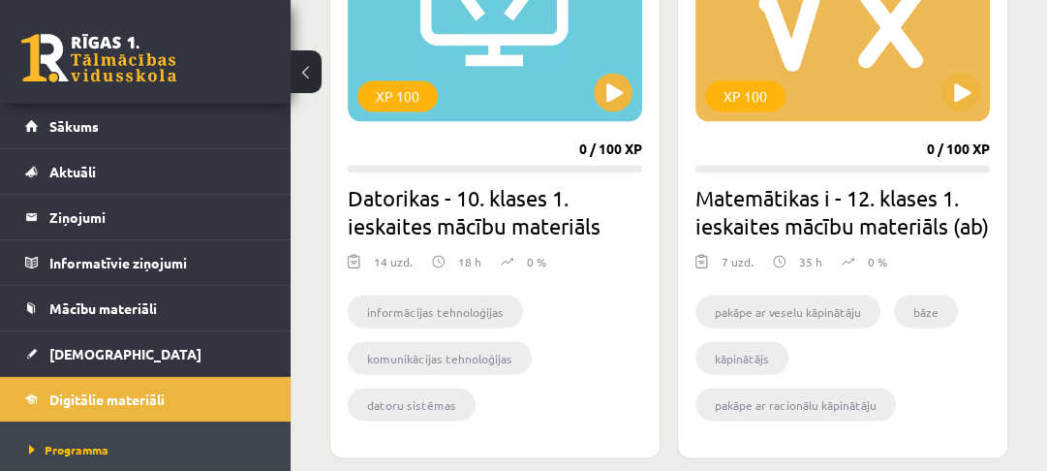
click at [102, 297] on link "Mācību materiāli" at bounding box center [145, 308] width 241 height 45
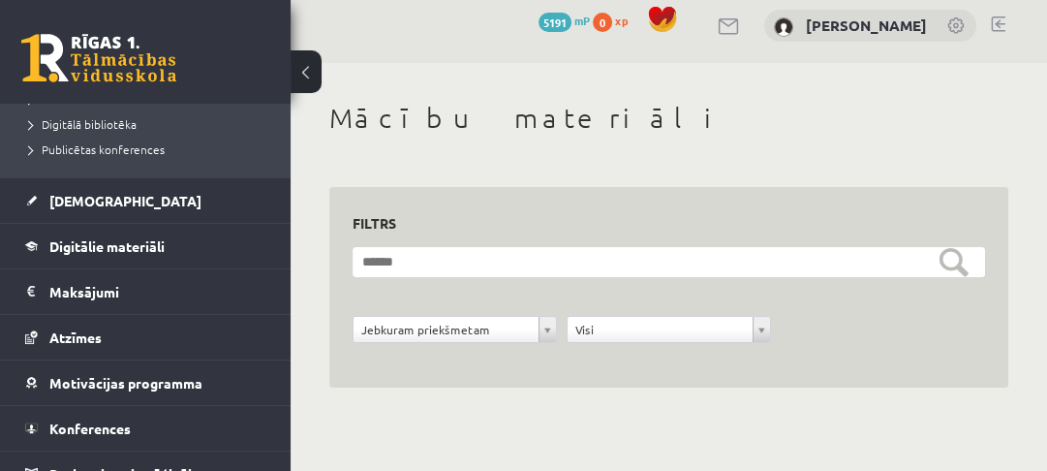
scroll to position [77, 0]
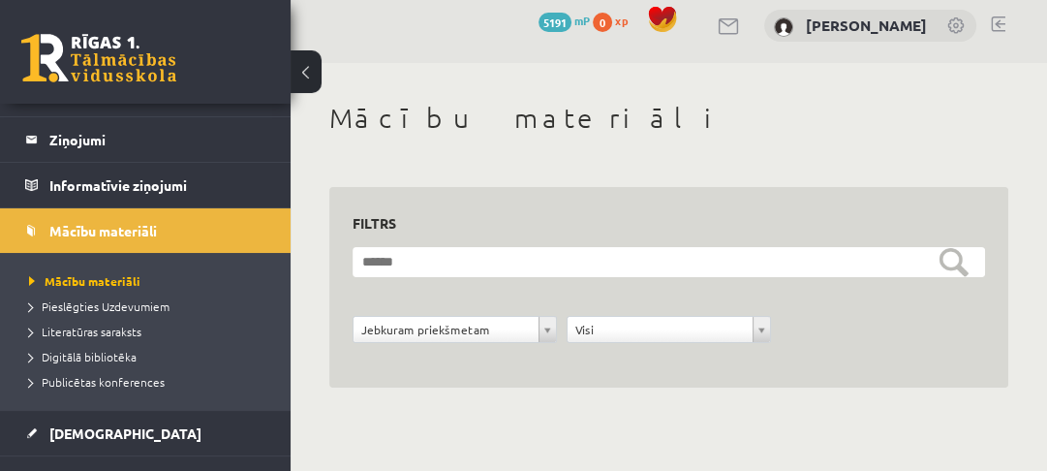
click at [119, 356] on span "Digitālā bibliotēka" at bounding box center [83, 356] width 108 height 15
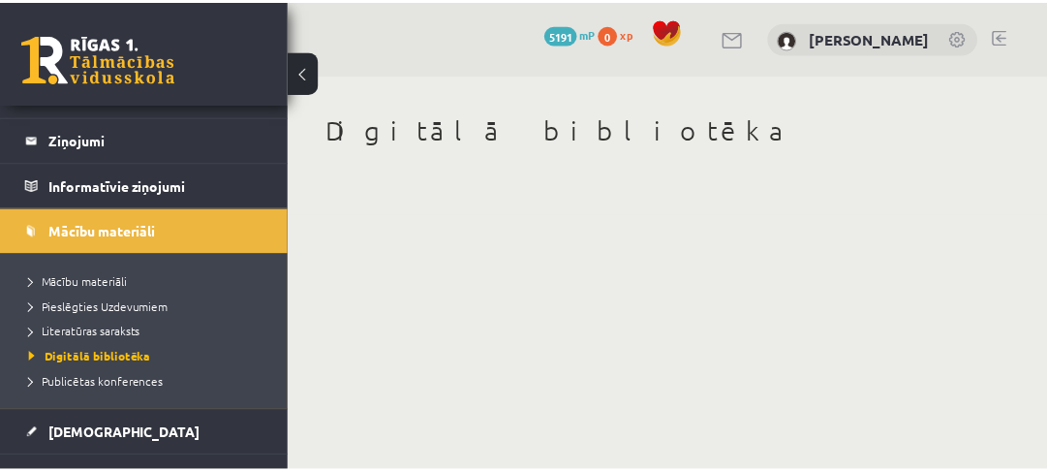
scroll to position [155, 0]
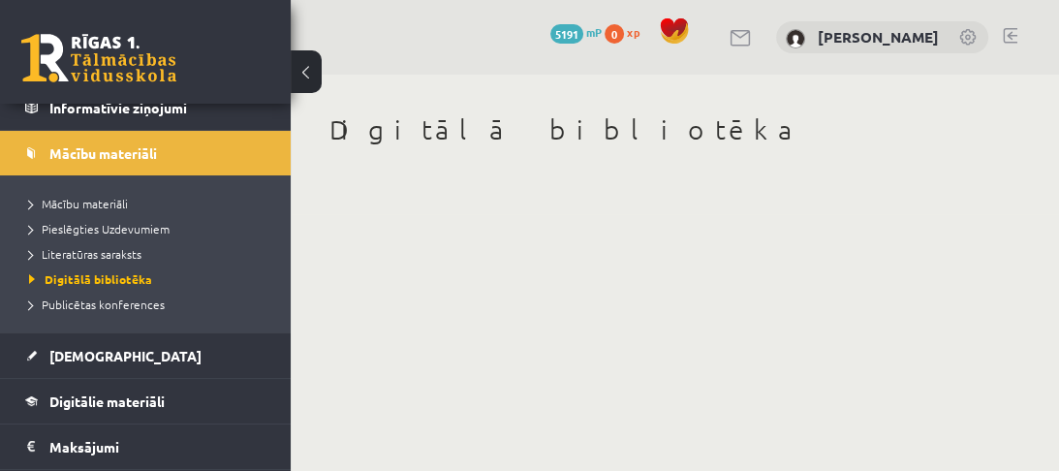
click at [128, 257] on span "Literatūras saraksts" at bounding box center [85, 253] width 112 height 15
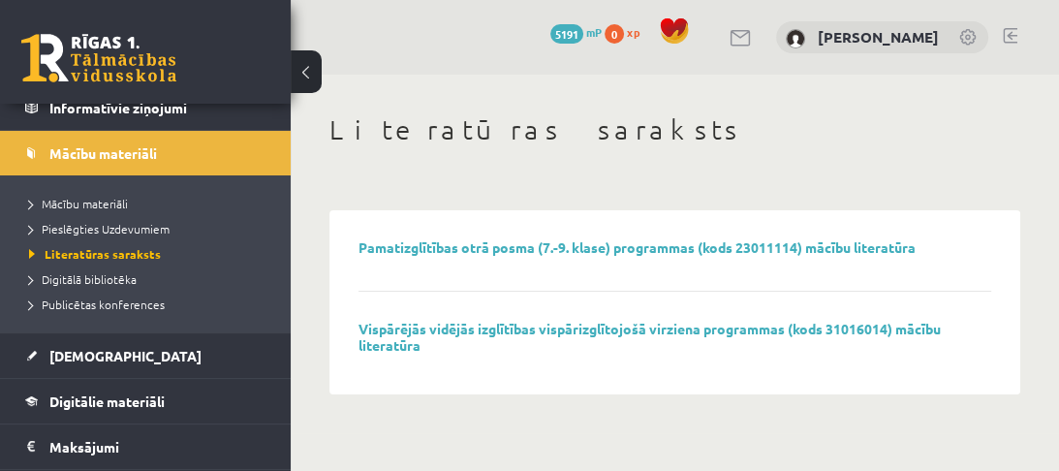
click at [415, 333] on link "Vispārējās vidējās izglītības vispārizglītojošā virziena programmas (kods 31016…" at bounding box center [649, 337] width 582 height 34
click at [96, 390] on link "Digitālie materiāli" at bounding box center [145, 401] width 241 height 45
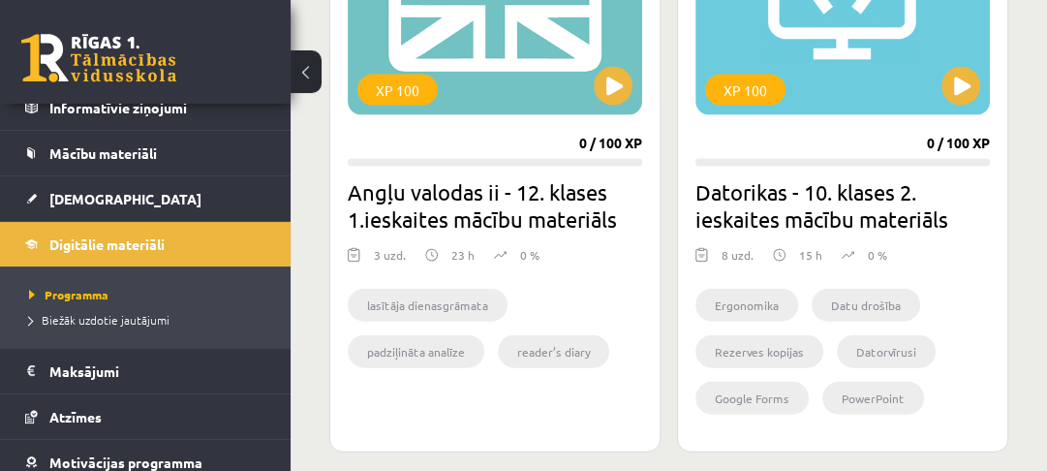
scroll to position [3173, 0]
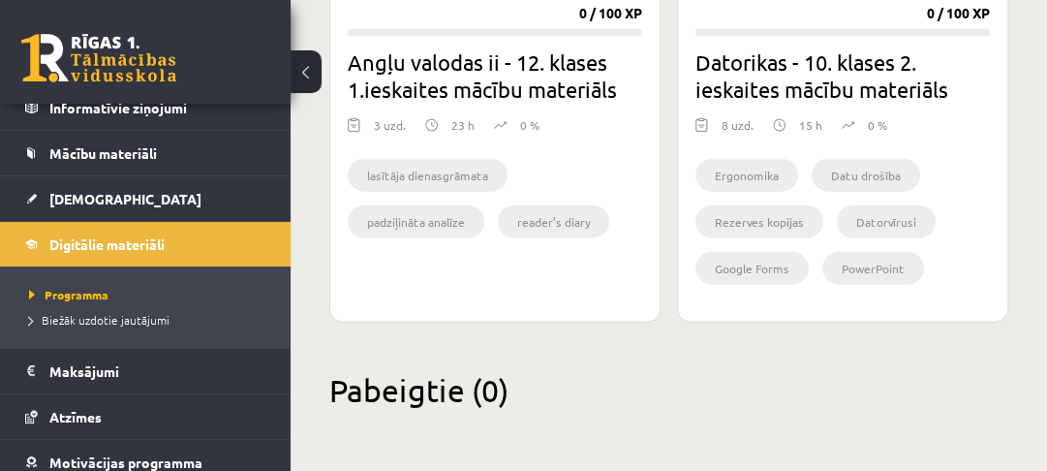
click at [83, 155] on span "Mācību materiāli" at bounding box center [103, 152] width 108 height 17
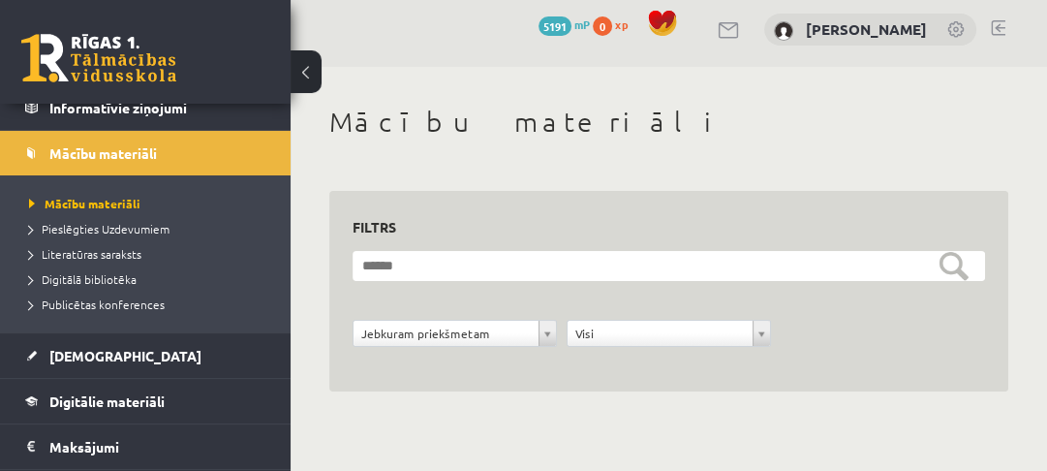
scroll to position [12, 0]
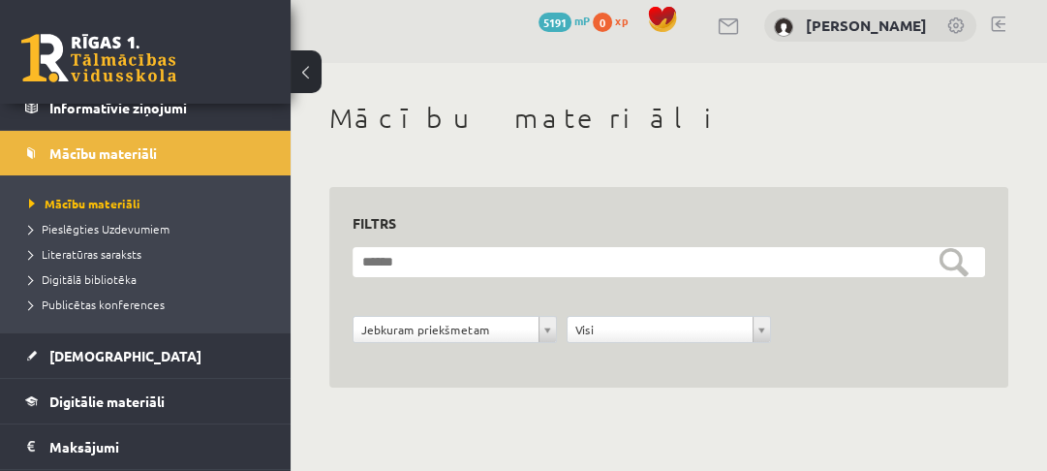
click at [129, 77] on link at bounding box center [98, 58] width 155 height 48
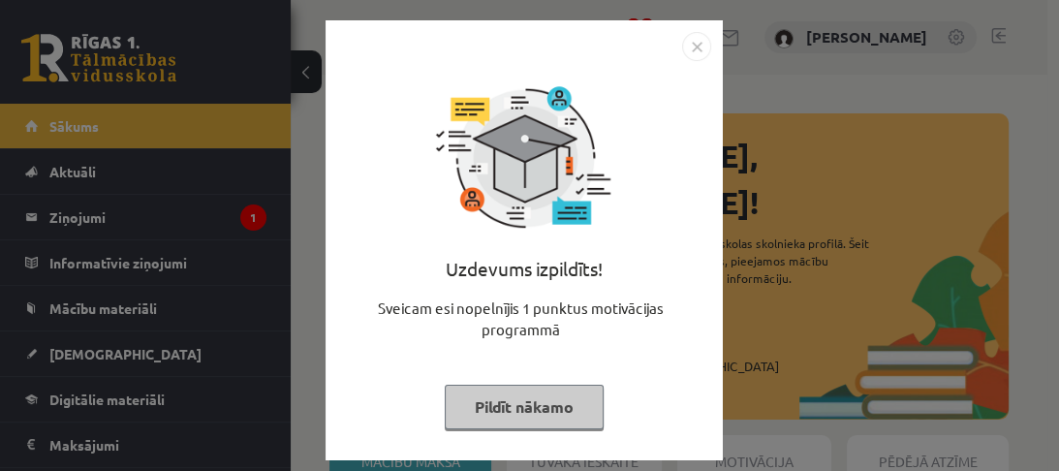
click at [561, 415] on button "Pildīt nākamo" at bounding box center [524, 407] width 159 height 45
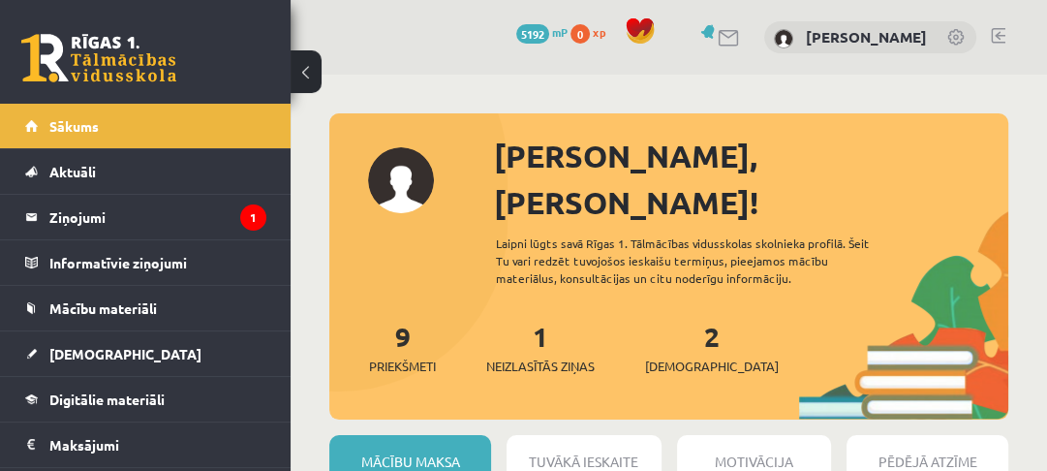
click at [570, 316] on div "1 Neizlasītās ziņas" at bounding box center [540, 346] width 108 height 60
click at [544, 356] on span "Neizlasītās ziņas" at bounding box center [540, 365] width 108 height 19
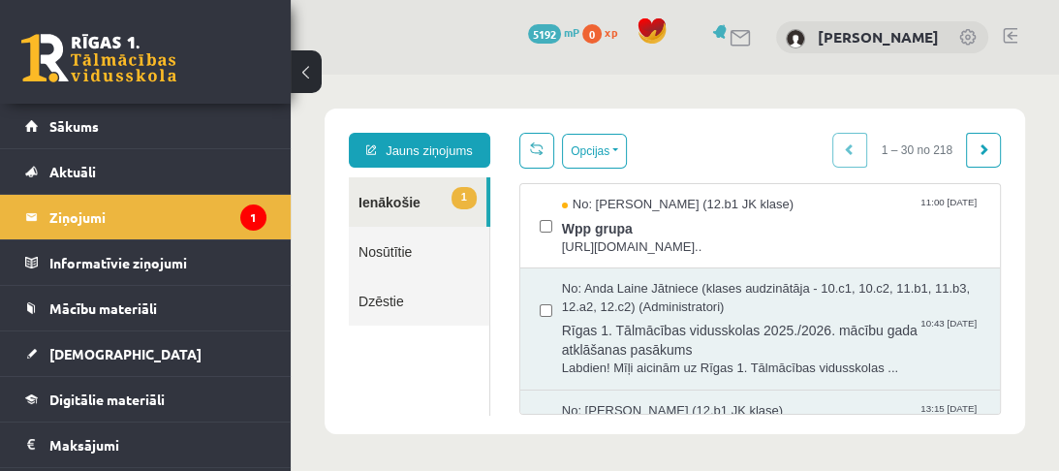
click at [614, 257] on span "[URL][DOMAIN_NAME].." at bounding box center [771, 247] width 418 height 18
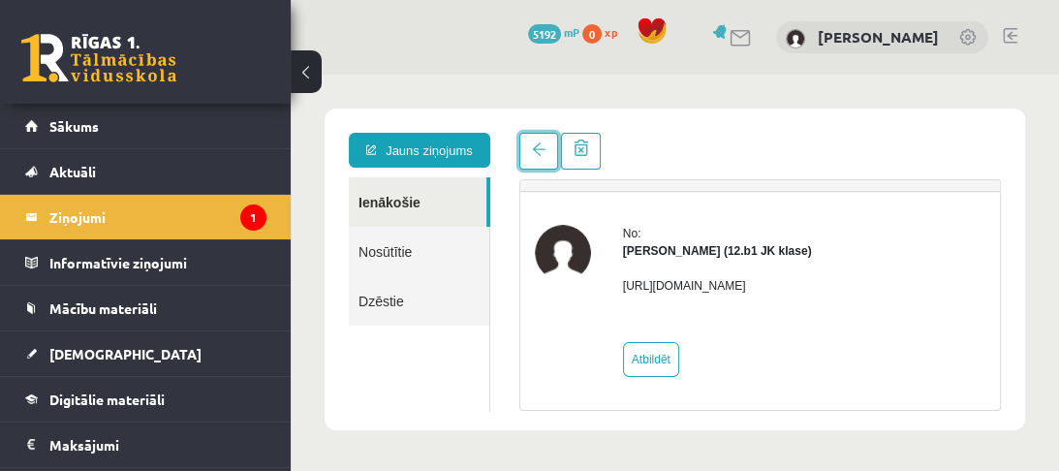
click at [520, 147] on link at bounding box center [538, 151] width 39 height 37
click at [521, 151] on link at bounding box center [538, 151] width 39 height 37
click at [534, 153] on span at bounding box center [539, 149] width 14 height 14
click at [178, 208] on legend "Ziņojumi 1" at bounding box center [157, 217] width 217 height 45
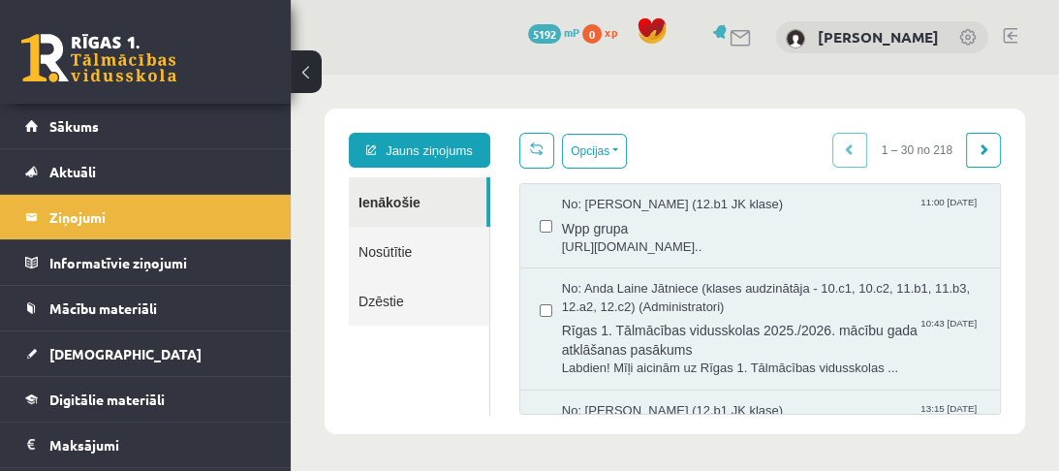
click at [106, 310] on span "Mācību materiāli" at bounding box center [103, 307] width 108 height 17
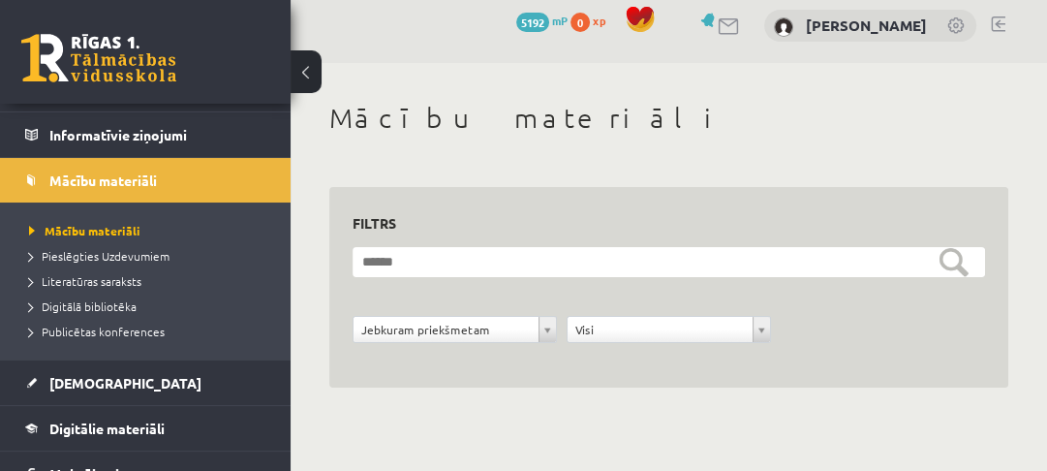
scroll to position [310, 0]
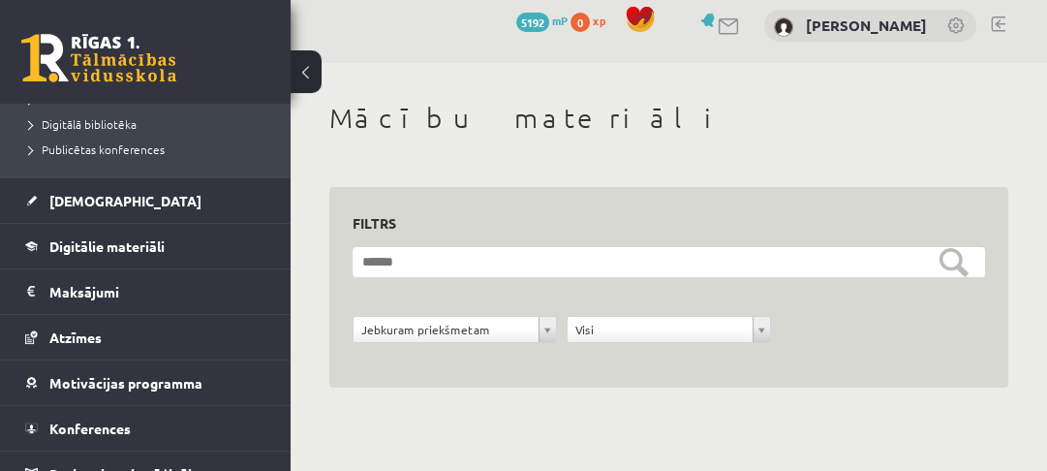
click at [116, 241] on span "Digitālie materiāli" at bounding box center [106, 245] width 115 height 17
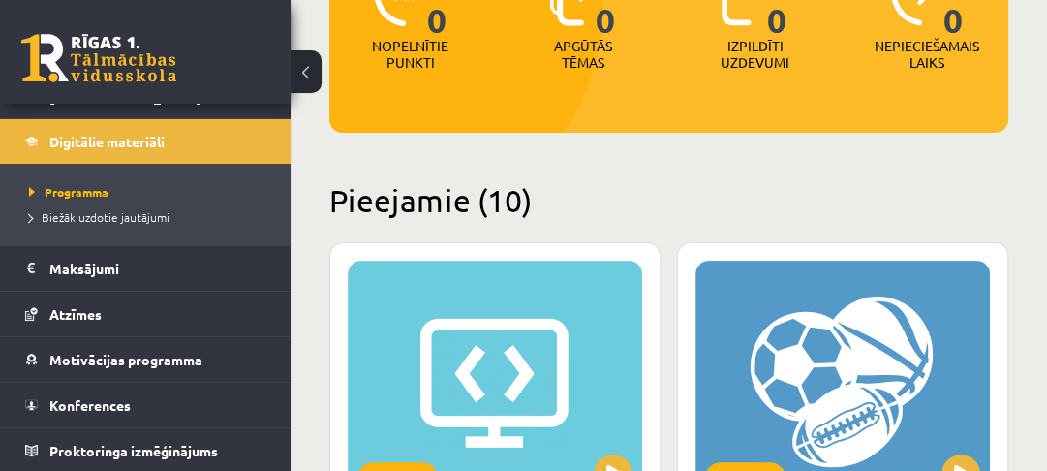
scroll to position [322, 0]
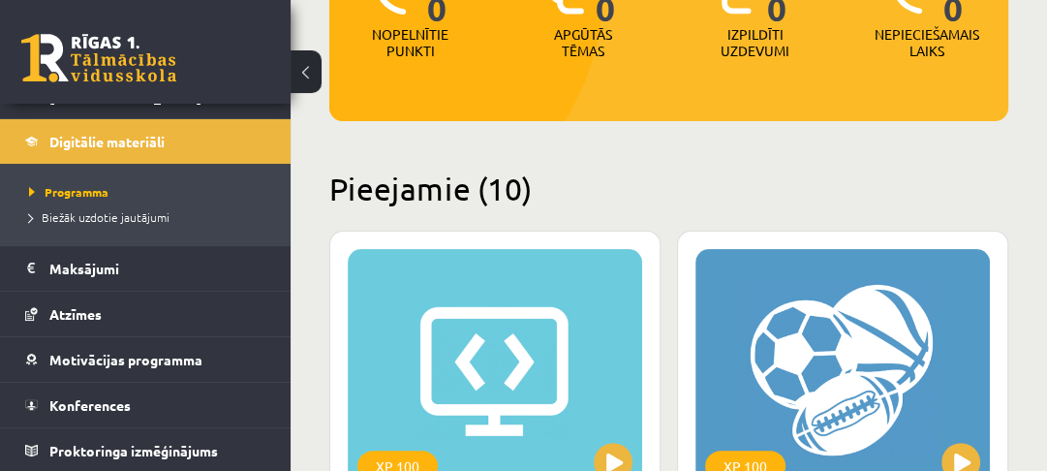
click at [179, 209] on link "Biežāk uzdotie jautājumi" at bounding box center [150, 216] width 242 height 17
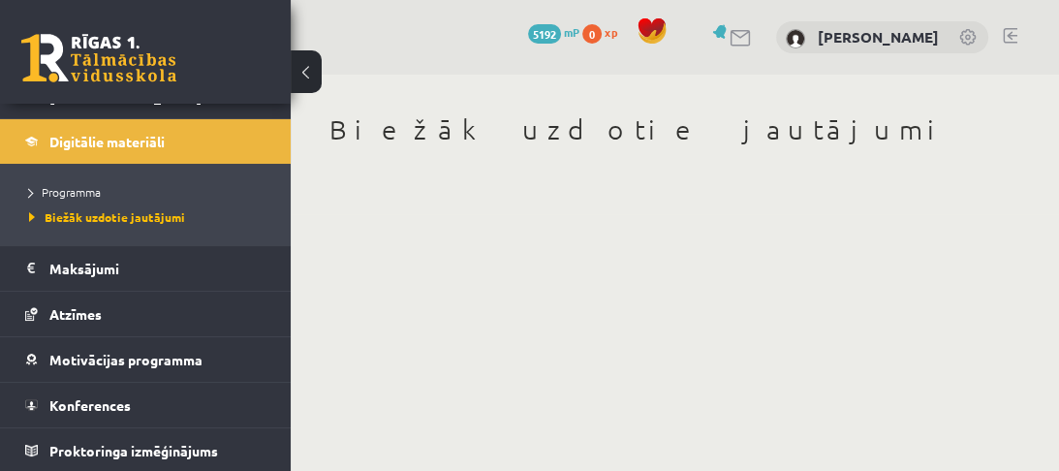
click at [104, 183] on link "Programma" at bounding box center [150, 191] width 242 height 17
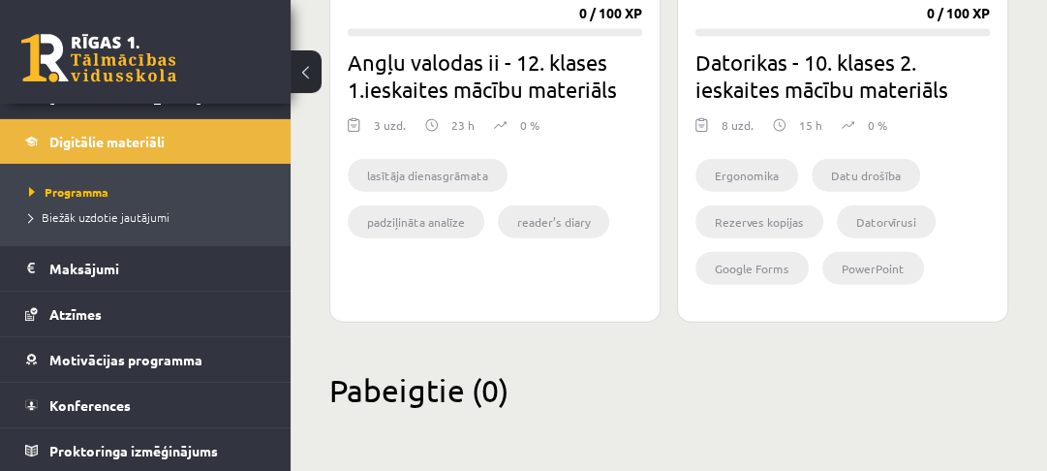
scroll to position [103, 0]
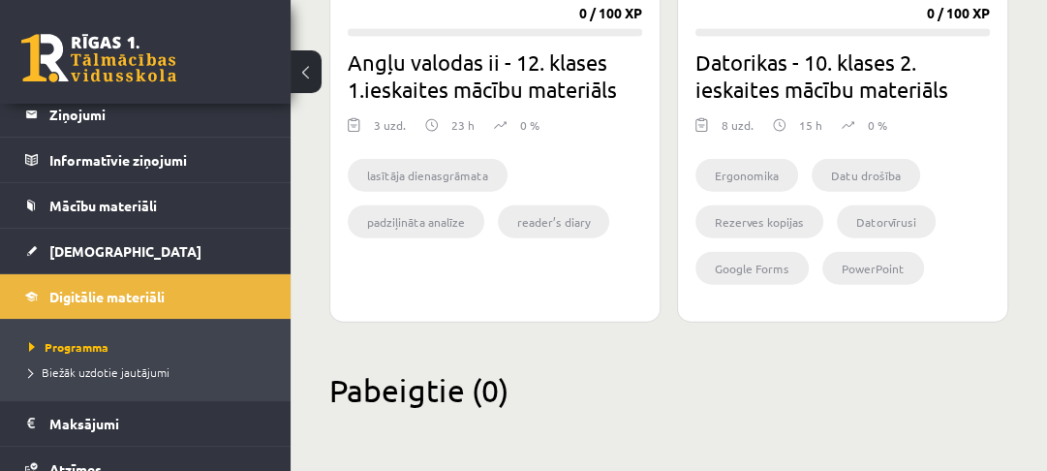
click at [124, 203] on span "Mācību materiāli" at bounding box center [103, 205] width 108 height 17
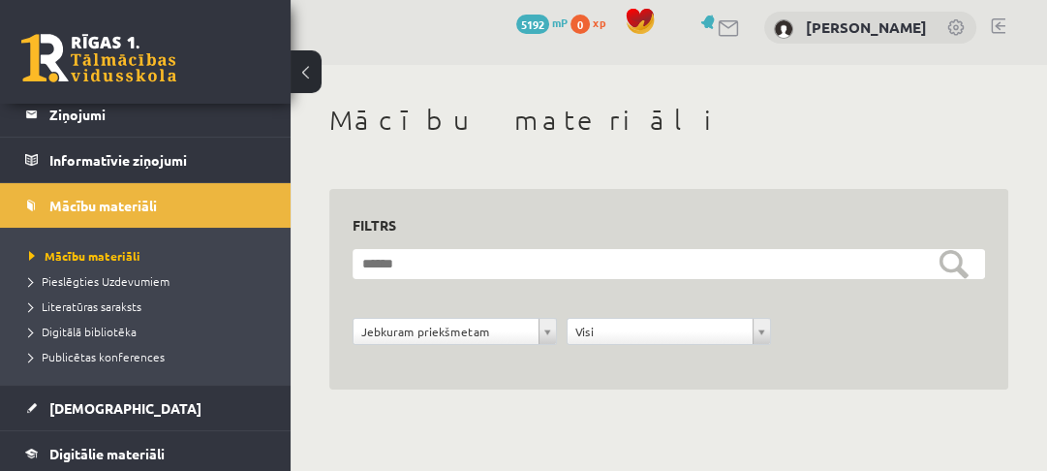
scroll to position [12, 0]
click at [90, 402] on span "[DEMOGRAPHIC_DATA]" at bounding box center [125, 407] width 152 height 17
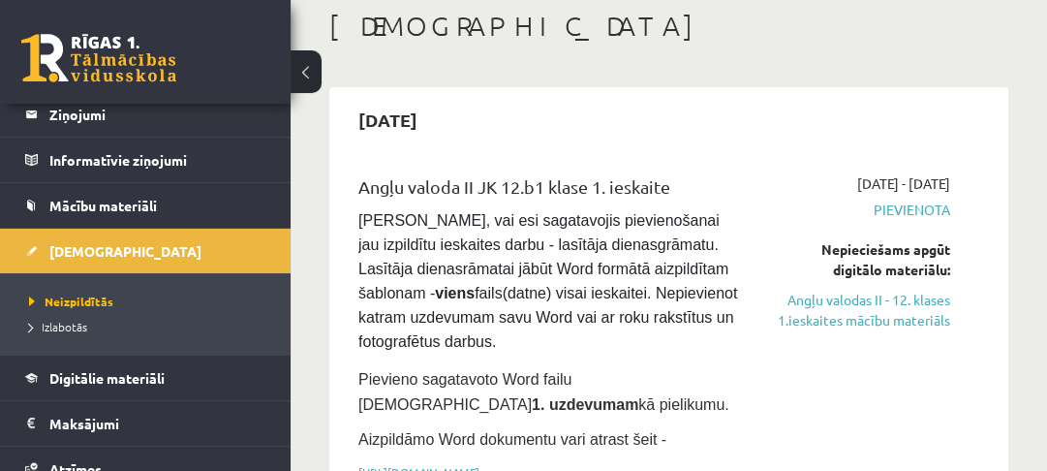
scroll to position [244, 0]
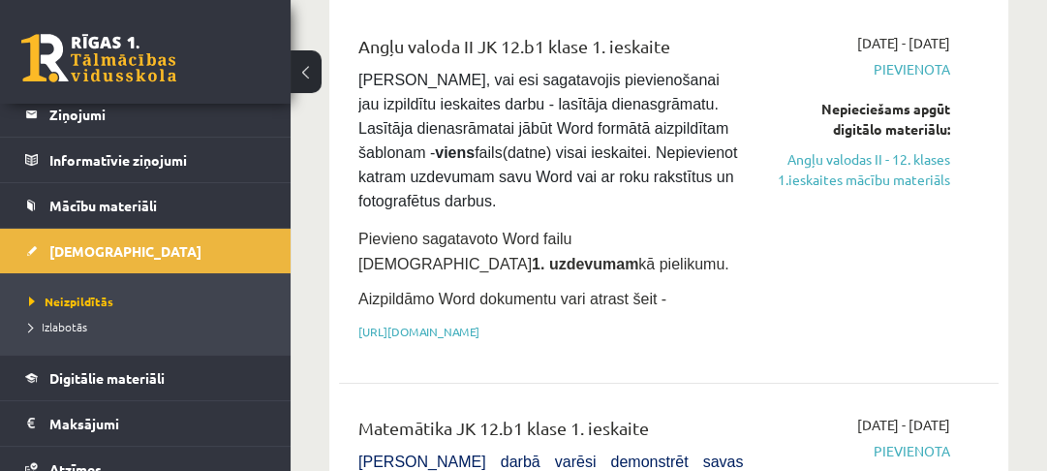
click at [479, 323] on link "https://drive.google.com/drive/folders/1IHE_ip15KOAbO2Se1NDGwZ2e__vlzPUf?usp=sh…" at bounding box center [418, 330] width 121 height 15
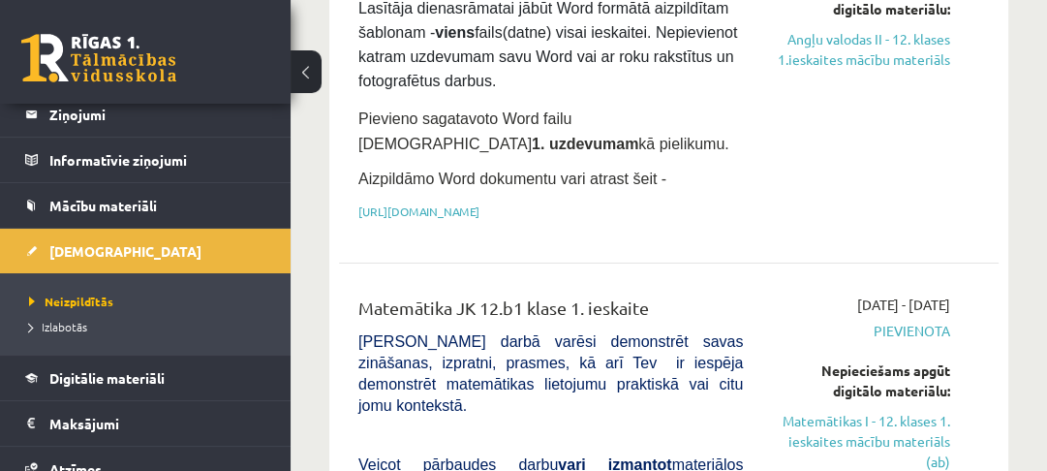
scroll to position [465, 0]
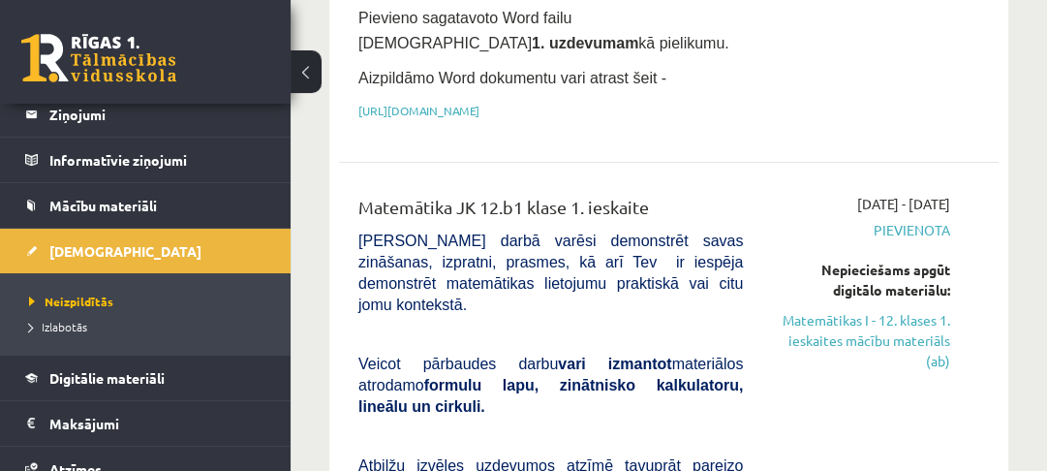
click at [86, 160] on legend "Informatīvie ziņojumi 0" at bounding box center [157, 160] width 217 height 45
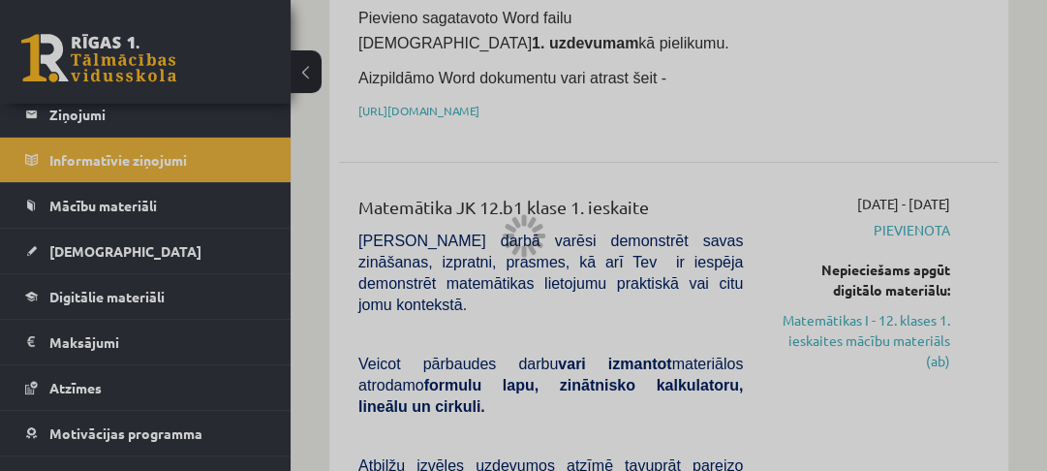
click at [86, 124] on div at bounding box center [523, 235] width 1047 height 471
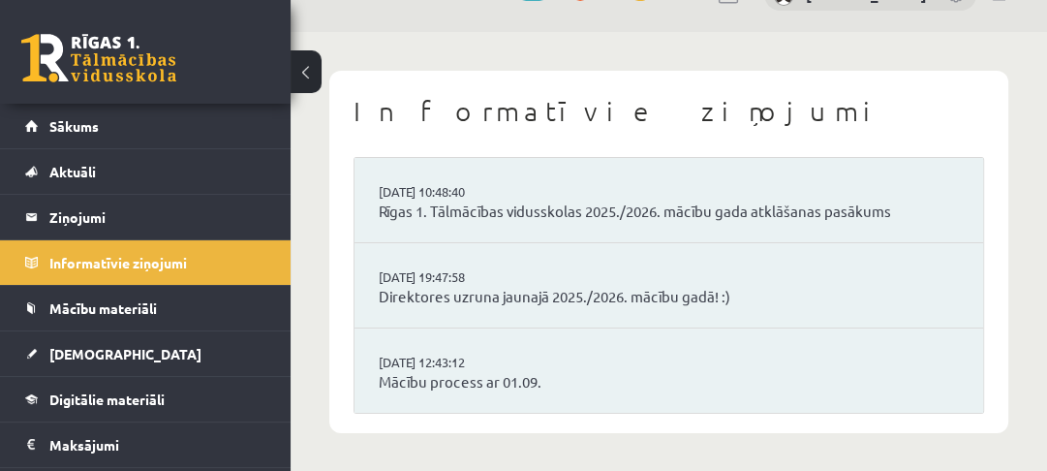
click at [101, 177] on link "Aktuāli" at bounding box center [145, 171] width 241 height 45
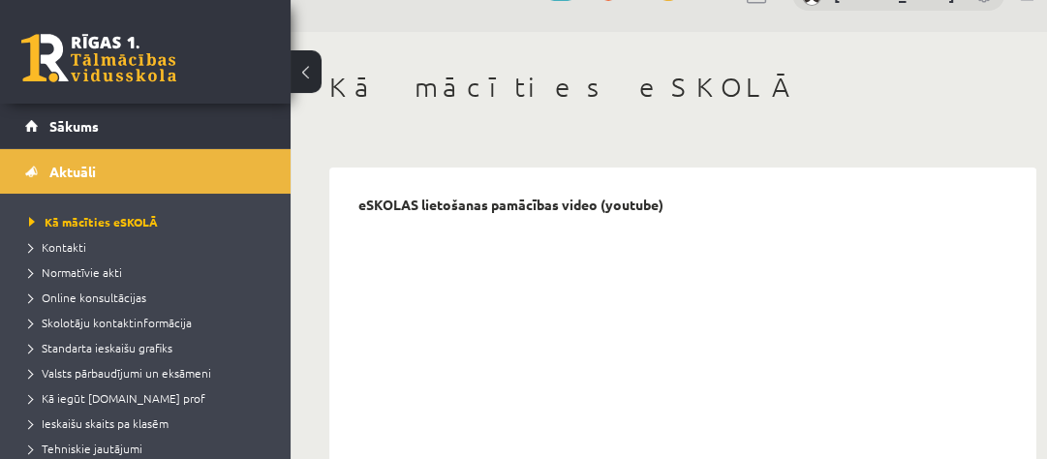
click at [139, 381] on link "Valsts pārbaudījumi un eksāmeni" at bounding box center [150, 372] width 242 height 17
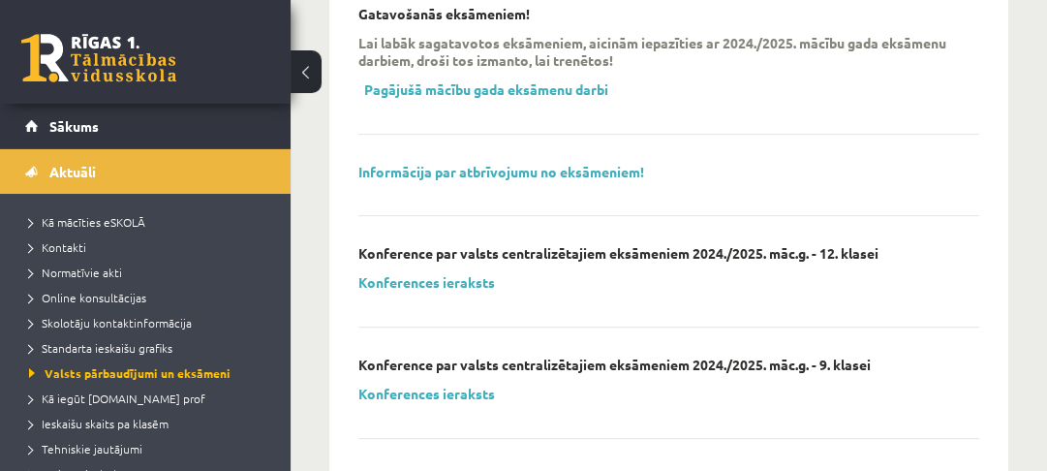
scroll to position [895, 0]
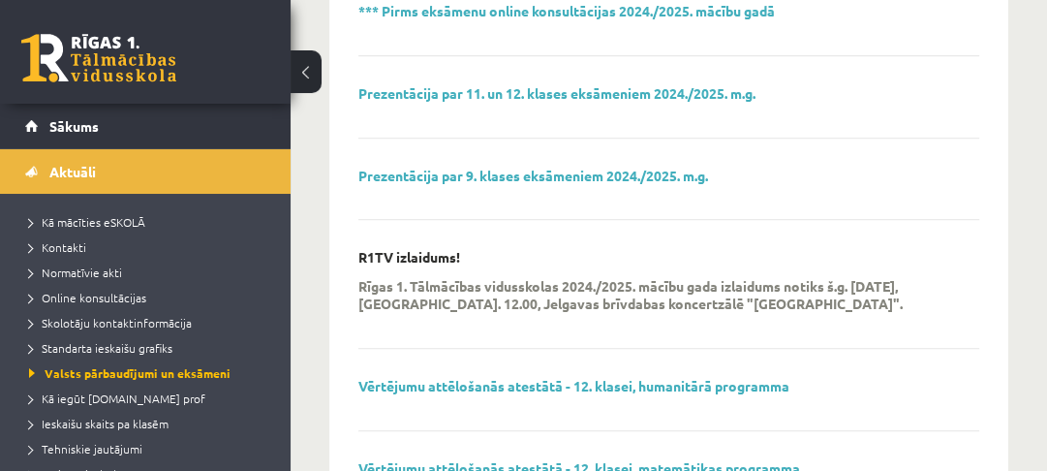
click at [704, 84] on link "Prezentācija par 11. un 12. klases eksāmeniem 2024./2025. m.g." at bounding box center [556, 92] width 397 height 17
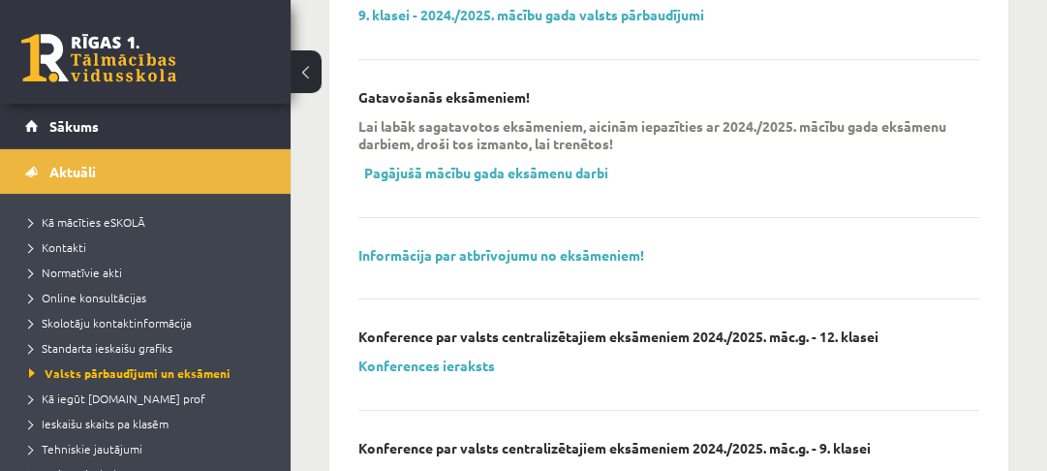
scroll to position [174, 0]
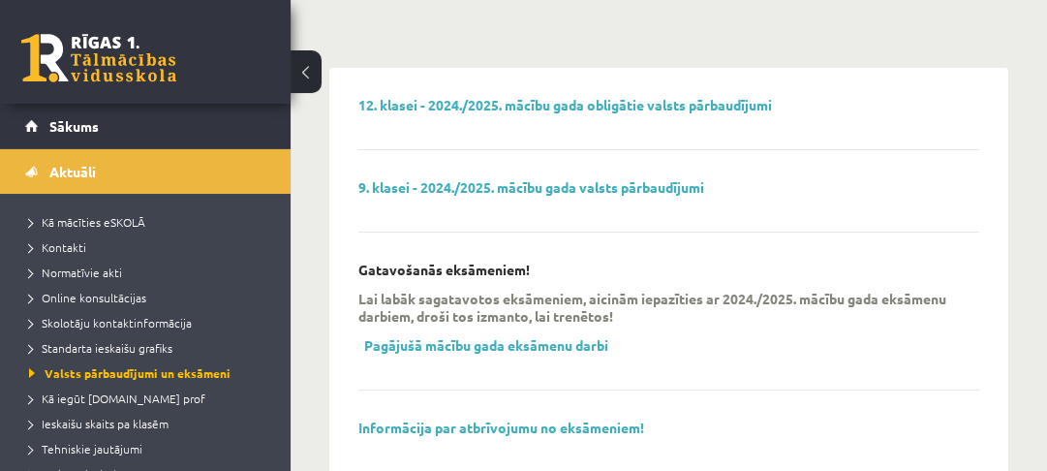
click at [664, 96] on link "12. klasei - 2024./2025. mācību gada obligātie valsts pārbaudījumi" at bounding box center [565, 104] width 414 height 17
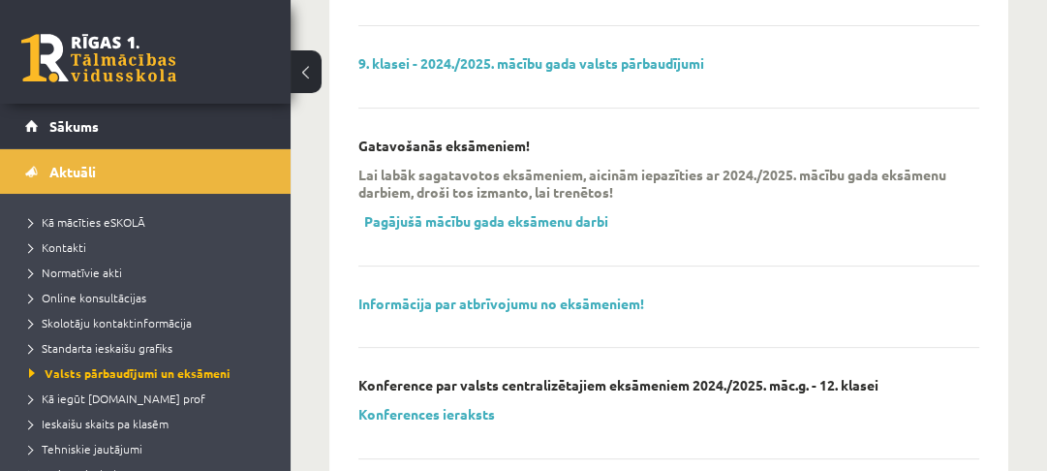
scroll to position [562, 0]
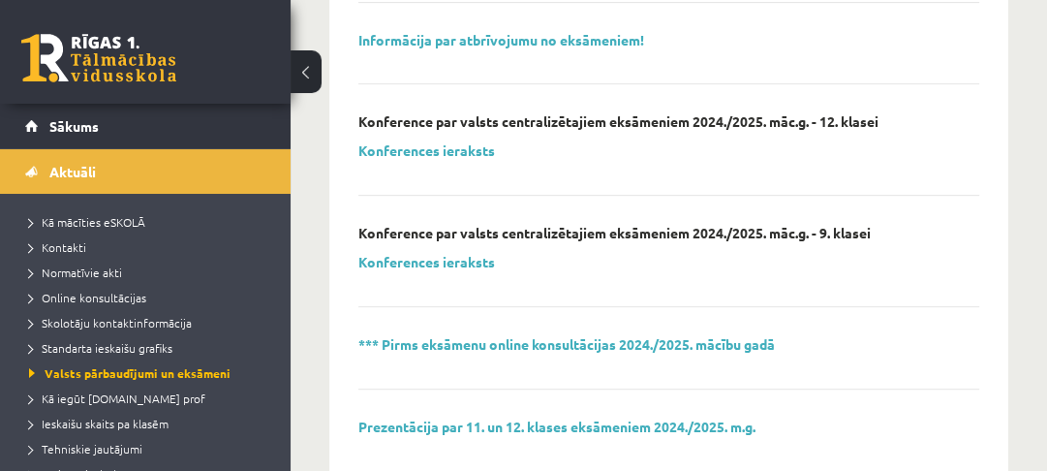
click at [595, 335] on link "*** Pirms eksāmenu online konsultācijas 2024./2025. mācību gadā" at bounding box center [566, 343] width 416 height 17
click at [529, 417] on link "Prezentācija par 11. un 12. klases eksāmeniem 2024./2025. m.g." at bounding box center [556, 425] width 397 height 17
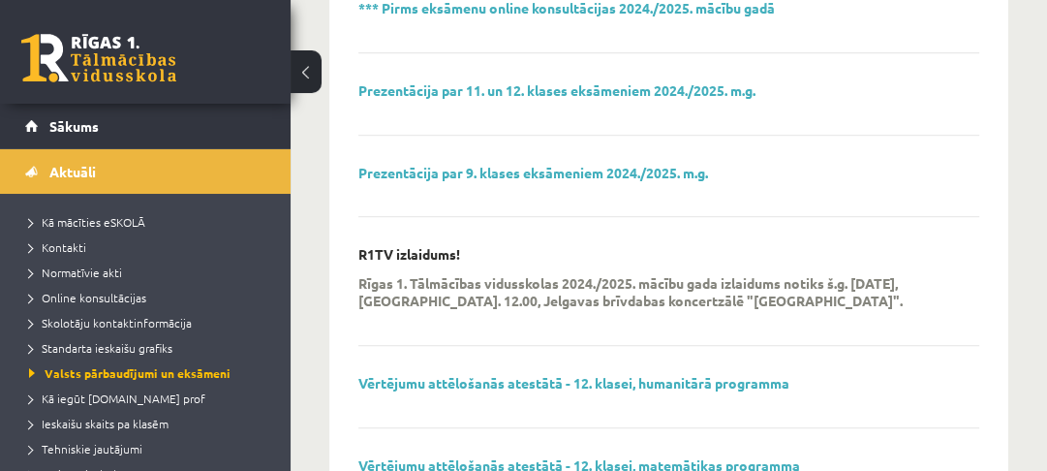
scroll to position [1027, 0]
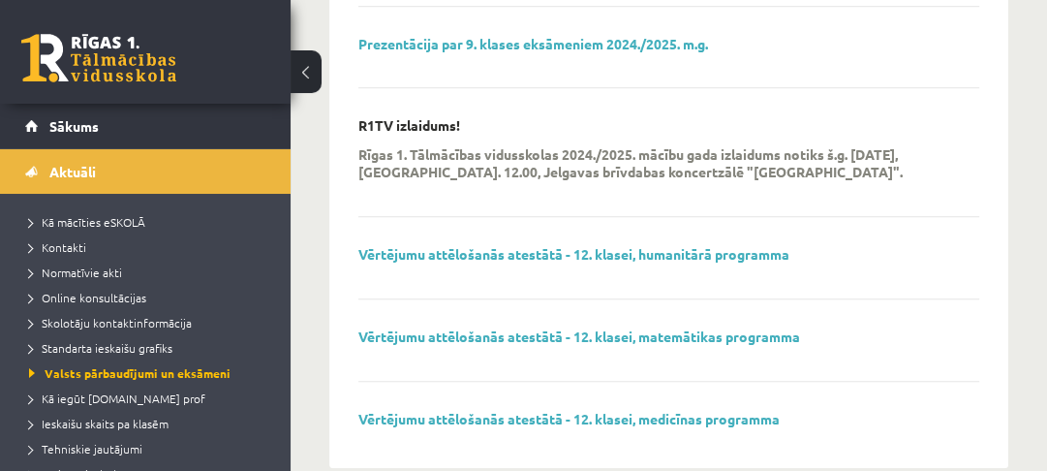
click at [99, 120] on link "Sākums" at bounding box center [145, 126] width 241 height 45
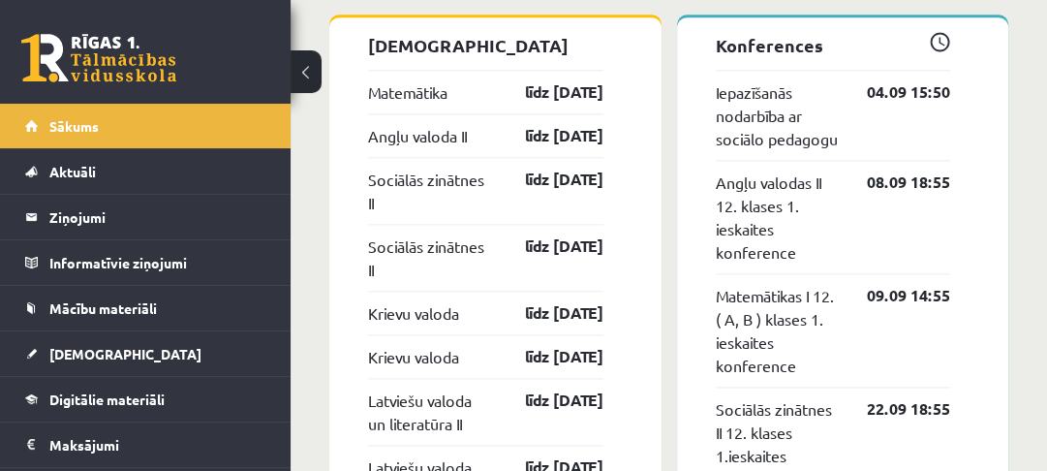
scroll to position [1705, 0]
